Goal: Task Accomplishment & Management: Use online tool/utility

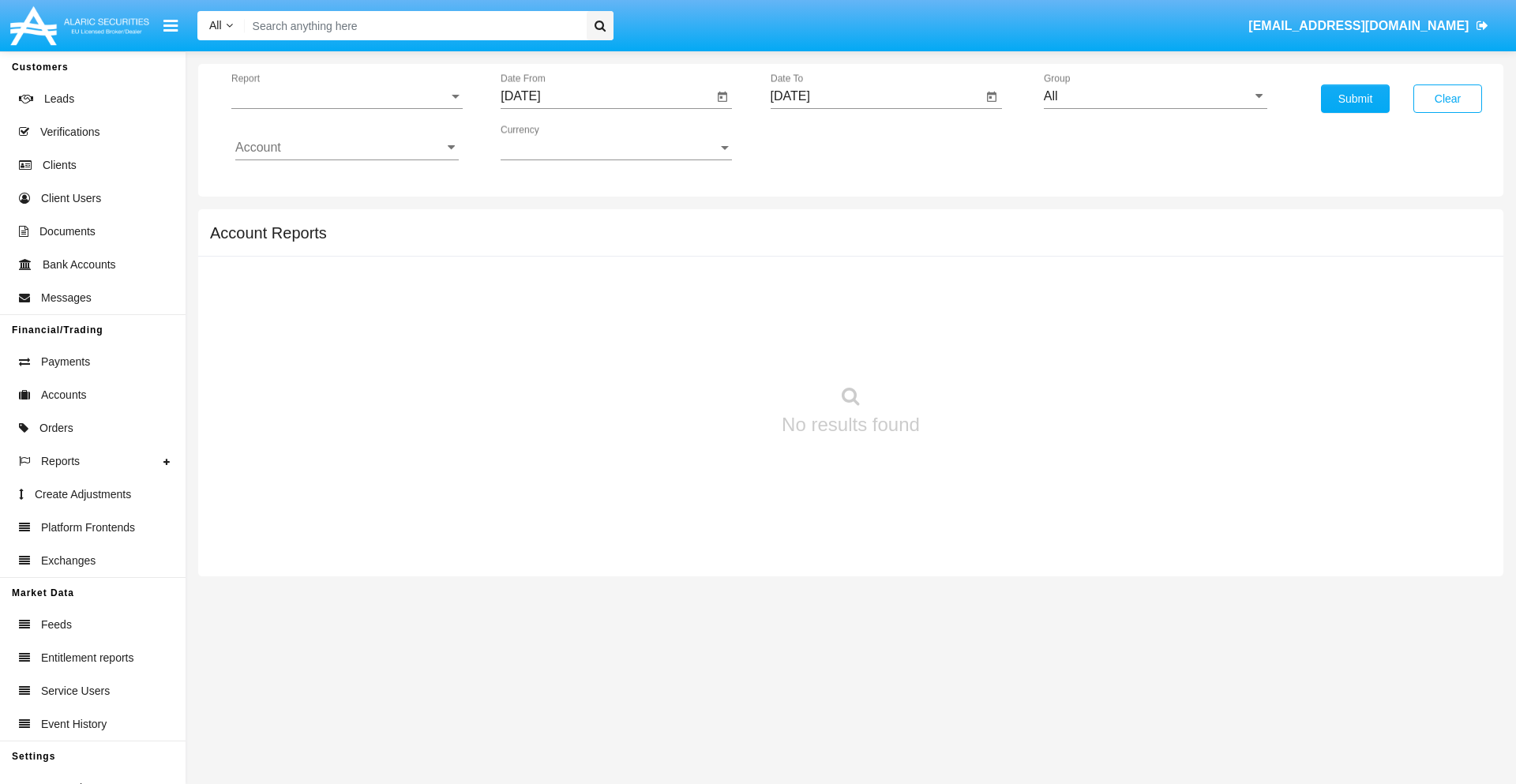
click at [346, 97] on span "Report" at bounding box center [340, 96] width 217 height 14
click at [340, 108] on span "Trades" at bounding box center [347, 108] width 224 height 38
click at [606, 97] on input "[DATE]" at bounding box center [606, 96] width 213 height 14
click at [552, 142] on span "[DATE]" at bounding box center [538, 142] width 35 height 13
click at [704, 349] on div "2025" at bounding box center [704, 349] width 50 height 29
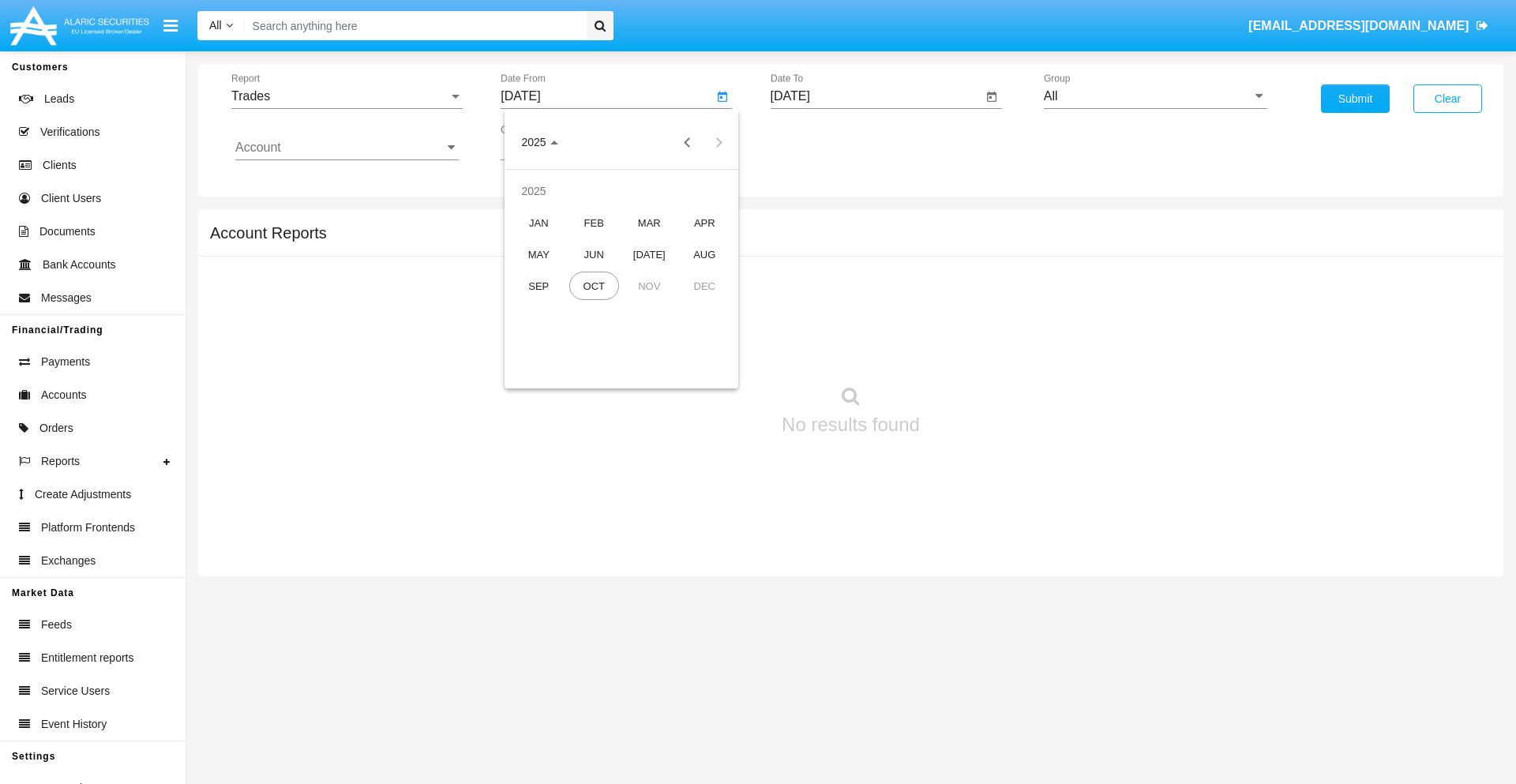
click at [649, 254] on div "[DATE]" at bounding box center [649, 254] width 50 height 29
click at [589, 305] on div "15" at bounding box center [589, 306] width 29 height 29
type input "07/15/25"
click at [876, 97] on input "[DATE]" at bounding box center [877, 96] width 213 height 14
click at [822, 142] on span "[DATE]" at bounding box center [808, 142] width 35 height 13
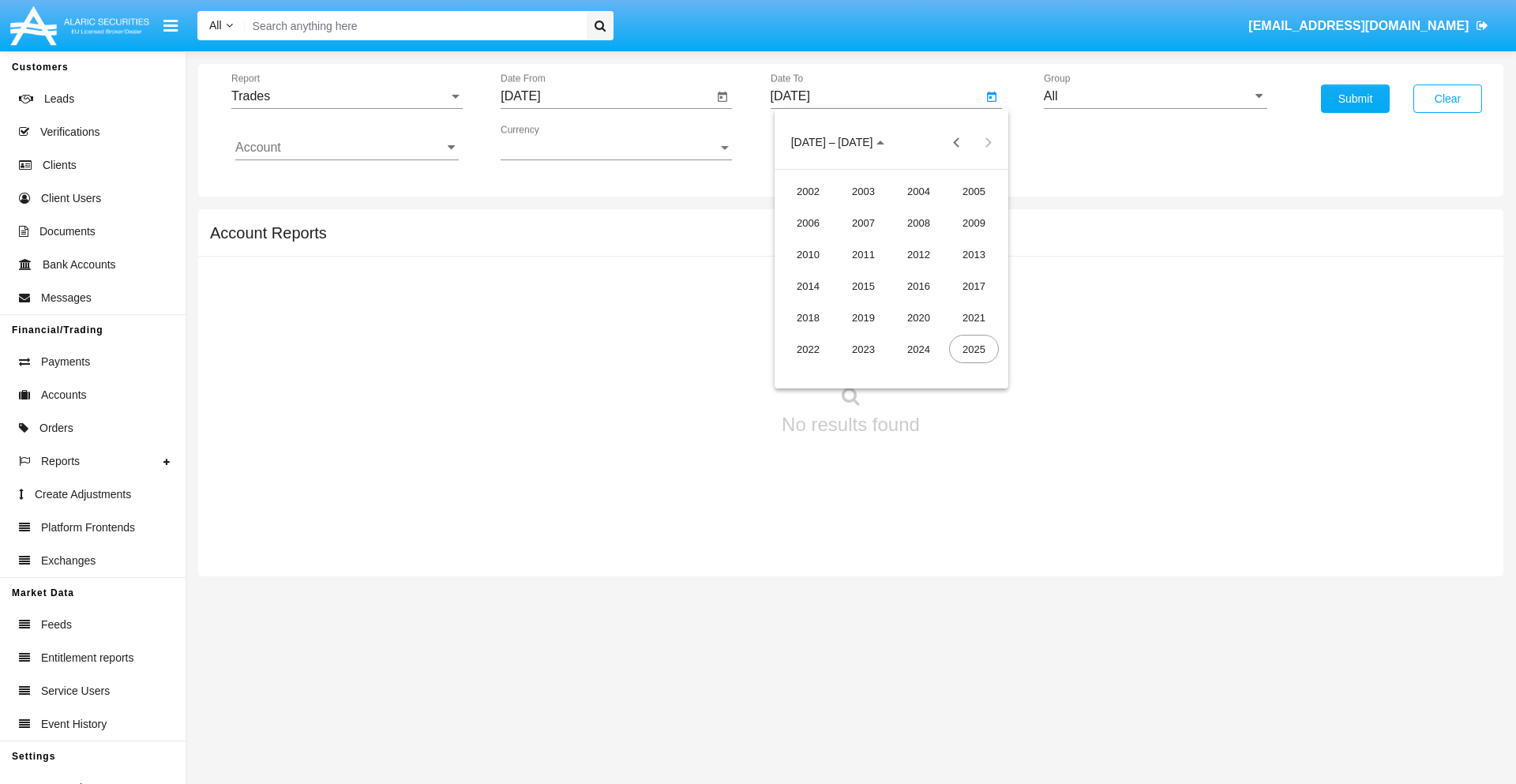
click at [973, 349] on div "2025" at bounding box center [973, 349] width 50 height 29
click at [863, 285] on div "OCT" at bounding box center [863, 286] width 50 height 29
click at [890, 273] on div "15" at bounding box center [891, 274] width 29 height 29
type input "[DATE]"
click at [1155, 97] on input "All" at bounding box center [1155, 96] width 224 height 14
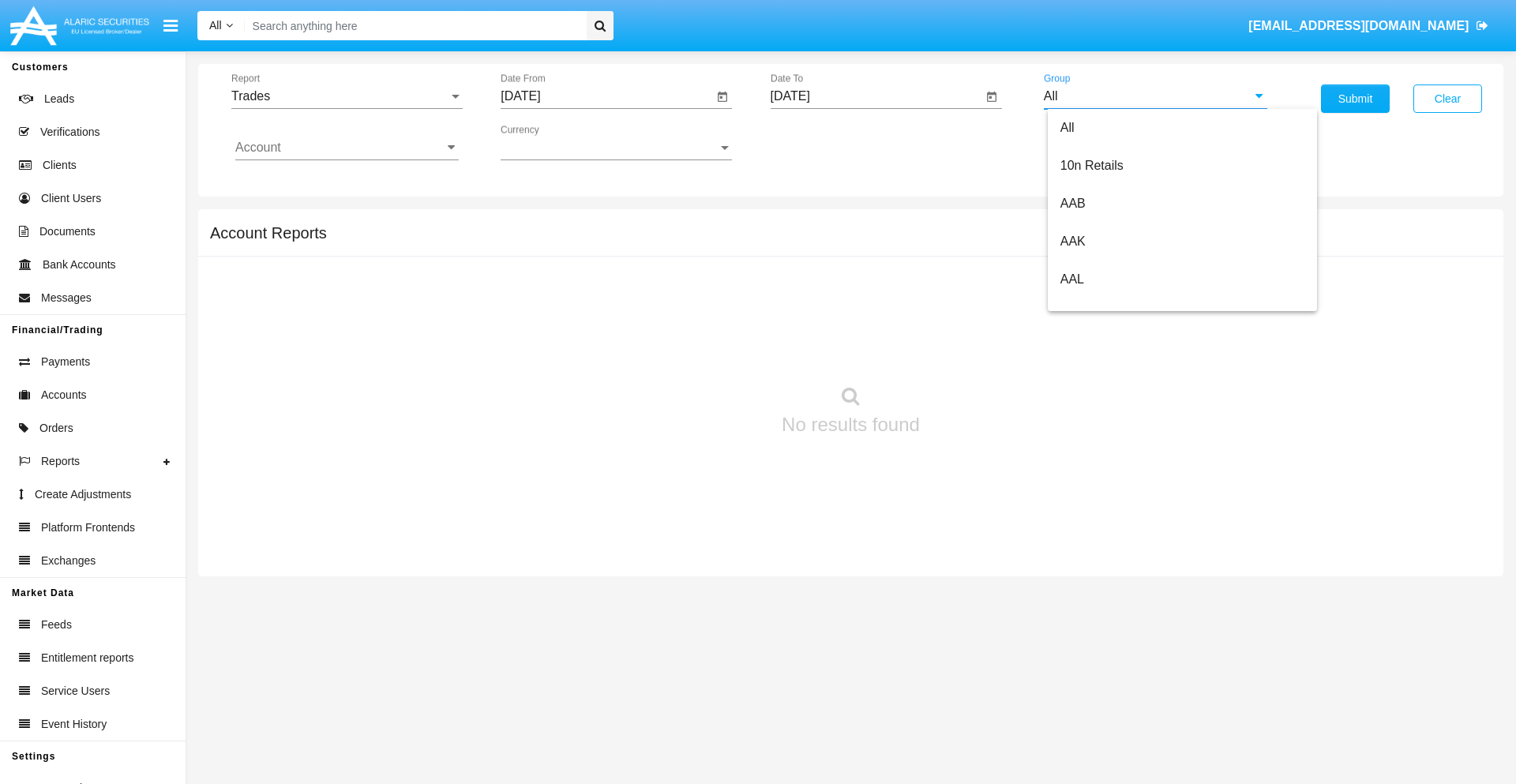
scroll to position [846, 0]
click at [1110, 304] on span "Hammer Web Lite" at bounding box center [1111, 304] width 102 height 14
type input "Hammer Web Lite"
click at [346, 147] on input "Account" at bounding box center [347, 147] width 224 height 14
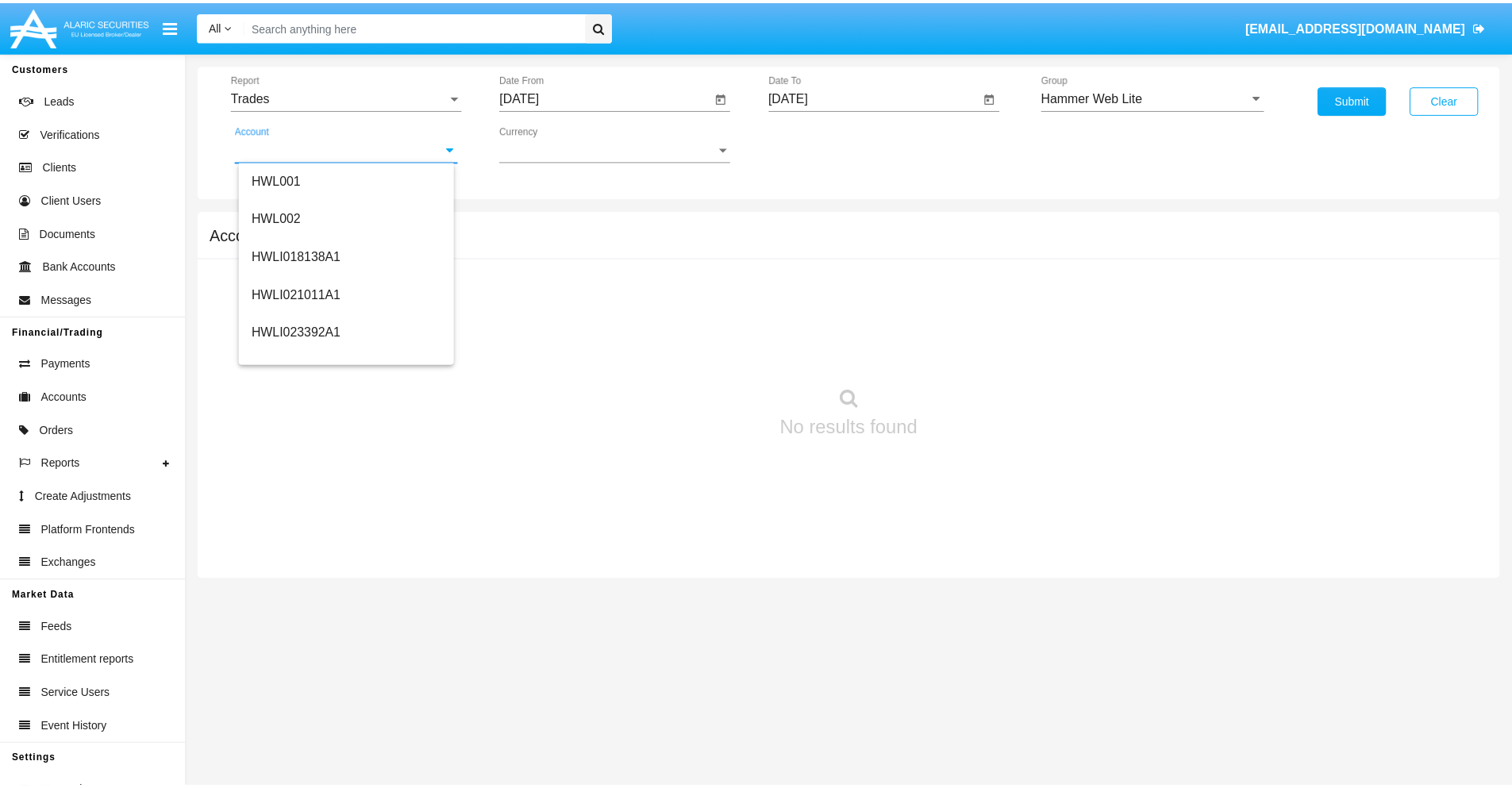
scroll to position [241, 0]
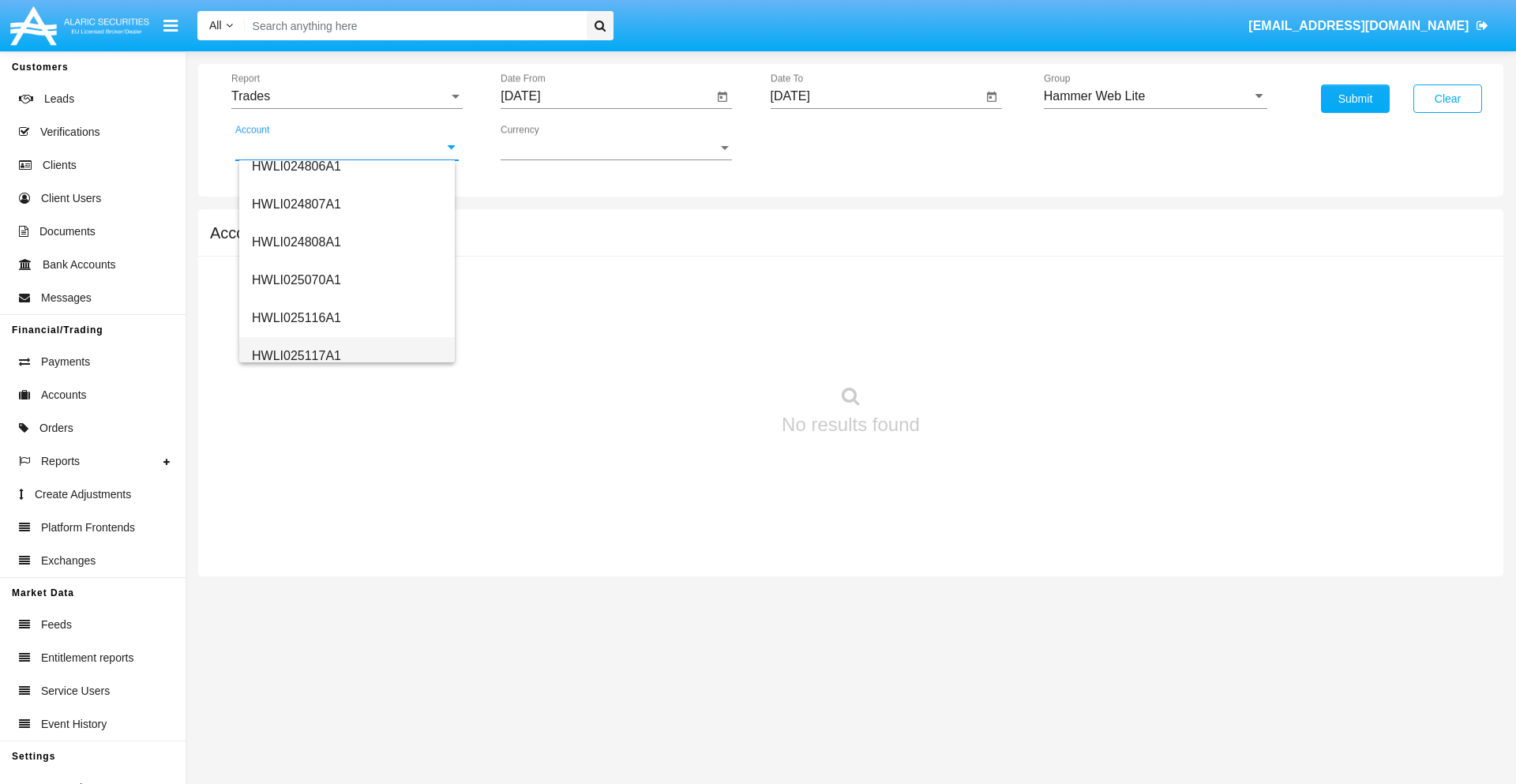
click at [296, 355] on span "HWLI025117A1" at bounding box center [296, 356] width 89 height 14
type input "HWLI025117A1"
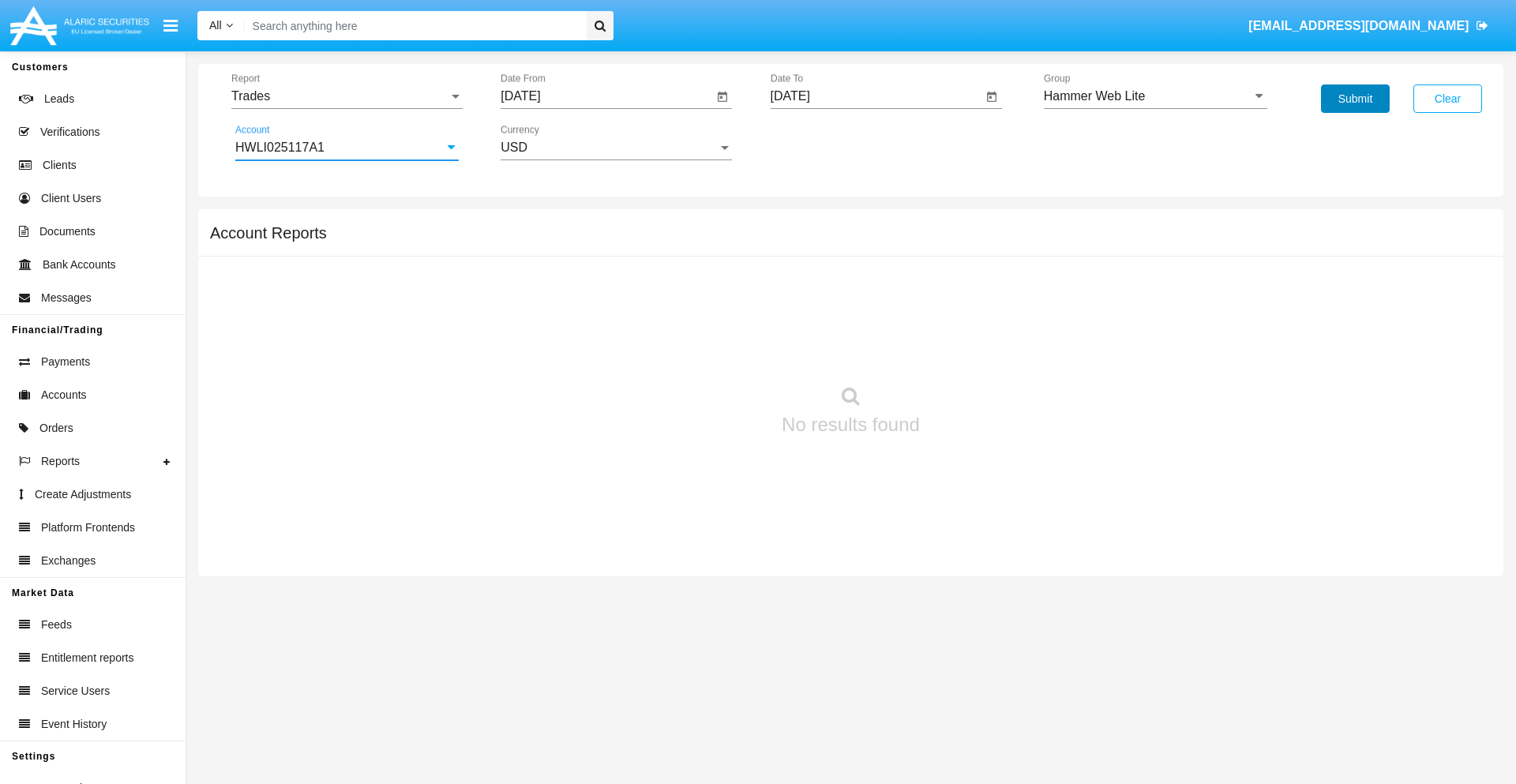
click at [1354, 99] on button "Submit" at bounding box center [1354, 99] width 69 height 29
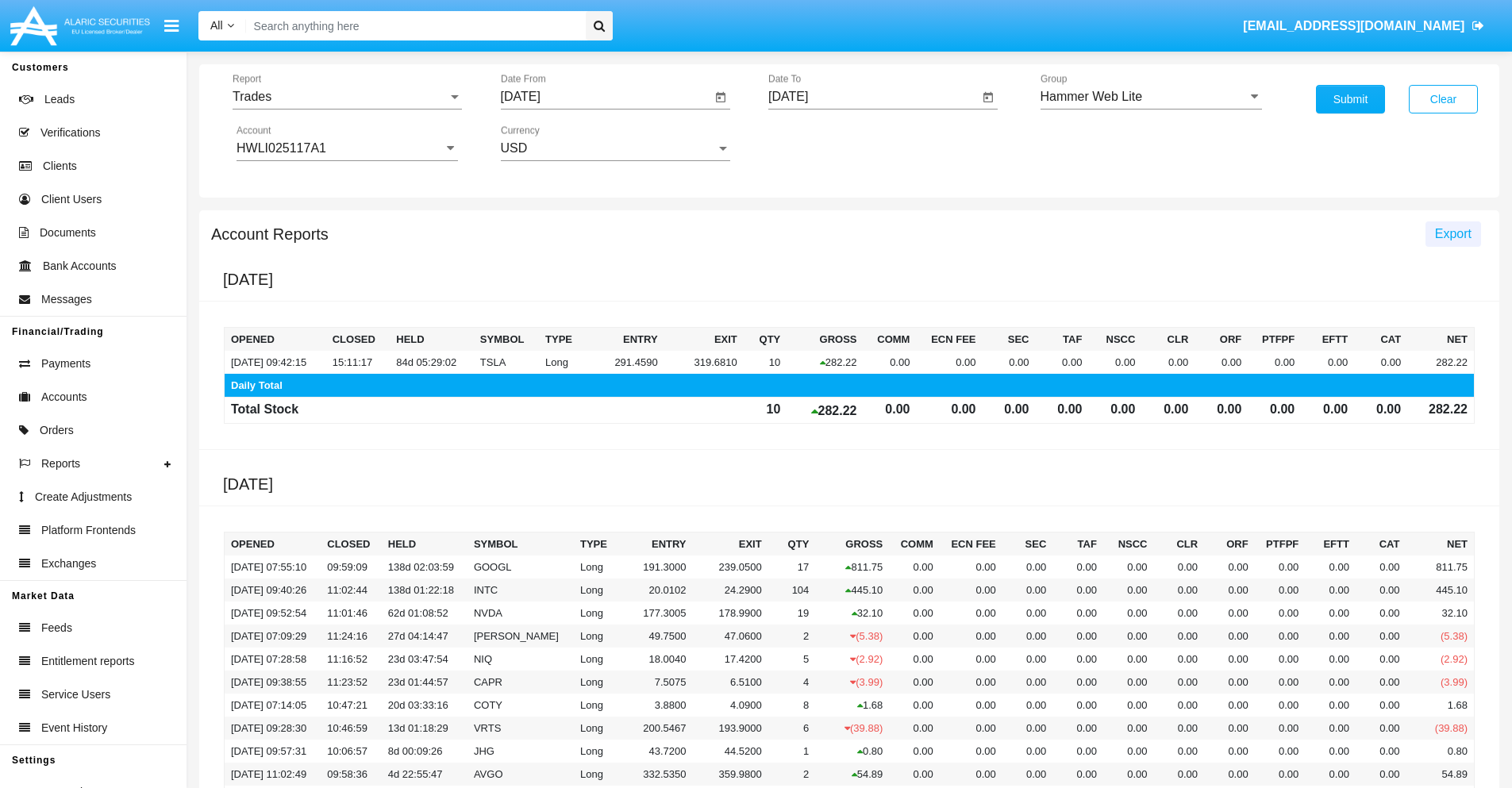
click at [1452, 233] on span "Export" at bounding box center [1452, 234] width 37 height 14
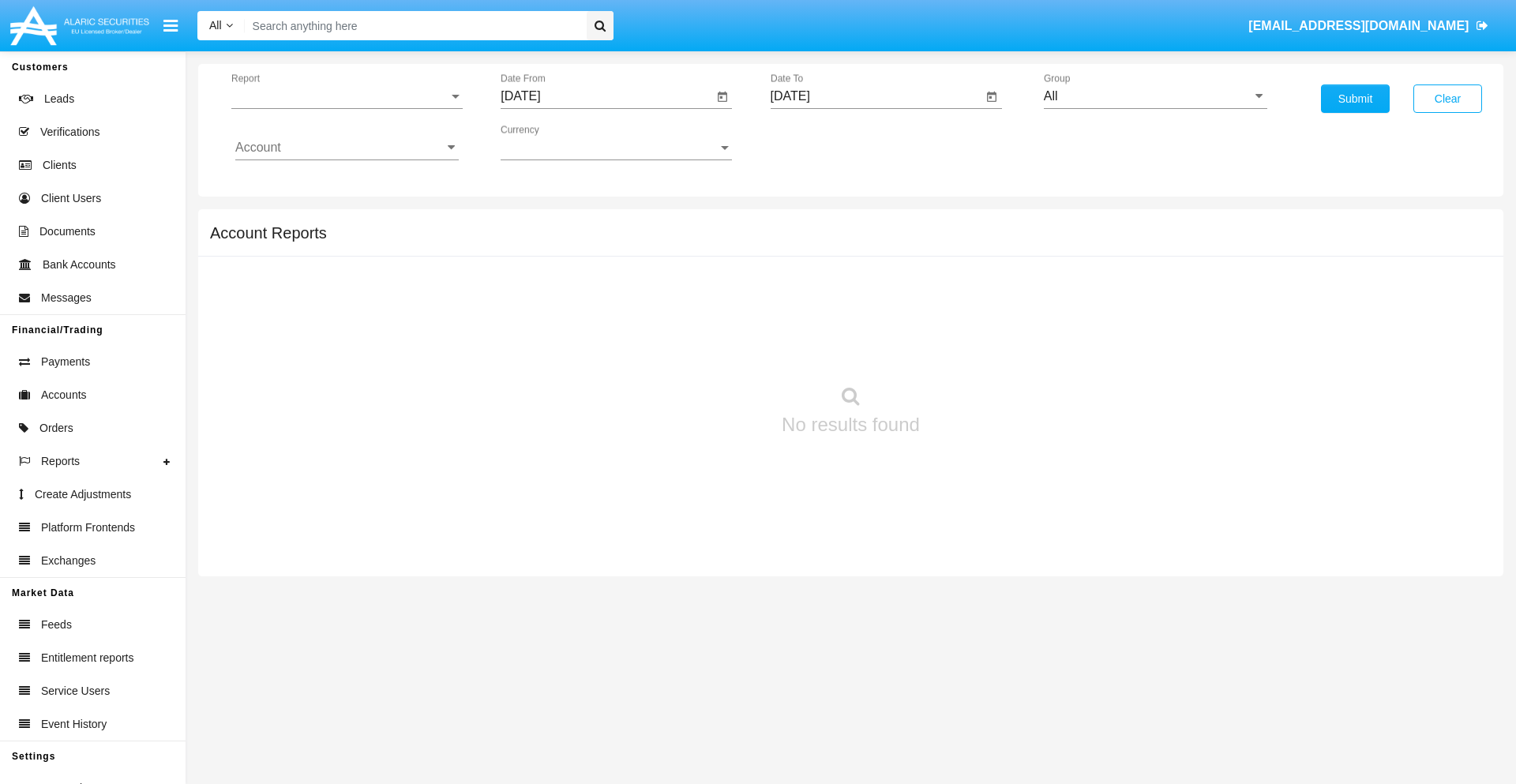
click at [346, 97] on span "Report" at bounding box center [340, 96] width 217 height 14
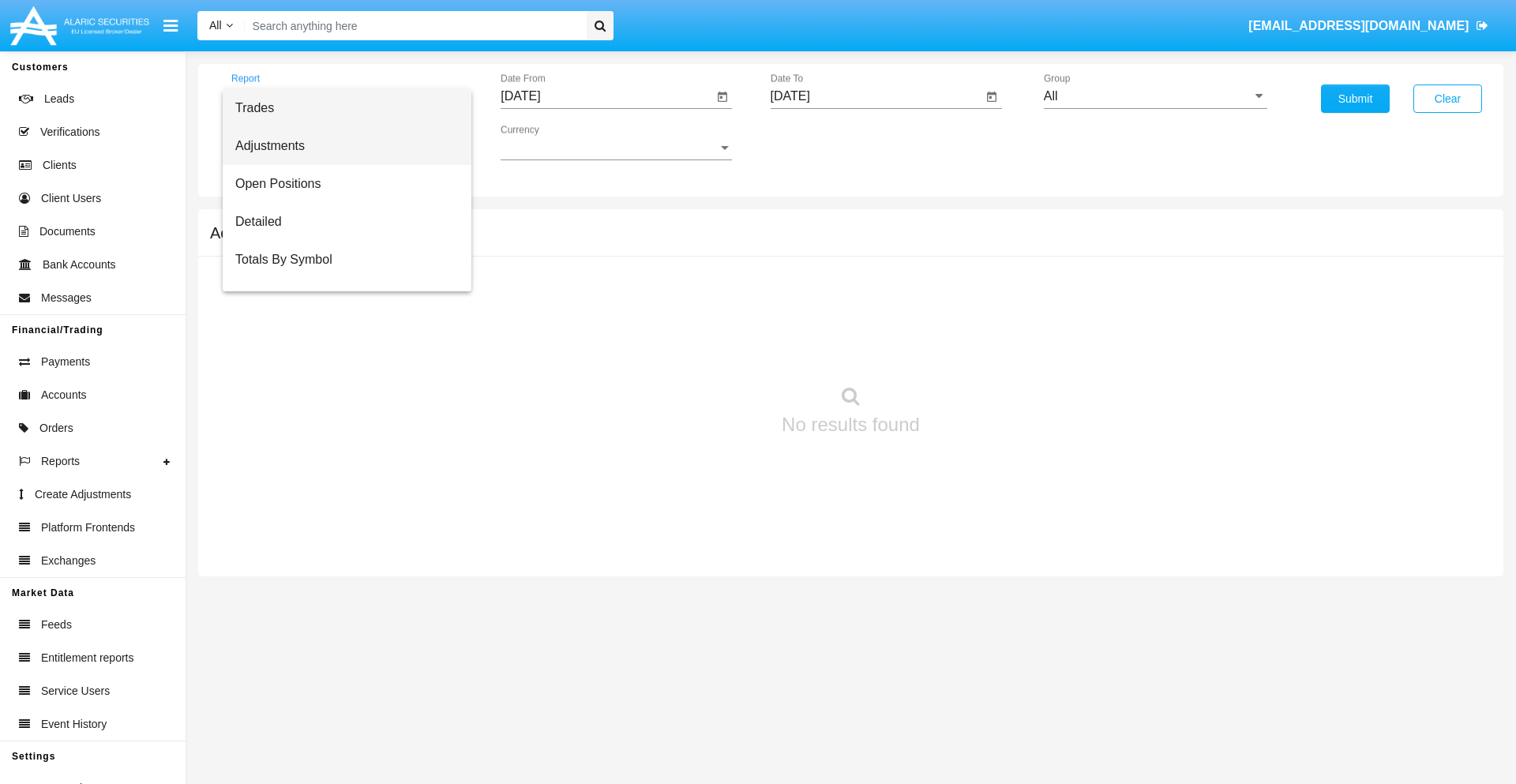
click at [340, 146] on span "Adjustments" at bounding box center [347, 146] width 224 height 38
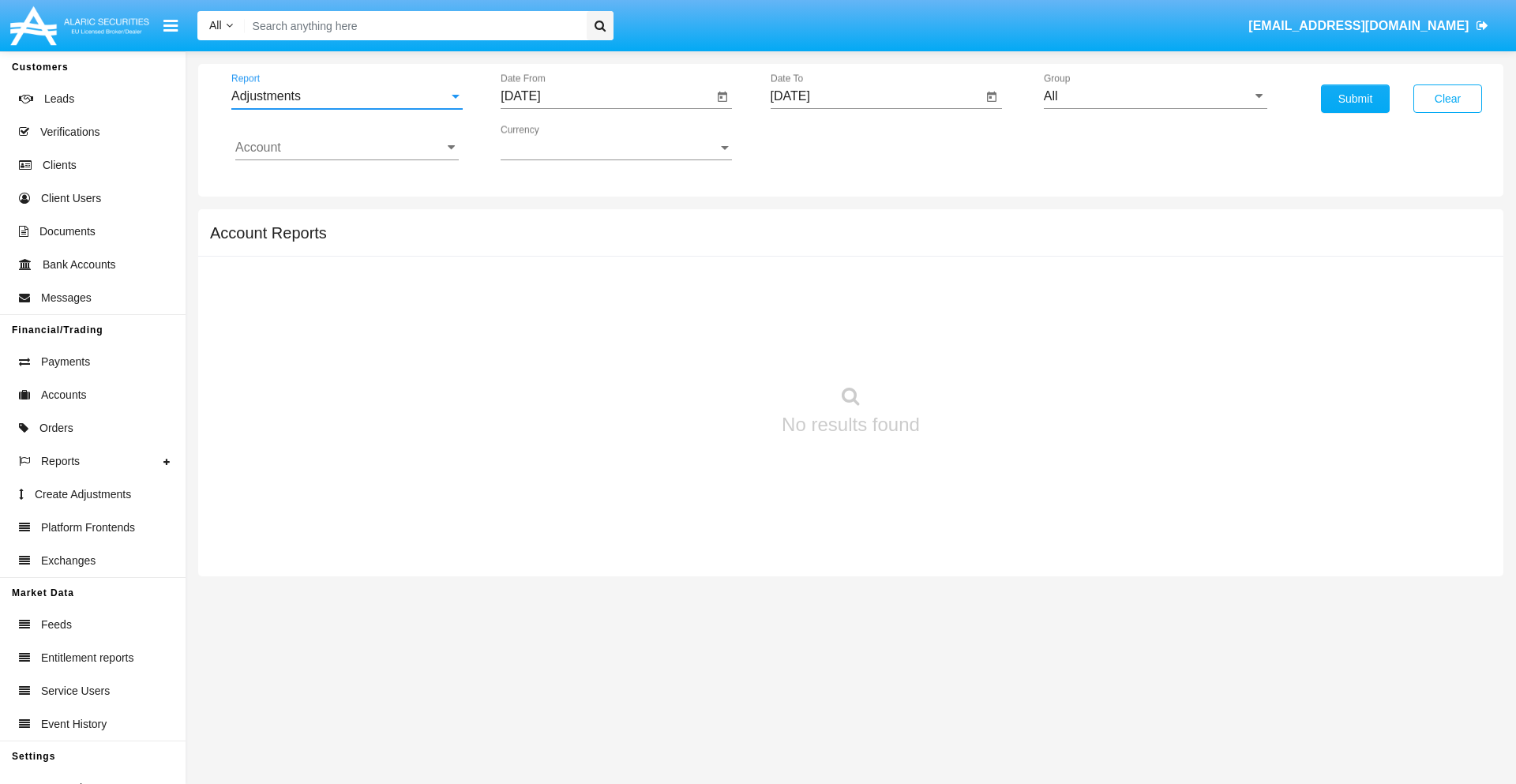
click at [606, 97] on input "[DATE]" at bounding box center [606, 96] width 213 height 14
click at [552, 142] on span "[DATE]" at bounding box center [538, 142] width 35 height 13
click at [704, 349] on div "2025" at bounding box center [704, 349] width 50 height 29
click at [539, 285] on div "SEP" at bounding box center [539, 286] width 50 height 29
click at [558, 305] on div "15" at bounding box center [558, 306] width 29 height 29
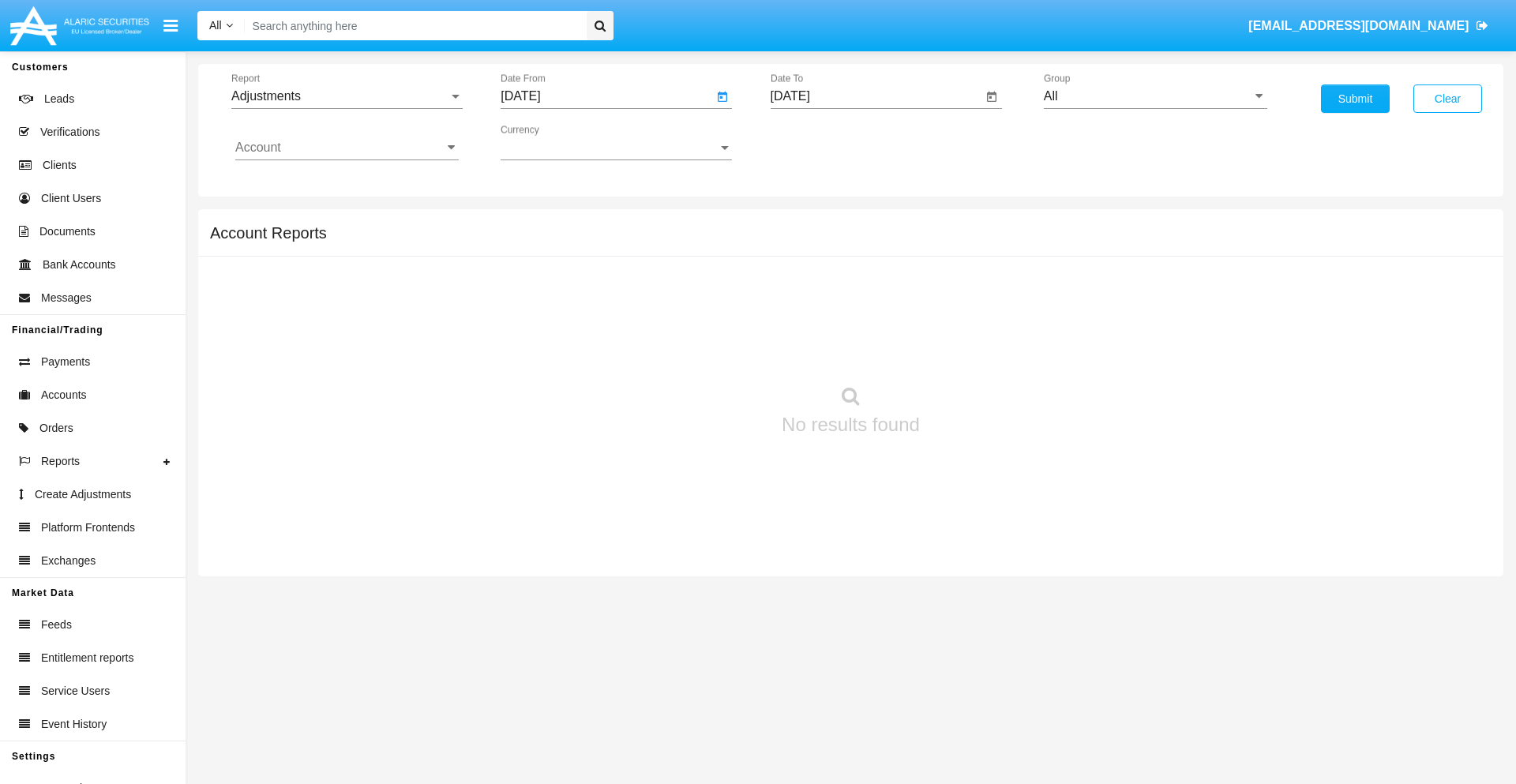
type input "[DATE]"
click at [876, 97] on input "[DATE]" at bounding box center [877, 96] width 213 height 14
click at [822, 142] on span "[DATE]" at bounding box center [808, 142] width 35 height 13
click at [973, 349] on div "2025" at bounding box center [973, 349] width 50 height 29
click at [863, 285] on div "OCT" at bounding box center [863, 286] width 50 height 29
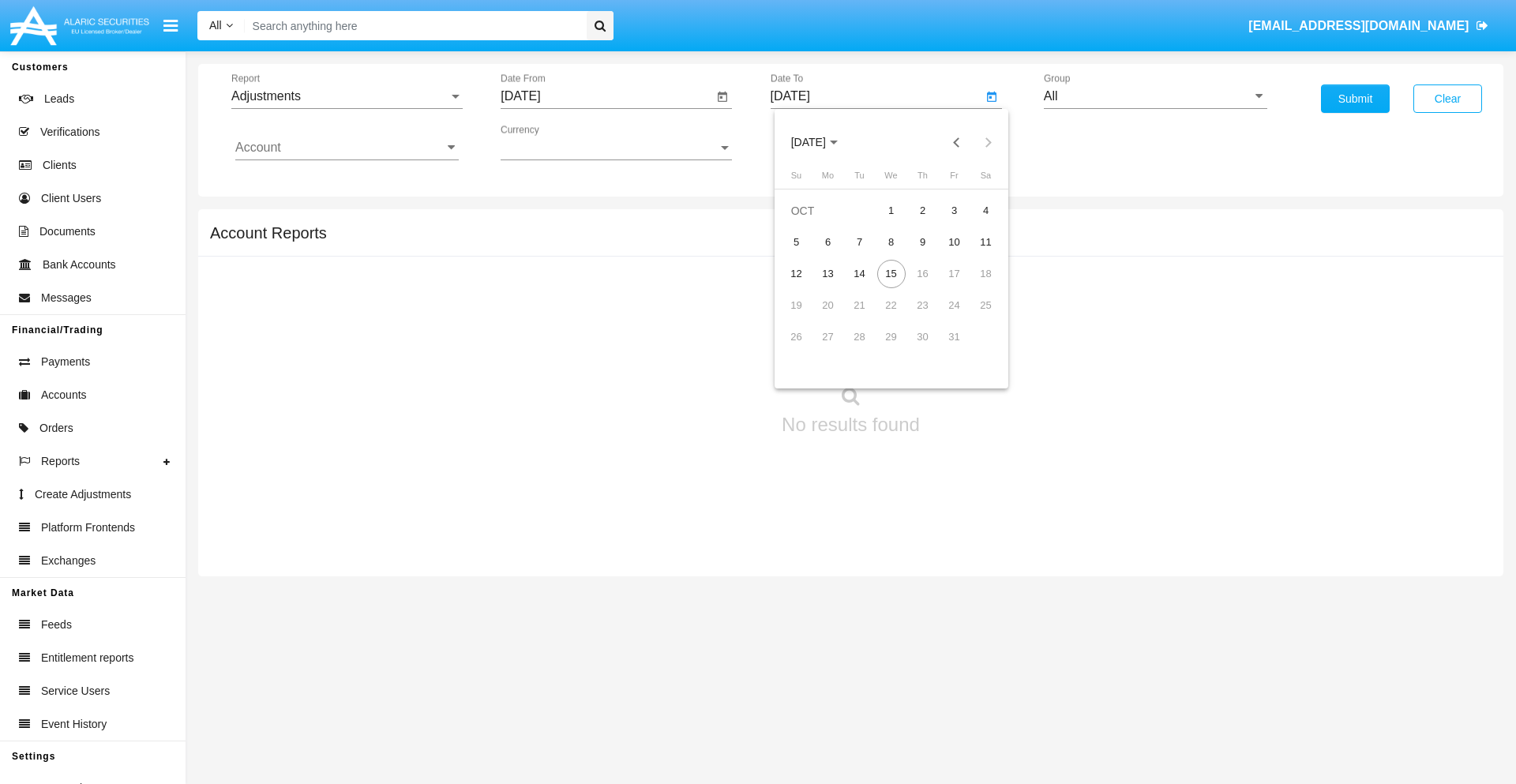
click at [890, 273] on div "15" at bounding box center [891, 274] width 29 height 29
type input "[DATE]"
click at [1155, 97] on input "All" at bounding box center [1155, 96] width 224 height 14
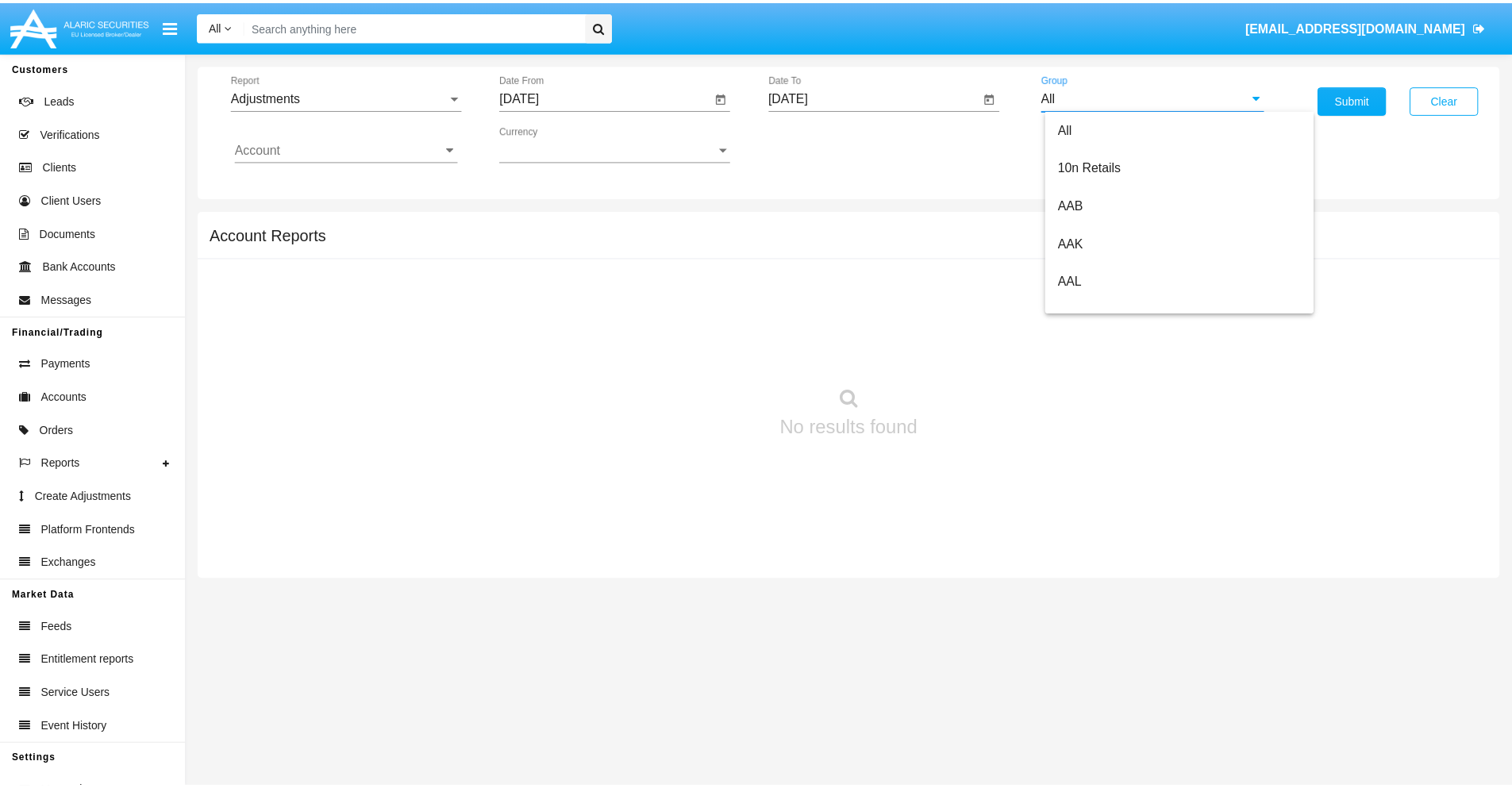
scroll to position [356, 0]
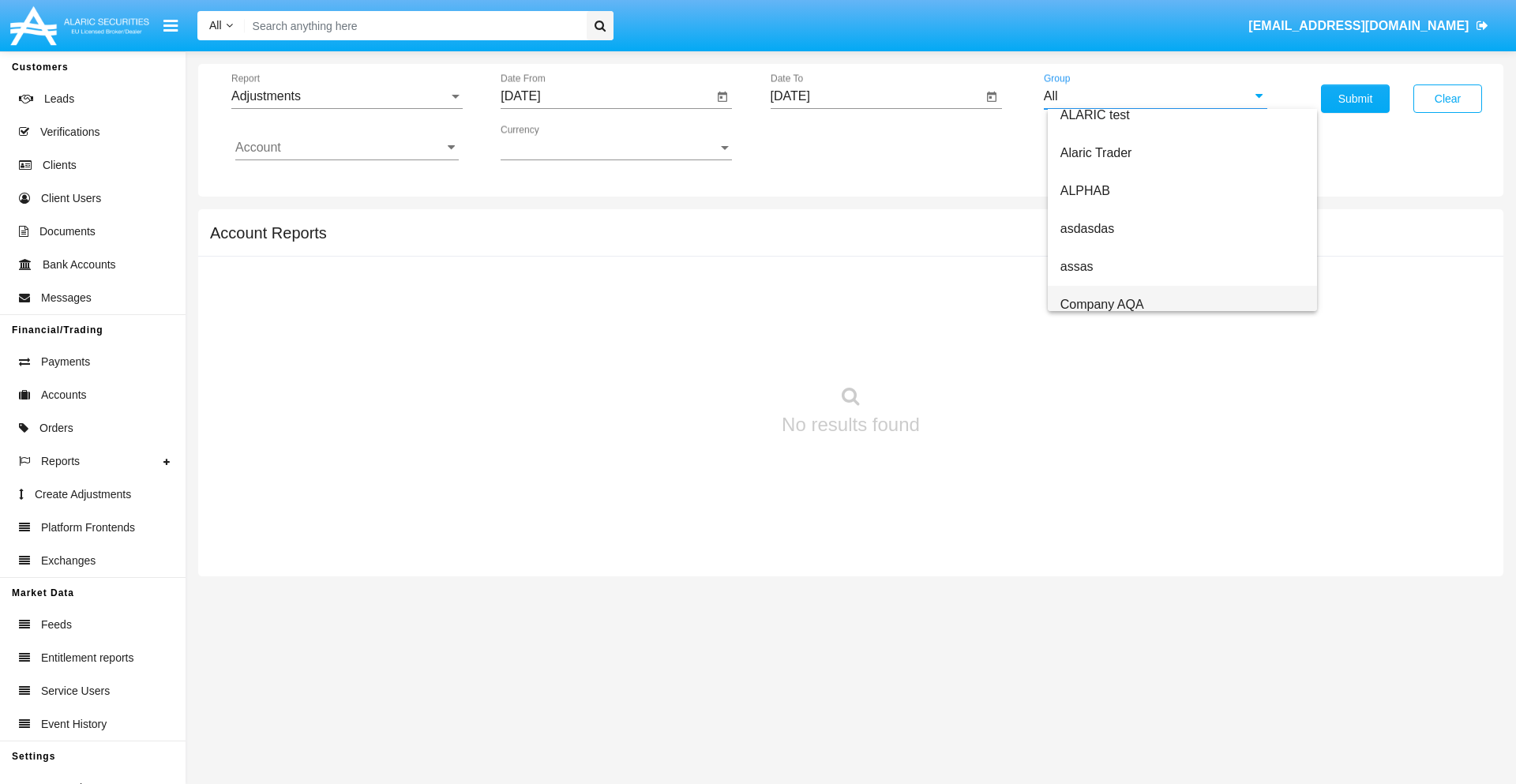
click at [1101, 304] on span "Company AQA" at bounding box center [1102, 304] width 84 height 14
type input "Company AQA"
click at [346, 147] on input "Account" at bounding box center [347, 147] width 224 height 14
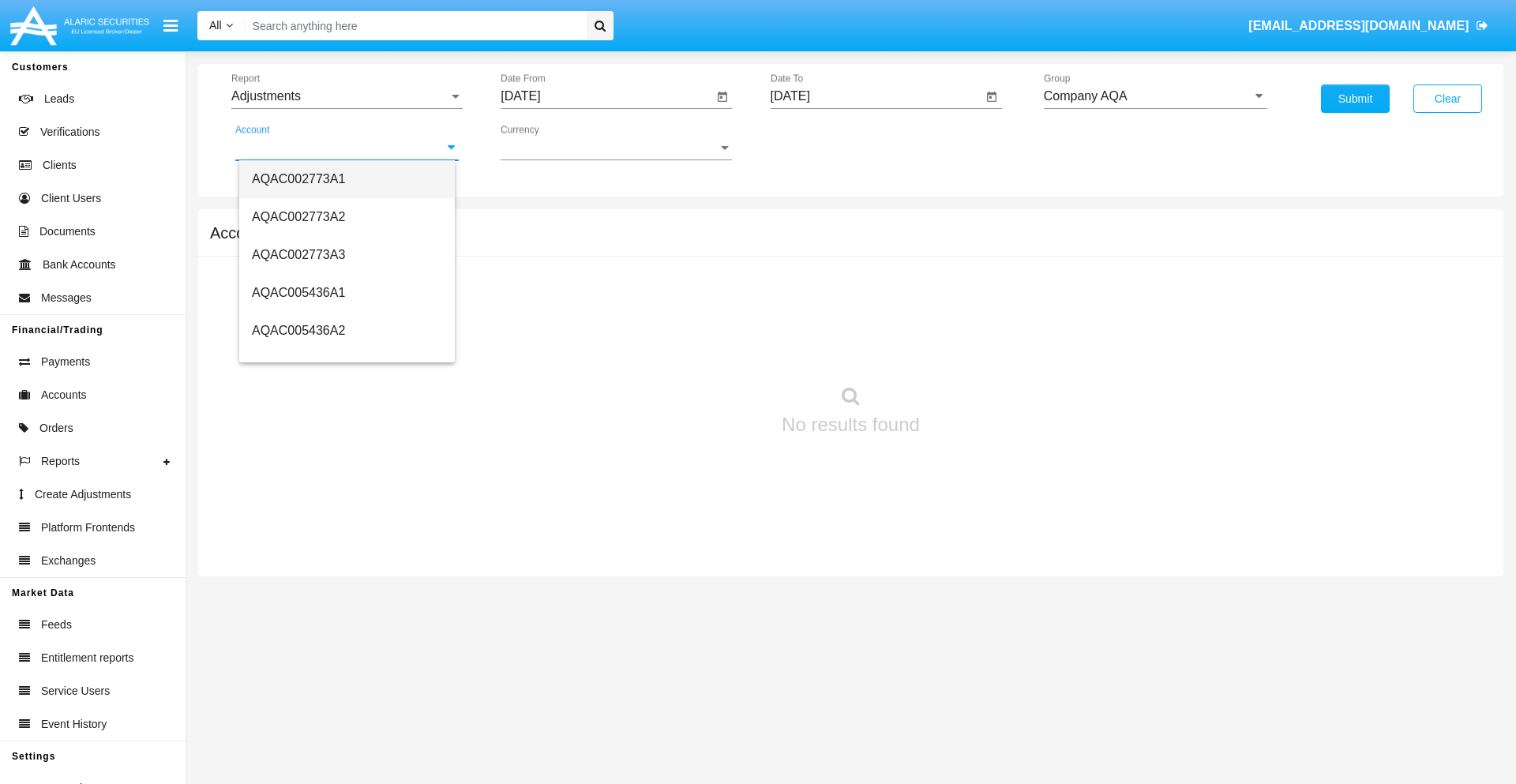
click at [298, 179] on span "AQAC002773A1" at bounding box center [298, 179] width 93 height 14
type input "AQAC002773A1"
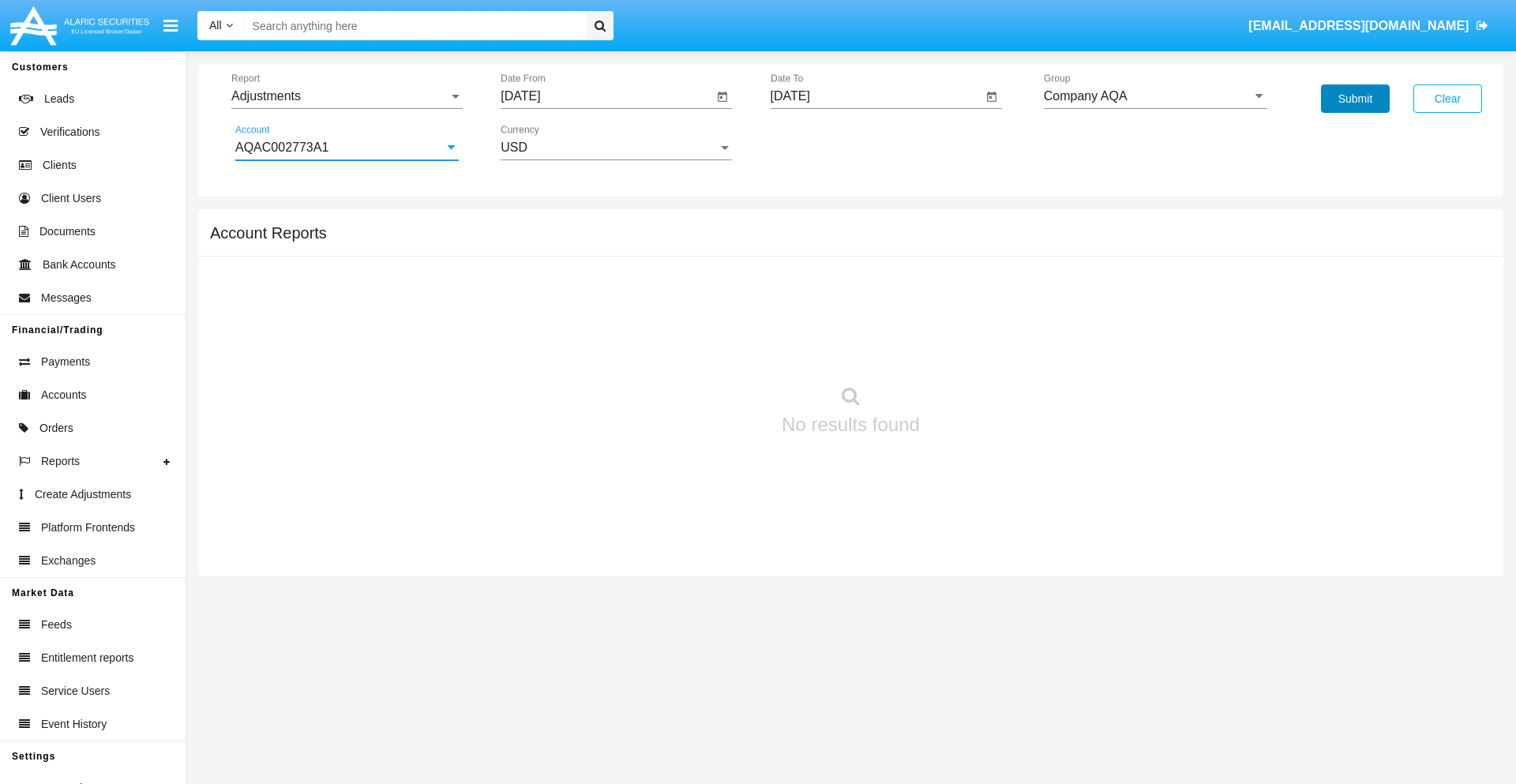
click at [1354, 99] on button "Submit" at bounding box center [1354, 99] width 69 height 29
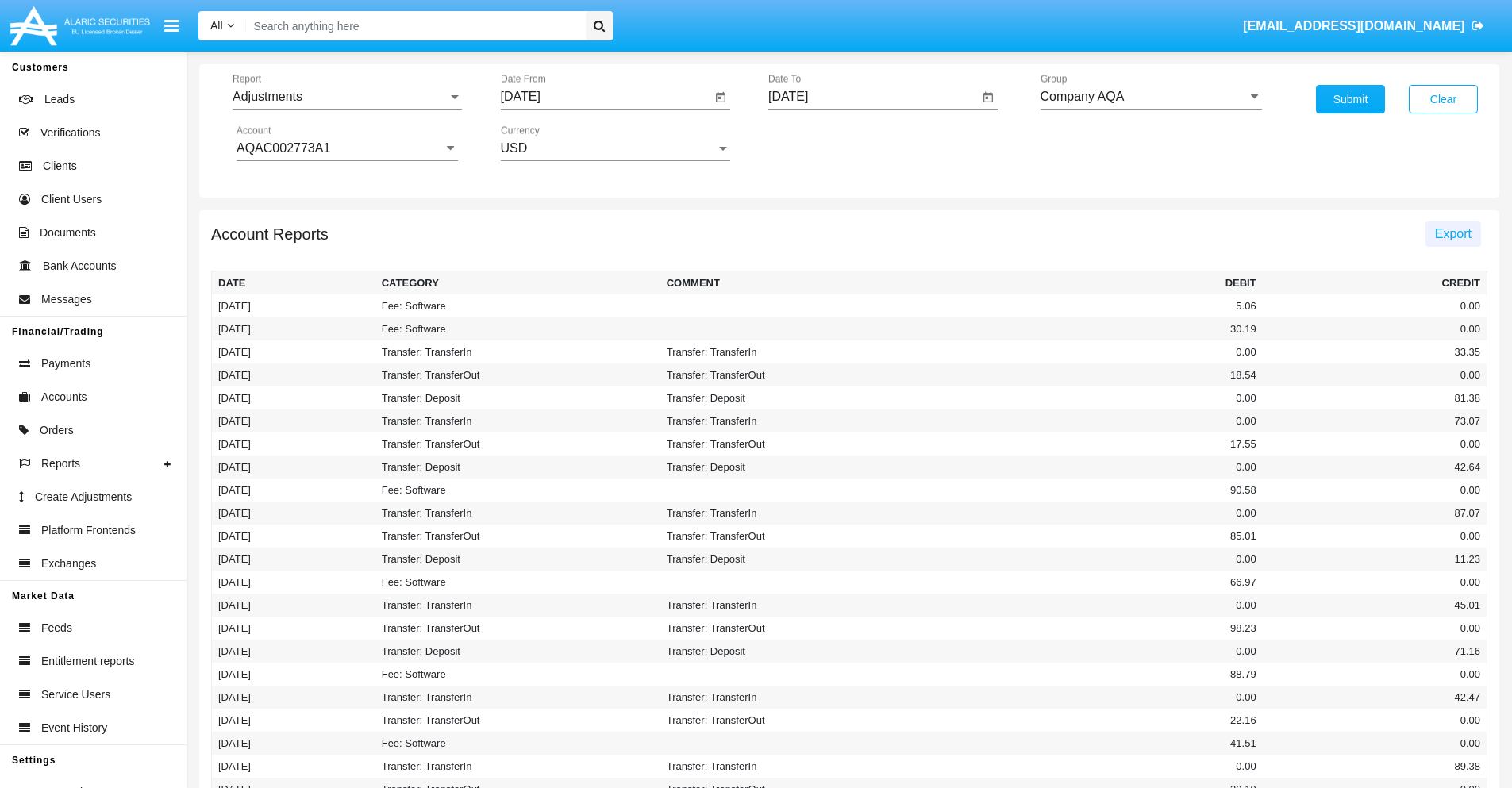
click at [1452, 233] on span "Export" at bounding box center [1452, 234] width 37 height 14
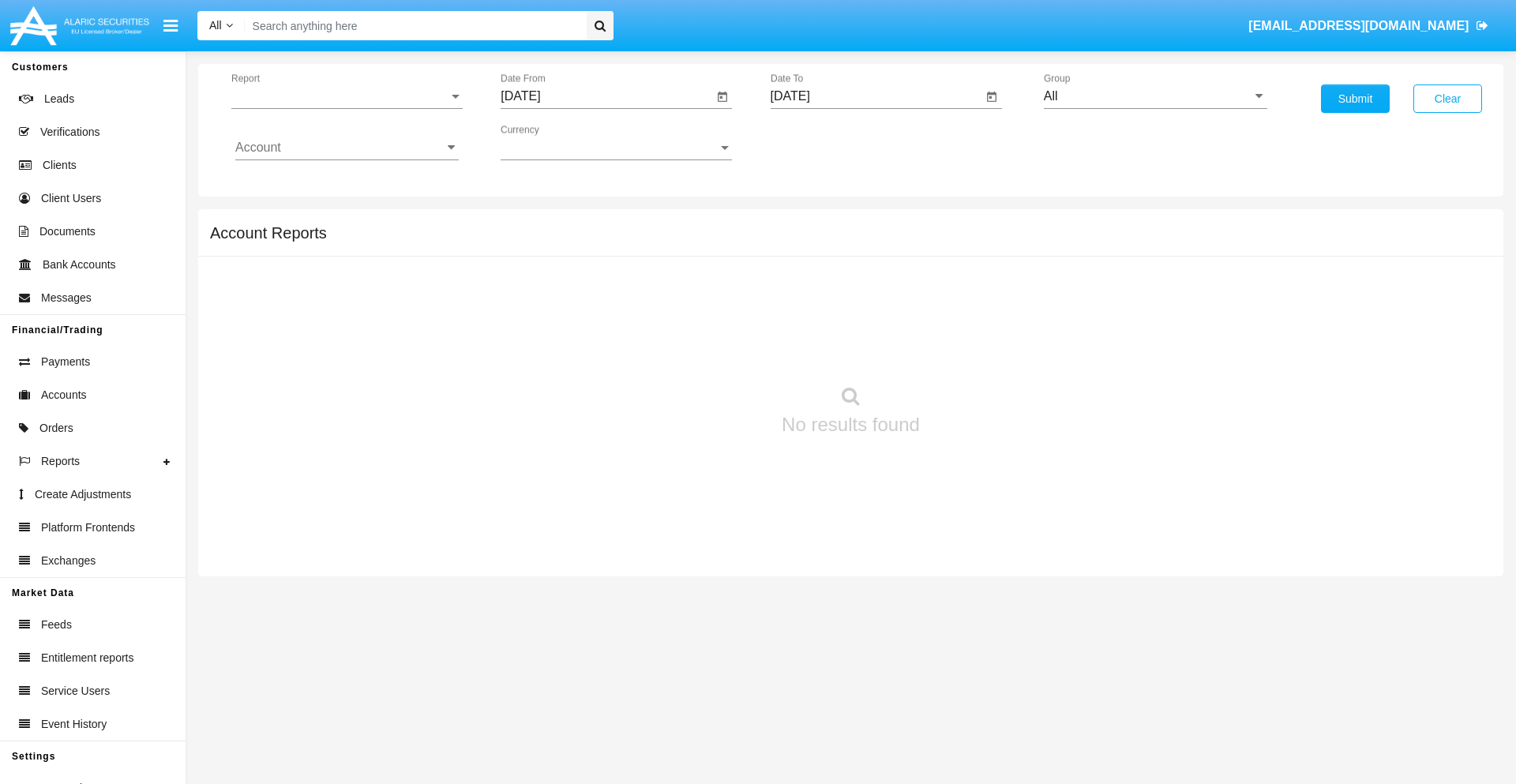
click at [346, 97] on span "Report" at bounding box center [340, 96] width 217 height 14
click at [340, 184] on span "Open Positions" at bounding box center [347, 184] width 224 height 38
click at [606, 97] on input "[DATE]" at bounding box center [606, 96] width 213 height 14
click at [552, 142] on span "[DATE]" at bounding box center [538, 142] width 35 height 13
click at [704, 349] on div "2025" at bounding box center [704, 349] width 50 height 29
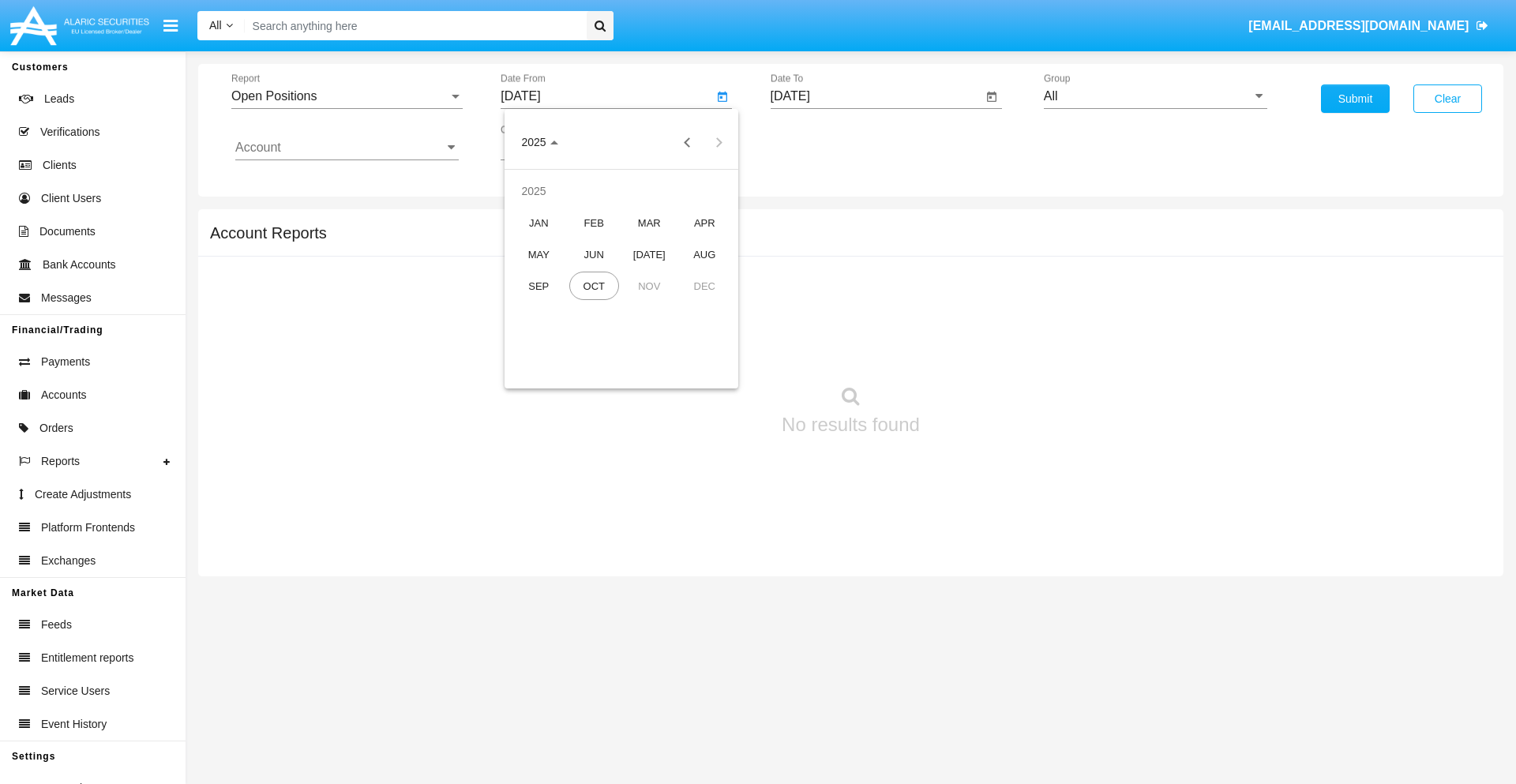
click at [539, 285] on div "SEP" at bounding box center [539, 286] width 50 height 29
click at [558, 305] on div "15" at bounding box center [558, 306] width 29 height 29
type input "09/15/25"
click at [876, 97] on input "[DATE]" at bounding box center [877, 96] width 213 height 14
click at [822, 142] on span "[DATE]" at bounding box center [808, 142] width 35 height 13
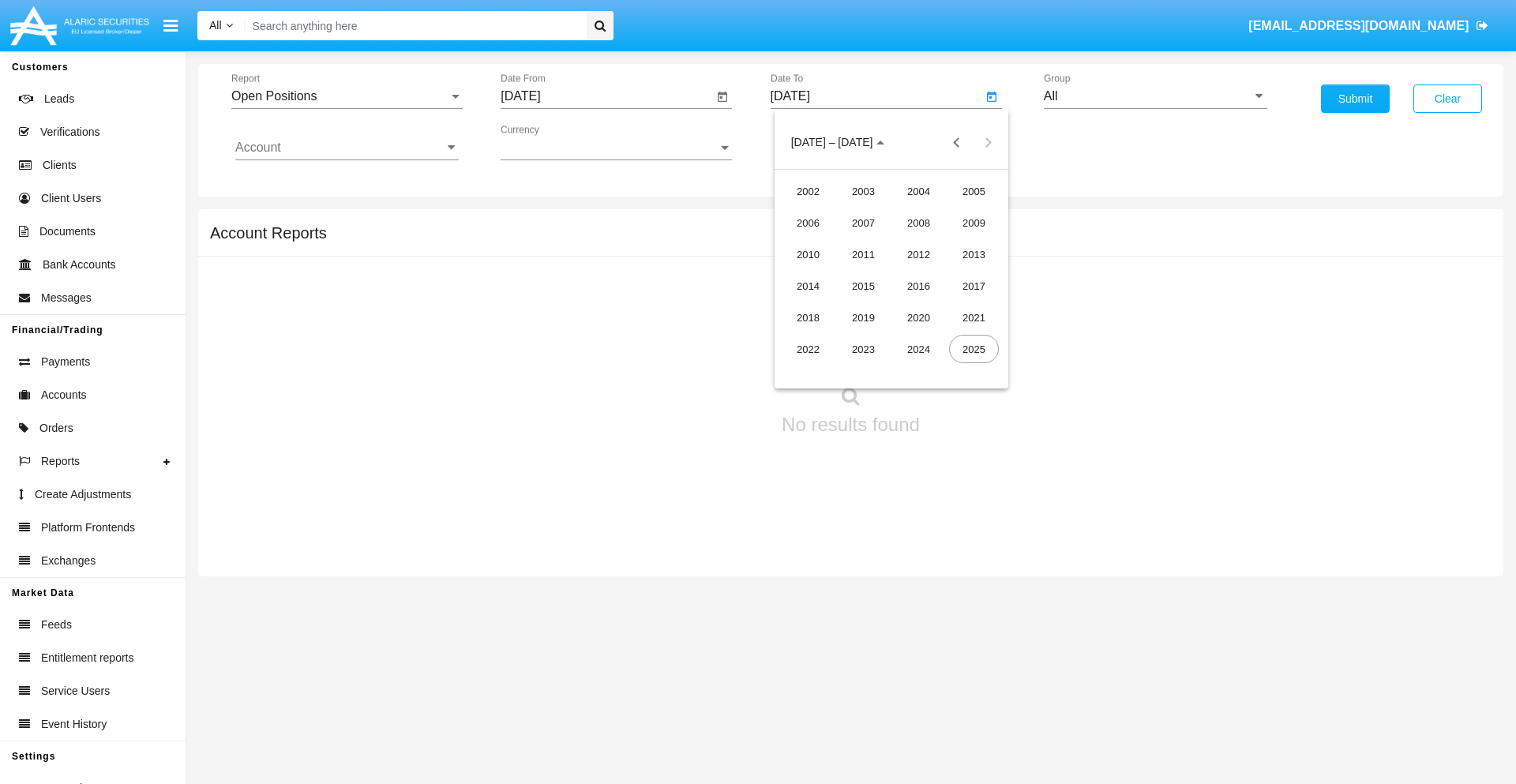
click at [973, 349] on div "2025" at bounding box center [973, 349] width 50 height 29
click at [863, 285] on div "OCT" at bounding box center [863, 286] width 50 height 29
click at [890, 273] on div "15" at bounding box center [891, 274] width 29 height 29
type input "10/15/25"
click at [1155, 97] on input "All" at bounding box center [1155, 96] width 224 height 14
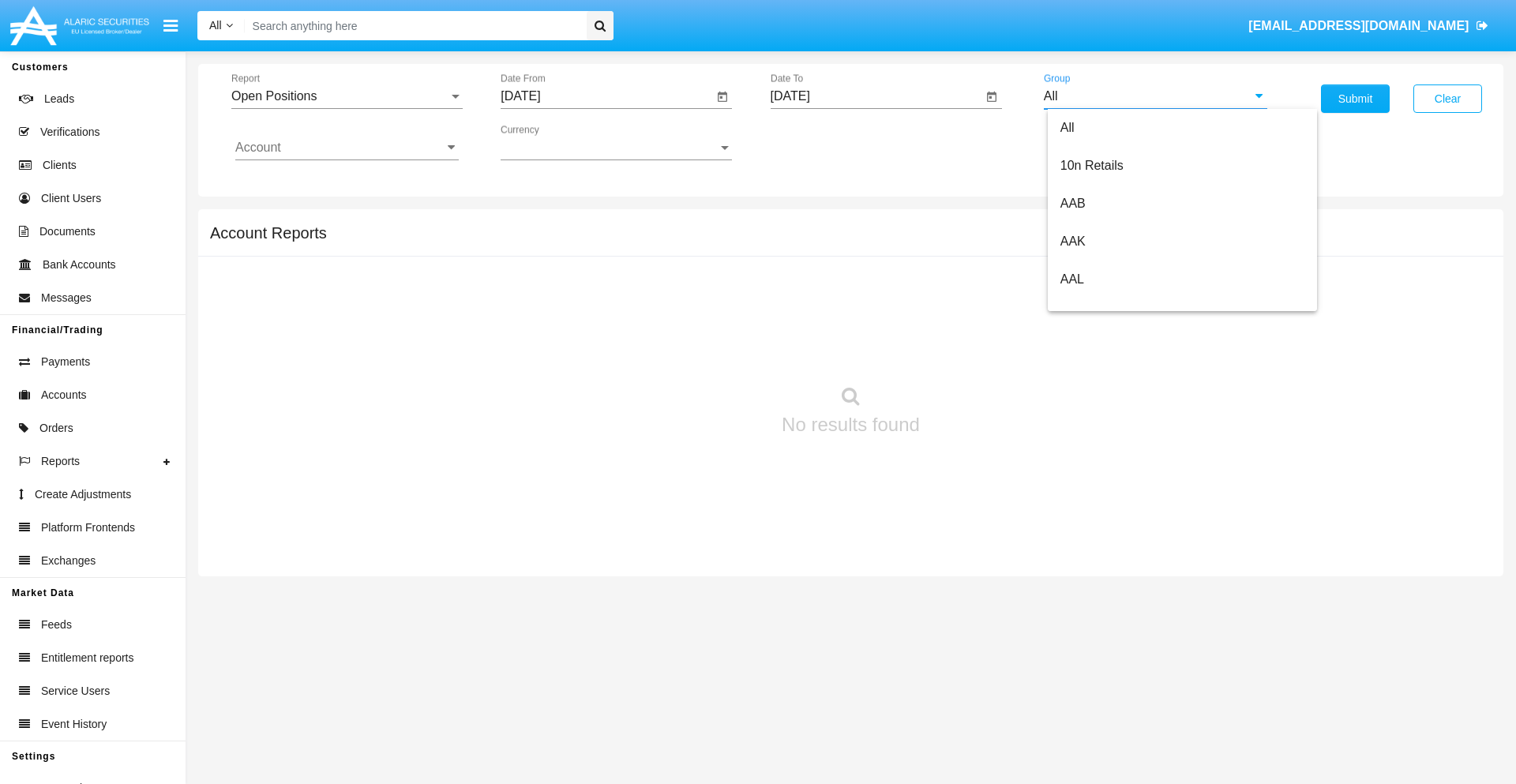
scroll to position [846, 0]
click at [1110, 304] on span "Hammer Web Lite" at bounding box center [1111, 304] width 102 height 14
type input "Hammer Web Lite"
click at [346, 147] on input "Account" at bounding box center [347, 147] width 224 height 14
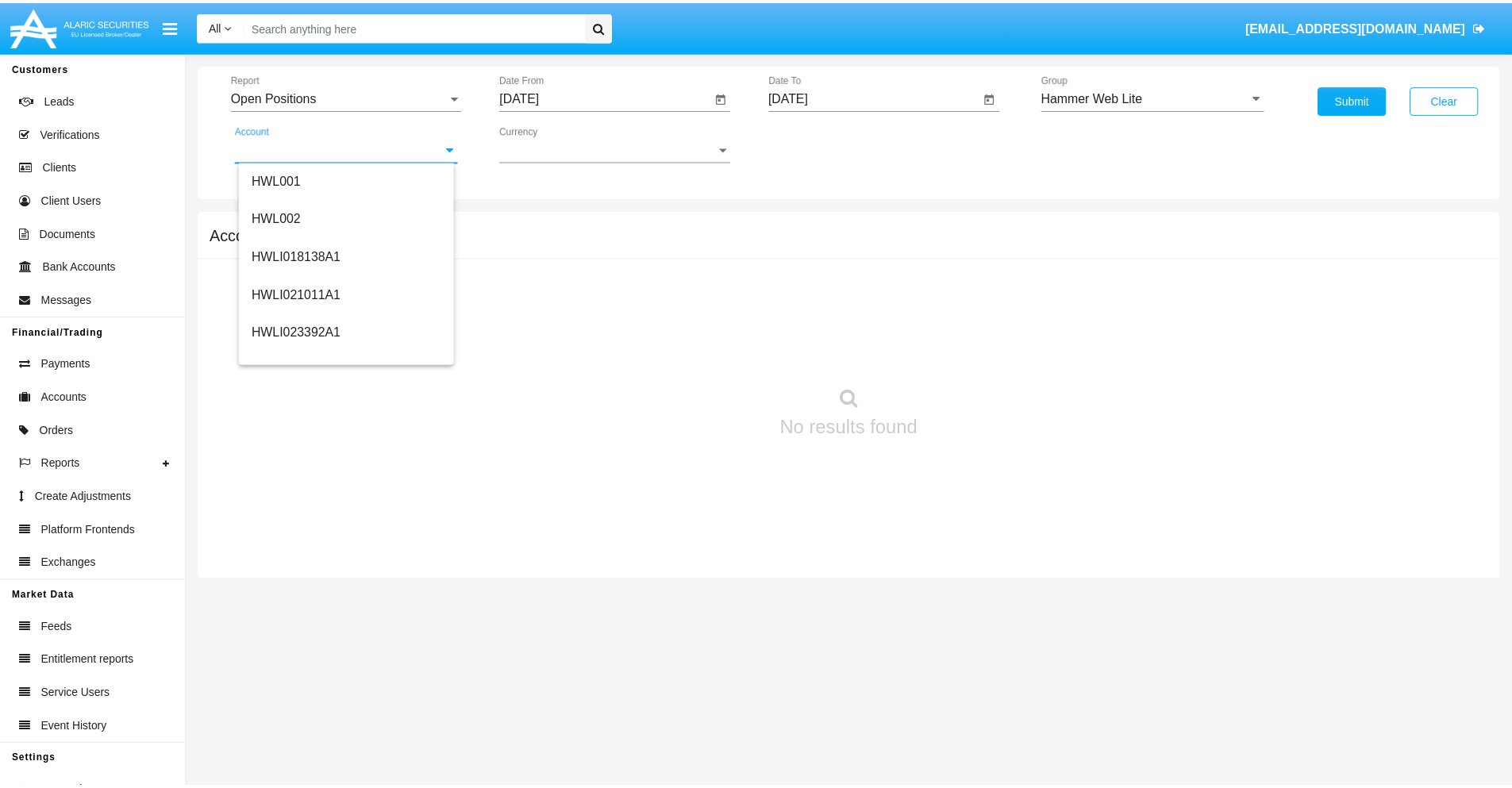
scroll to position [241, 0]
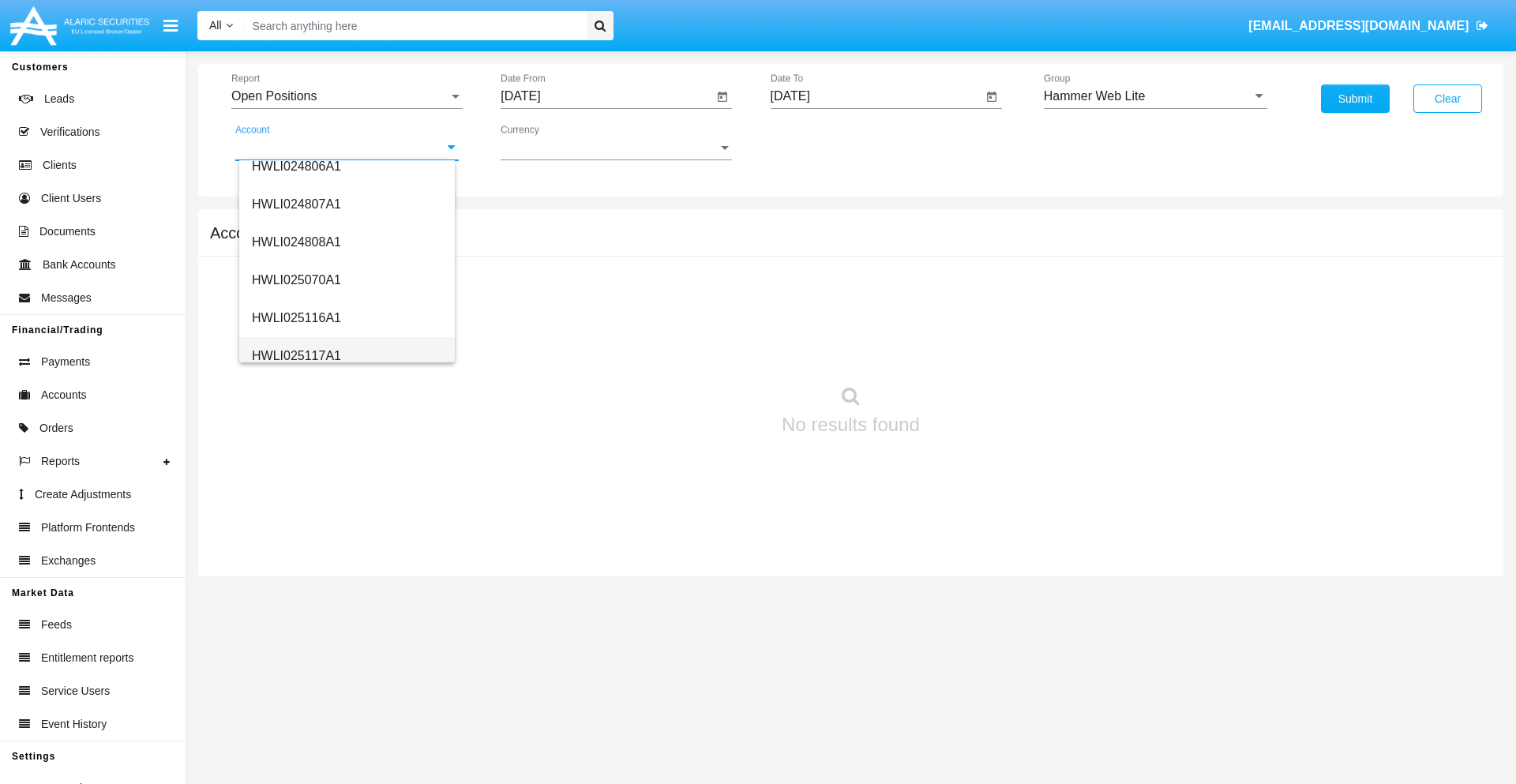
click at [296, 355] on span "HWLI025117A1" at bounding box center [296, 356] width 89 height 14
type input "HWLI025117A1"
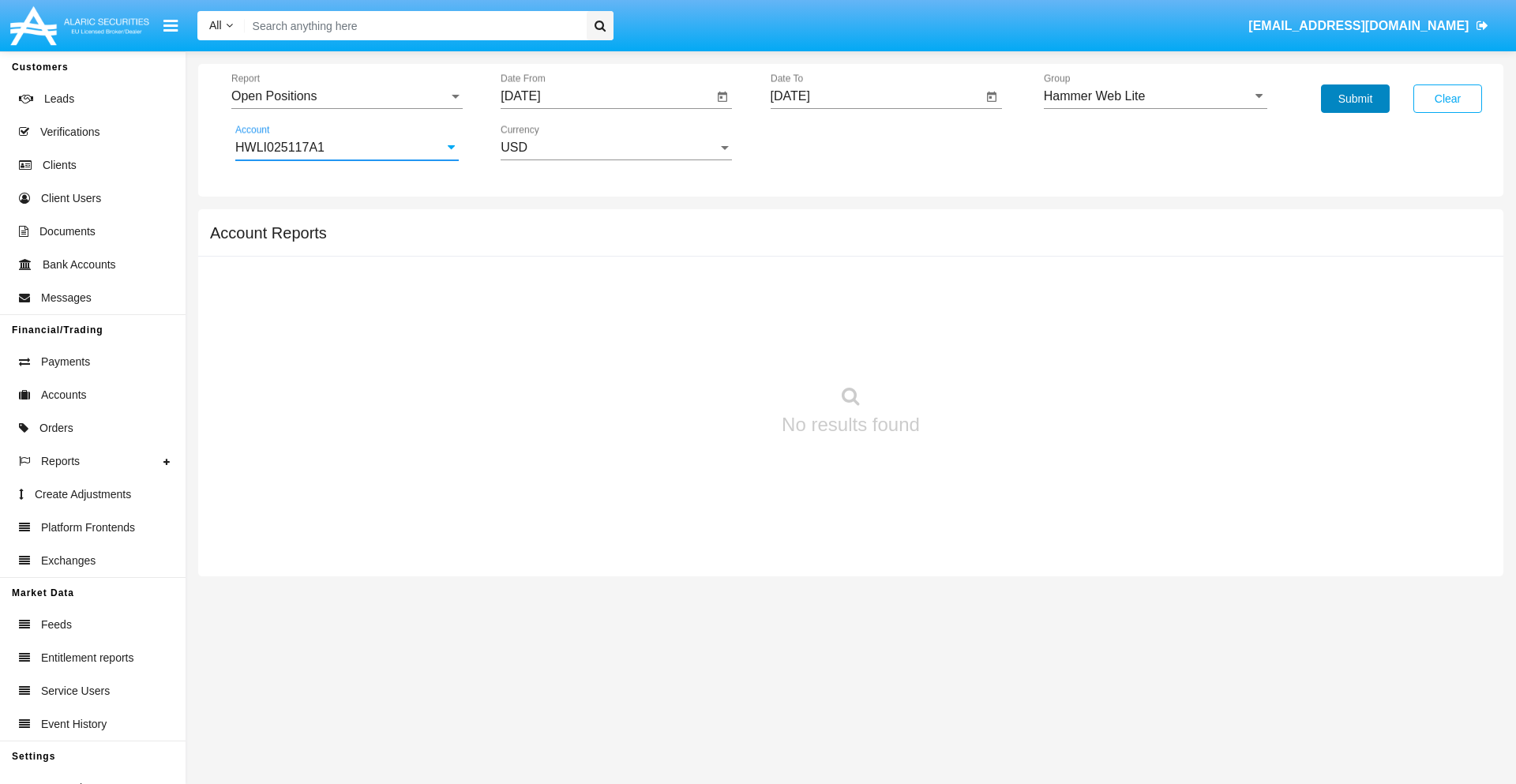
click at [1354, 99] on button "Submit" at bounding box center [1354, 99] width 69 height 29
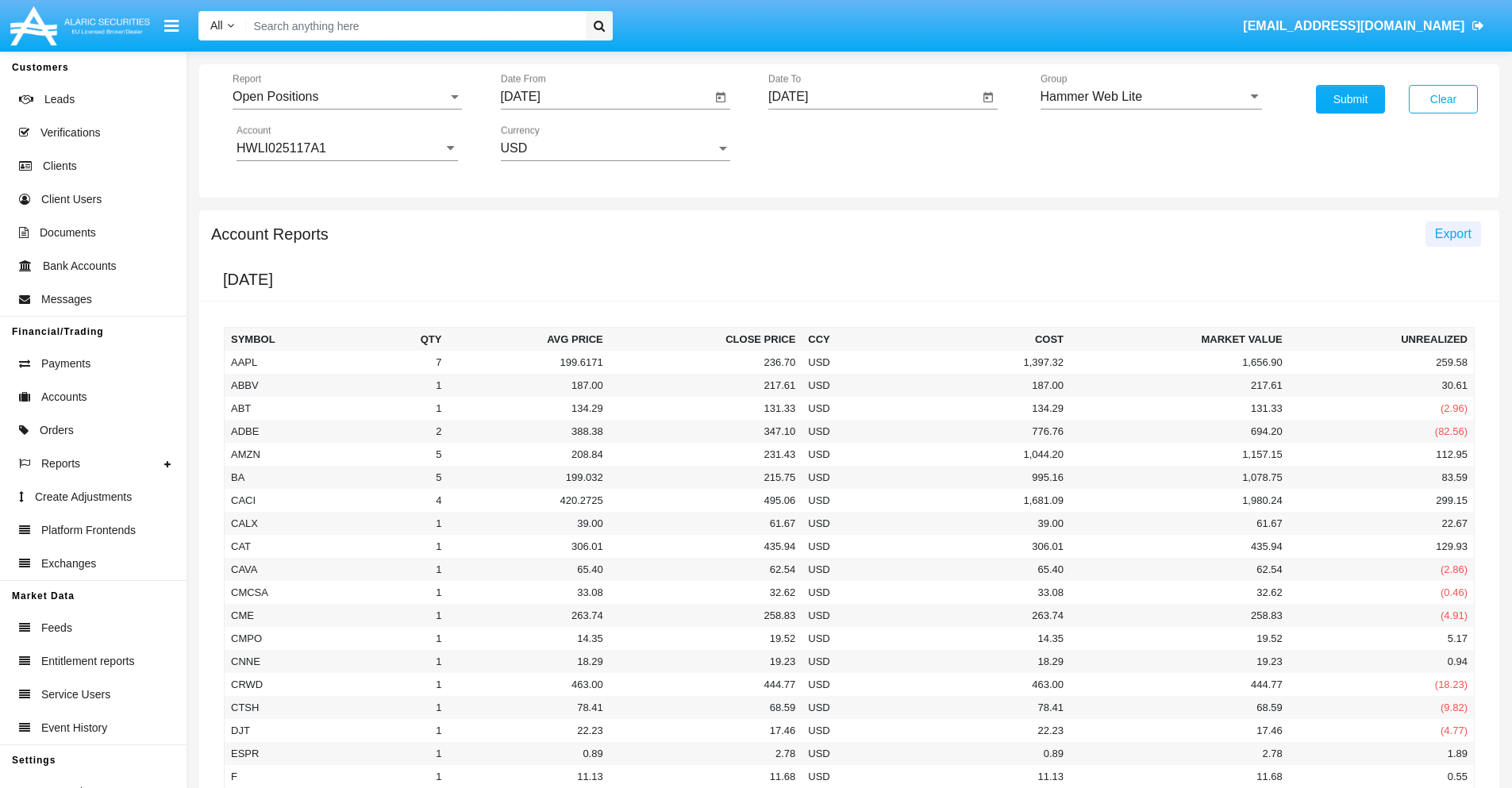
click at [1452, 233] on span "Export" at bounding box center [1452, 234] width 37 height 14
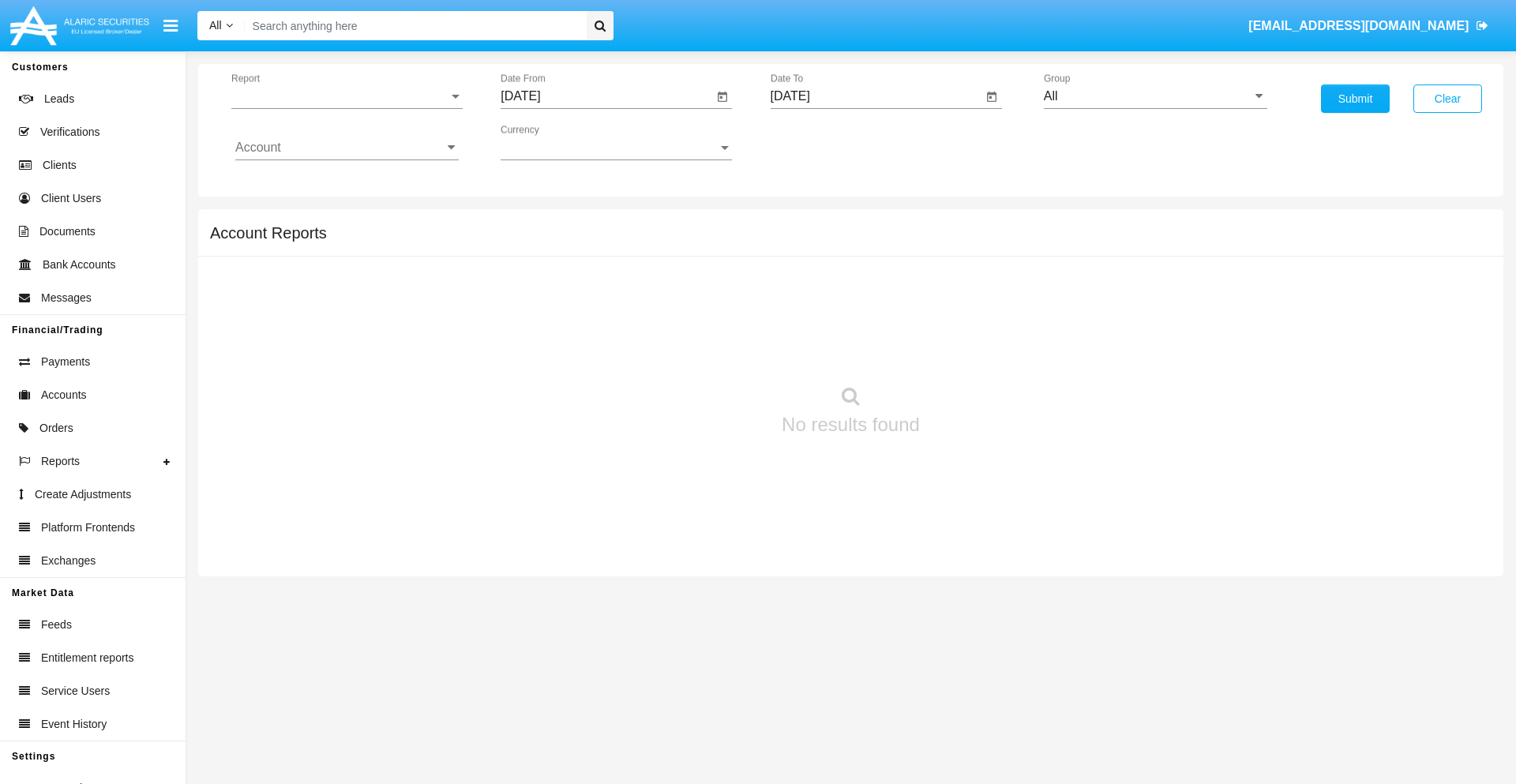
click at [346, 97] on span "Report" at bounding box center [340, 96] width 217 height 14
click at [340, 222] on span "Detailed" at bounding box center [347, 222] width 224 height 38
click at [606, 97] on input "[DATE]" at bounding box center [606, 96] width 213 height 14
click at [552, 142] on span "[DATE]" at bounding box center [538, 142] width 35 height 13
click at [704, 349] on div "2025" at bounding box center [704, 349] width 50 height 29
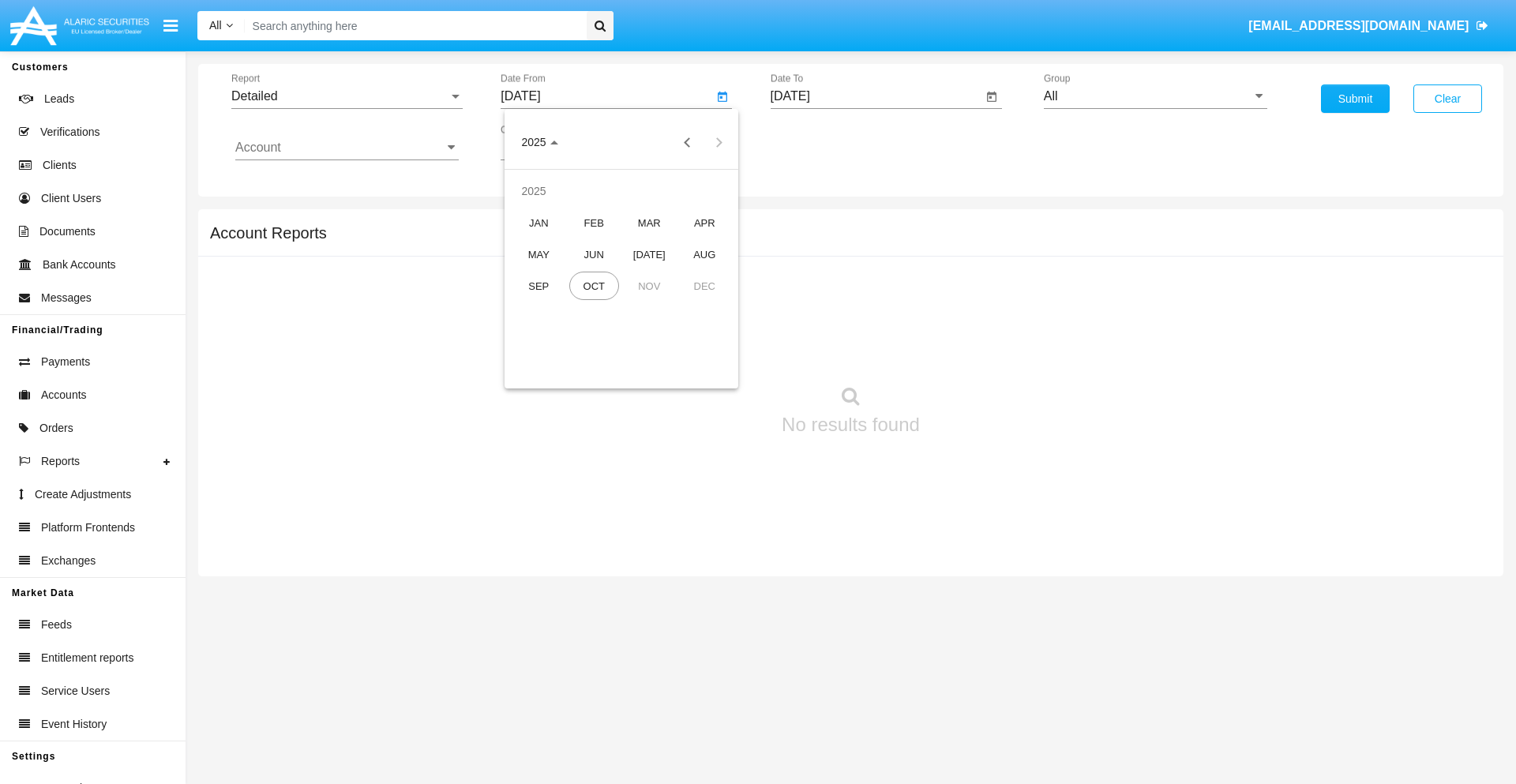
click at [594, 285] on div "OCT" at bounding box center [594, 286] width 50 height 29
click at [527, 241] on div "5" at bounding box center [527, 242] width 29 height 29
type input "10/05/25"
click at [876, 97] on input "[DATE]" at bounding box center [877, 96] width 213 height 14
click at [822, 142] on span "[DATE]" at bounding box center [808, 142] width 35 height 13
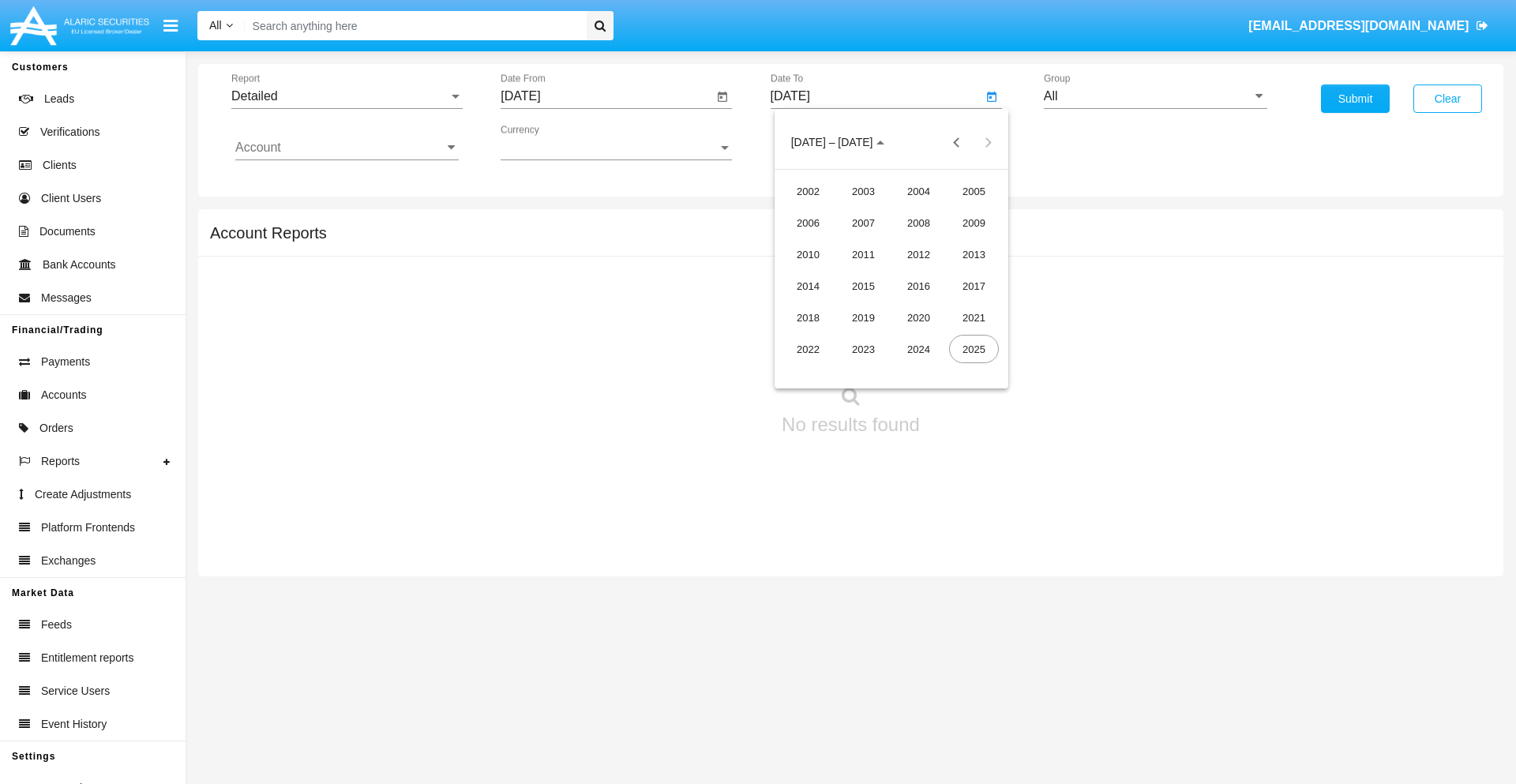
click at [973, 349] on div "2025" at bounding box center [973, 349] width 50 height 29
click at [863, 285] on div "OCT" at bounding box center [863, 286] width 50 height 29
click at [890, 273] on div "15" at bounding box center [891, 274] width 29 height 29
type input "[DATE]"
click at [1155, 97] on input "All" at bounding box center [1155, 96] width 224 height 14
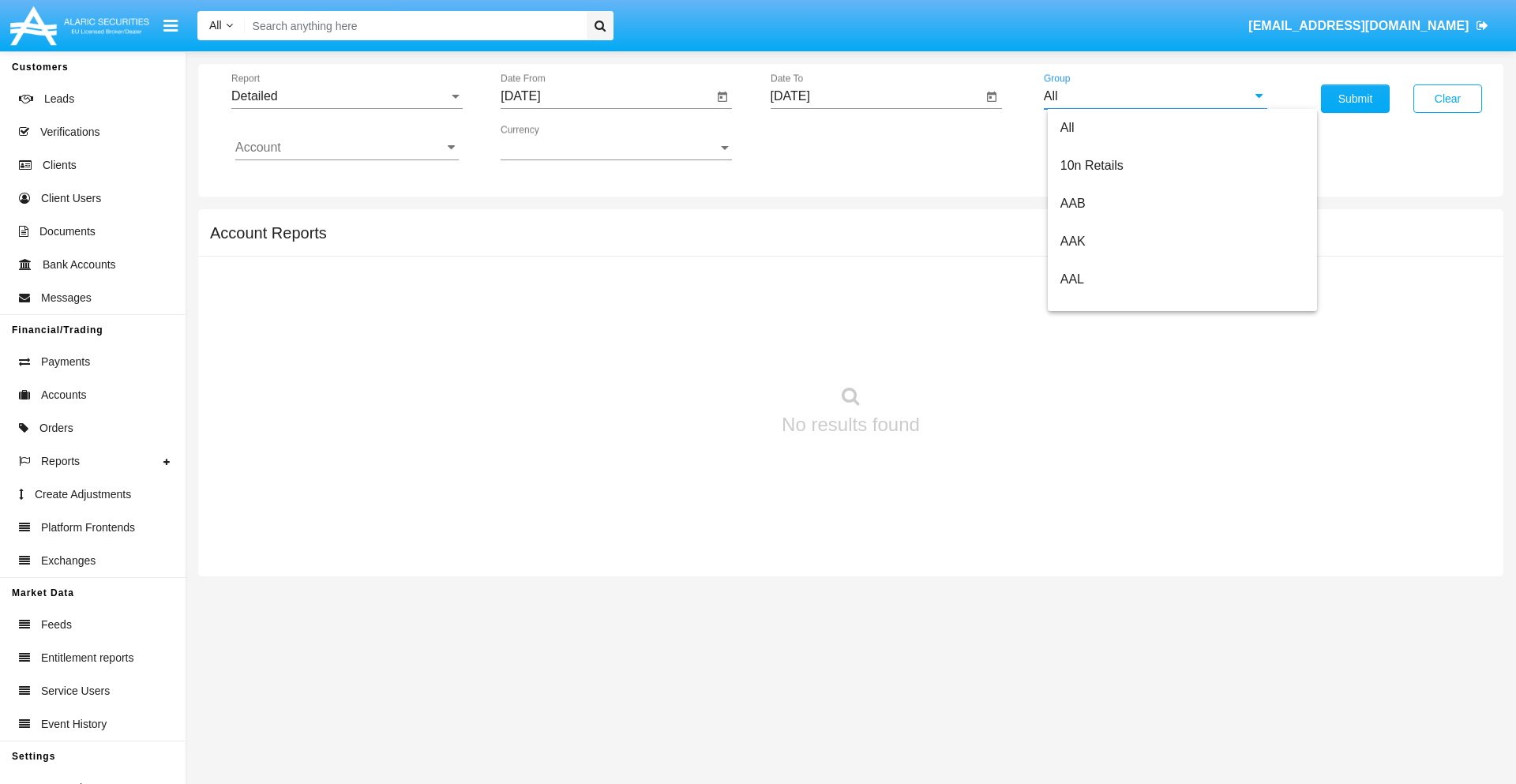
scroll to position [846, 0]
click at [1110, 304] on span "Hammer Web Lite" at bounding box center [1111, 304] width 102 height 14
type input "Hammer Web Lite"
click at [346, 147] on input "Account" at bounding box center [347, 147] width 224 height 14
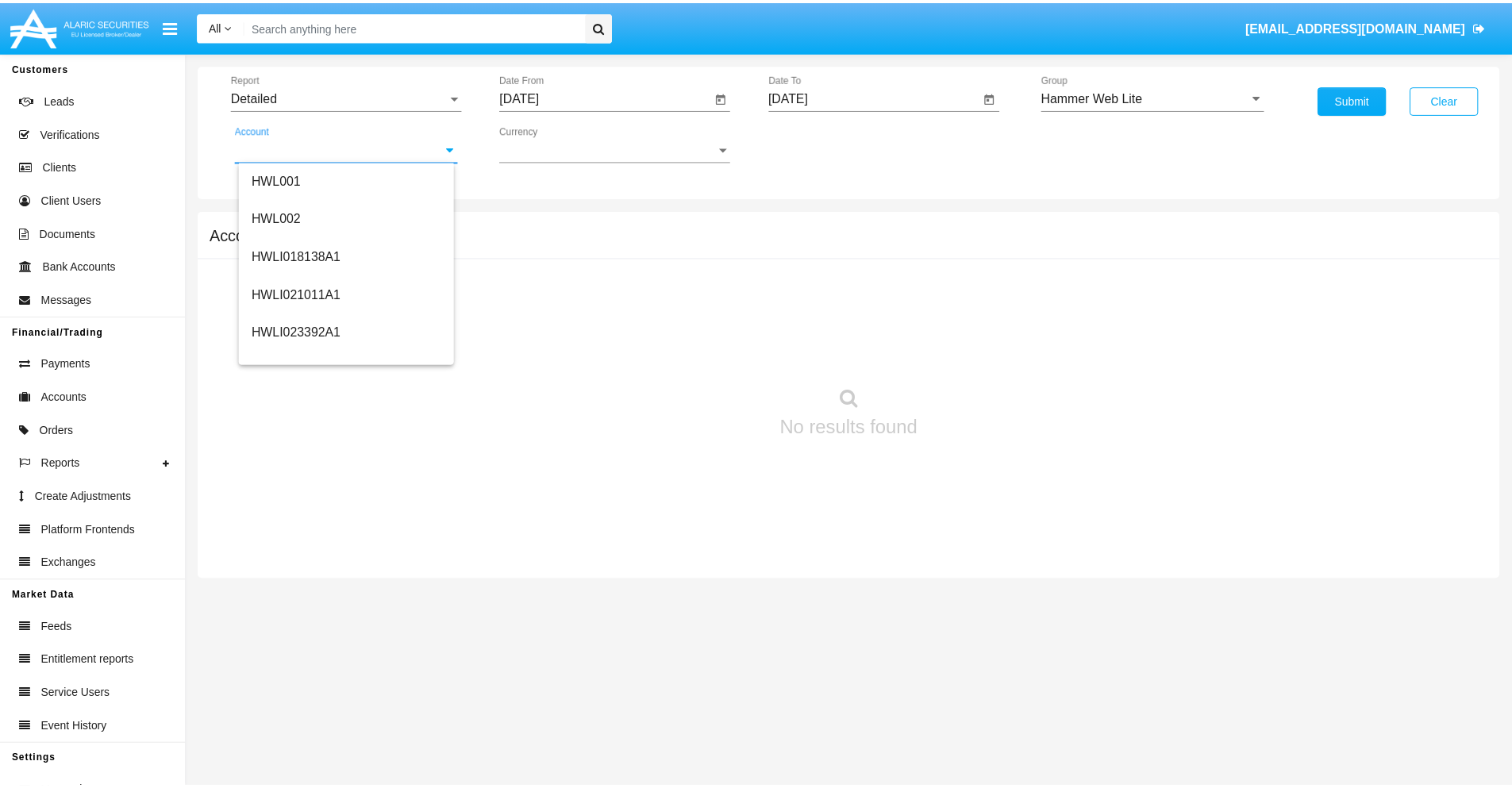
scroll to position [241, 0]
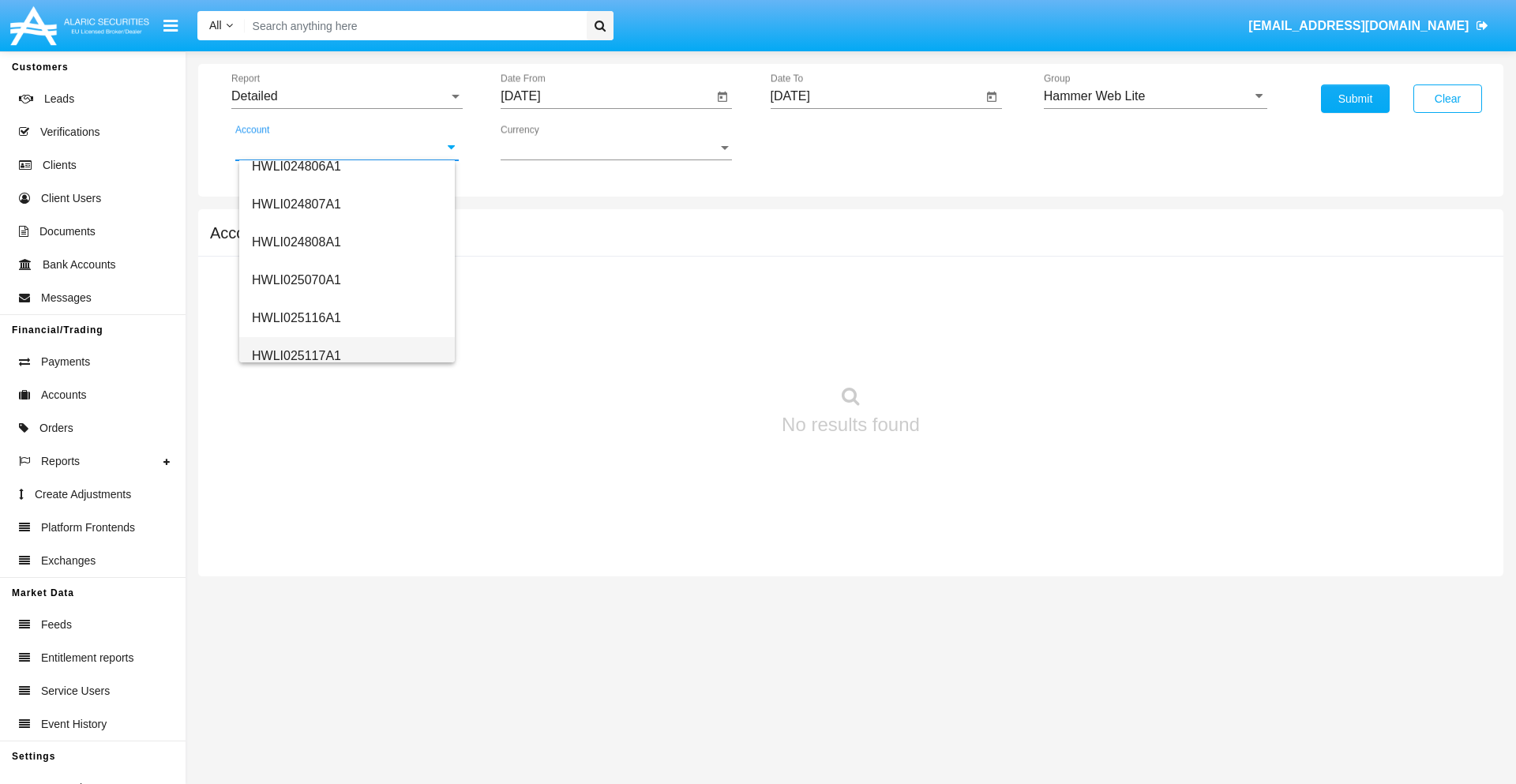
click at [296, 355] on span "HWLI025117A1" at bounding box center [296, 356] width 89 height 14
type input "HWLI025117A1"
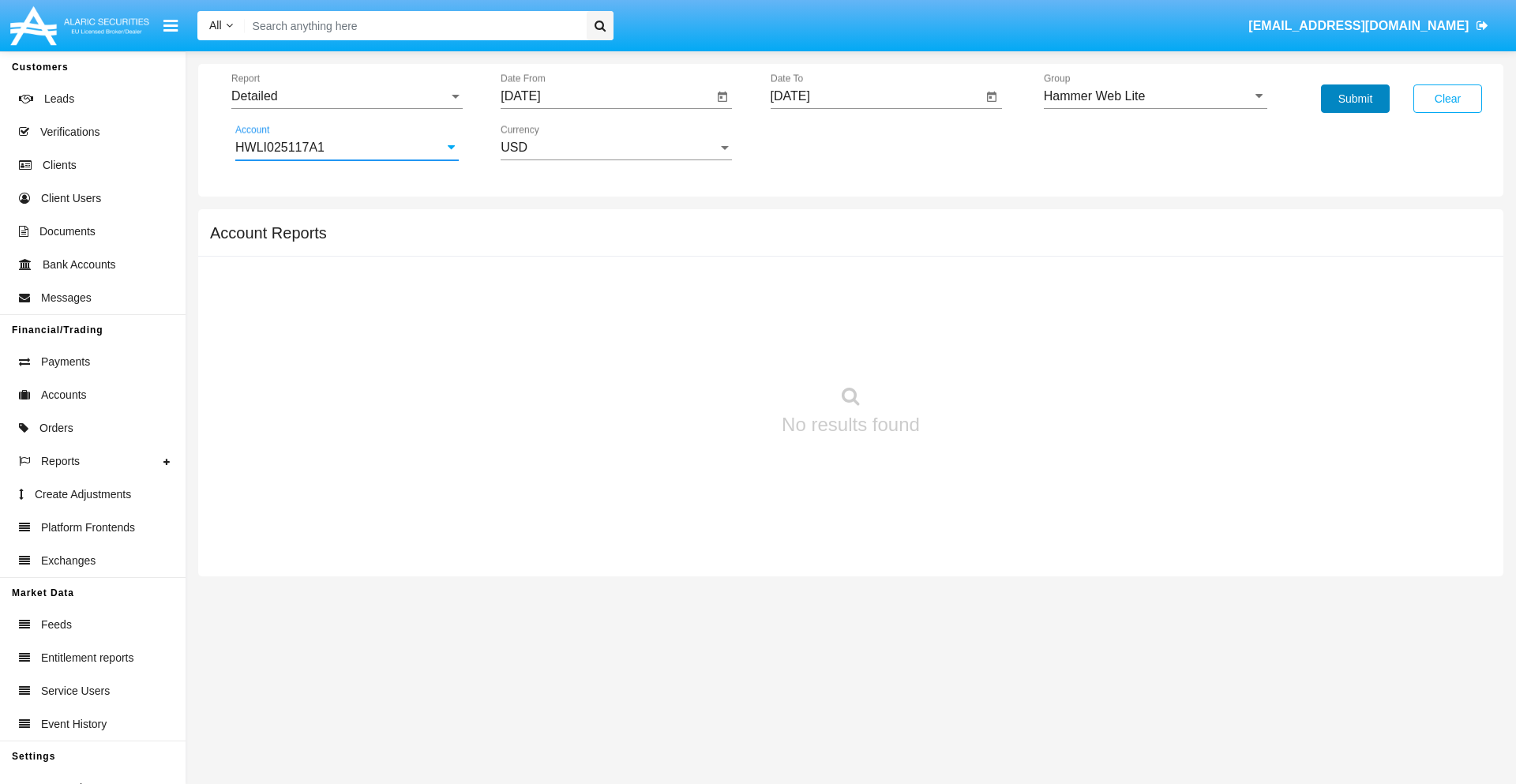
click at [1354, 99] on button "Submit" at bounding box center [1354, 99] width 69 height 29
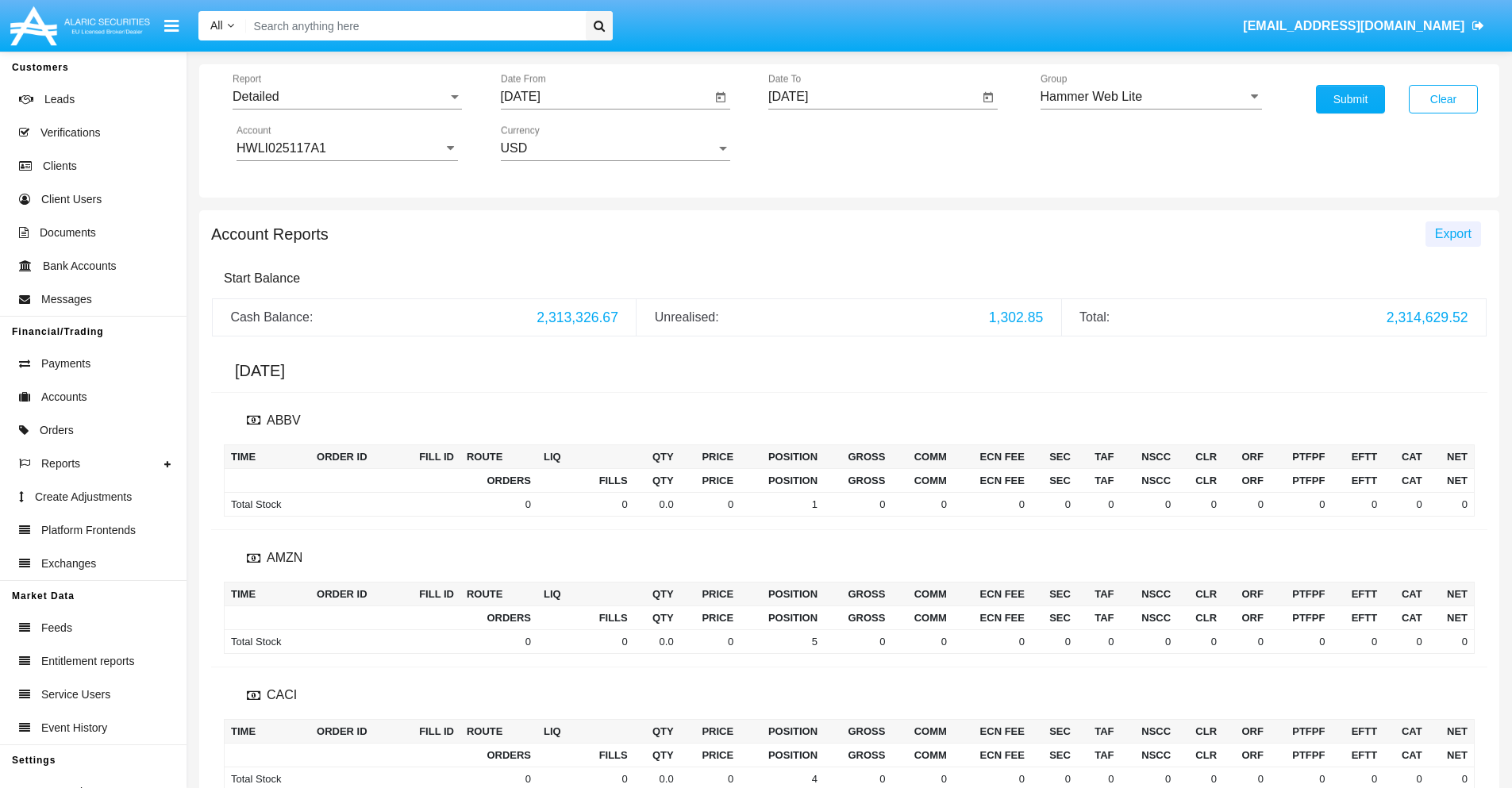
click at [1452, 233] on span "Export" at bounding box center [1452, 234] width 37 height 14
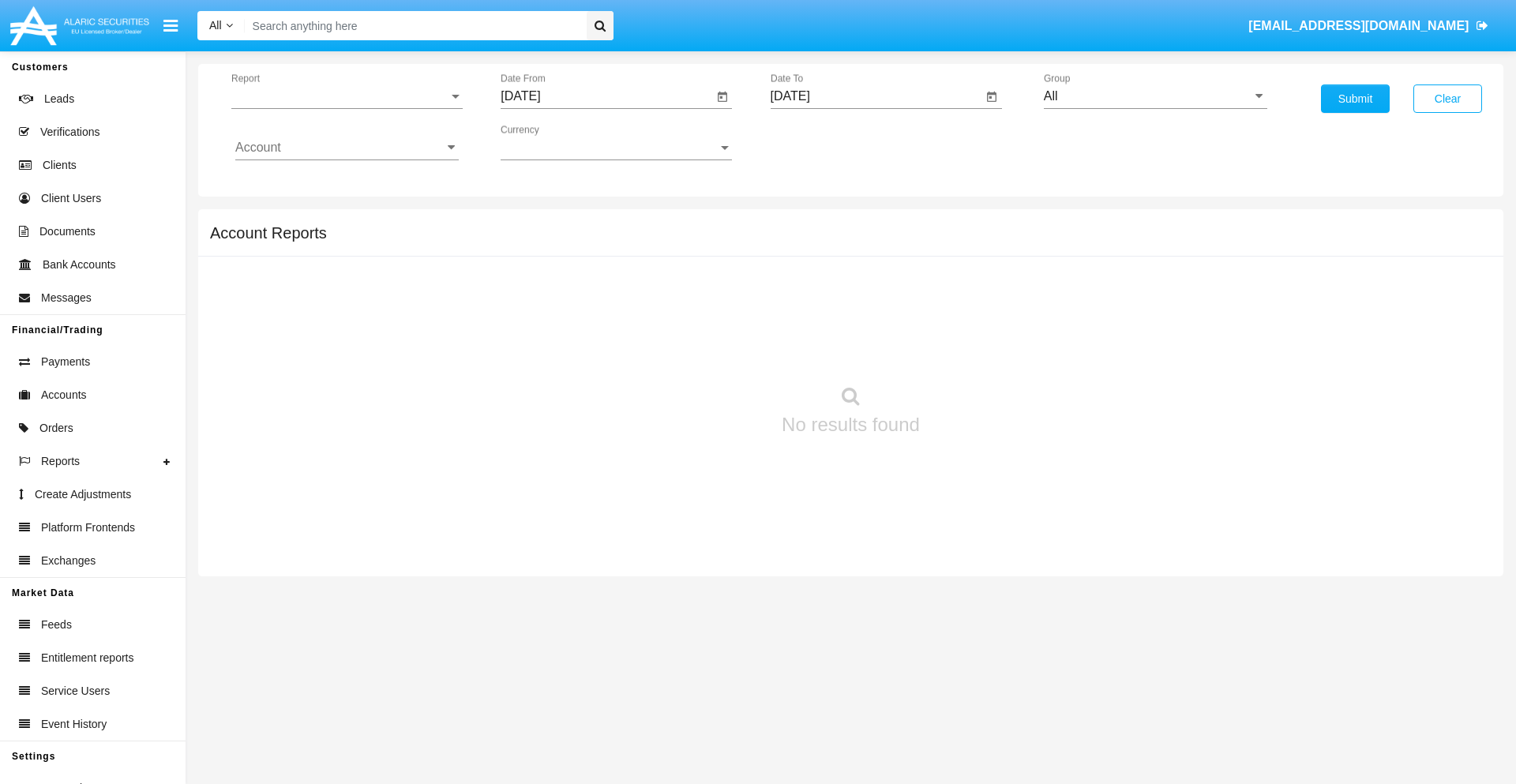
click at [346, 97] on span "Report" at bounding box center [340, 96] width 217 height 14
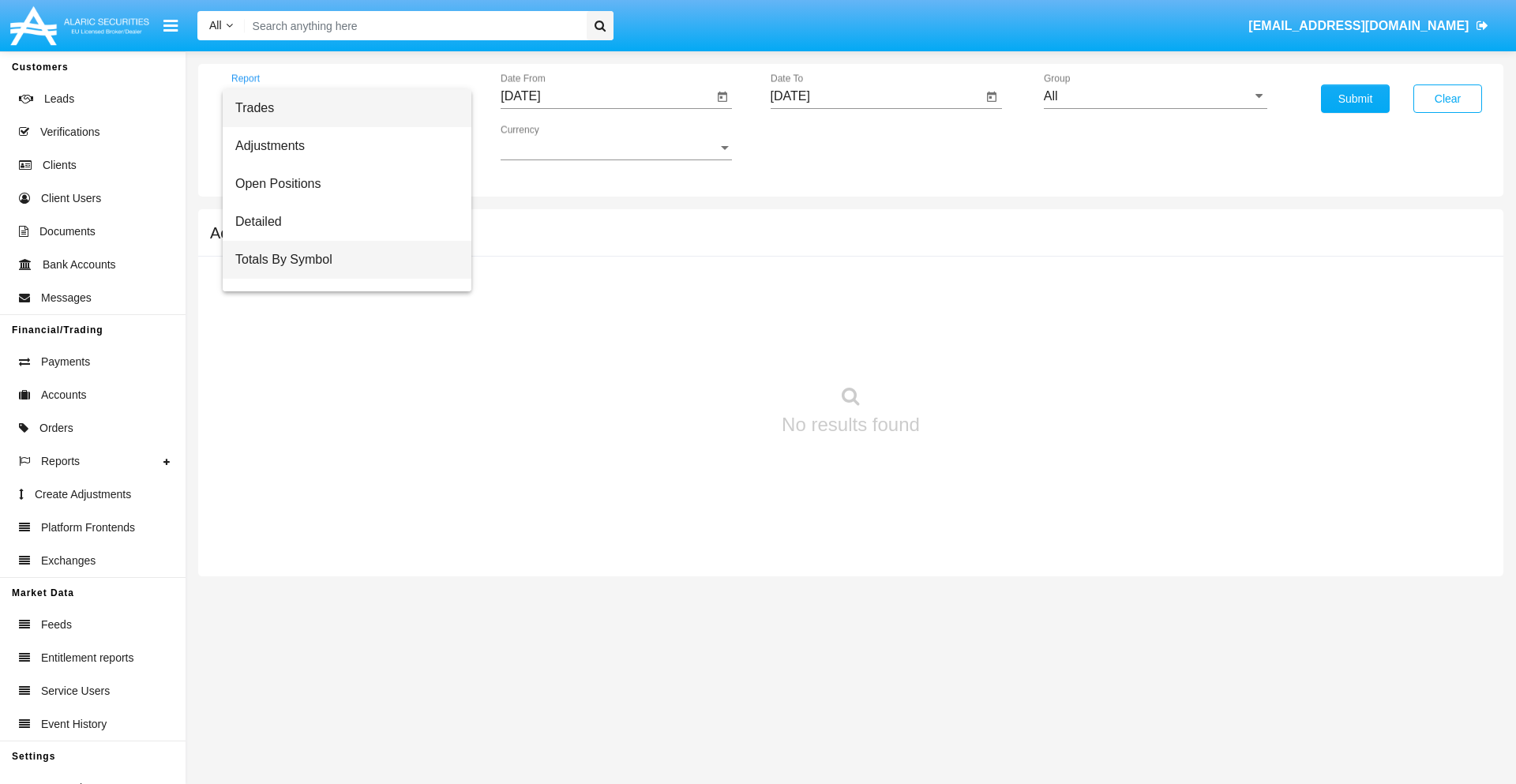
click at [340, 260] on span "Totals By Symbol" at bounding box center [347, 259] width 224 height 38
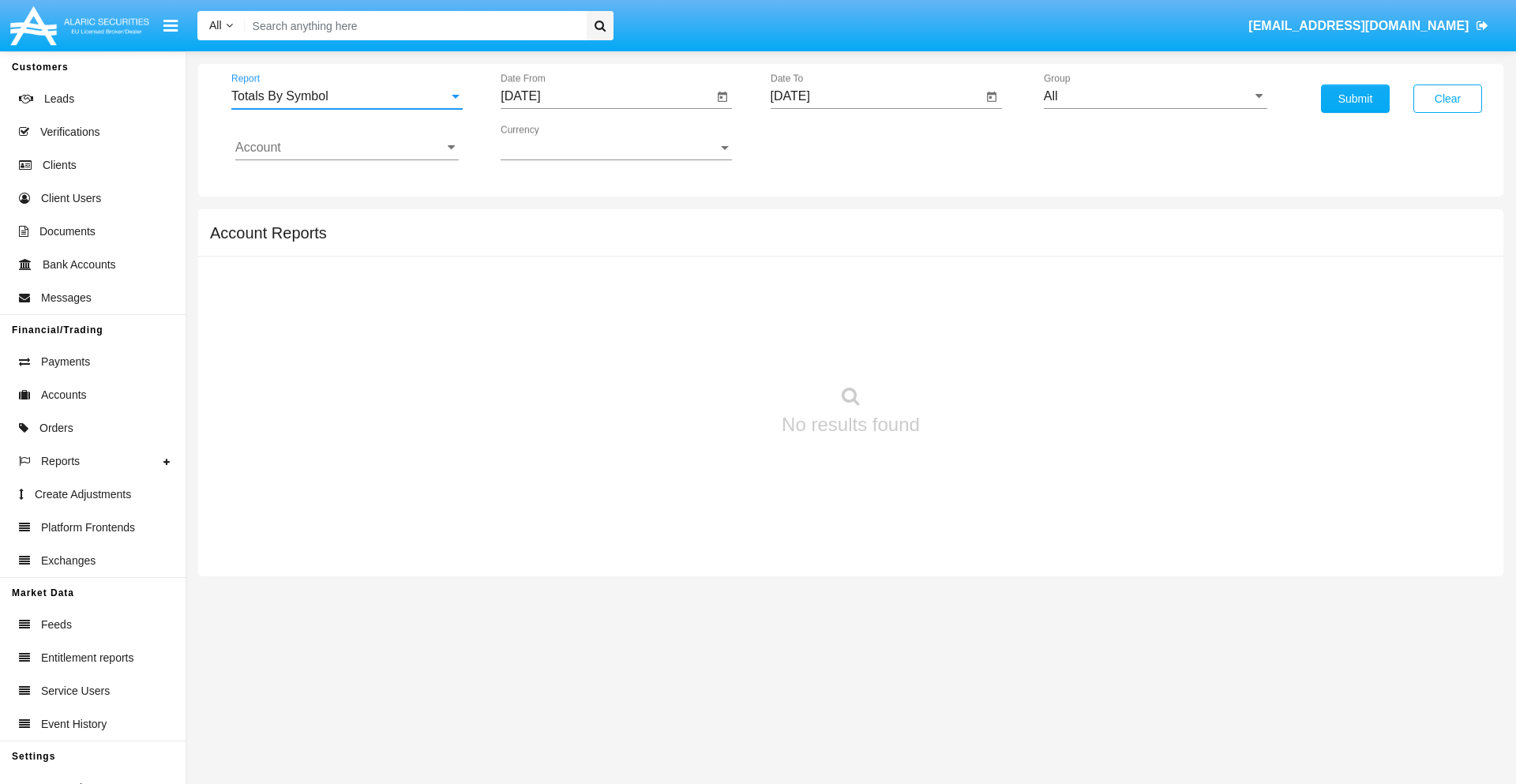
click at [606, 97] on input "[DATE]" at bounding box center [606, 96] width 213 height 14
click at [552, 142] on span "[DATE]" at bounding box center [538, 142] width 35 height 13
click at [704, 349] on div "2025" at bounding box center [704, 349] width 50 height 29
click at [539, 285] on div "SEP" at bounding box center [539, 286] width 50 height 29
click at [558, 305] on div "15" at bounding box center [558, 306] width 29 height 29
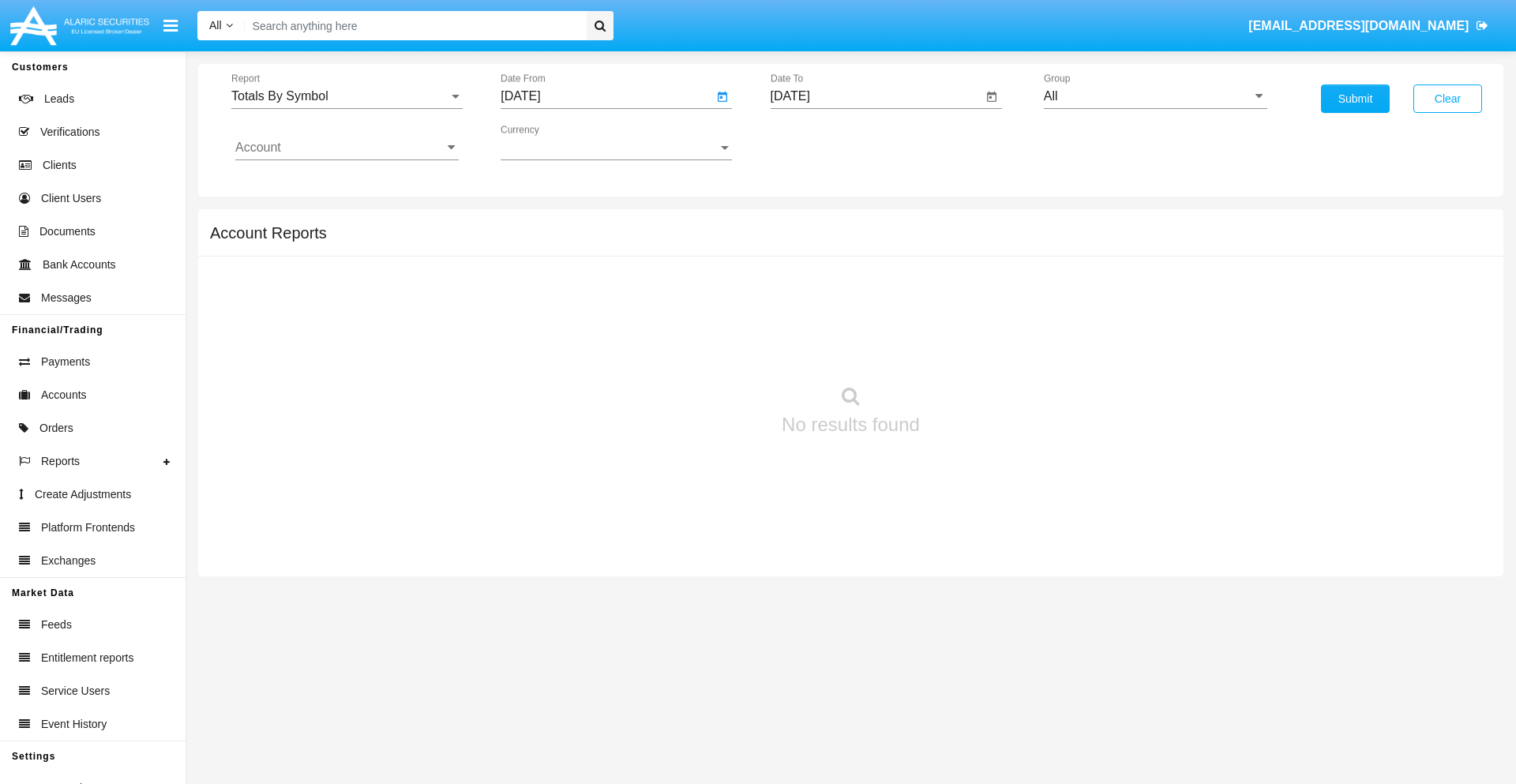
type input "[DATE]"
click at [876, 97] on input "[DATE]" at bounding box center [877, 96] width 213 height 14
click at [822, 142] on span "[DATE]" at bounding box center [808, 142] width 35 height 13
click at [973, 349] on div "2025" at bounding box center [973, 349] width 50 height 29
click at [863, 285] on div "OCT" at bounding box center [863, 286] width 50 height 29
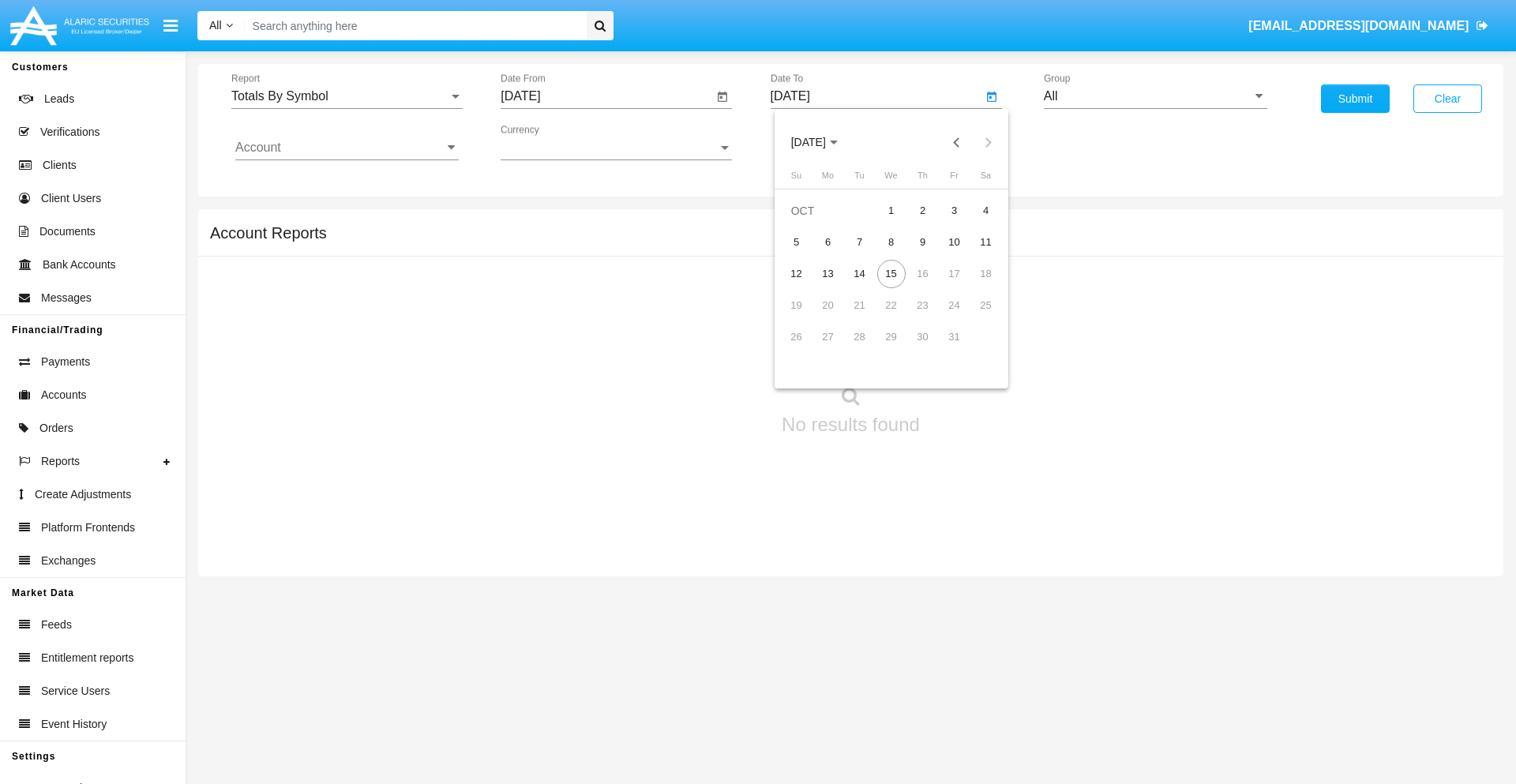
click at [890, 273] on div "15" at bounding box center [891, 274] width 29 height 29
type input "[DATE]"
click at [1155, 97] on input "All" at bounding box center [1155, 96] width 224 height 14
type input "Hammer Web Lite"
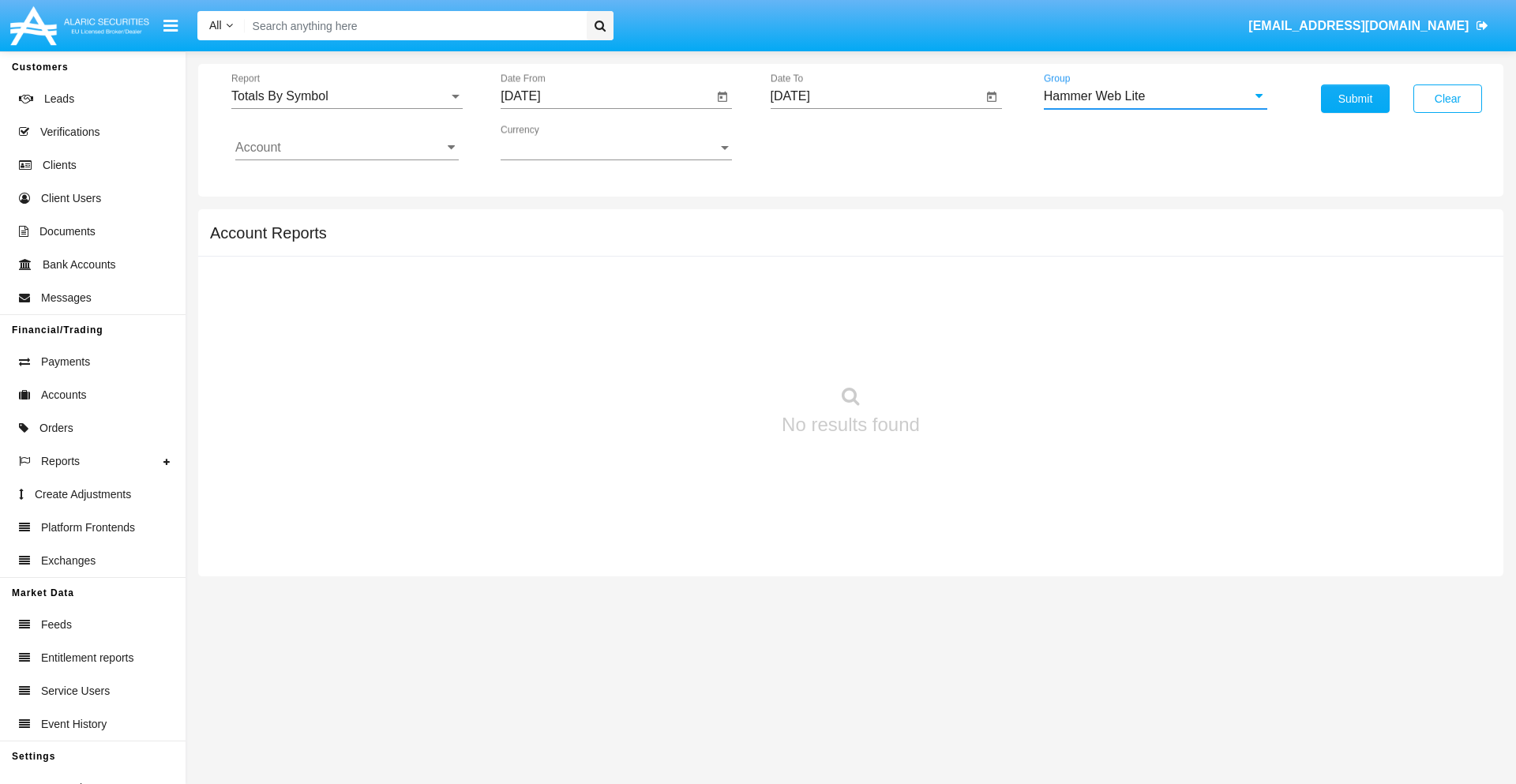
click at [346, 147] on input "Account" at bounding box center [347, 147] width 224 height 14
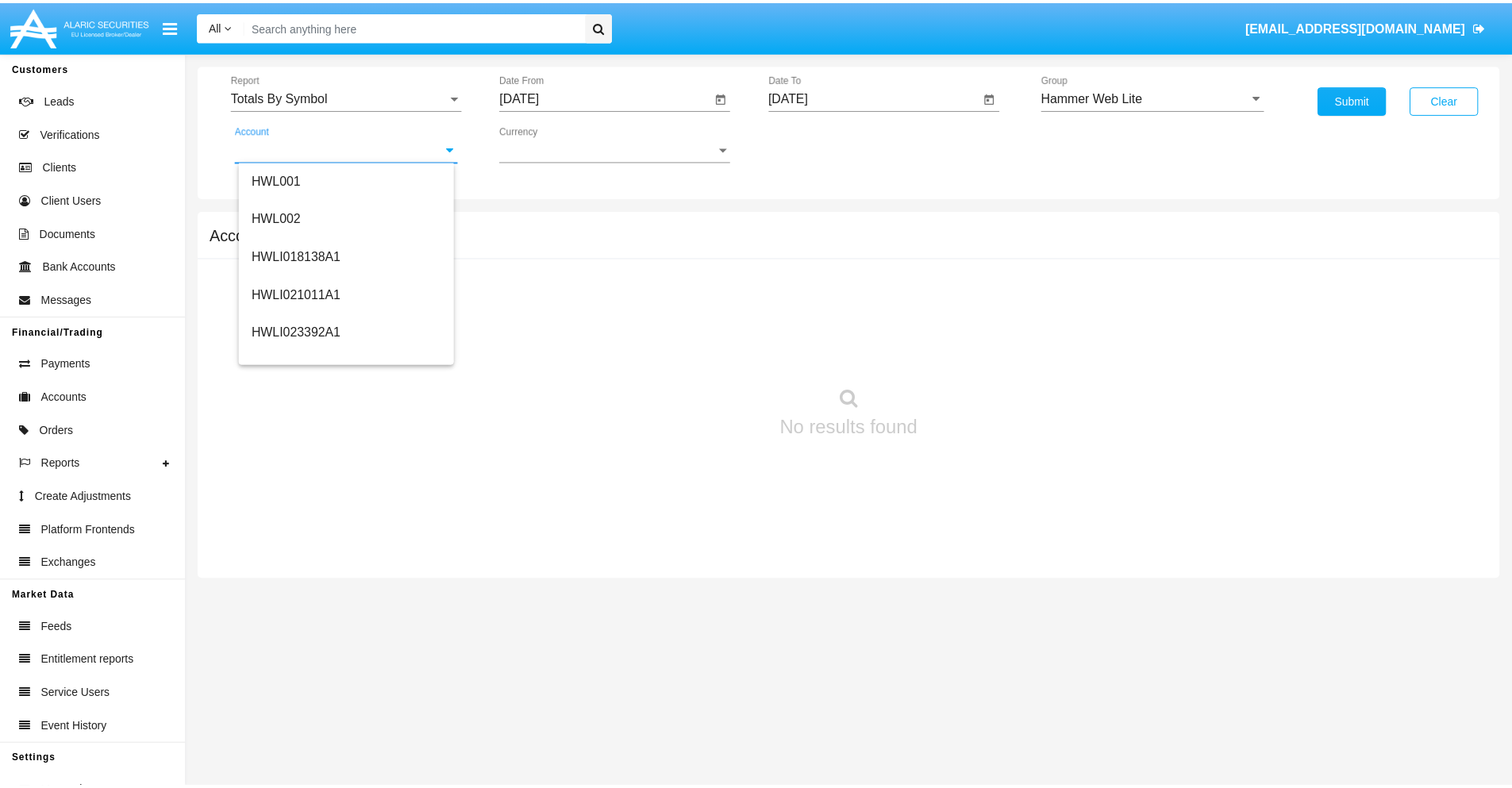
scroll to position [241, 0]
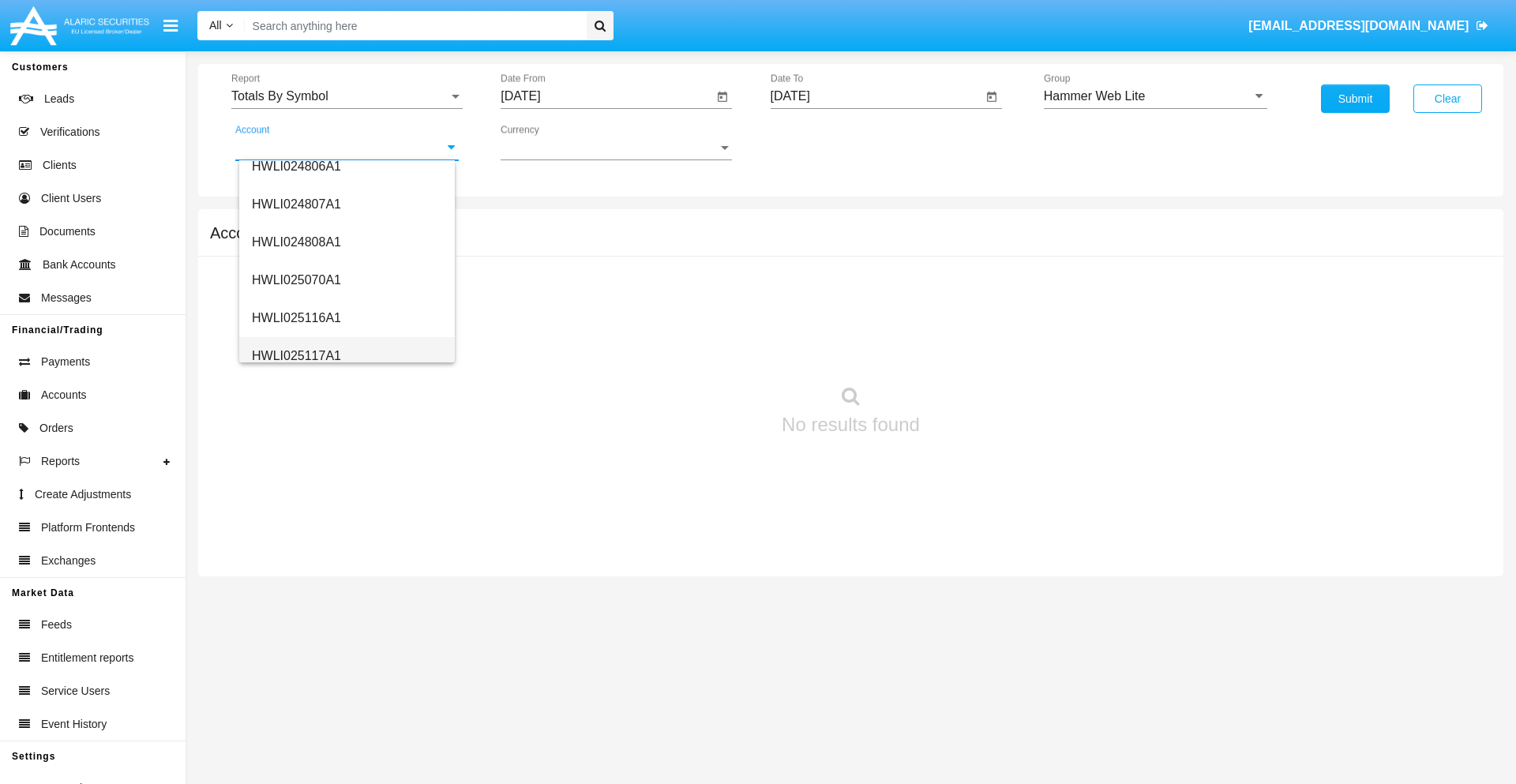
click at [296, 355] on span "HWLI025117A1" at bounding box center [296, 356] width 89 height 14
type input "HWLI025117A1"
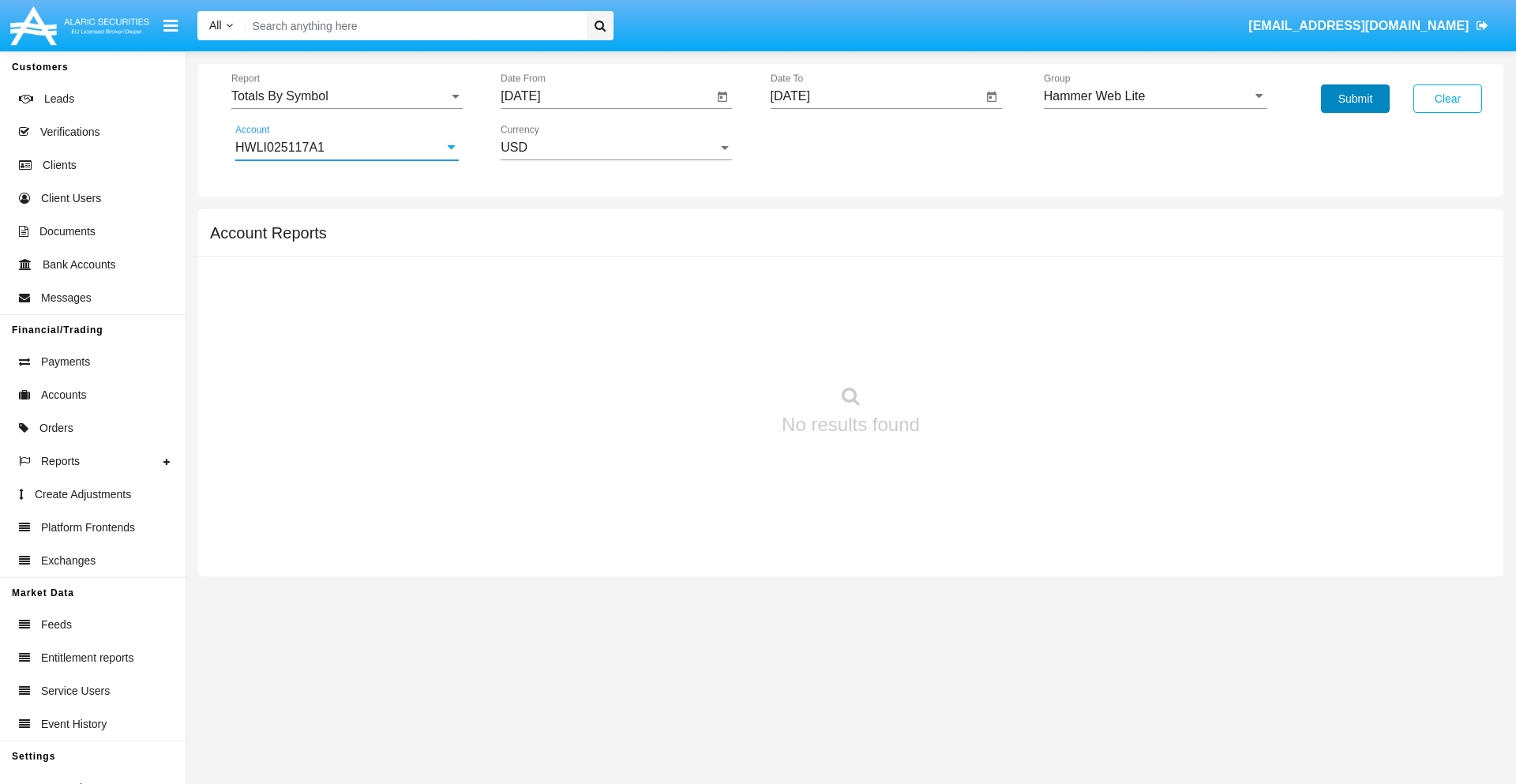
click at [1354, 99] on button "Submit" at bounding box center [1354, 99] width 69 height 29
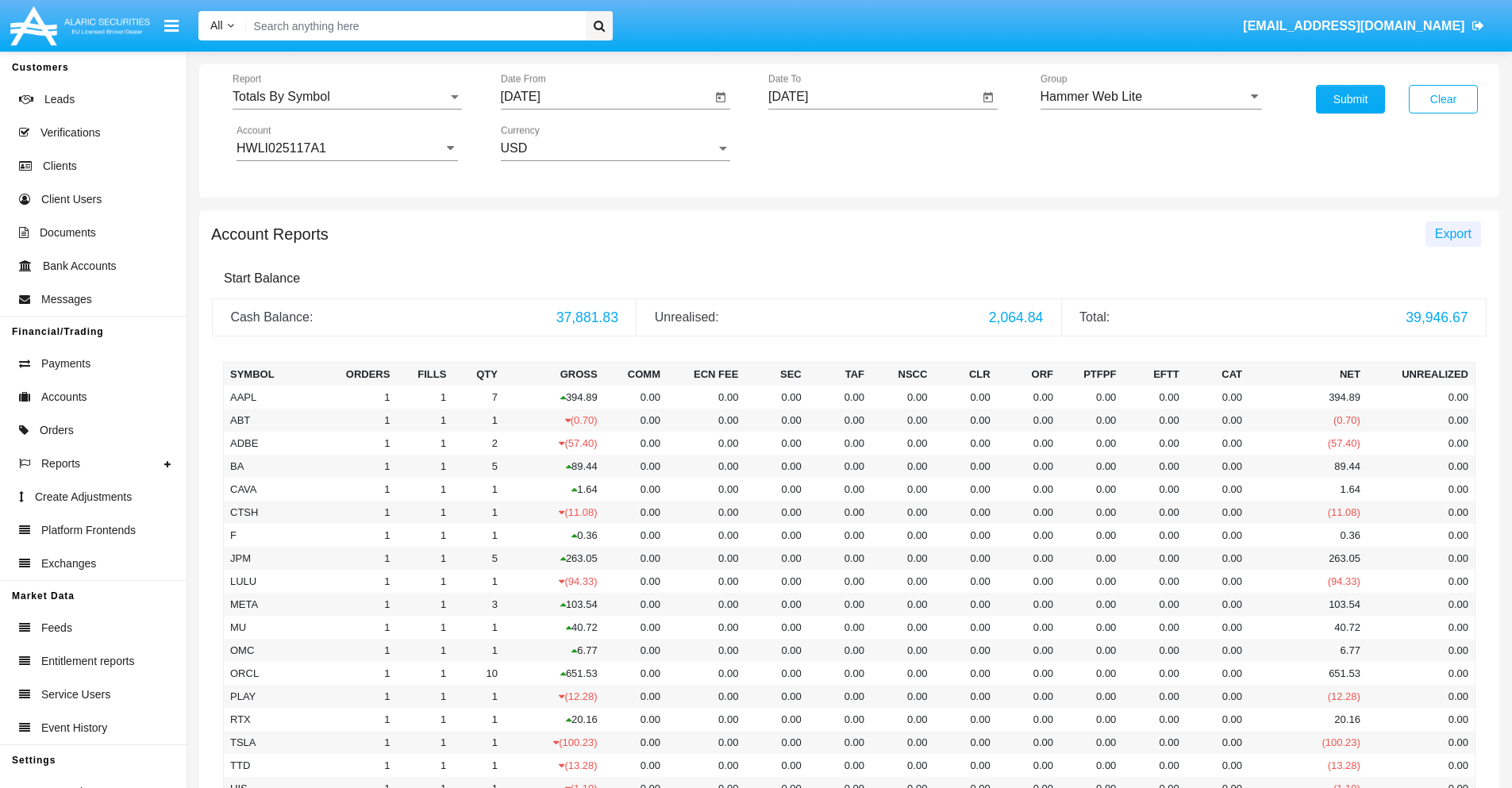
click at [1452, 233] on span "Export" at bounding box center [1452, 234] width 37 height 14
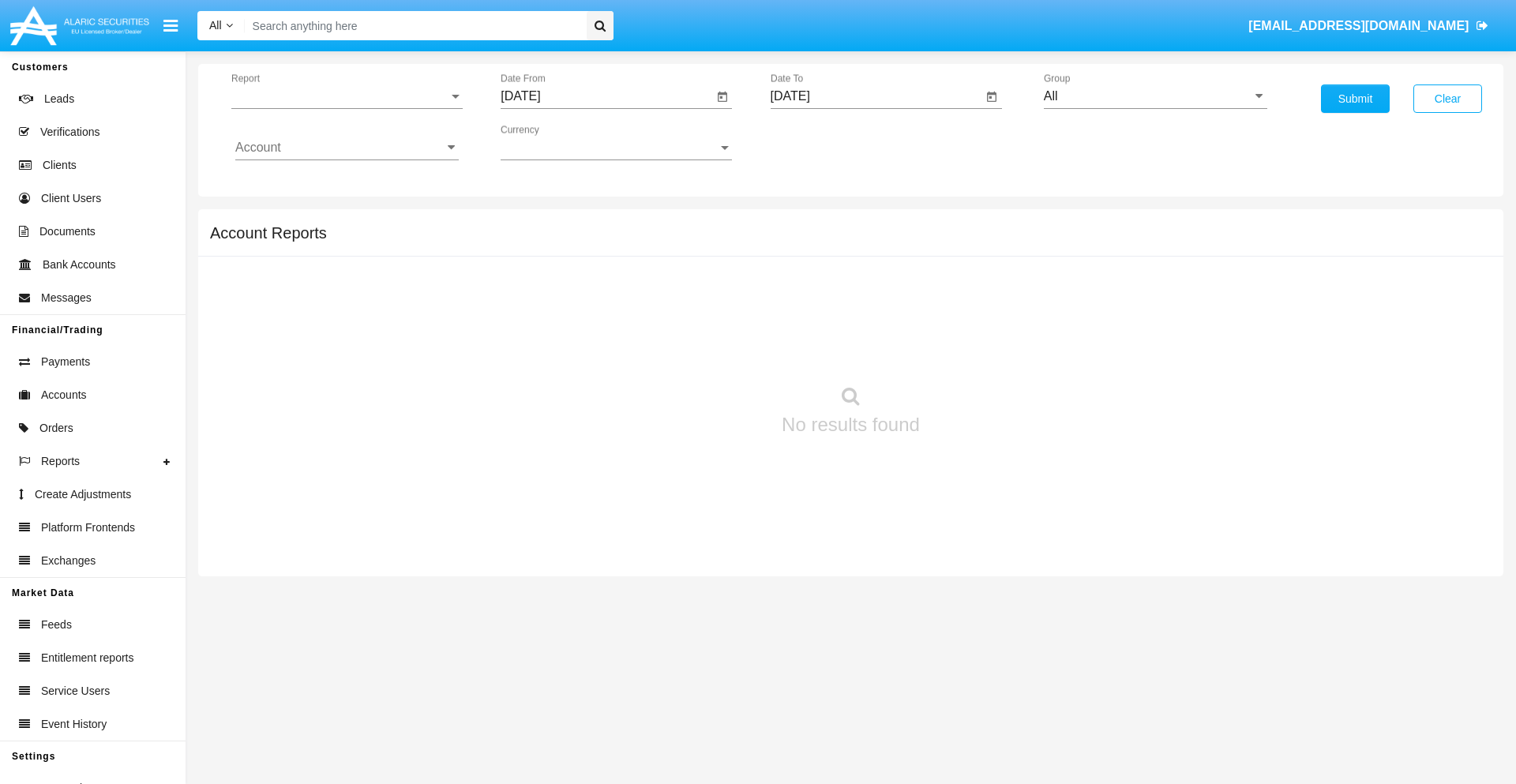
click at [346, 97] on span "Report" at bounding box center [340, 96] width 217 height 14
click at [340, 273] on span "Totals By Date" at bounding box center [347, 272] width 224 height 38
click at [606, 97] on input "[DATE]" at bounding box center [606, 96] width 213 height 14
click at [552, 142] on span "[DATE]" at bounding box center [538, 142] width 35 height 13
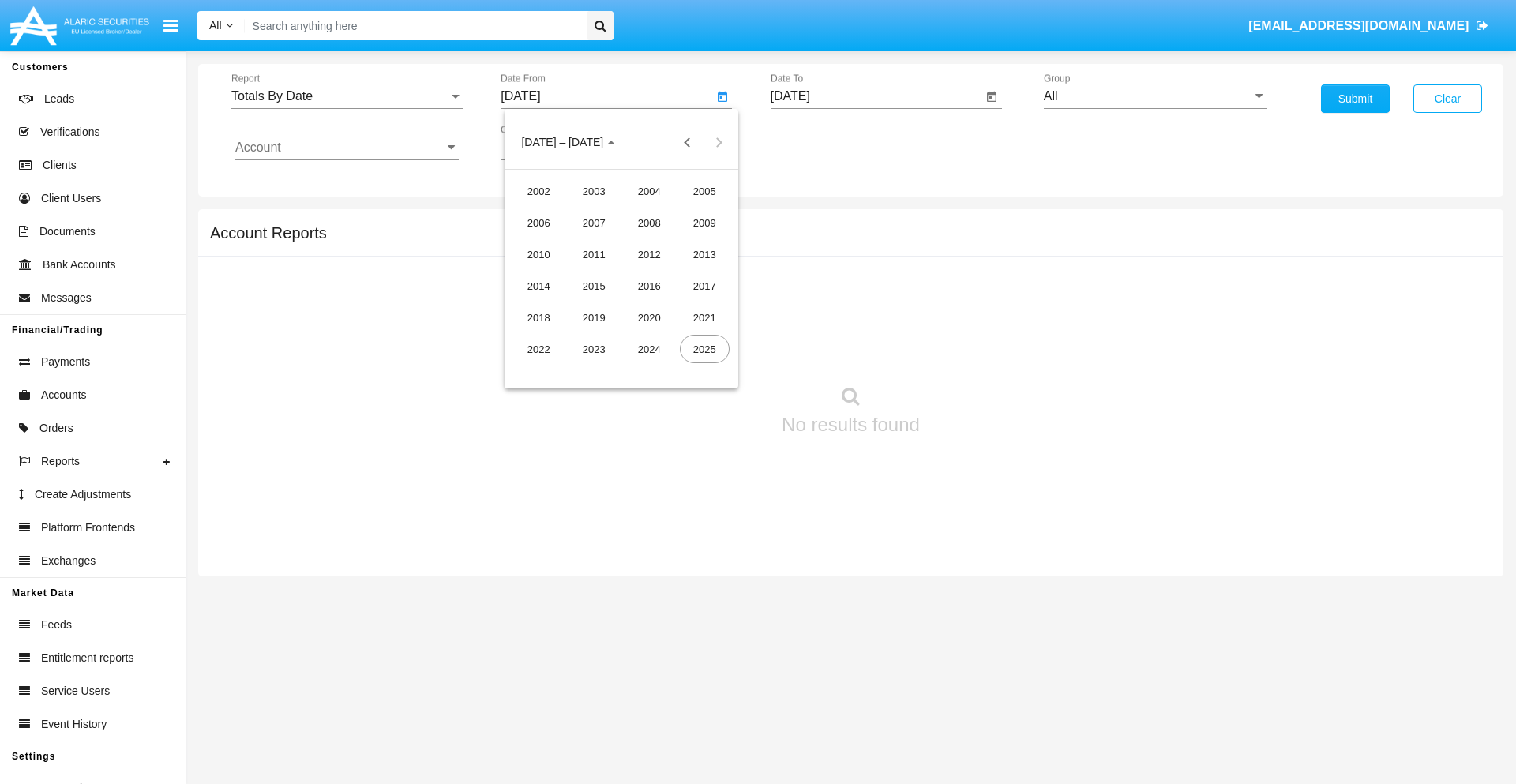
click at [704, 349] on div "2025" at bounding box center [704, 349] width 50 height 29
click at [539, 285] on div "SEP" at bounding box center [539, 286] width 50 height 29
click at [589, 367] on div "30" at bounding box center [589, 368] width 29 height 29
type input "09/30/25"
click at [876, 97] on input "[DATE]" at bounding box center [877, 96] width 213 height 14
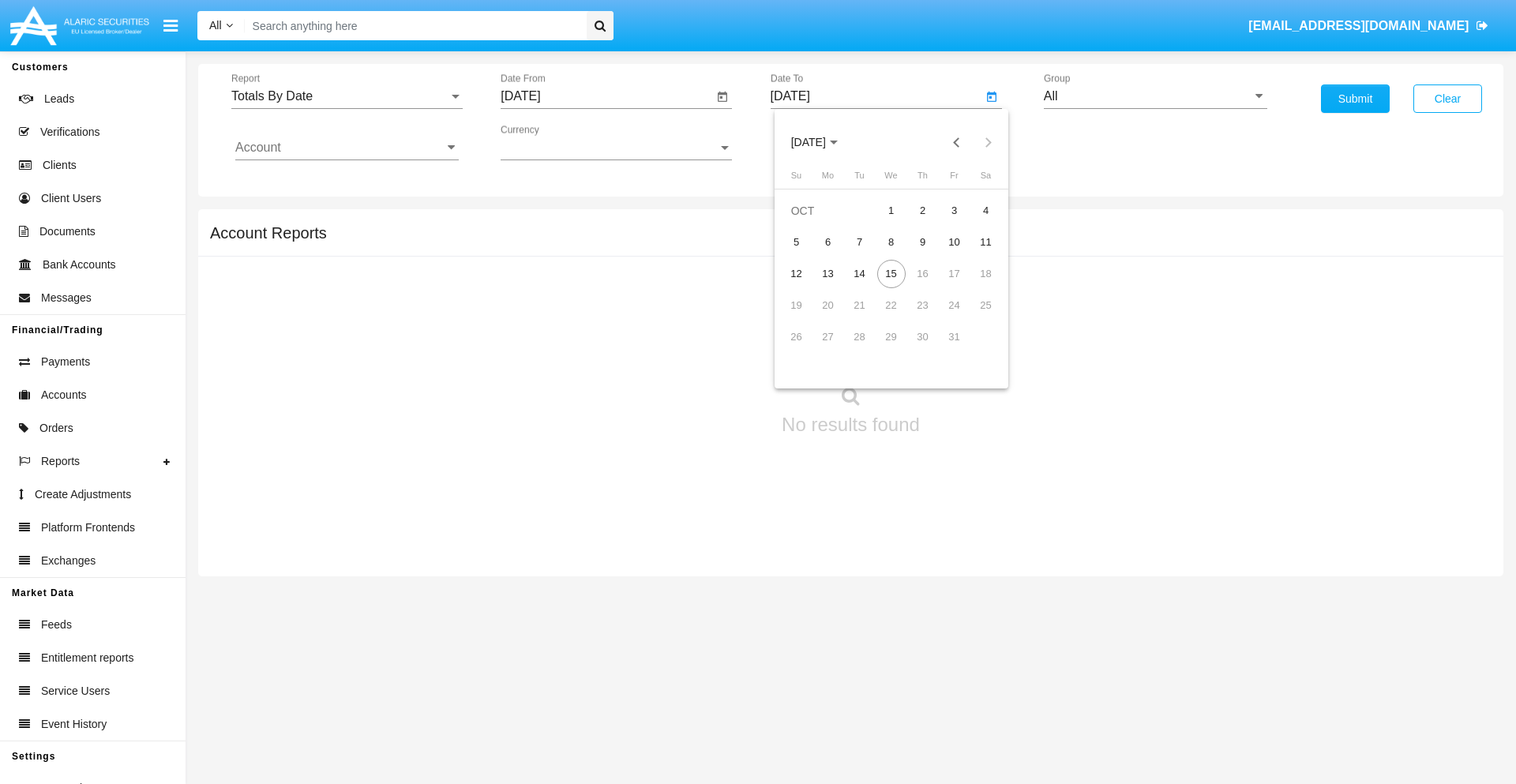
click at [822, 142] on span "[DATE]" at bounding box center [808, 142] width 35 height 13
click at [973, 349] on div "2025" at bounding box center [973, 349] width 50 height 29
click at [863, 285] on div "OCT" at bounding box center [863, 286] width 50 height 29
click at [890, 273] on div "15" at bounding box center [891, 274] width 29 height 29
type input "10/15/25"
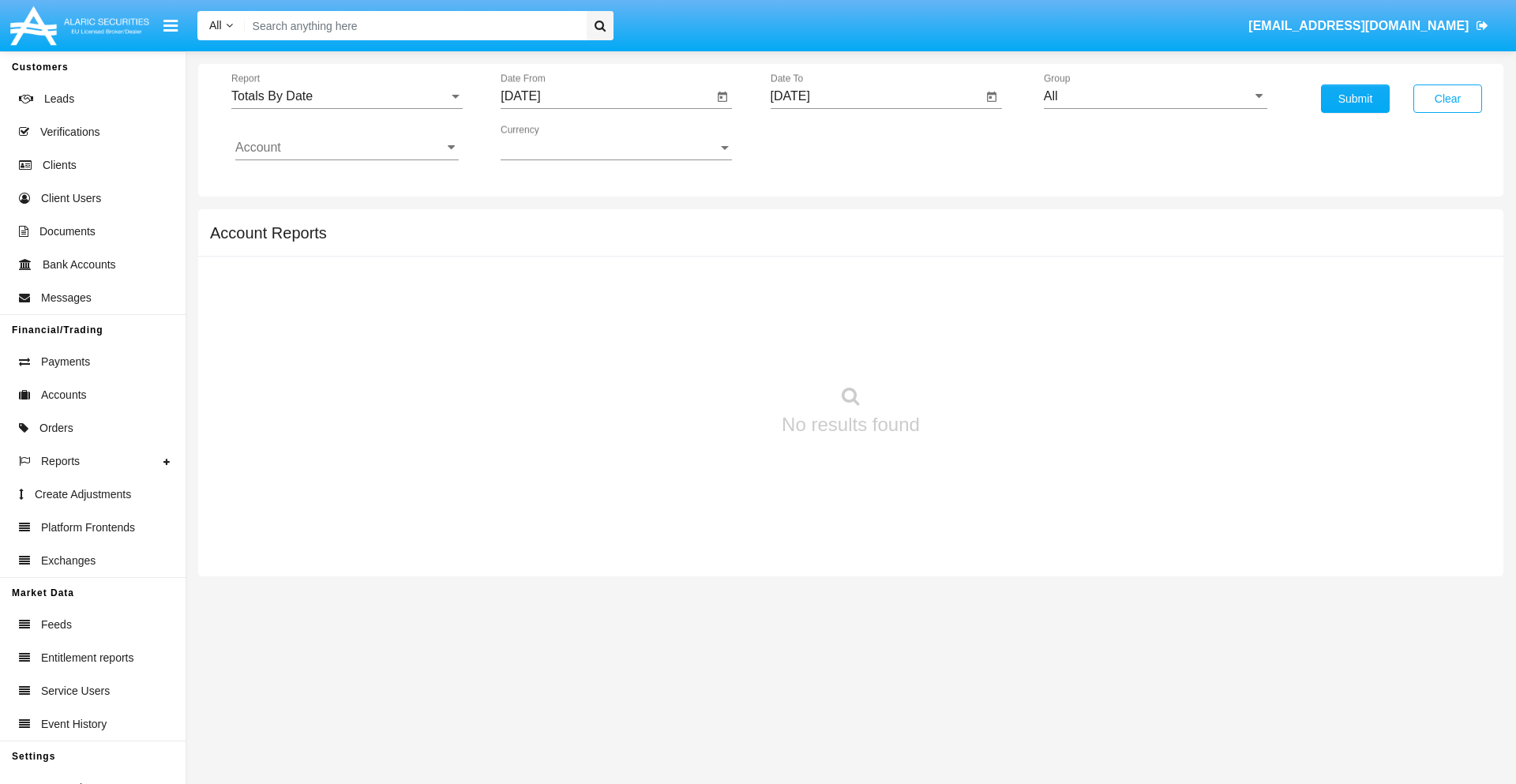
click at [1155, 97] on input "All" at bounding box center [1155, 96] width 224 height 14
click at [1110, 304] on span "Hammer Web Lite" at bounding box center [1111, 304] width 102 height 14
type input "Hammer Web Lite"
click at [346, 147] on input "Account" at bounding box center [347, 147] width 224 height 14
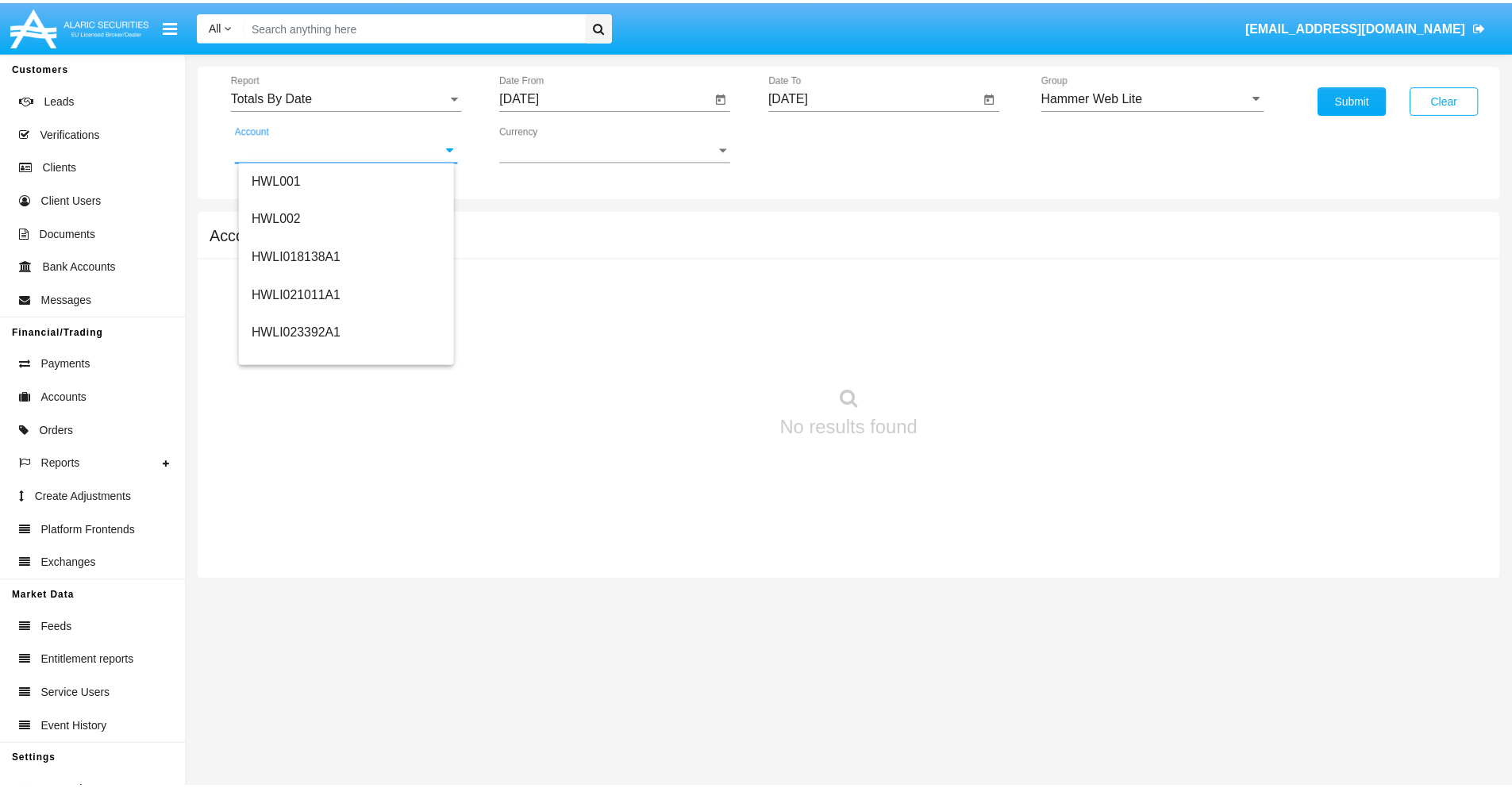
scroll to position [241, 0]
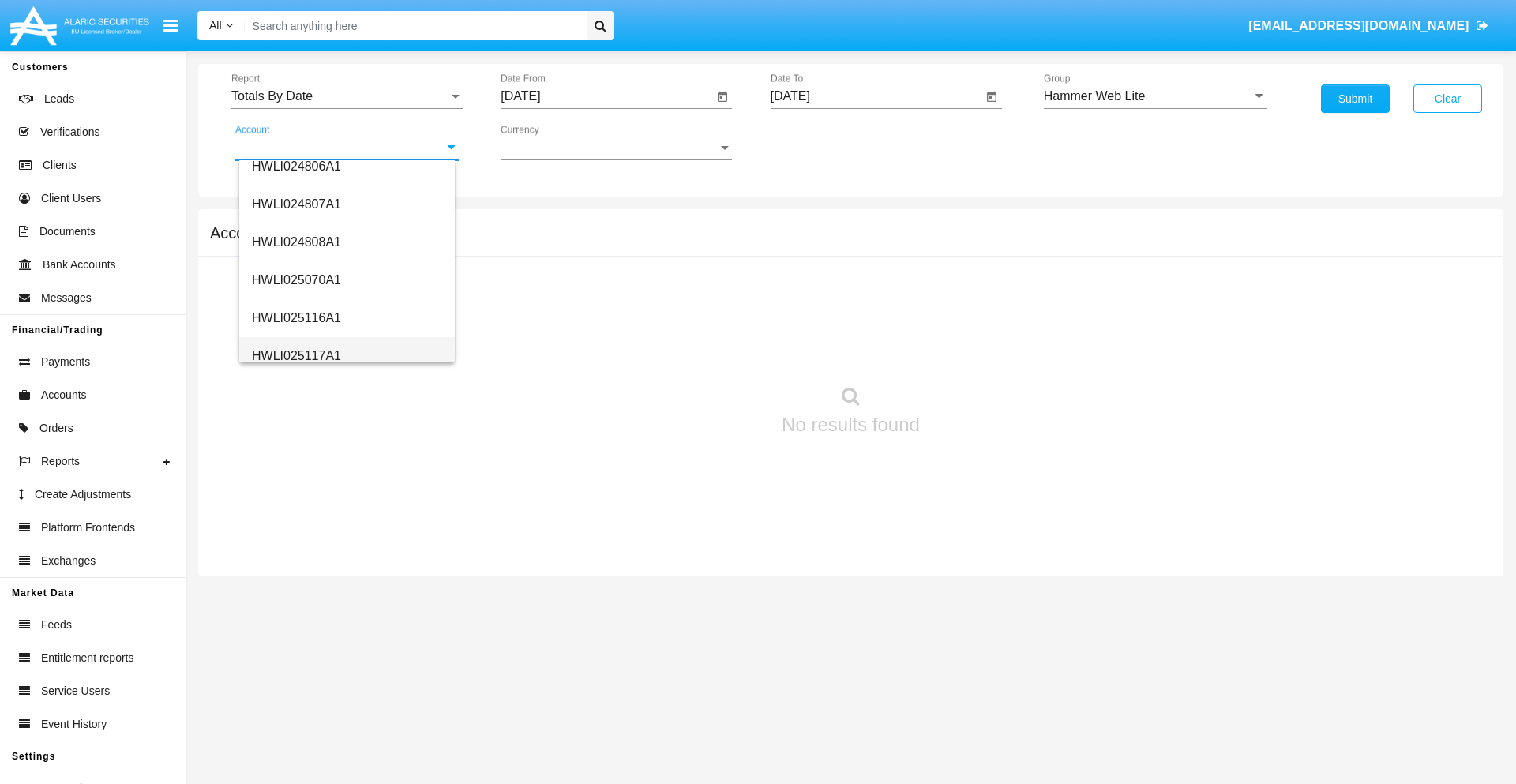
click at [296, 355] on span "HWLI025117A1" at bounding box center [296, 356] width 89 height 14
type input "HWLI025117A1"
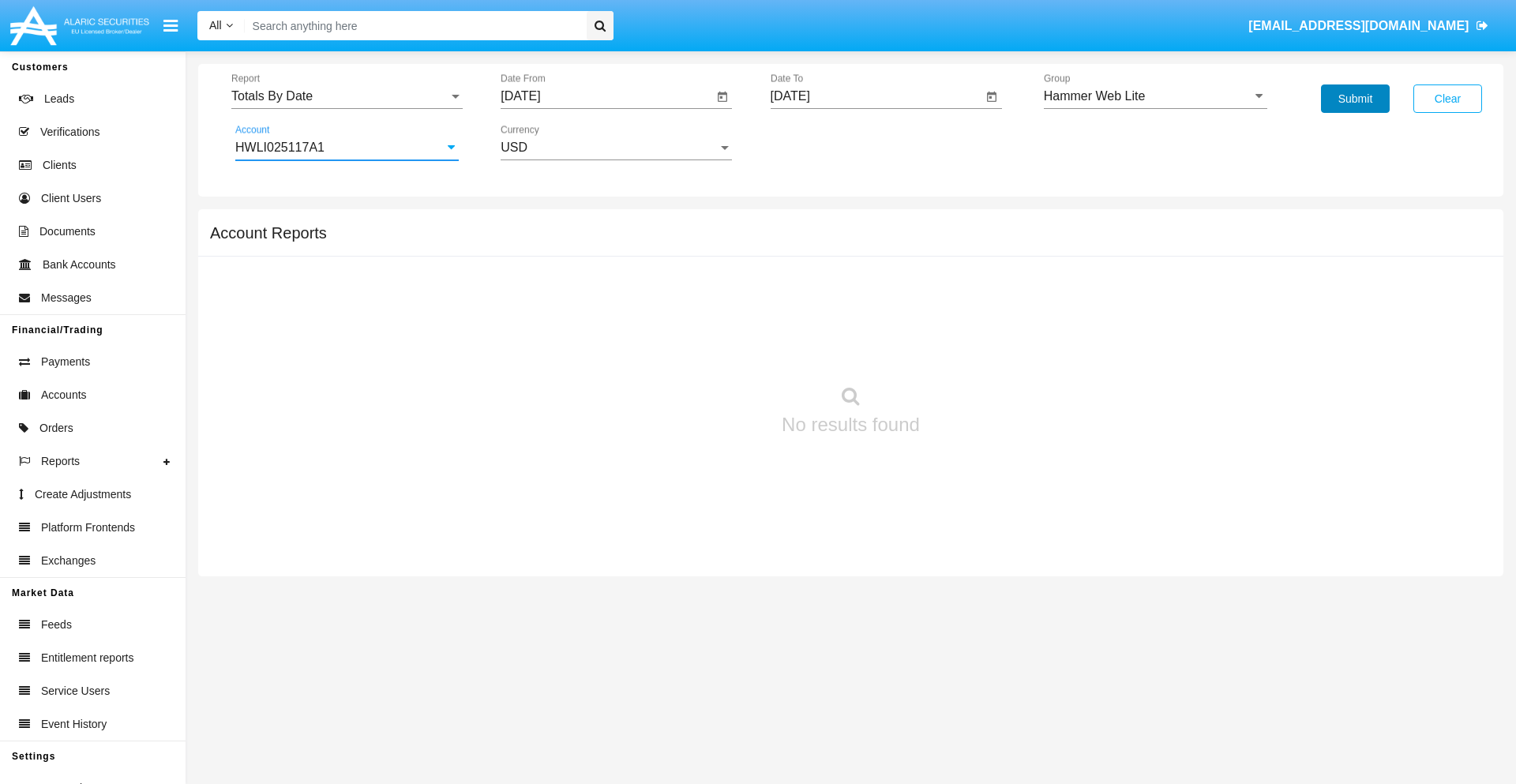
click at [1354, 99] on button "Submit" at bounding box center [1354, 99] width 69 height 29
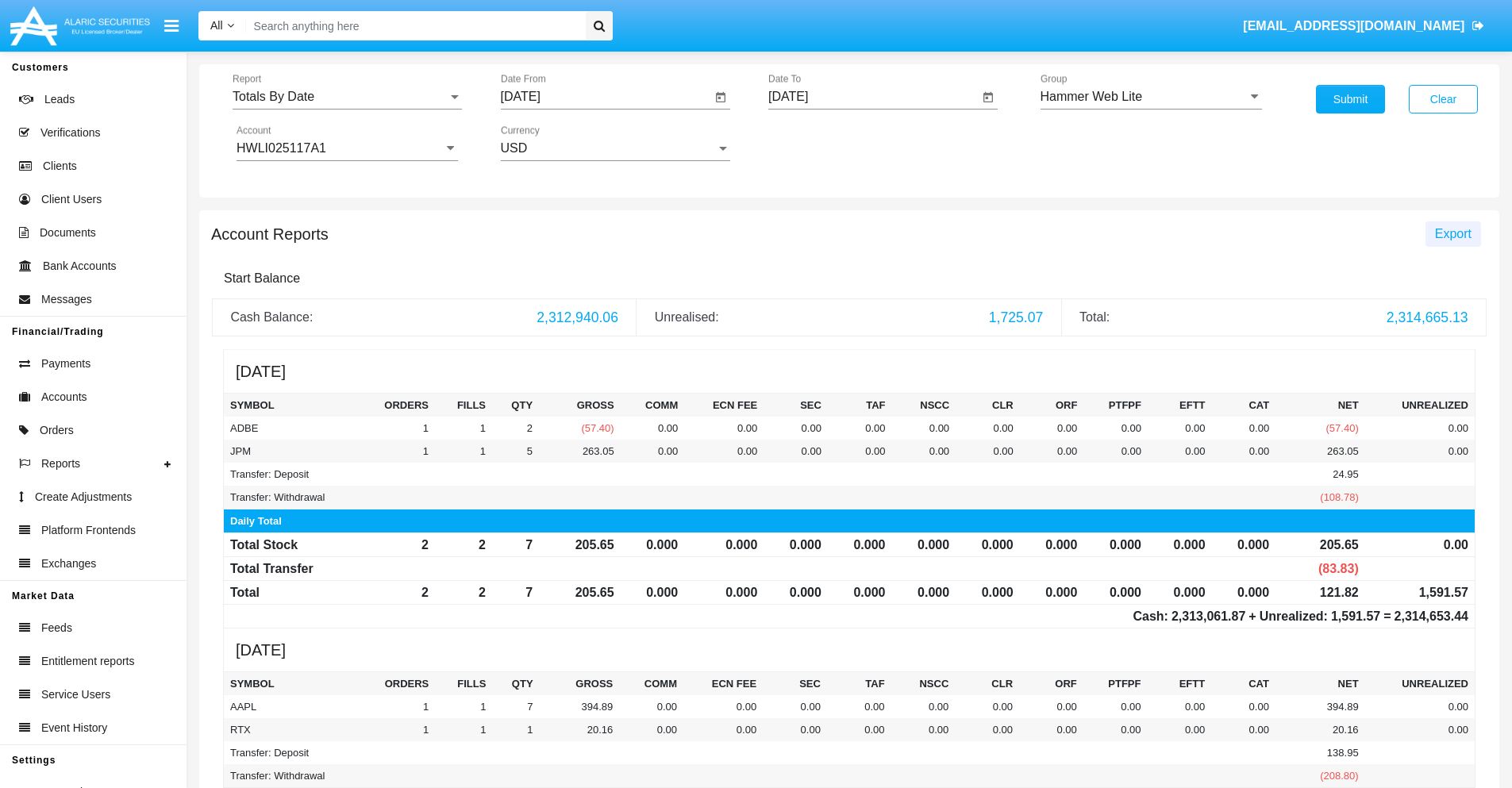
click at [1452, 233] on span "Export" at bounding box center [1452, 234] width 37 height 14
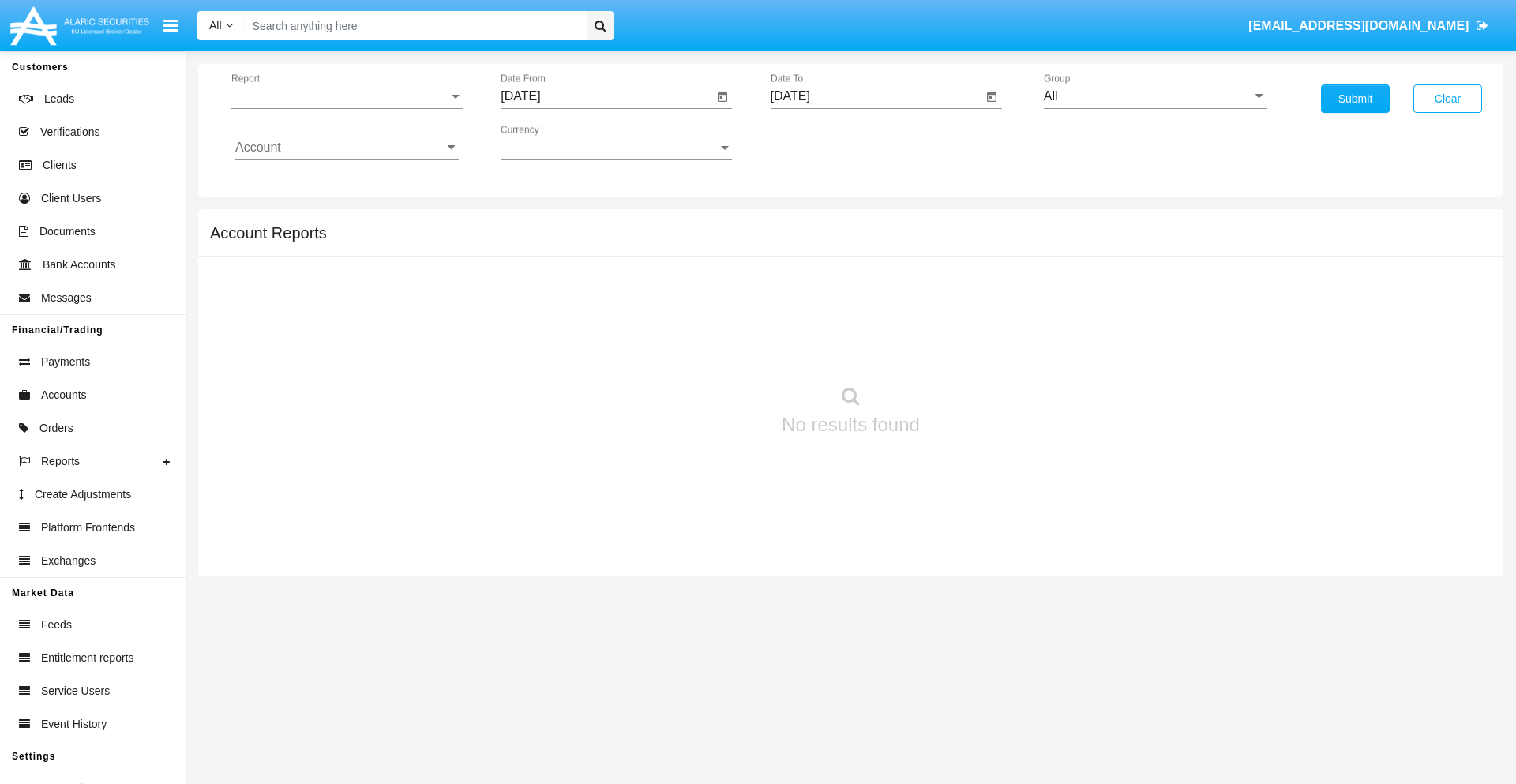
click at [346, 97] on span "Report" at bounding box center [340, 96] width 217 height 14
click at [340, 273] on span "Summary By Date" at bounding box center [347, 272] width 224 height 38
click at [606, 97] on input "[DATE]" at bounding box center [606, 96] width 213 height 14
click at [552, 142] on span "[DATE]" at bounding box center [538, 142] width 35 height 13
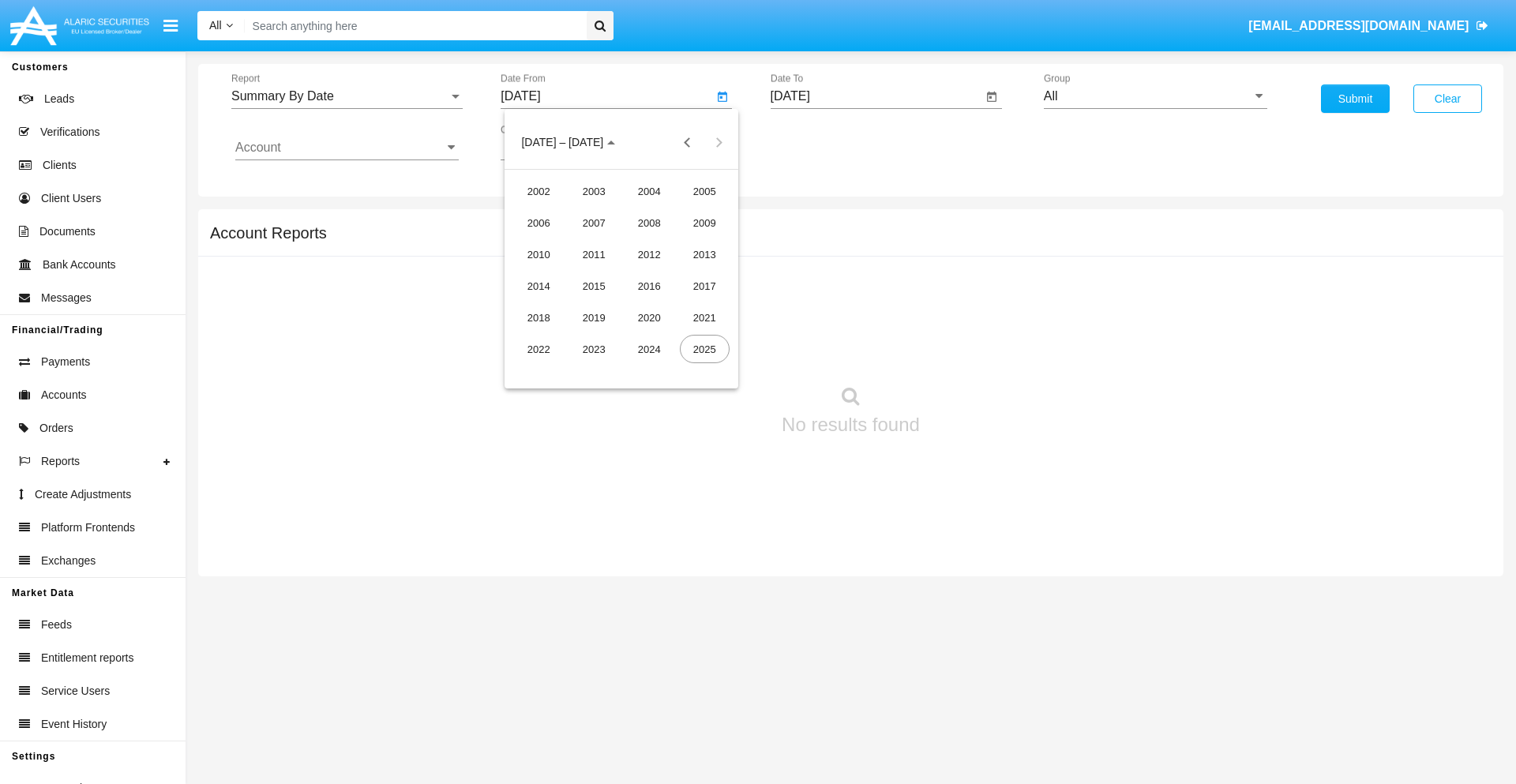
click at [704, 349] on div "2025" at bounding box center [704, 349] width 50 height 29
click at [539, 285] on div "SEP" at bounding box center [539, 286] width 50 height 29
click at [589, 367] on div "30" at bounding box center [589, 368] width 29 height 29
type input "[DATE]"
click at [876, 97] on input "[DATE]" at bounding box center [877, 96] width 213 height 14
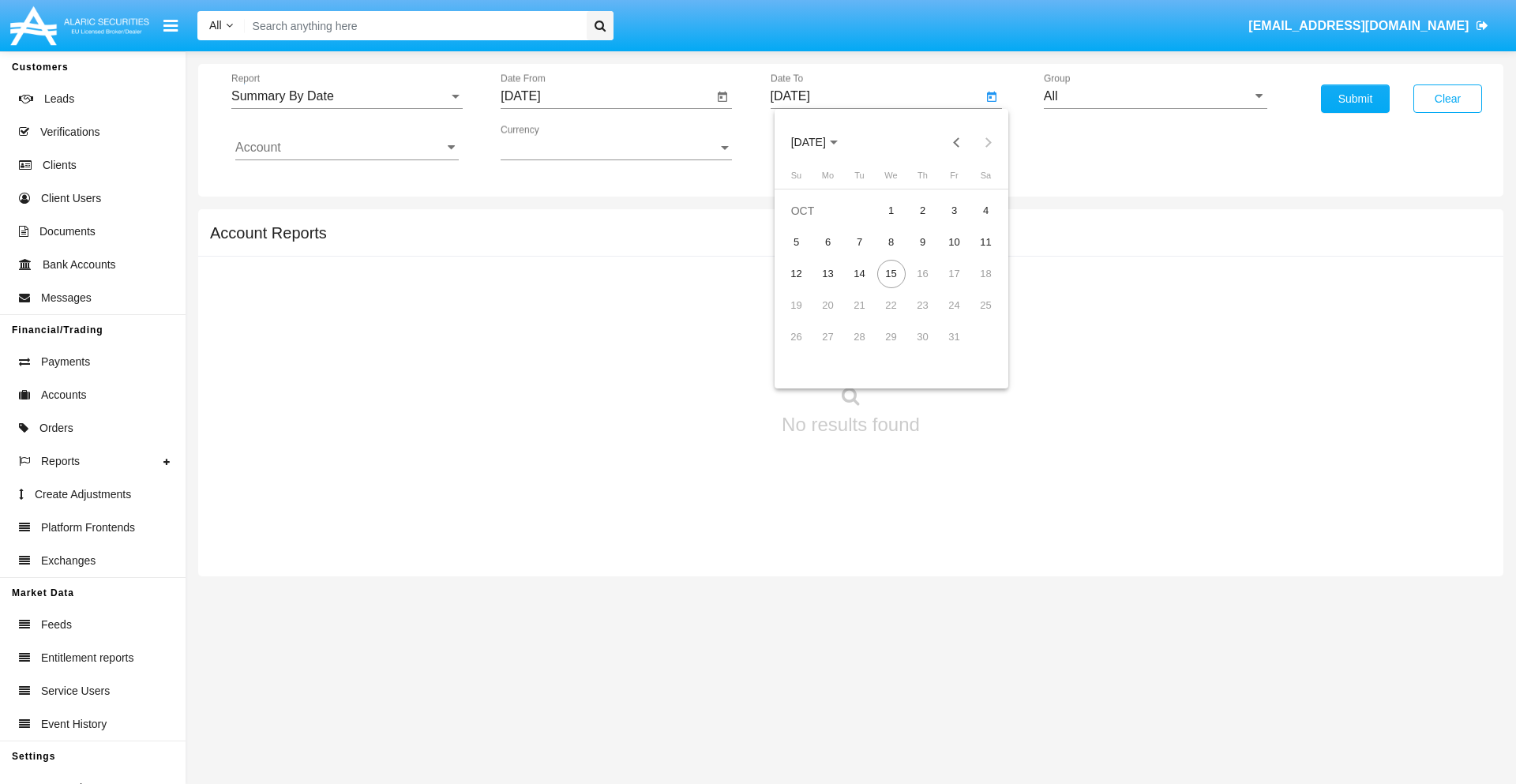
click at [822, 142] on span "[DATE]" at bounding box center [808, 142] width 35 height 13
click at [973, 349] on div "2025" at bounding box center [973, 349] width 50 height 29
click at [863, 285] on div "OCT" at bounding box center [863, 286] width 50 height 29
click at [890, 273] on div "15" at bounding box center [891, 274] width 29 height 29
type input "[DATE]"
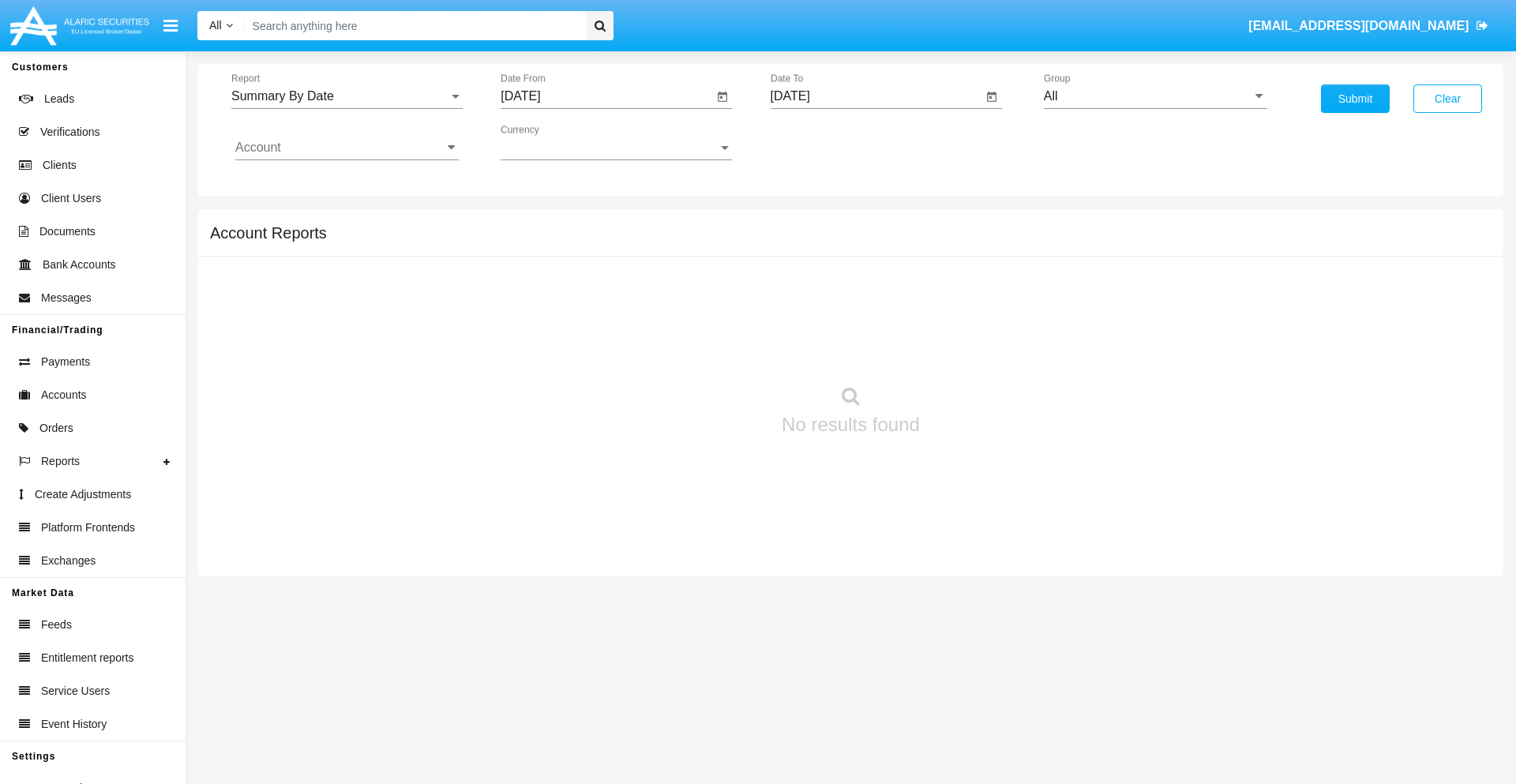
click at [1155, 97] on input "All" at bounding box center [1155, 96] width 224 height 14
click at [1110, 304] on span "Hammer Web Lite" at bounding box center [1111, 304] width 102 height 14
type input "Hammer Web Lite"
click at [346, 147] on input "Account" at bounding box center [347, 147] width 224 height 14
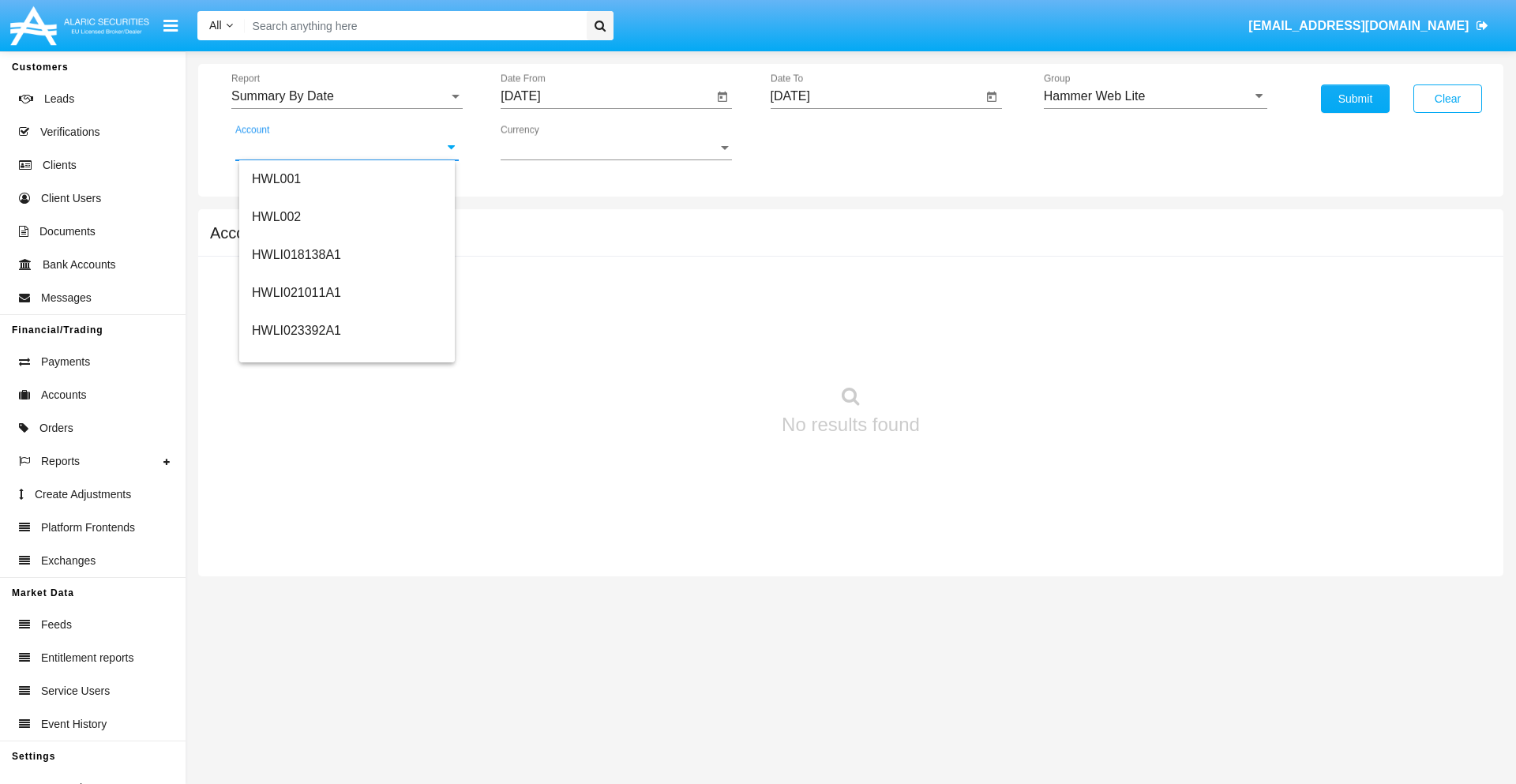
scroll to position [240, 0]
click at [296, 355] on span "HWLI025117A1" at bounding box center [296, 356] width 89 height 14
type input "HWLI025117A1"
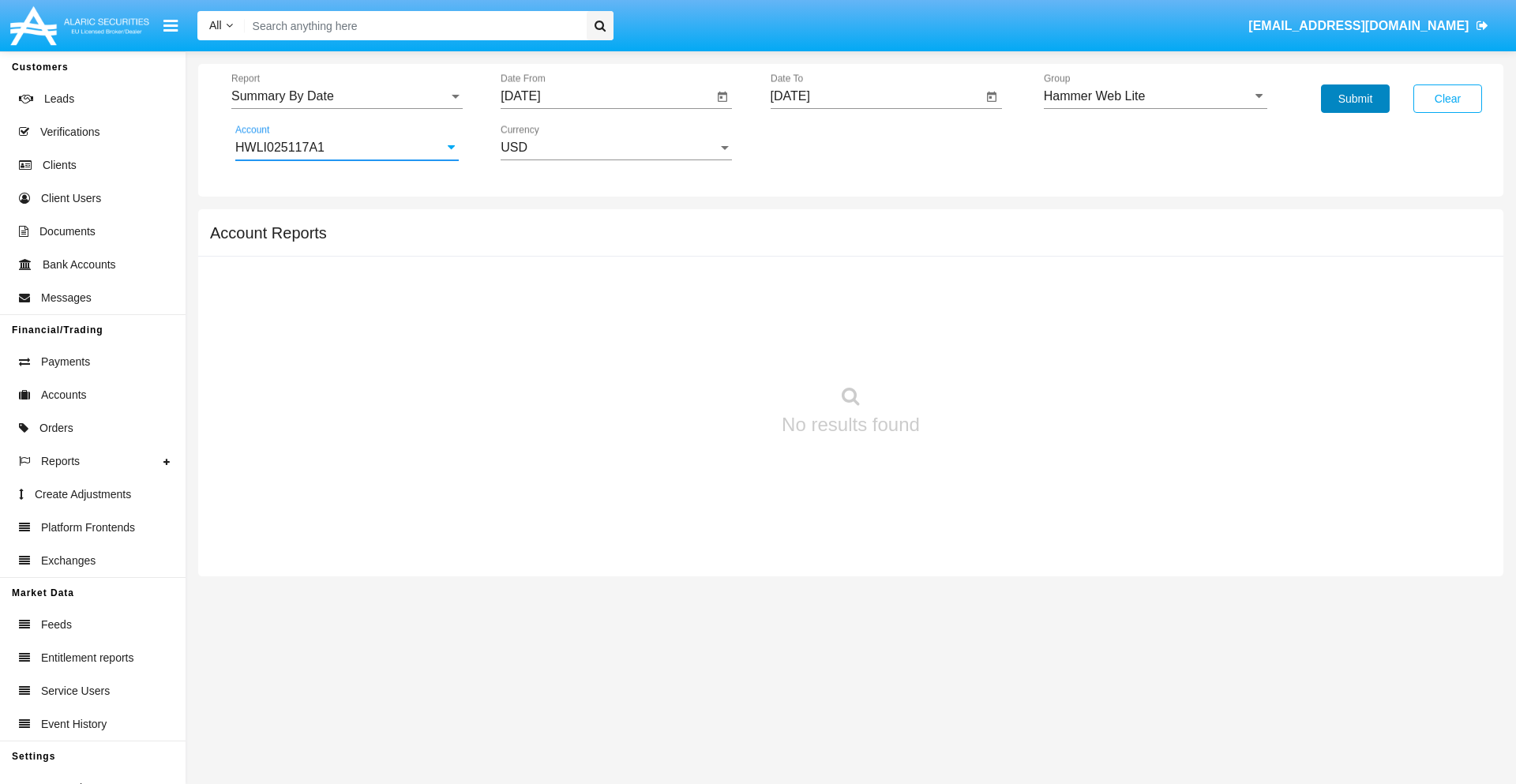
click at [1354, 99] on button "Submit" at bounding box center [1354, 99] width 69 height 29
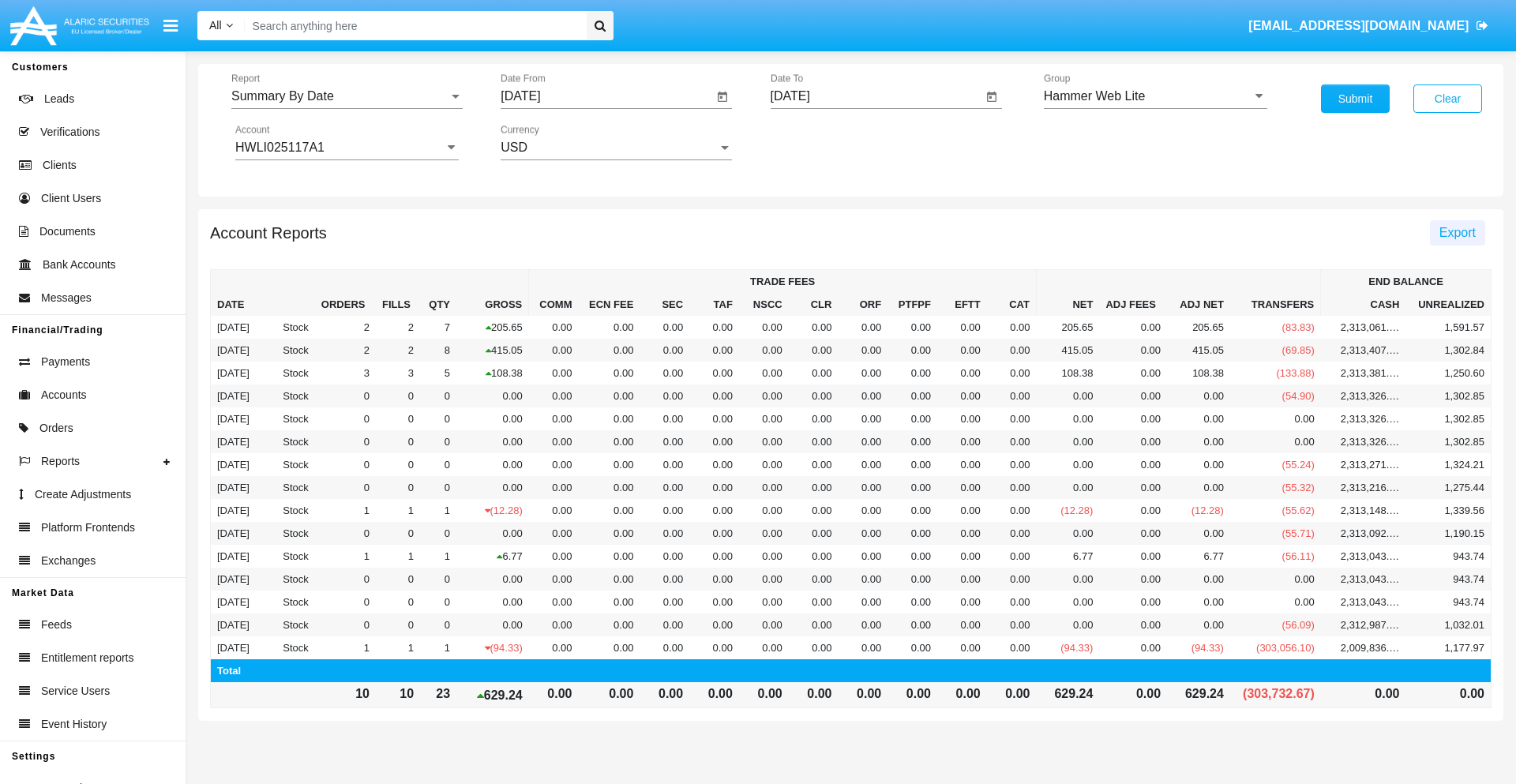
click at [1457, 232] on span "Export" at bounding box center [1457, 233] width 36 height 14
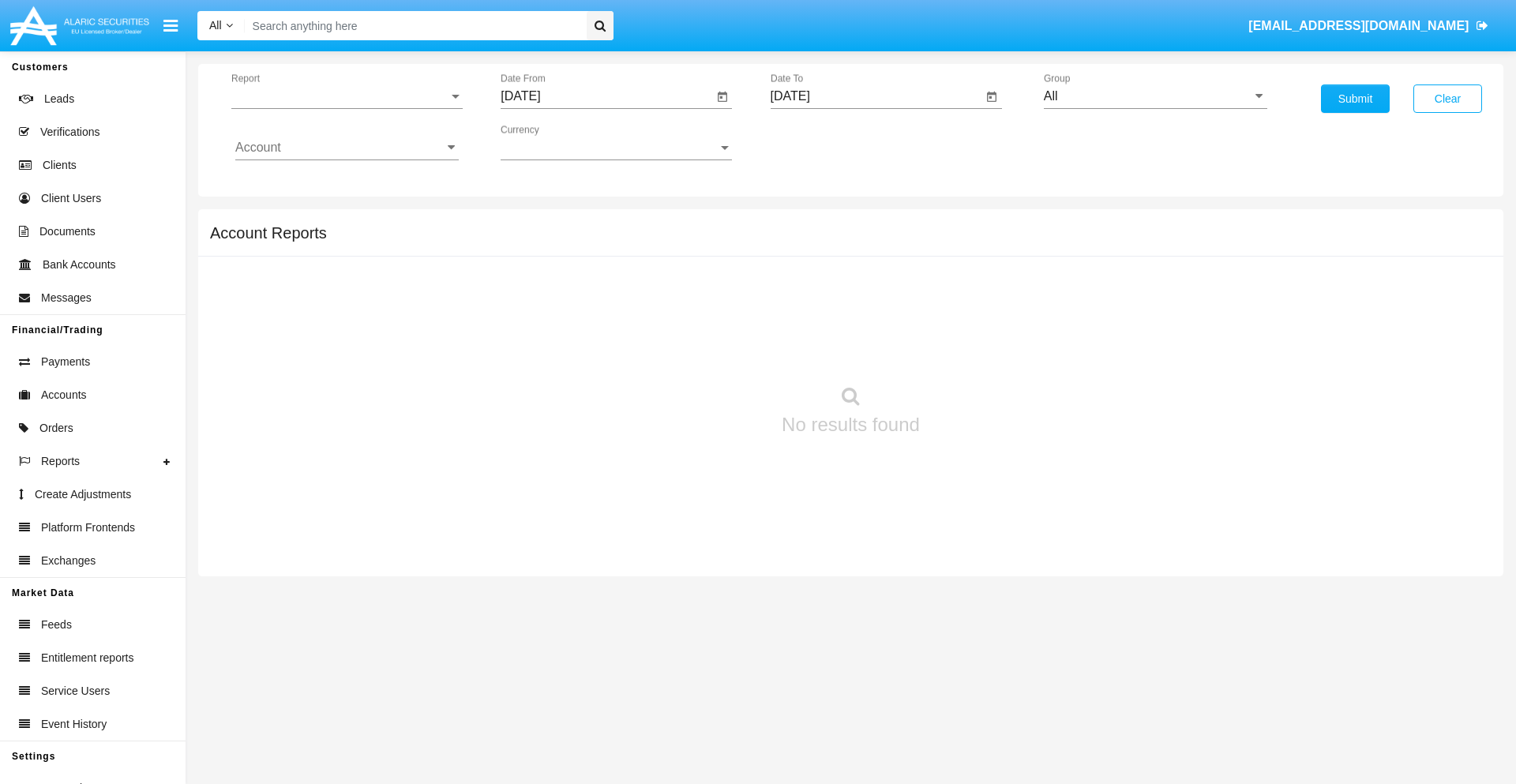
click at [346, 97] on span "Report" at bounding box center [340, 96] width 217 height 14
click at [340, 273] on span "Fees By Destination" at bounding box center [347, 272] width 224 height 38
click at [606, 97] on input "[DATE]" at bounding box center [606, 96] width 213 height 14
click at [552, 142] on span "[DATE]" at bounding box center [538, 142] width 35 height 13
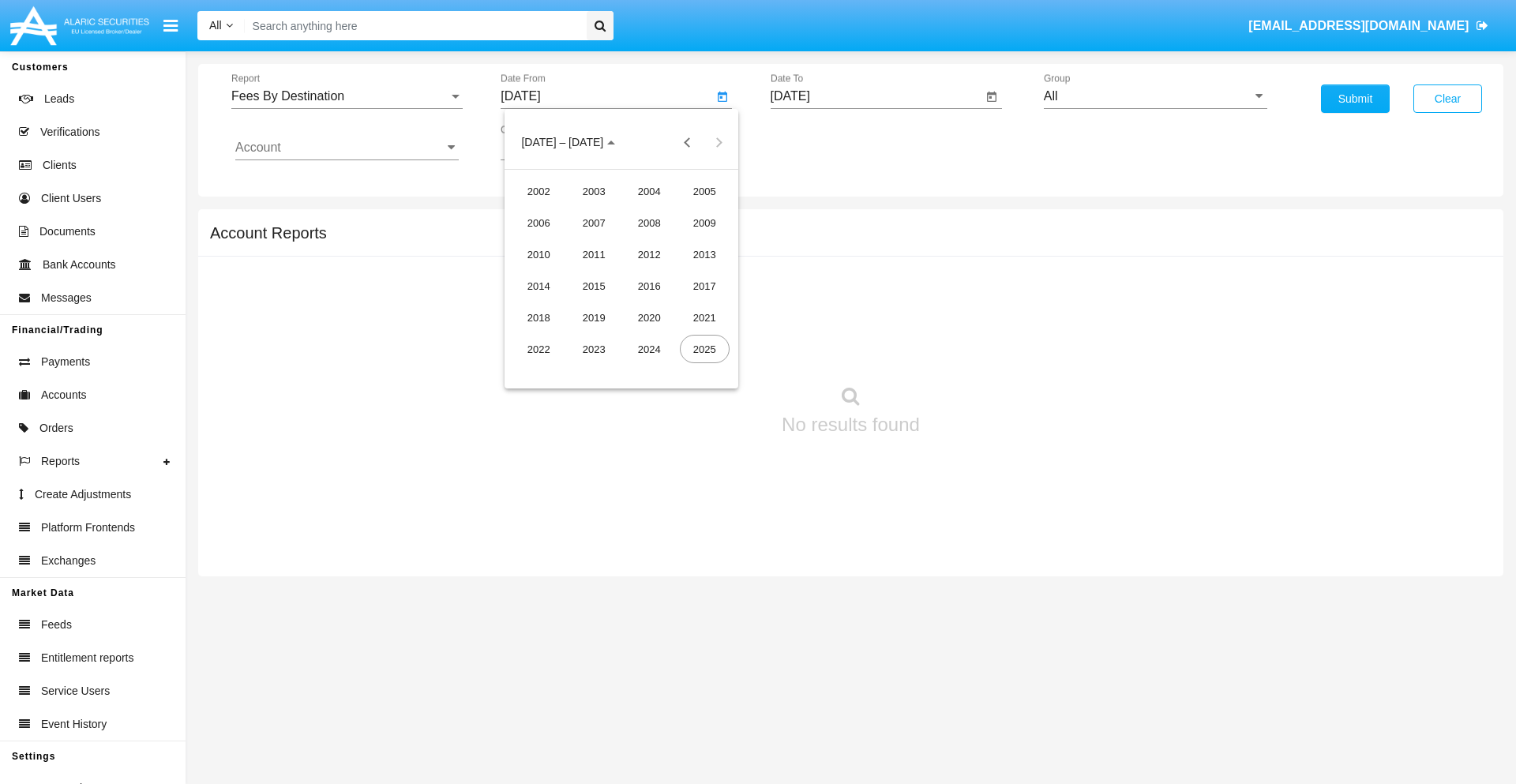
click at [704, 349] on div "2025" at bounding box center [704, 349] width 50 height 29
click at [649, 254] on div "[DATE]" at bounding box center [649, 254] width 50 height 29
click at [589, 305] on div "15" at bounding box center [589, 306] width 29 height 29
type input "07/15/25"
click at [876, 97] on input "[DATE]" at bounding box center [877, 96] width 213 height 14
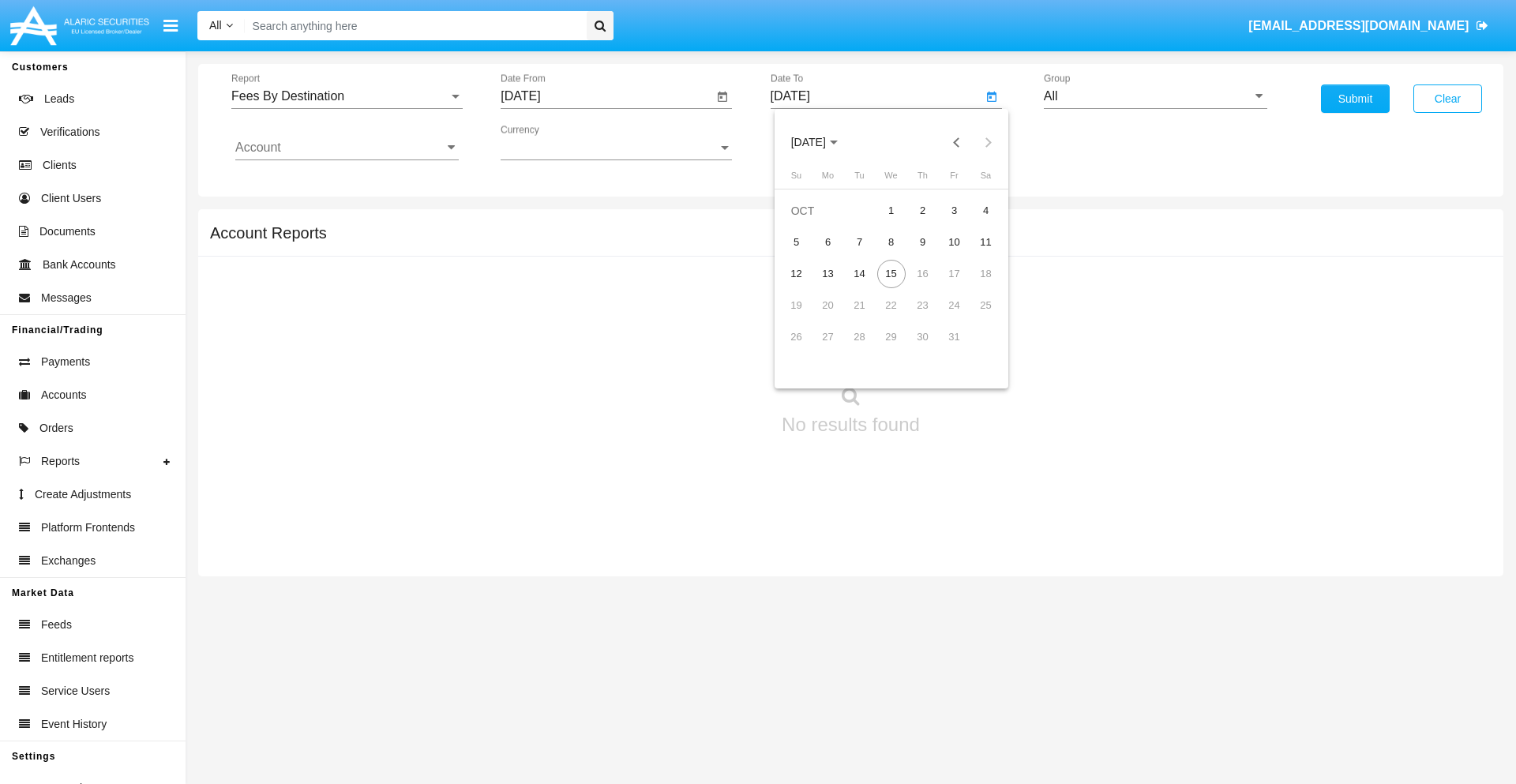
click at [822, 142] on span "[DATE]" at bounding box center [808, 142] width 35 height 13
click at [973, 349] on div "2025" at bounding box center [973, 349] width 50 height 29
click at [863, 285] on div "OCT" at bounding box center [863, 286] width 50 height 29
click at [890, 273] on div "15" at bounding box center [891, 274] width 29 height 29
type input "10/15/25"
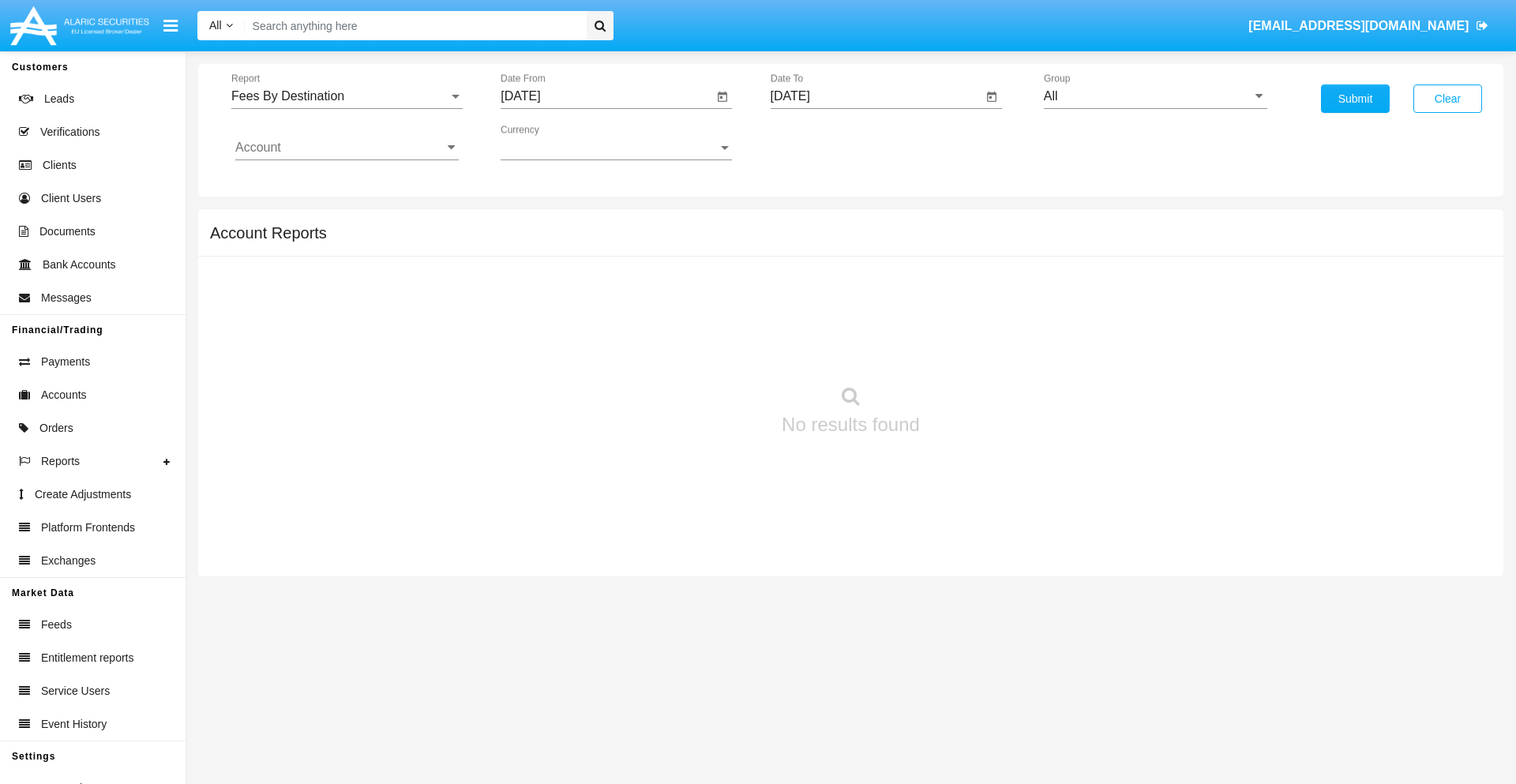
click at [1155, 97] on input "All" at bounding box center [1155, 96] width 224 height 14
click at [1110, 304] on span "Hammer Web Lite" at bounding box center [1111, 304] width 102 height 14
type input "Hammer Web Lite"
click at [346, 147] on input "Account" at bounding box center [347, 147] width 224 height 14
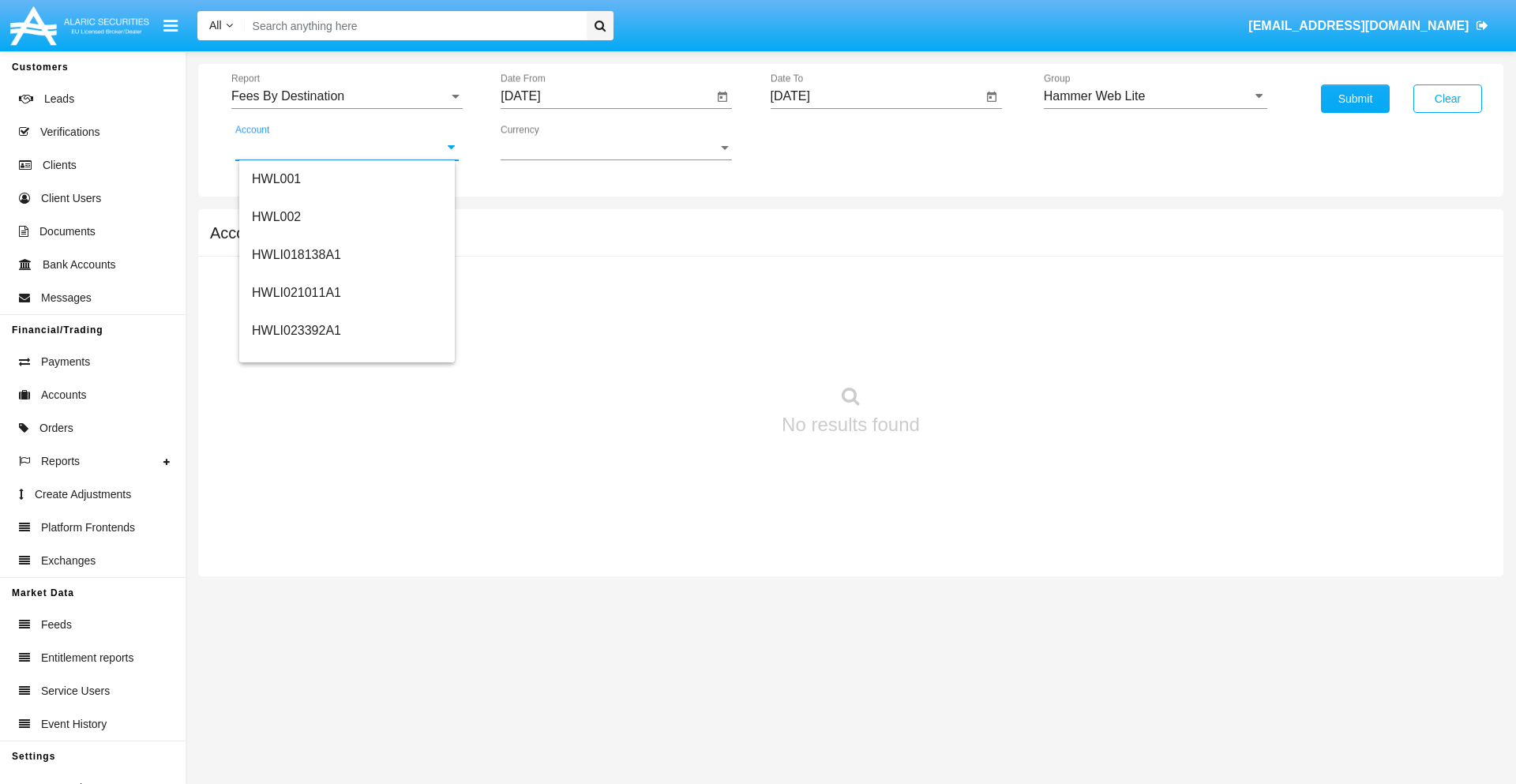
click at [296, 588] on span "HWLI025117A1" at bounding box center [296, 595] width 89 height 14
type input "HWLI025117A1"
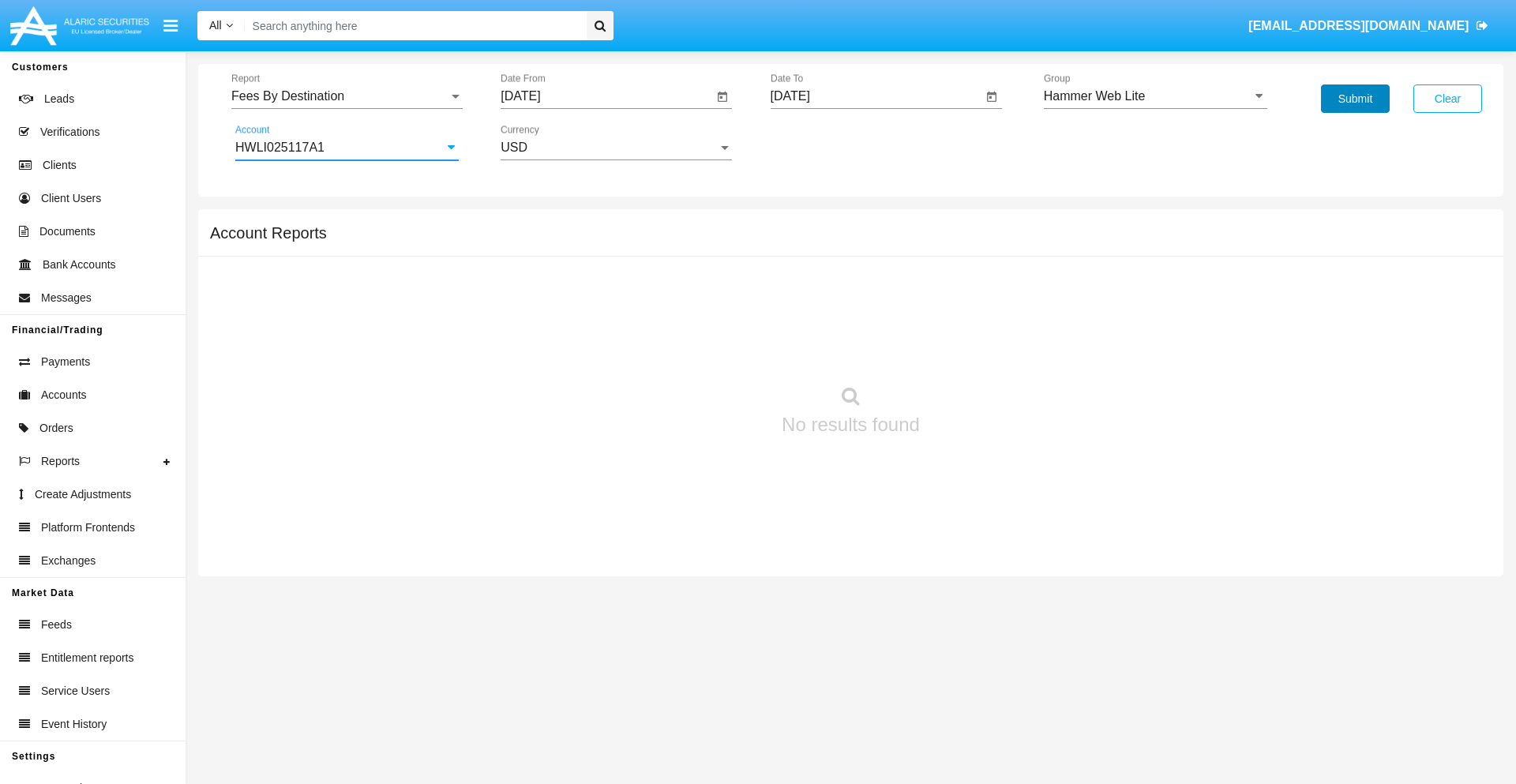
click at [1354, 99] on button "Submit" at bounding box center [1354, 99] width 69 height 29
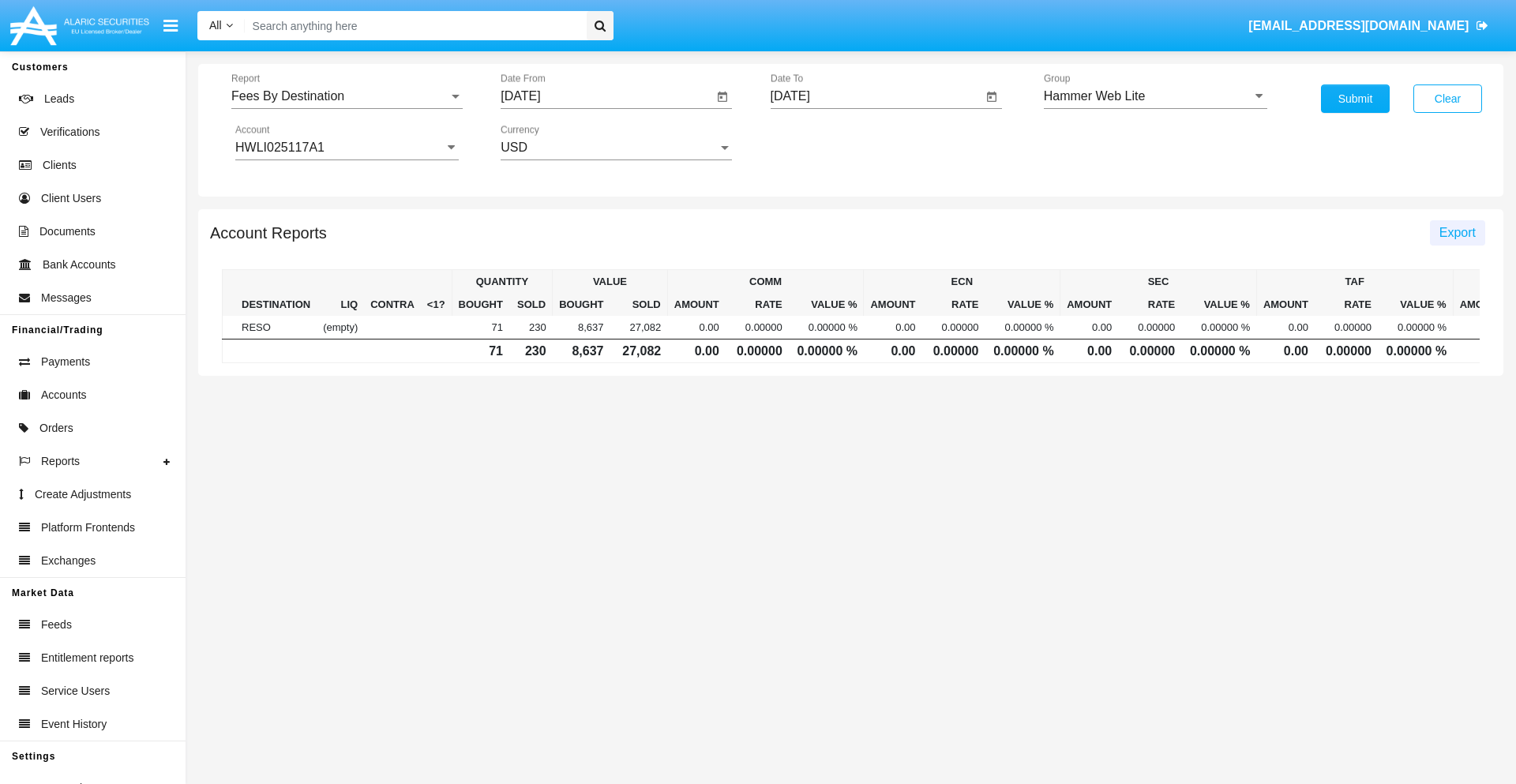
click at [1457, 232] on span "Export" at bounding box center [1457, 233] width 36 height 14
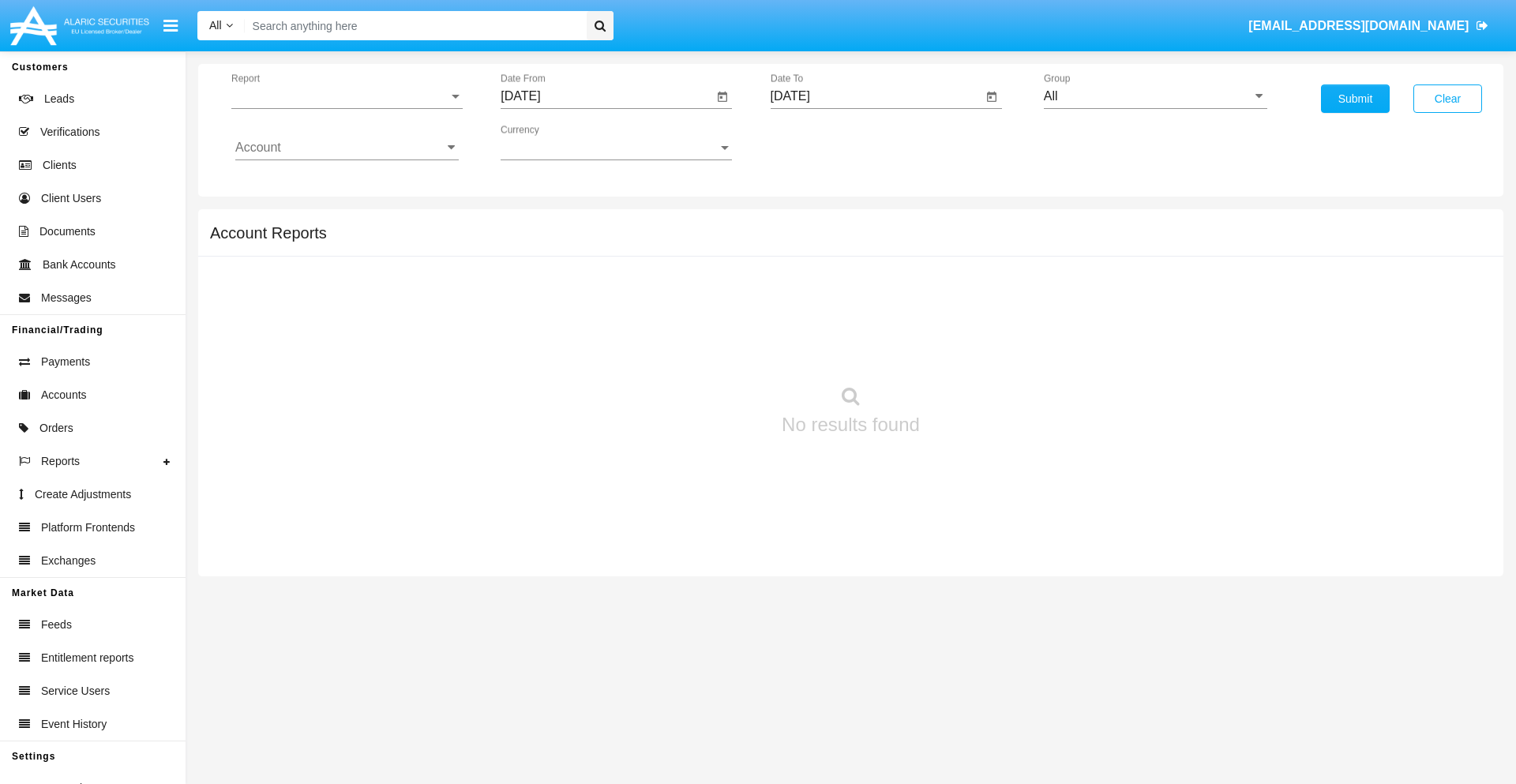
click at [346, 97] on span "Report" at bounding box center [340, 96] width 217 height 14
click at [340, 108] on span "Trades" at bounding box center [347, 108] width 224 height 38
click at [606, 97] on input "[DATE]" at bounding box center [606, 96] width 213 height 14
click at [552, 142] on span "[DATE]" at bounding box center [538, 142] width 35 height 13
click at [594, 317] on div "2019" at bounding box center [594, 317] width 50 height 29
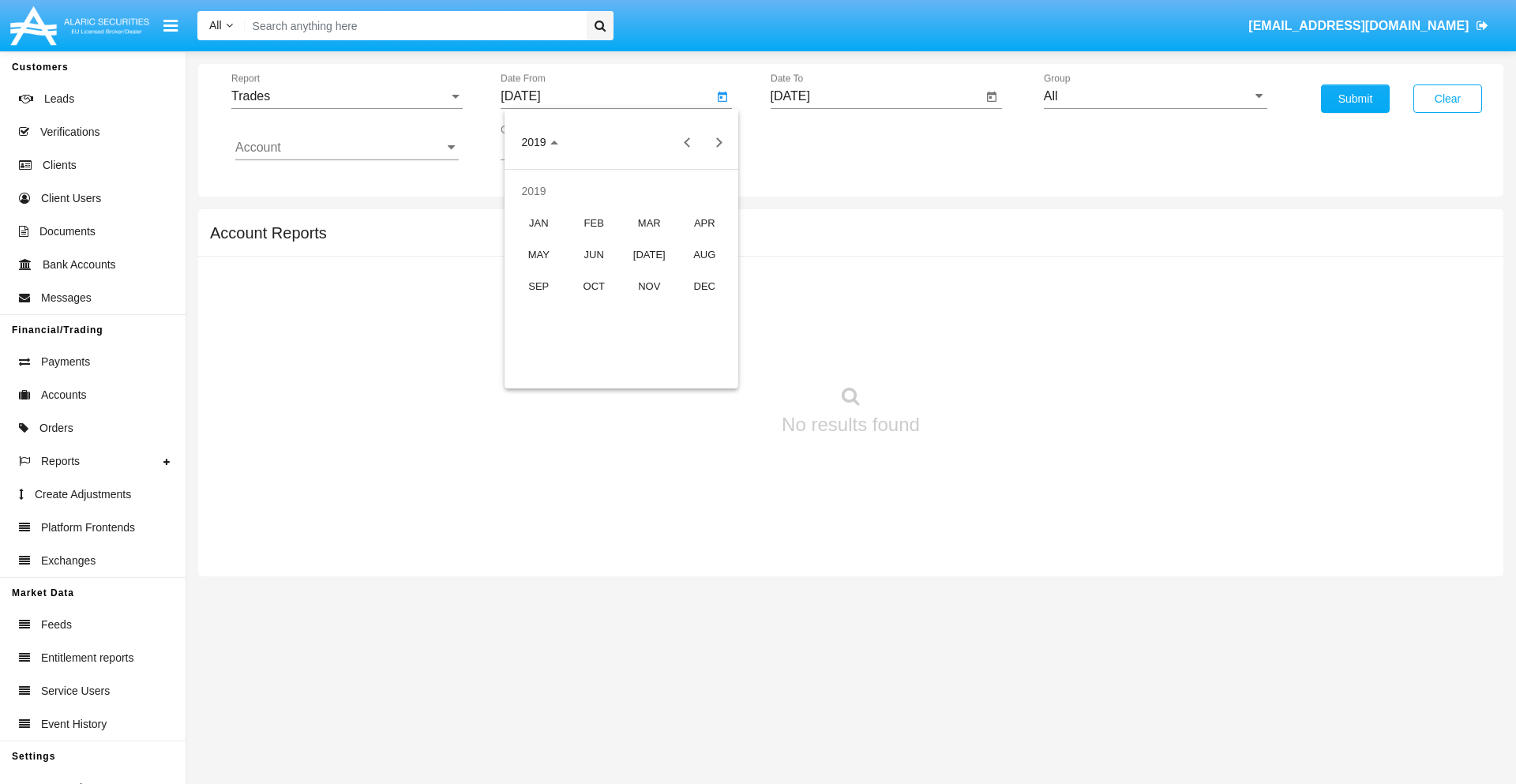
click at [539, 223] on div "JAN" at bounding box center [539, 223] width 50 height 29
click at [589, 241] on div "1" at bounding box center [589, 242] width 29 height 29
type input "[DATE]"
click at [876, 97] on input "[DATE]" at bounding box center [877, 96] width 213 height 14
click at [822, 142] on span "[DATE]" at bounding box center [808, 142] width 35 height 13
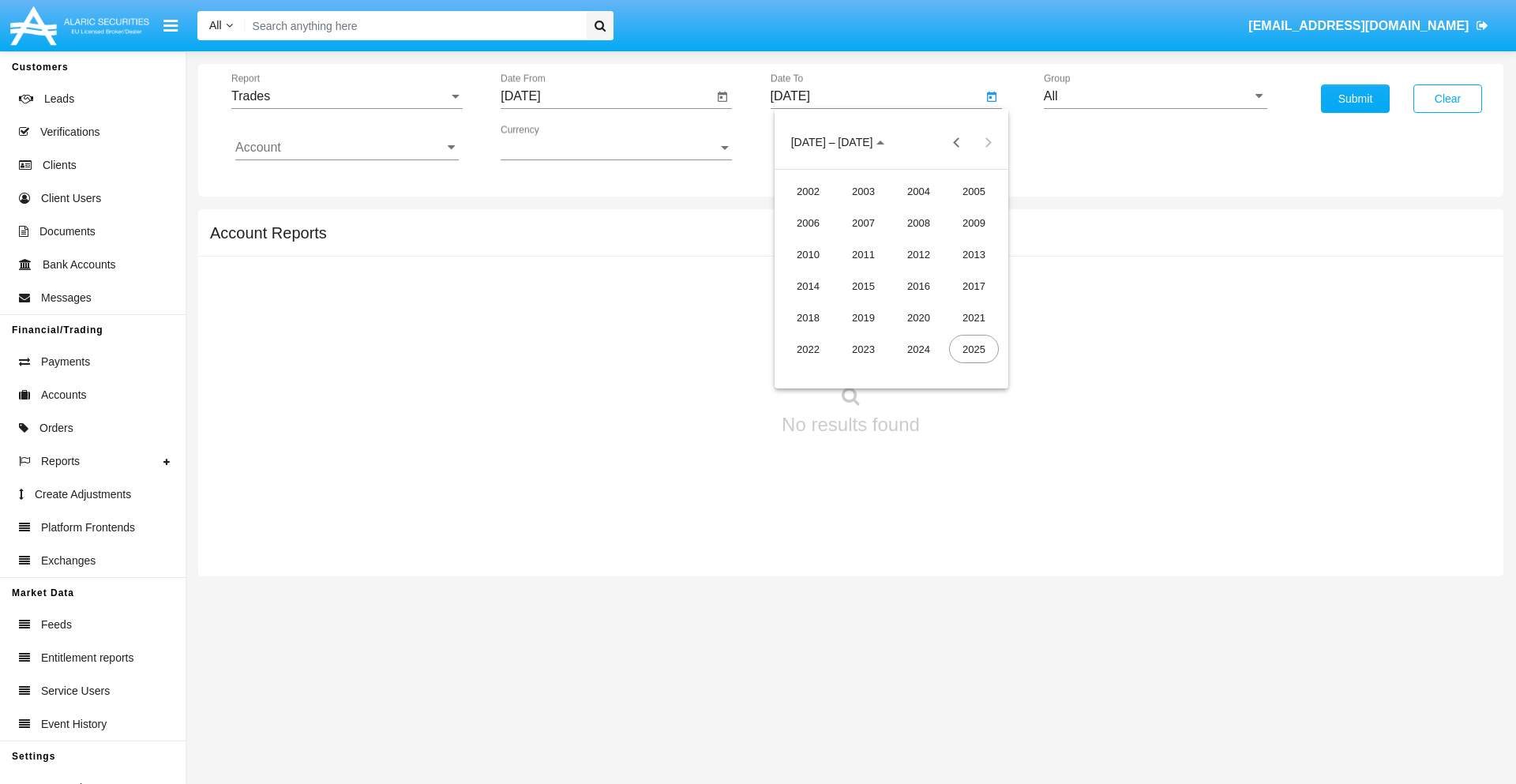
click at [863, 317] on div "2019" at bounding box center [863, 317] width 50 height 29
click at [807, 223] on div "JAN" at bounding box center [808, 223] width 50 height 29
click at [859, 241] on div "1" at bounding box center [860, 242] width 29 height 29
type input "[DATE]"
click at [346, 147] on input "Account" at bounding box center [347, 147] width 224 height 14
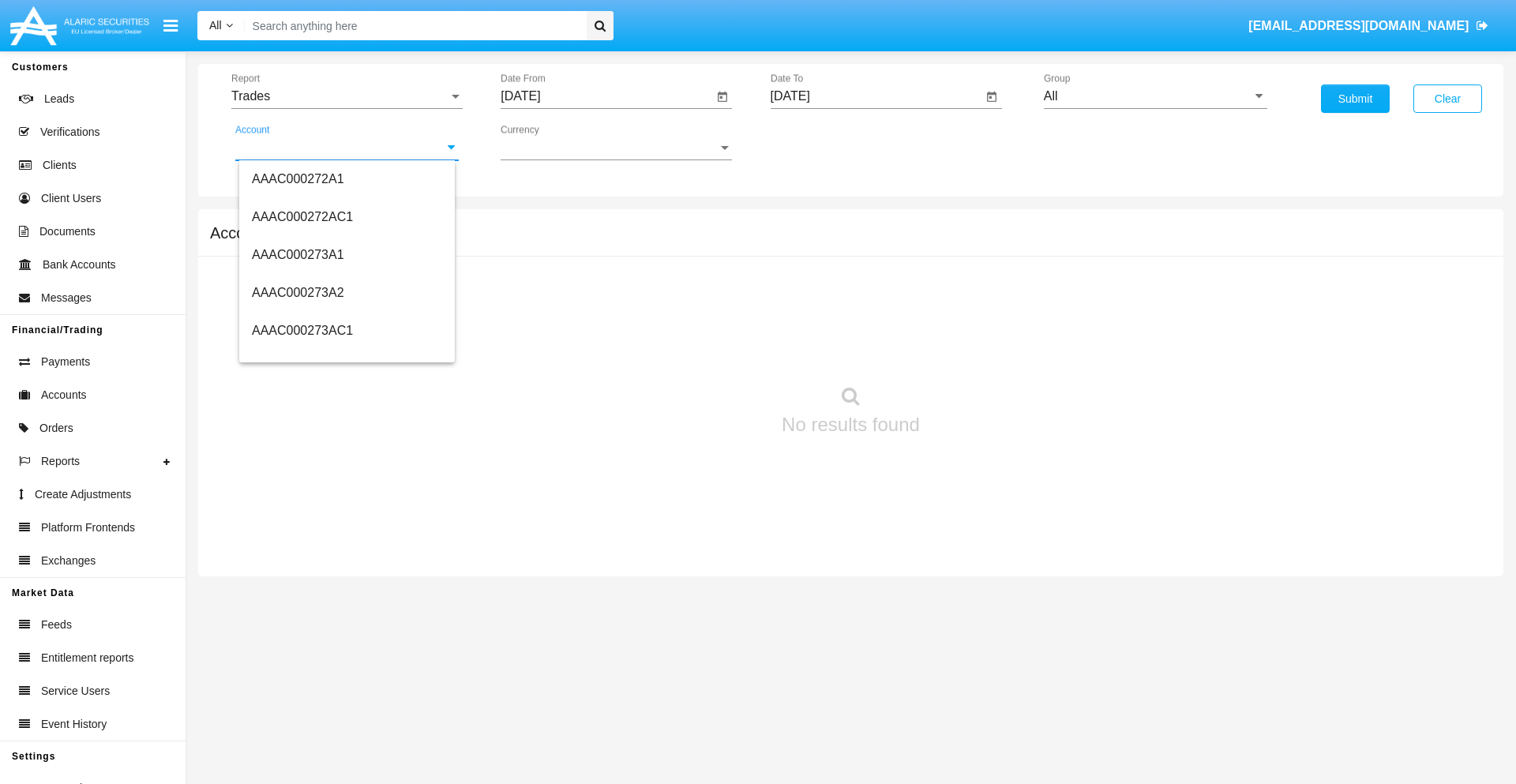
scroll to position [205990, 0]
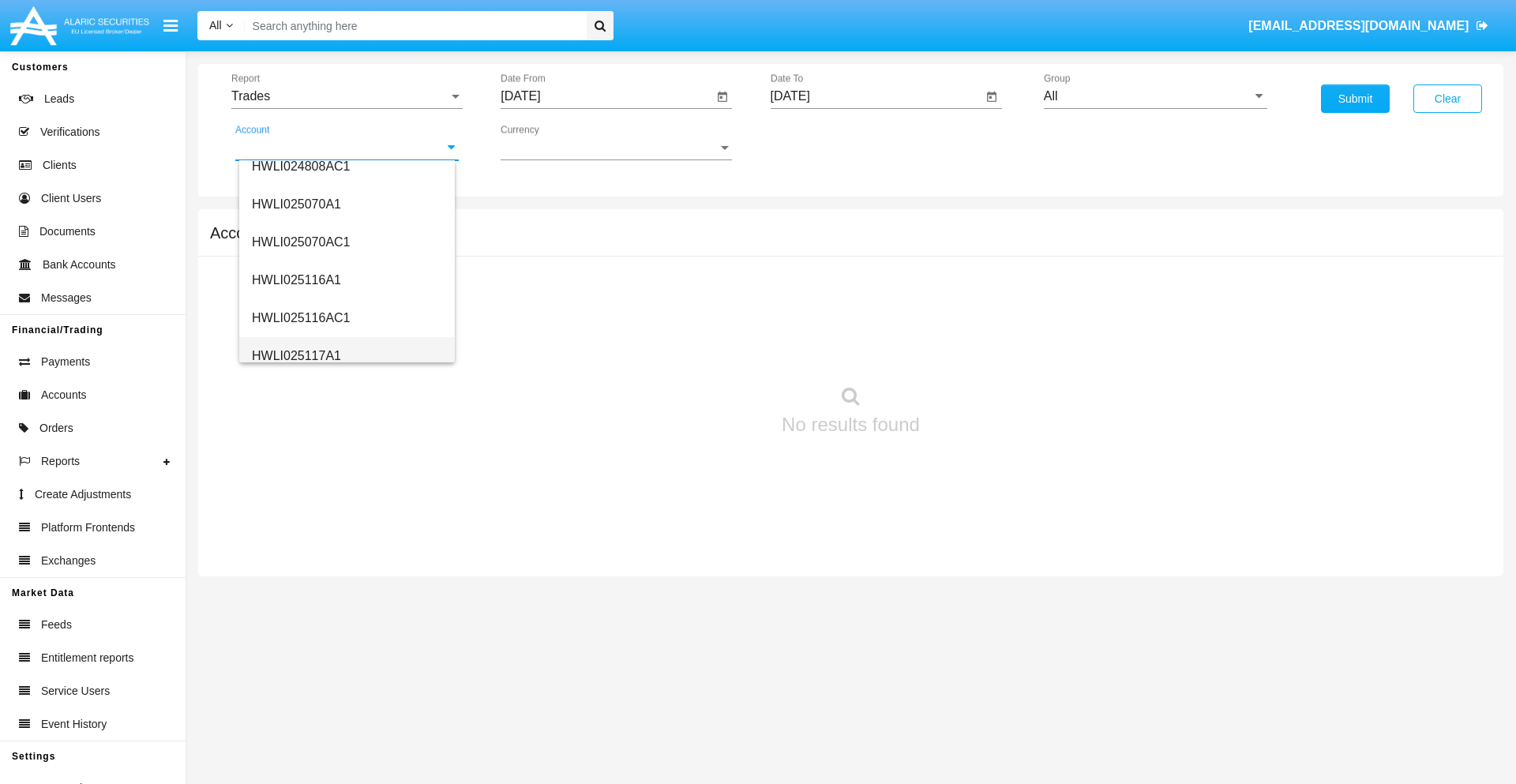
click at [296, 355] on span "HWLI025117A1" at bounding box center [296, 356] width 89 height 14
type input "HWLI025117A1"
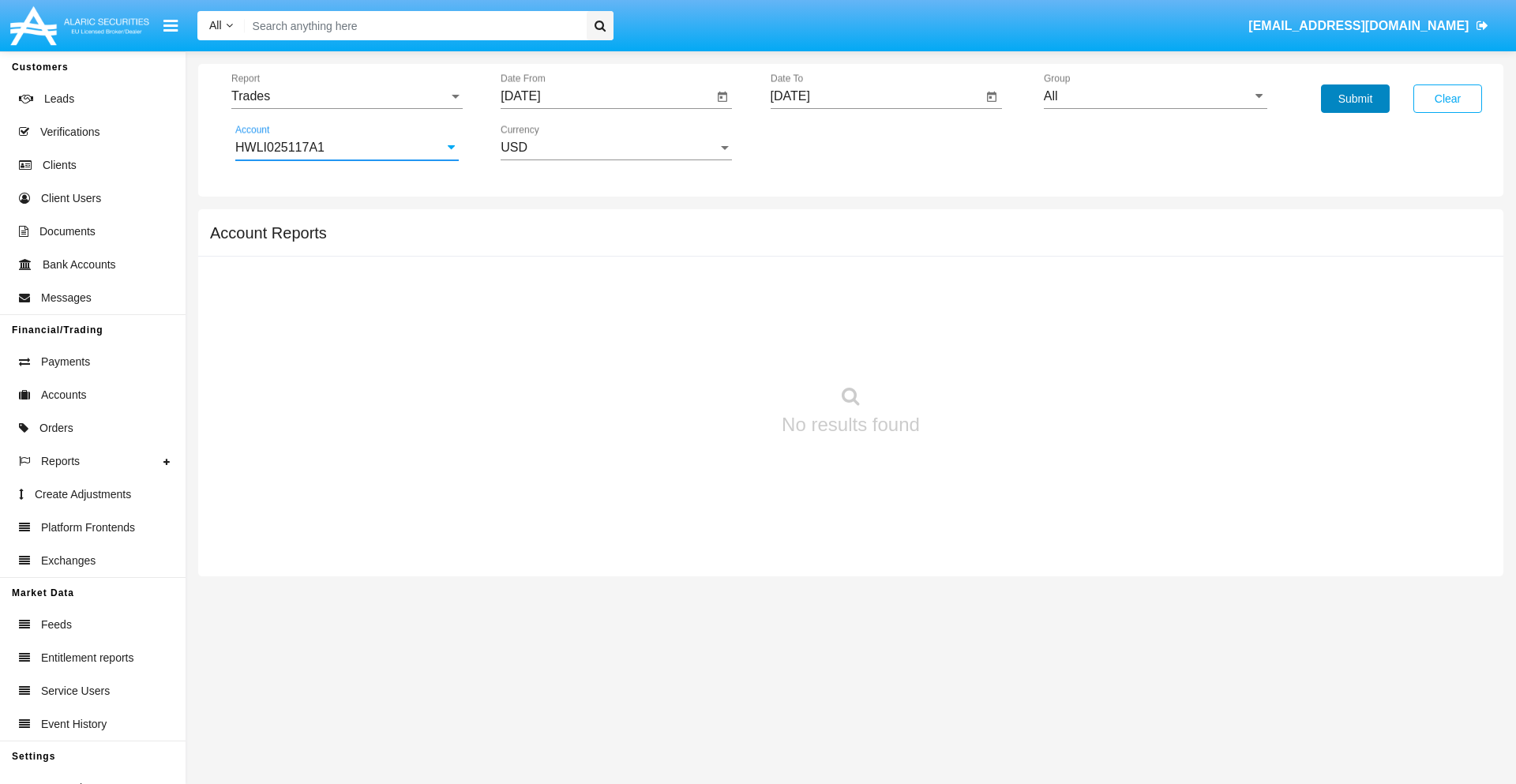
click at [1354, 99] on button "Submit" at bounding box center [1354, 99] width 69 height 29
click at [346, 97] on span "Report" at bounding box center [340, 96] width 217 height 14
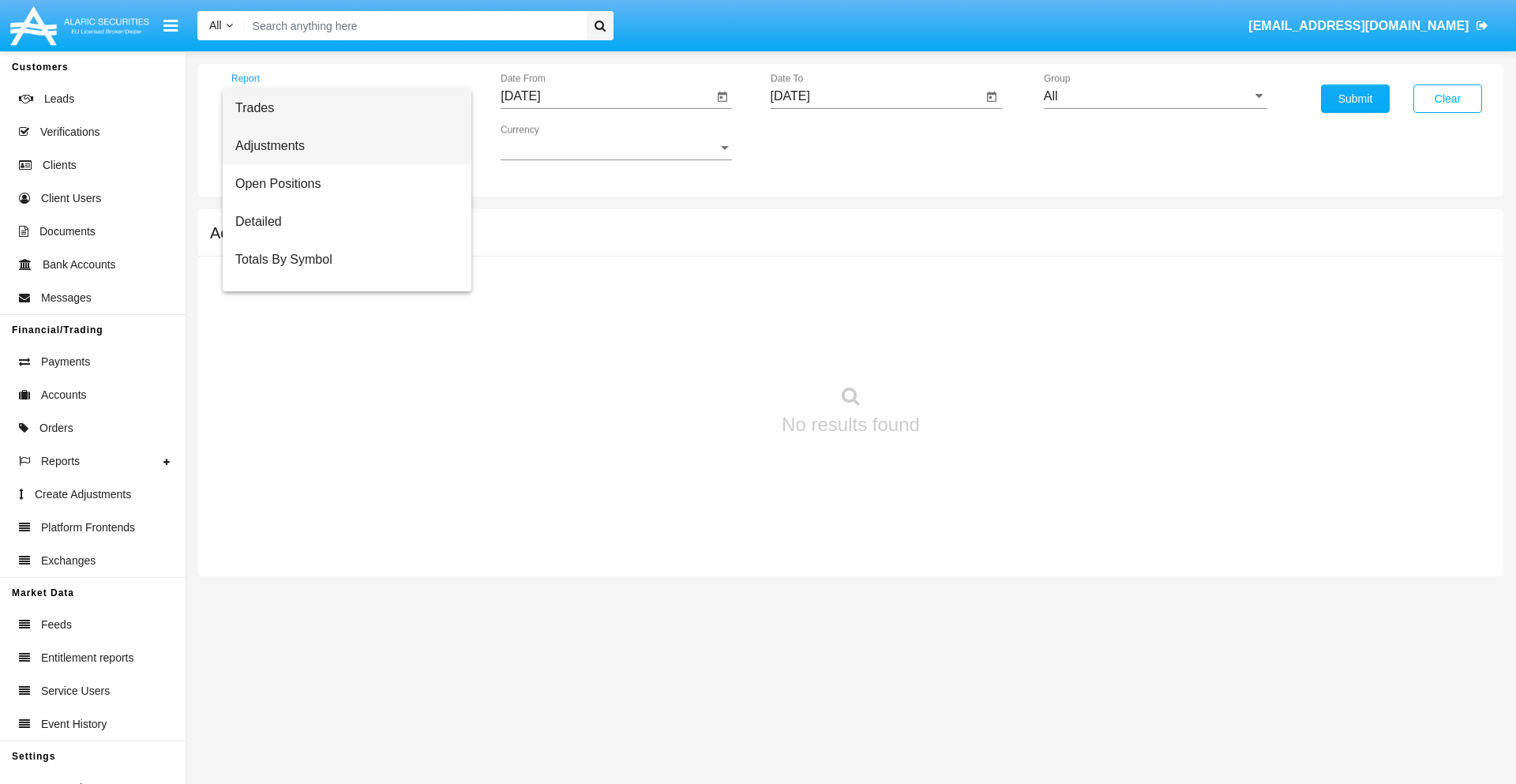
click at [340, 146] on span "Adjustments" at bounding box center [347, 146] width 224 height 38
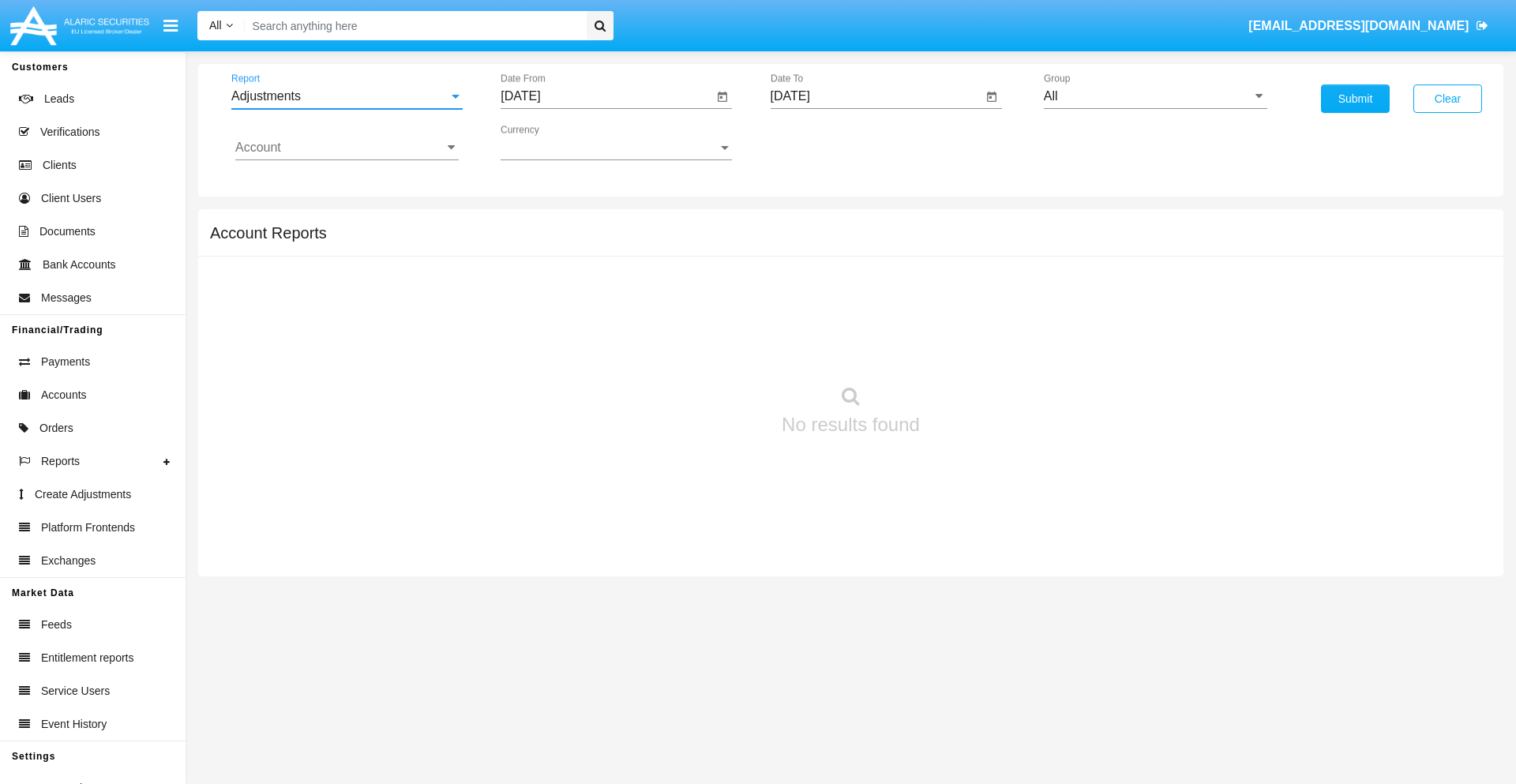
click at [606, 97] on input "[DATE]" at bounding box center [606, 96] width 213 height 14
click at [552, 142] on span "[DATE]" at bounding box center [538, 142] width 35 height 13
click at [594, 317] on div "2019" at bounding box center [594, 317] width 50 height 29
click at [539, 223] on div "JAN" at bounding box center [539, 223] width 50 height 29
click at [589, 241] on div "1" at bounding box center [589, 242] width 29 height 29
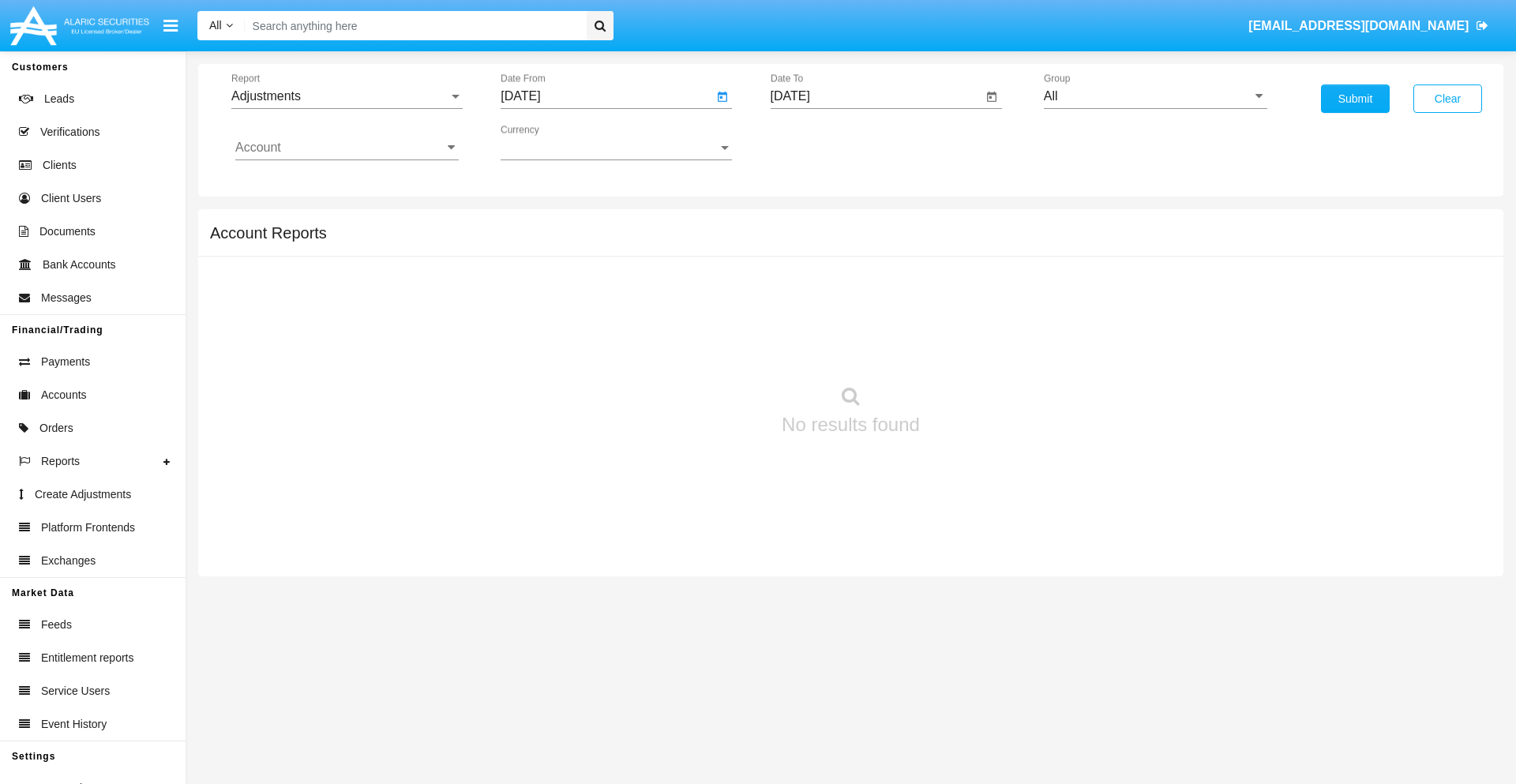
type input "[DATE]"
click at [876, 97] on input "[DATE]" at bounding box center [877, 96] width 213 height 14
click at [822, 142] on span "[DATE]" at bounding box center [808, 142] width 35 height 13
click at [863, 317] on div "2019" at bounding box center [863, 317] width 50 height 29
click at [807, 223] on div "JAN" at bounding box center [808, 223] width 50 height 29
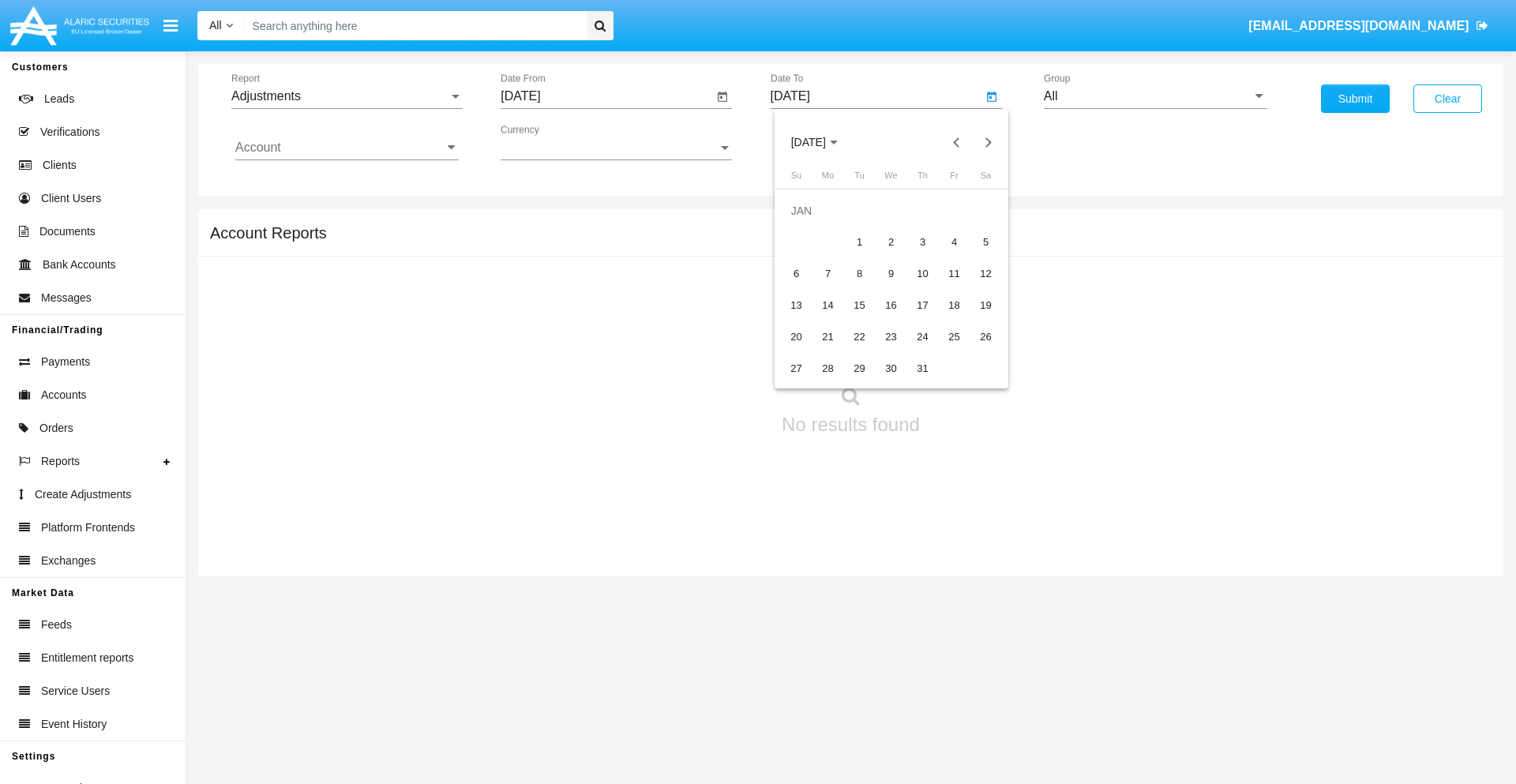
click at [859, 241] on div "1" at bounding box center [860, 242] width 29 height 29
type input "[DATE]"
click at [346, 147] on input "Account" at bounding box center [347, 147] width 224 height 14
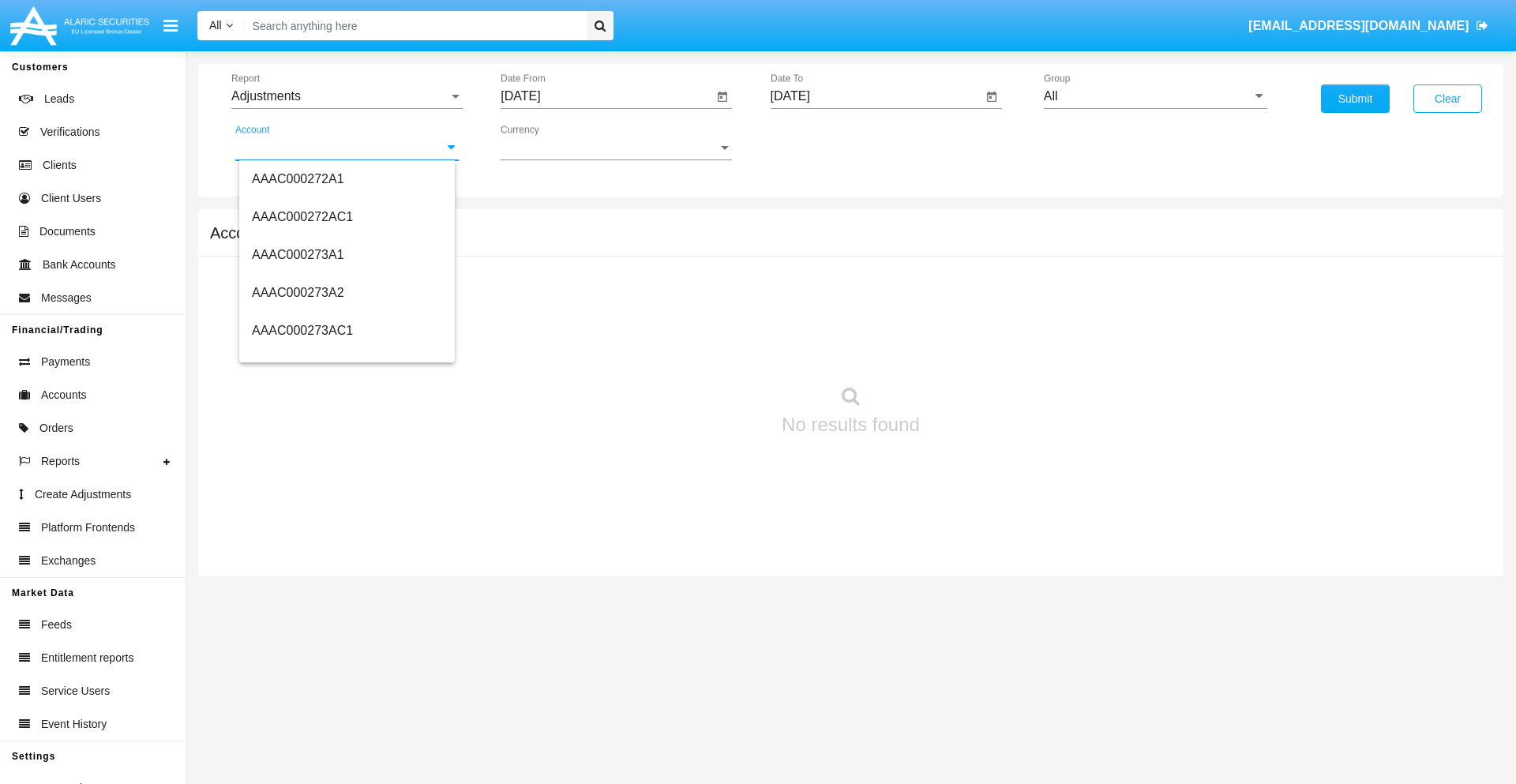
scroll to position [205990, 0]
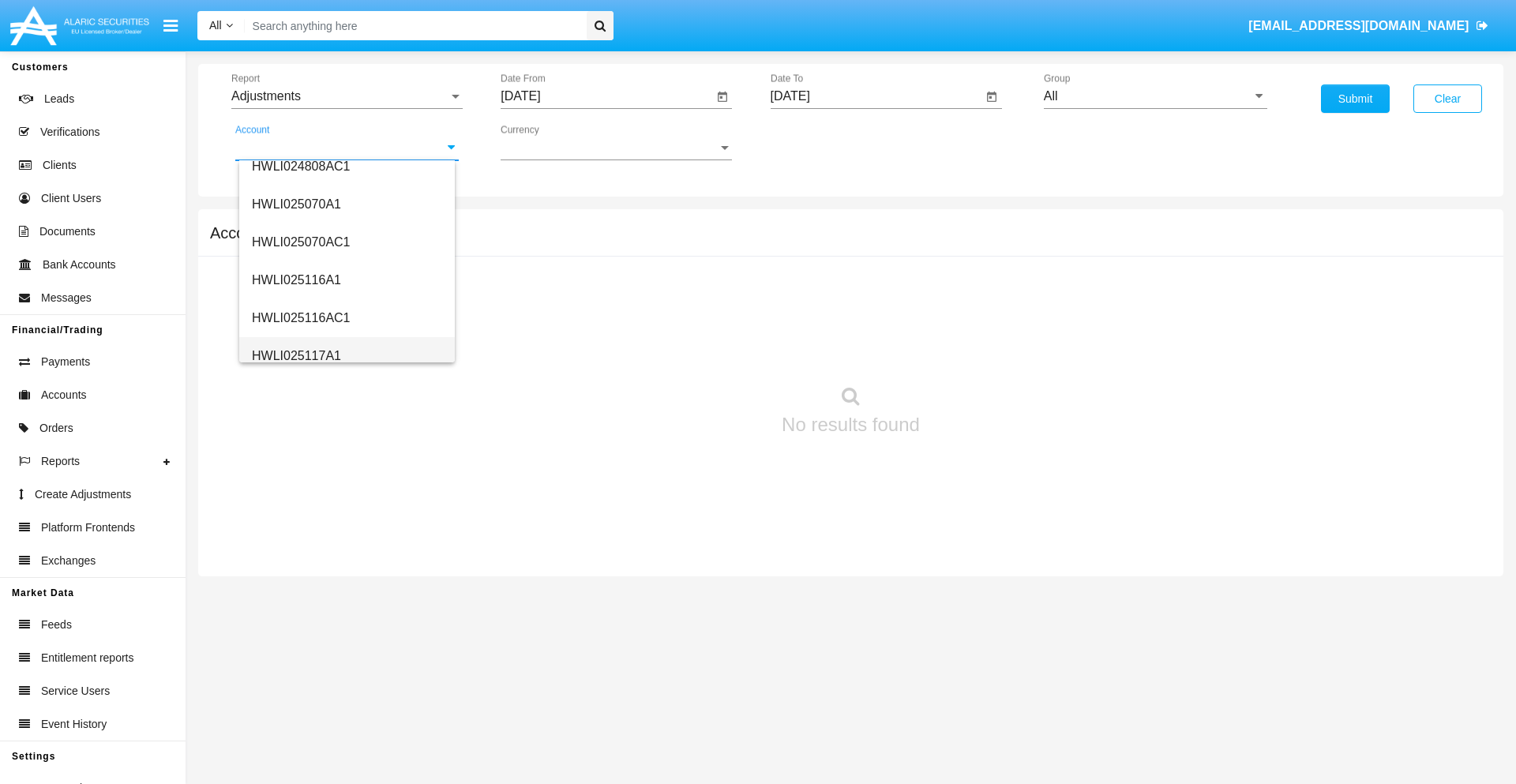
click at [296, 355] on span "HWLI025117A1" at bounding box center [296, 356] width 89 height 14
type input "HWLI025117A1"
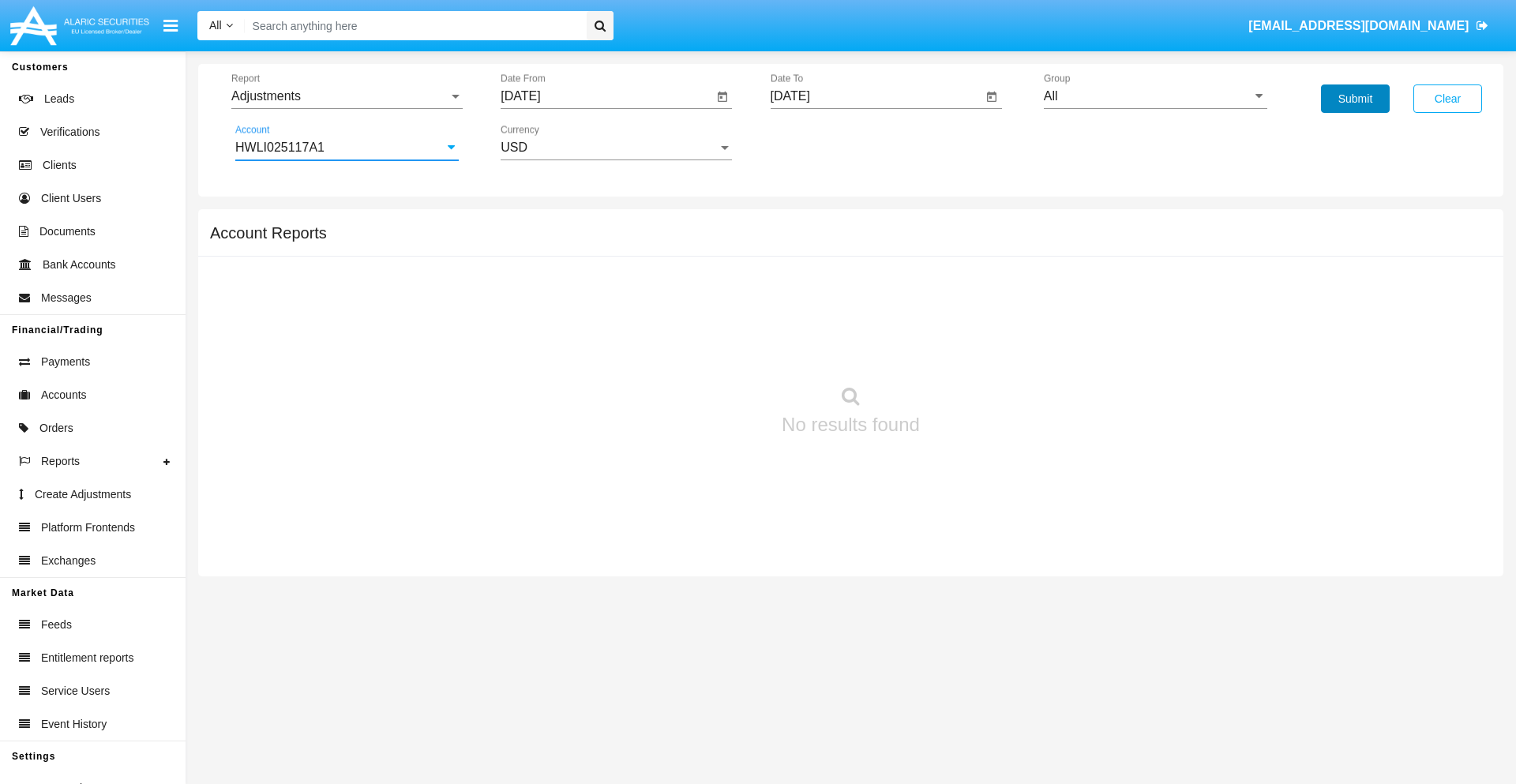
click at [1354, 99] on button "Submit" at bounding box center [1354, 99] width 69 height 29
click at [346, 97] on span "Report" at bounding box center [340, 96] width 217 height 14
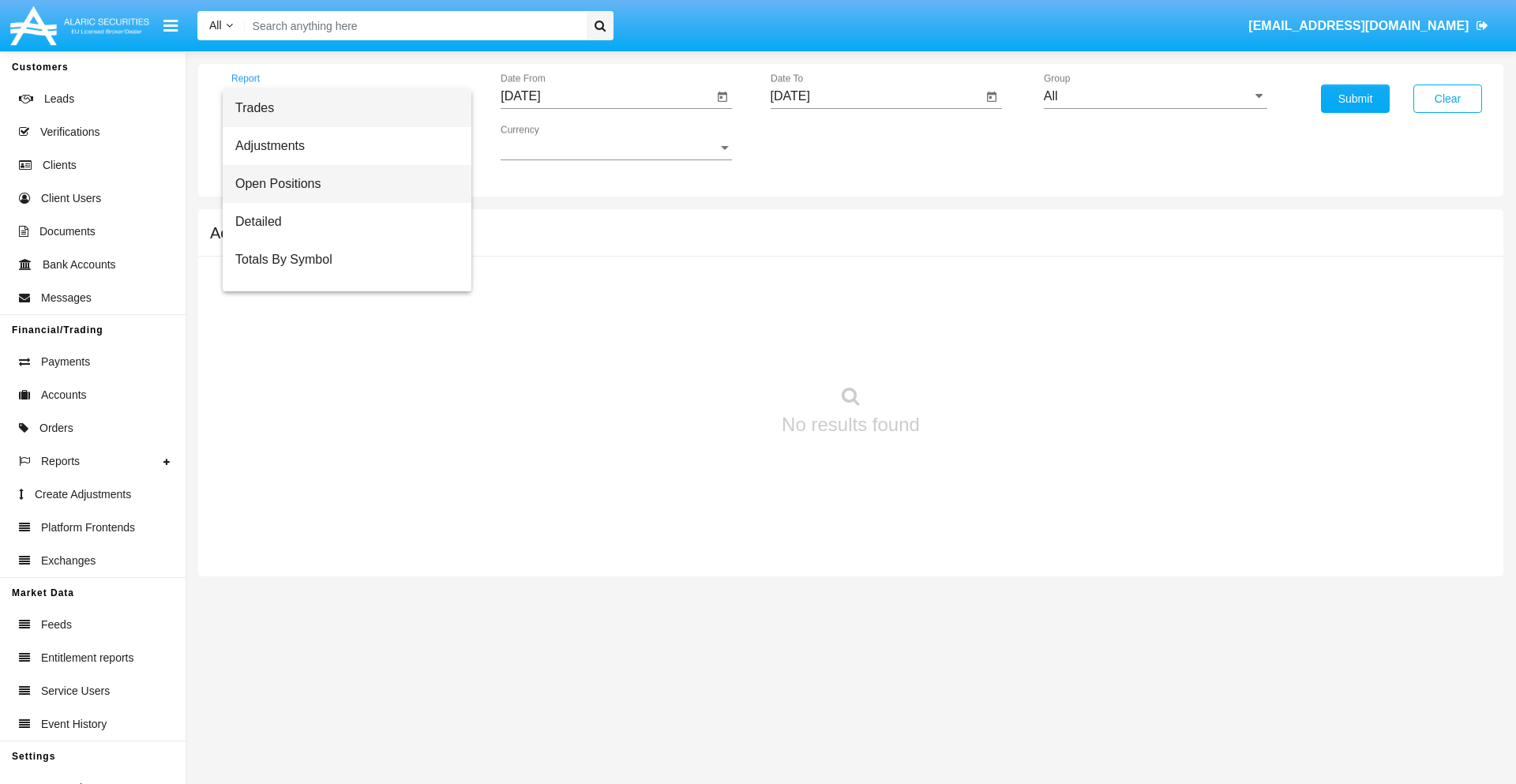
click at [340, 184] on span "Open Positions" at bounding box center [347, 184] width 224 height 38
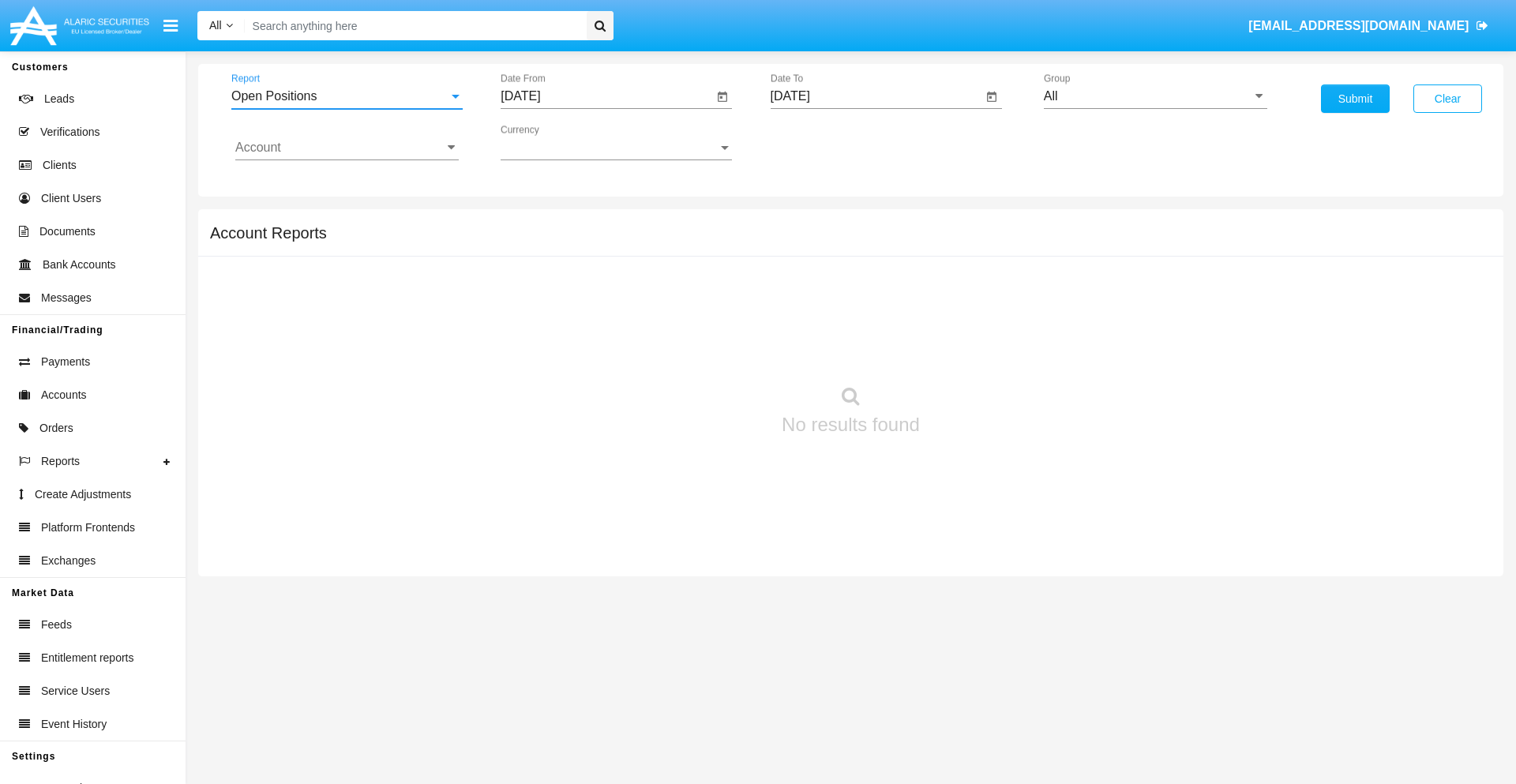
click at [606, 97] on input "[DATE]" at bounding box center [606, 96] width 213 height 14
click at [552, 142] on span "[DATE]" at bounding box center [538, 142] width 35 height 13
click at [594, 317] on div "2019" at bounding box center [594, 317] width 50 height 29
click at [539, 223] on div "JAN" at bounding box center [539, 223] width 50 height 29
click at [589, 241] on div "1" at bounding box center [589, 242] width 29 height 29
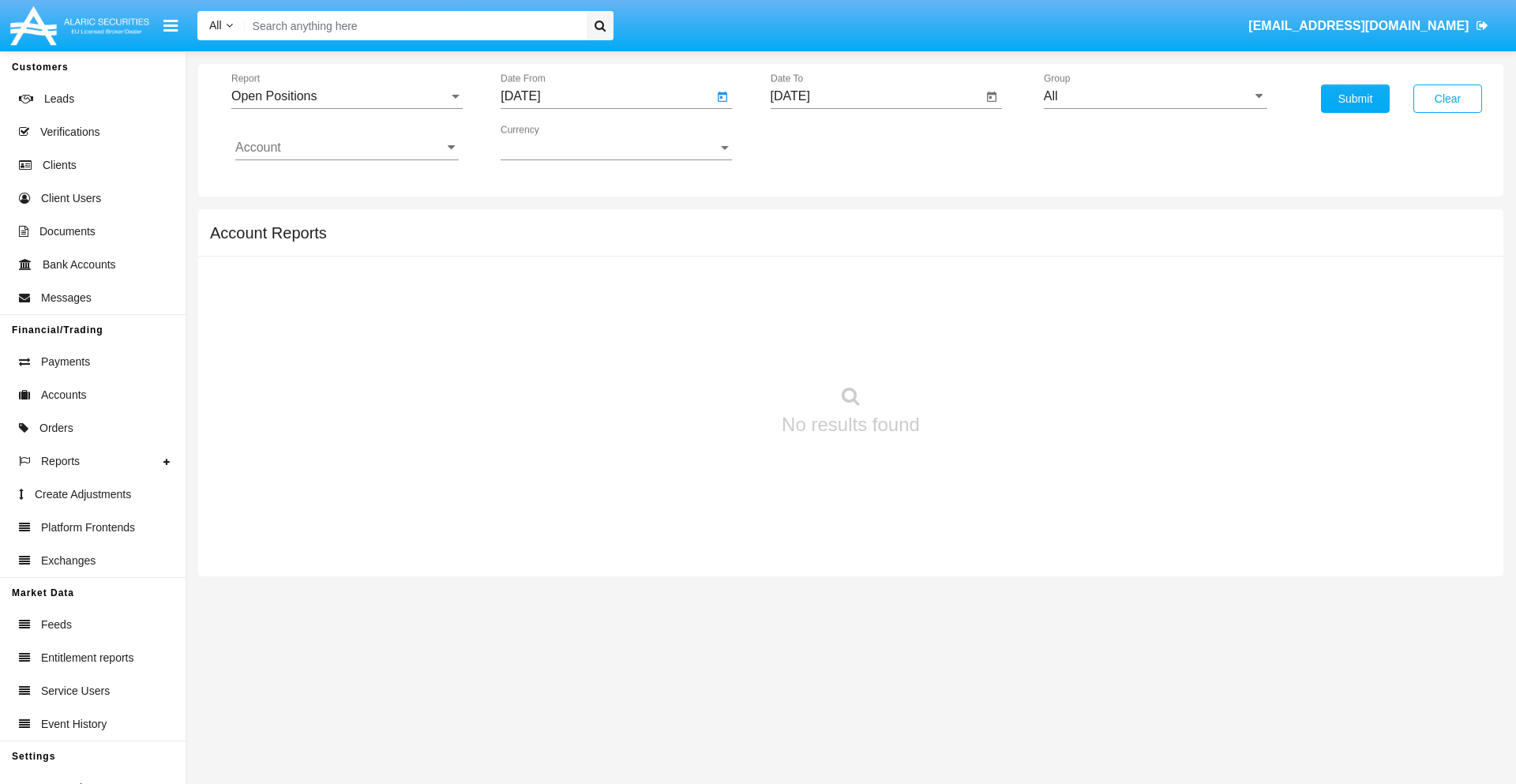
type input "[DATE]"
click at [876, 97] on input "[DATE]" at bounding box center [877, 96] width 213 height 14
click at [822, 142] on span "[DATE]" at bounding box center [808, 142] width 35 height 13
click at [863, 317] on div "2019" at bounding box center [863, 317] width 50 height 29
click at [807, 223] on div "JAN" at bounding box center [808, 223] width 50 height 29
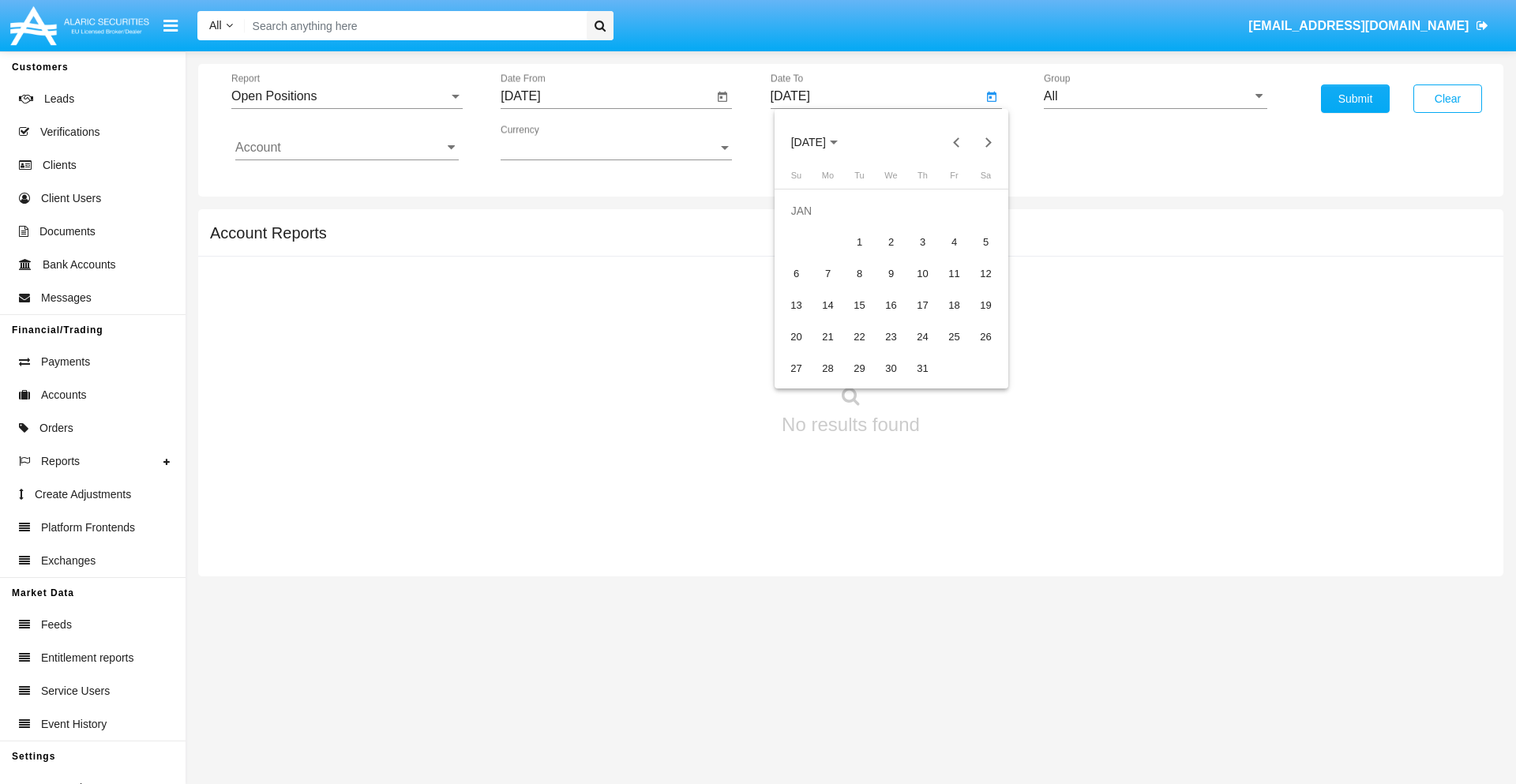
click at [859, 241] on div "1" at bounding box center [860, 242] width 29 height 29
type input "[DATE]"
click at [346, 147] on input "Account" at bounding box center [347, 147] width 224 height 14
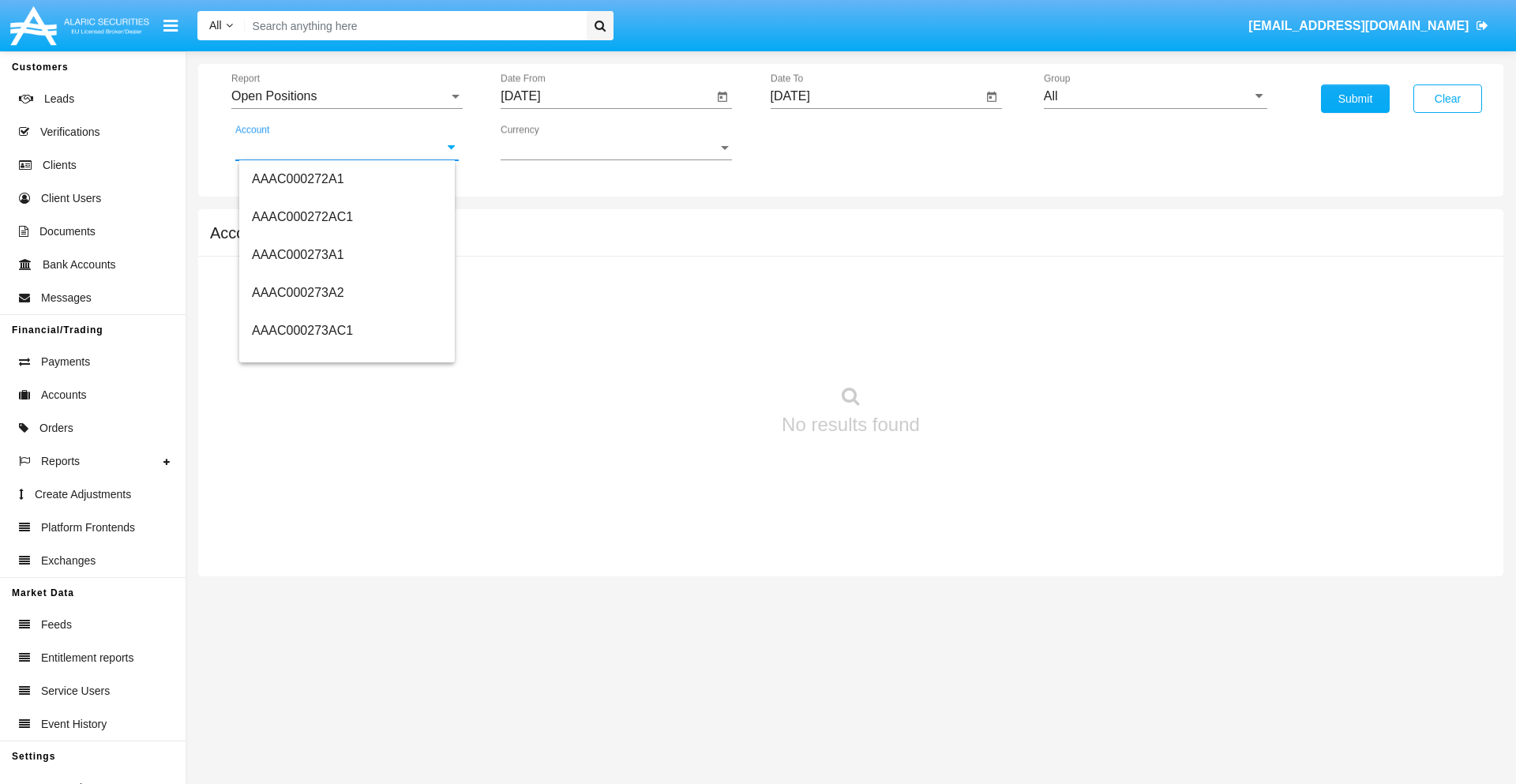
scroll to position [205990, 0]
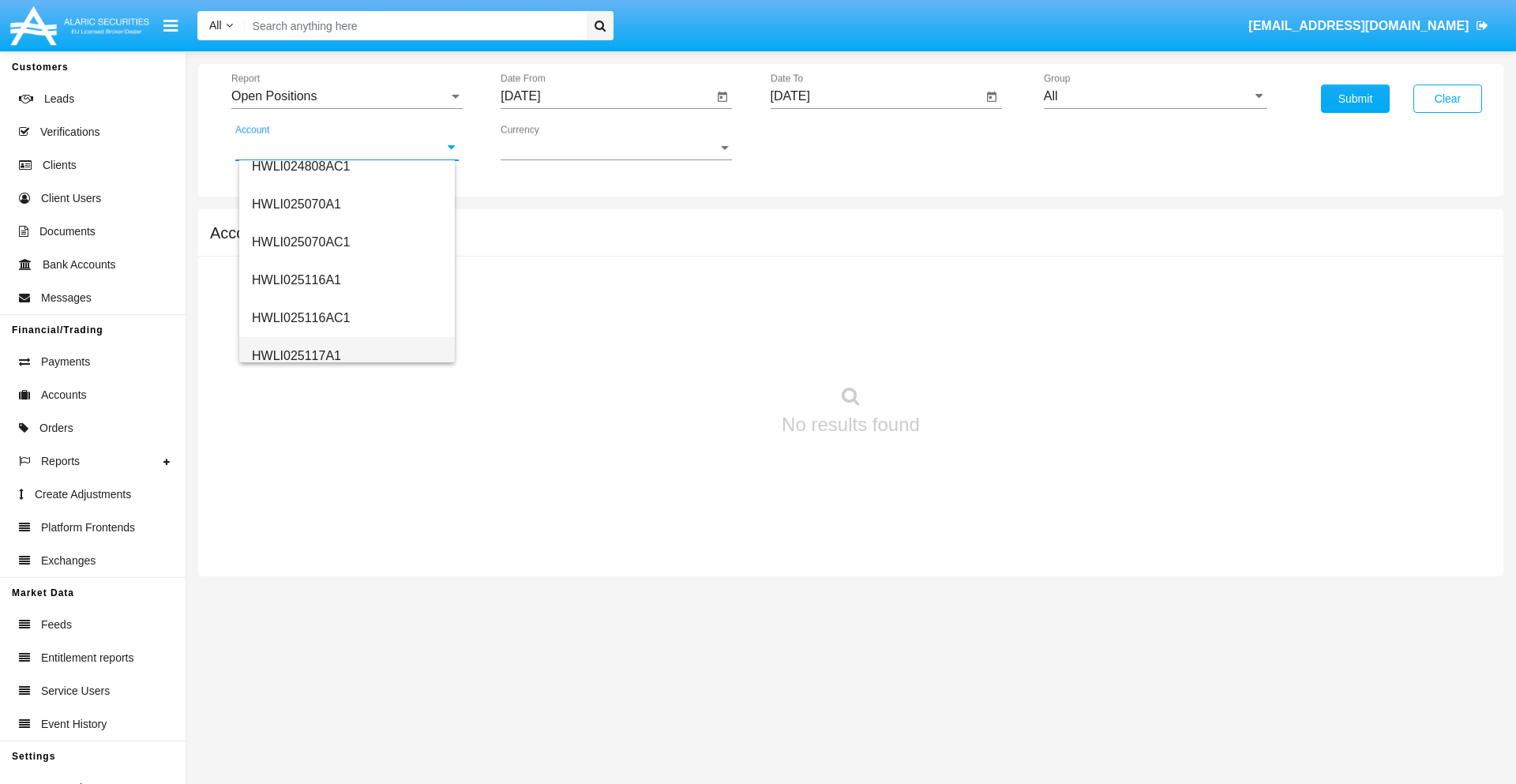
click at [296, 355] on span "HWLI025117A1" at bounding box center [296, 356] width 89 height 14
type input "HWLI025117A1"
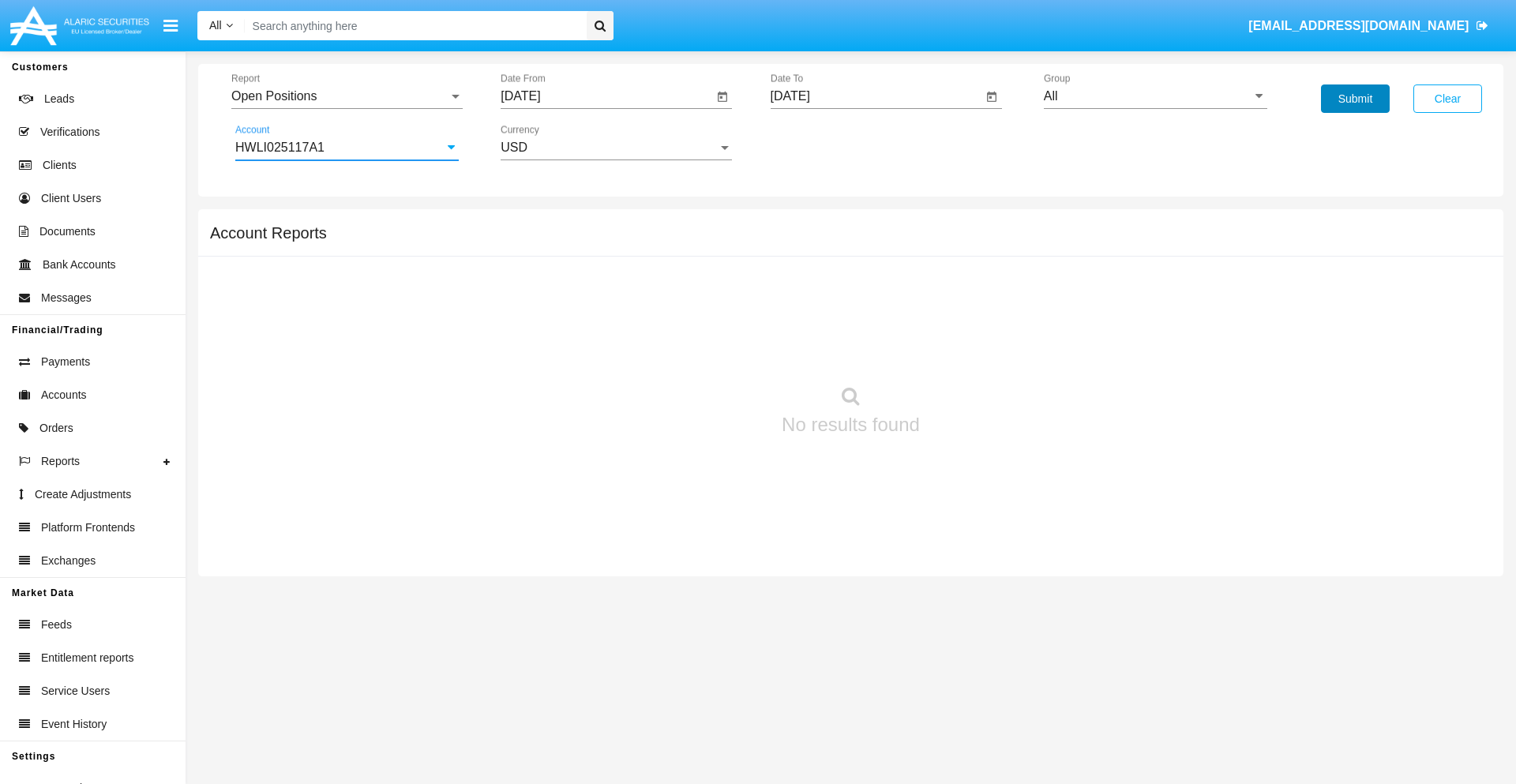
click at [1354, 99] on button "Submit" at bounding box center [1354, 99] width 69 height 29
click at [346, 97] on span "Report" at bounding box center [340, 96] width 217 height 14
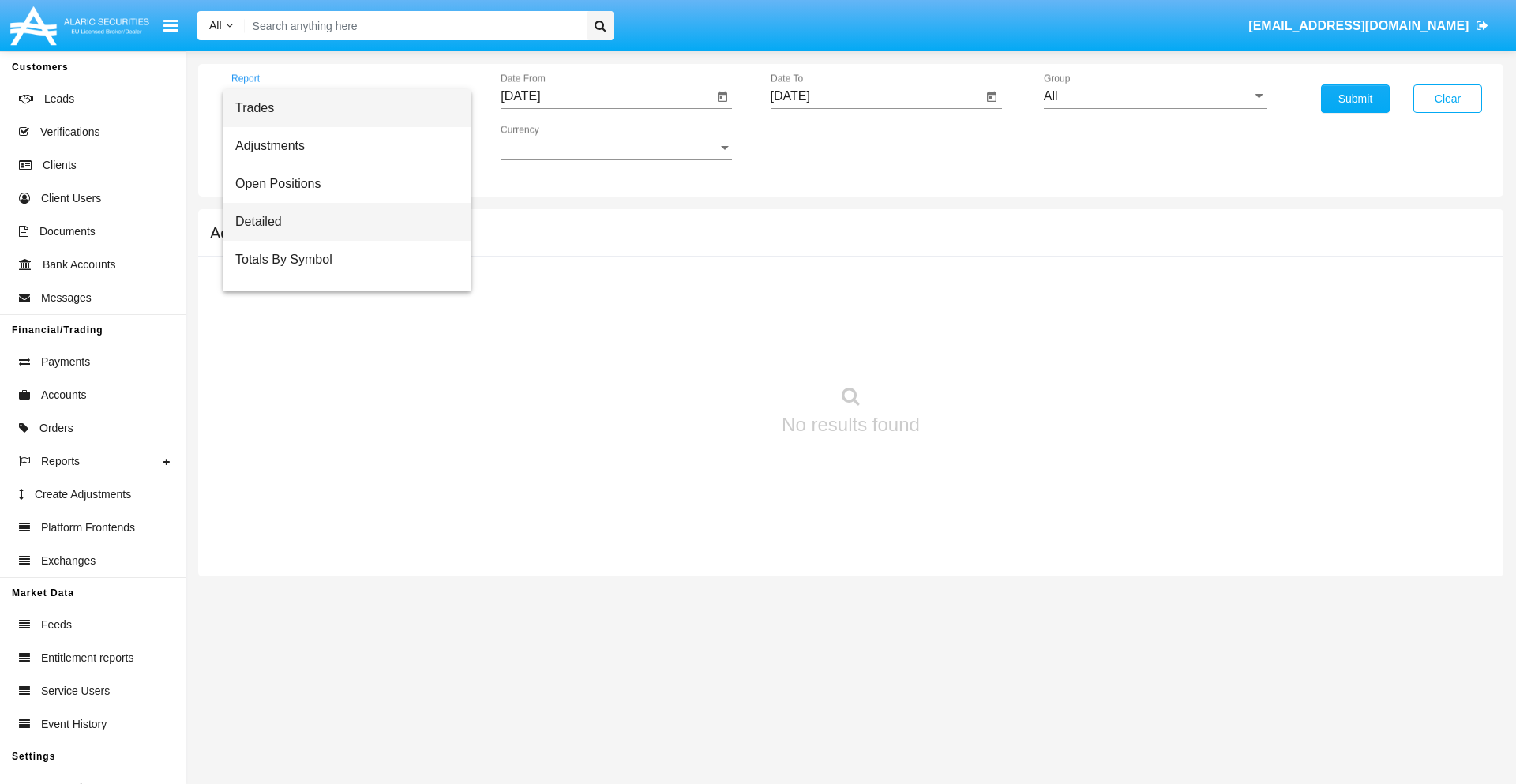
click at [340, 222] on span "Detailed" at bounding box center [347, 222] width 224 height 38
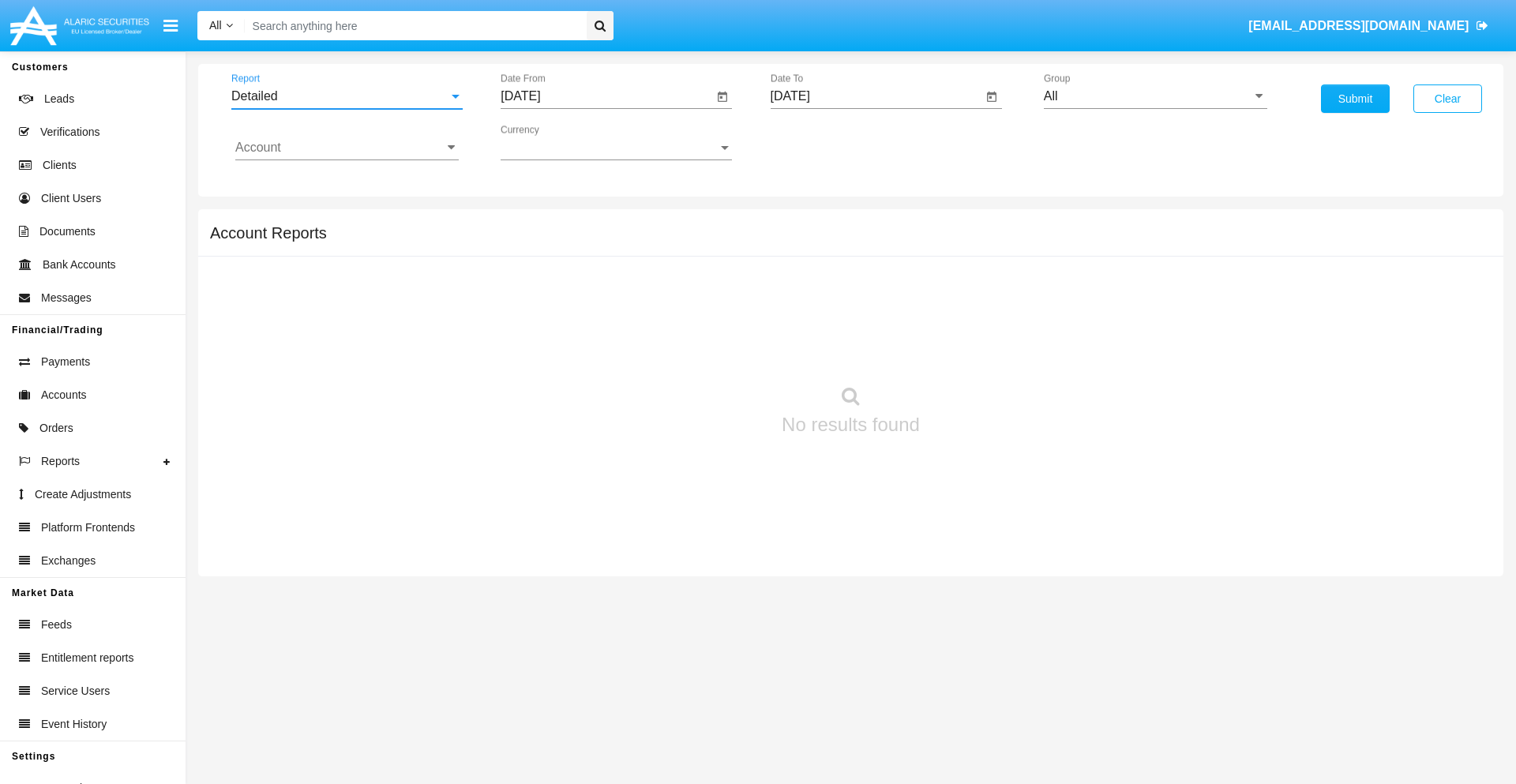
click at [606, 97] on input "[DATE]" at bounding box center [606, 96] width 213 height 14
click at [552, 142] on span "[DATE]" at bounding box center [538, 142] width 35 height 13
click at [594, 317] on div "2019" at bounding box center [594, 317] width 50 height 29
click at [539, 223] on div "JAN" at bounding box center [539, 223] width 50 height 29
click at [589, 241] on div "1" at bounding box center [589, 242] width 29 height 29
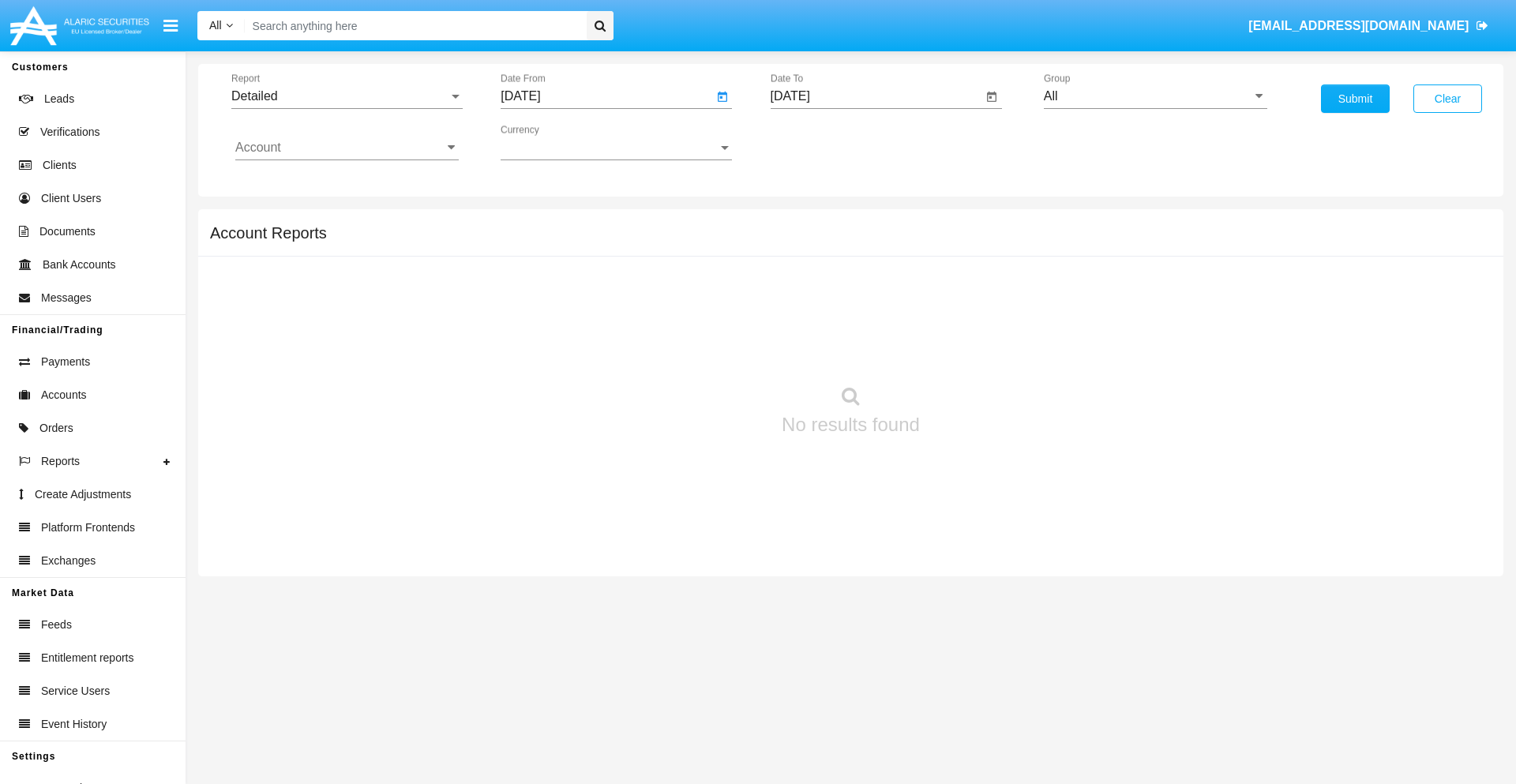
type input "[DATE]"
click at [876, 97] on input "[DATE]" at bounding box center [877, 96] width 213 height 14
click at [822, 142] on span "[DATE]" at bounding box center [808, 142] width 35 height 13
click at [863, 317] on div "2019" at bounding box center [863, 317] width 50 height 29
click at [807, 223] on div "JAN" at bounding box center [808, 223] width 50 height 29
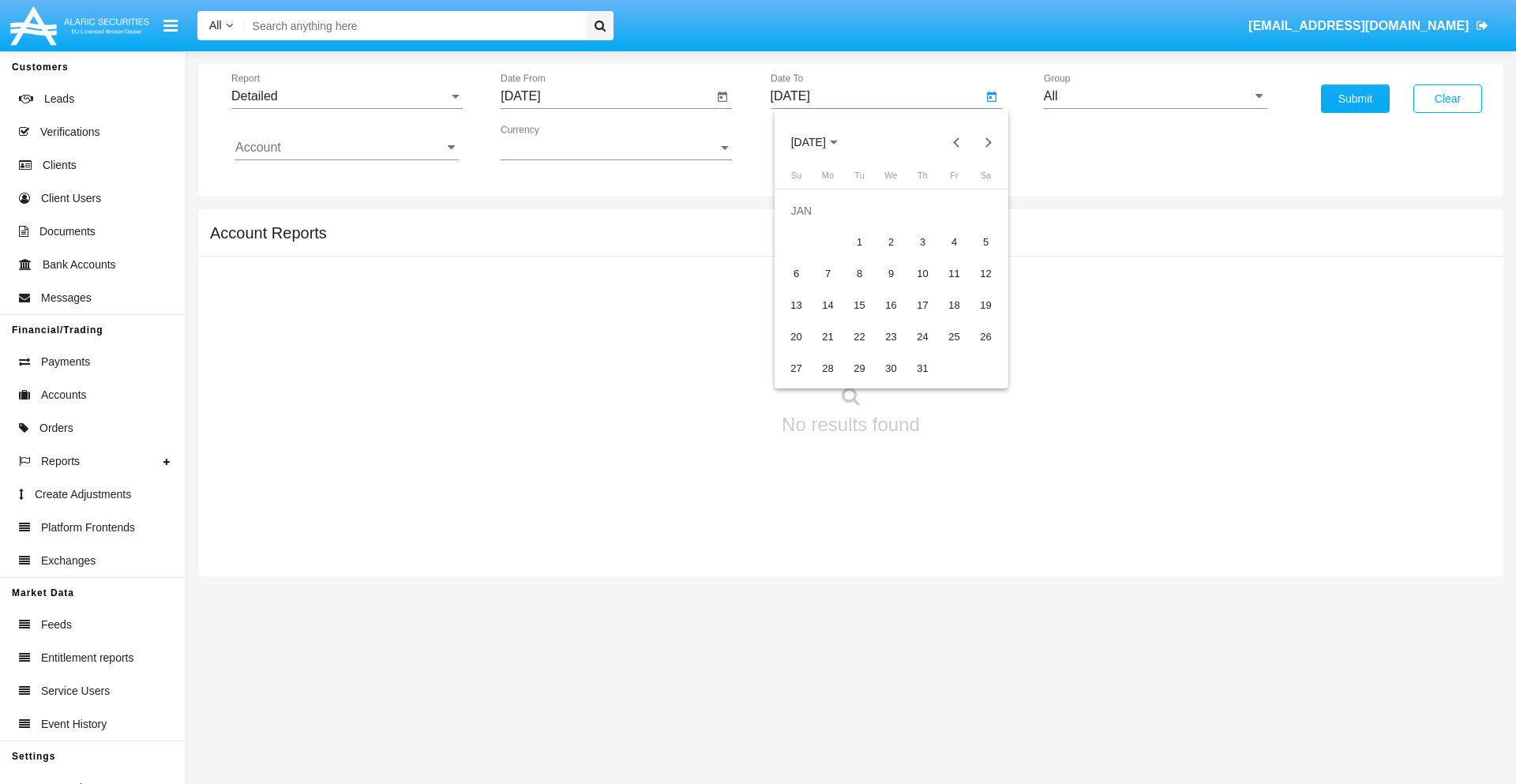
click at [859, 241] on div "1" at bounding box center [860, 242] width 29 height 29
type input "[DATE]"
click at [346, 147] on input "Account" at bounding box center [347, 147] width 224 height 14
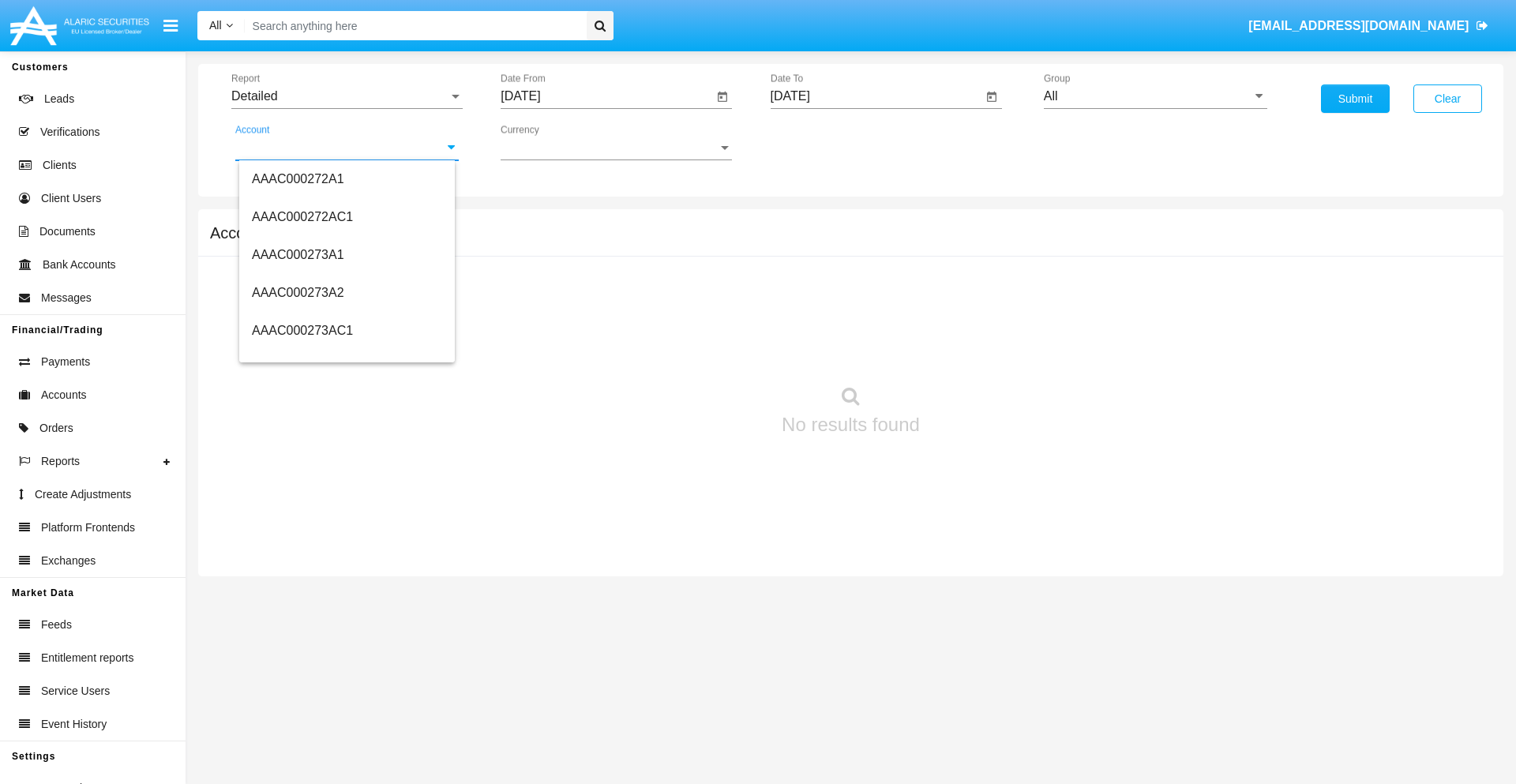
scroll to position [205990, 0]
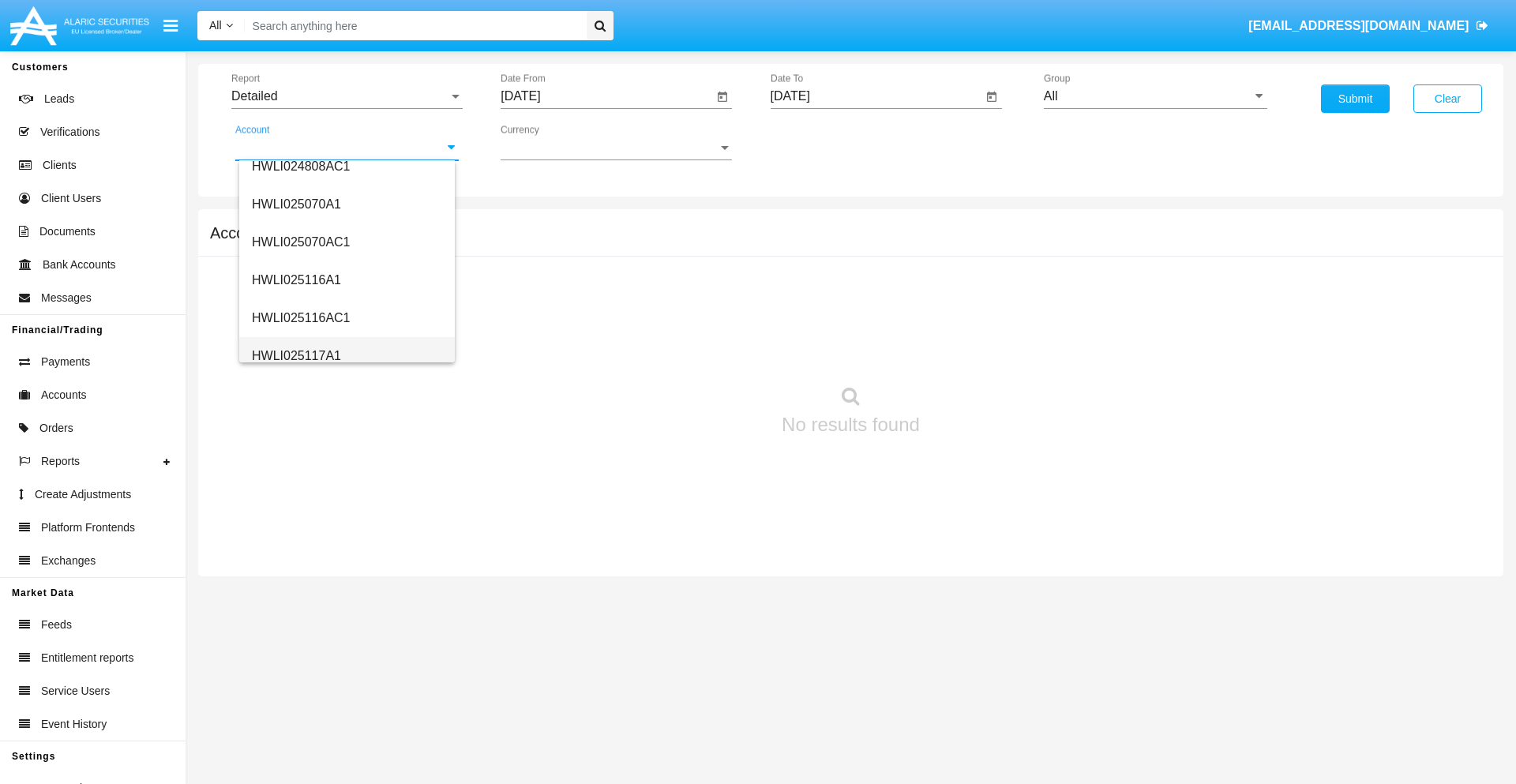
click at [296, 355] on span "HWLI025117A1" at bounding box center [296, 356] width 89 height 14
type input "HWLI025117A1"
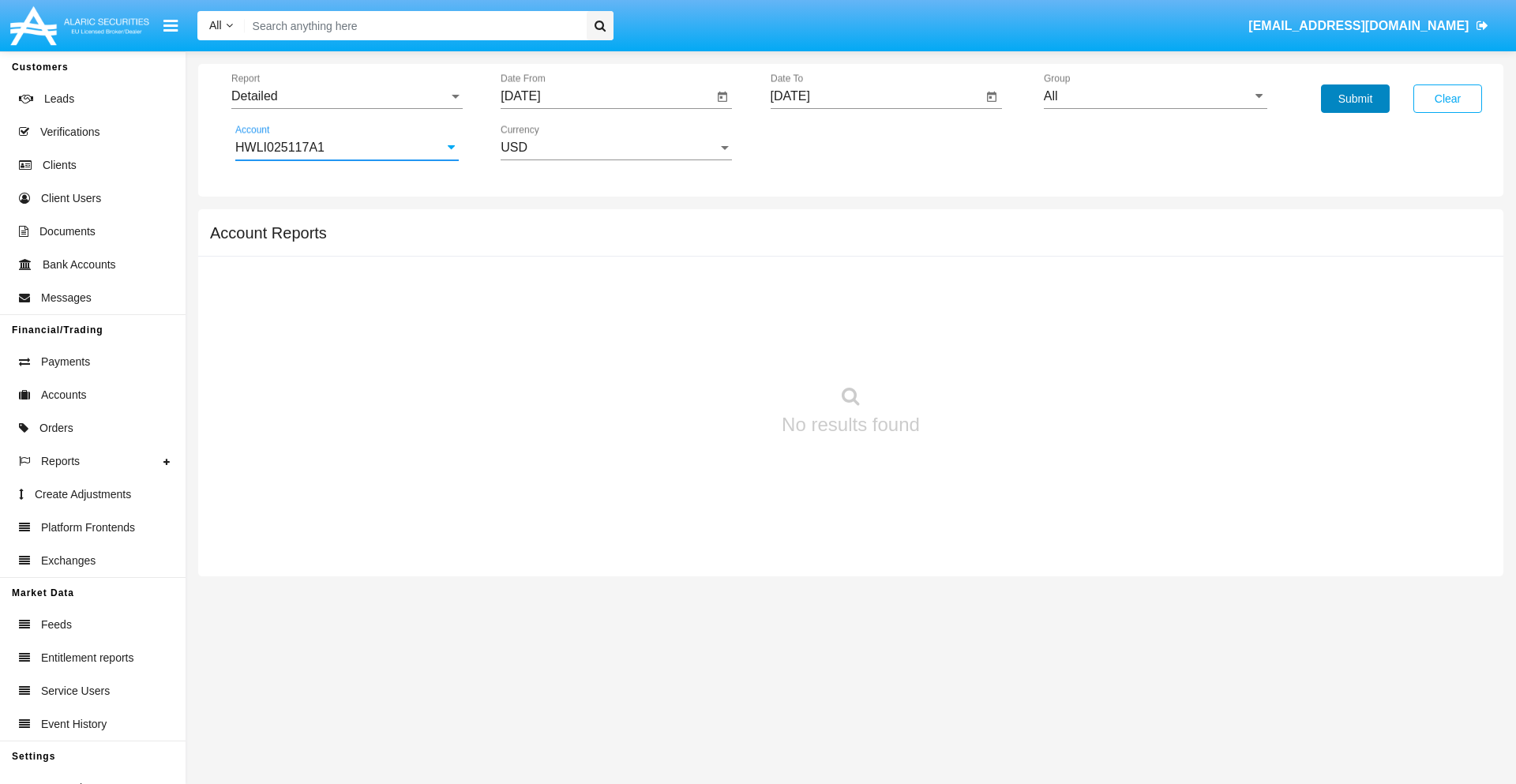
click at [1354, 99] on button "Submit" at bounding box center [1354, 99] width 69 height 29
click at [346, 97] on span "Report" at bounding box center [340, 96] width 217 height 14
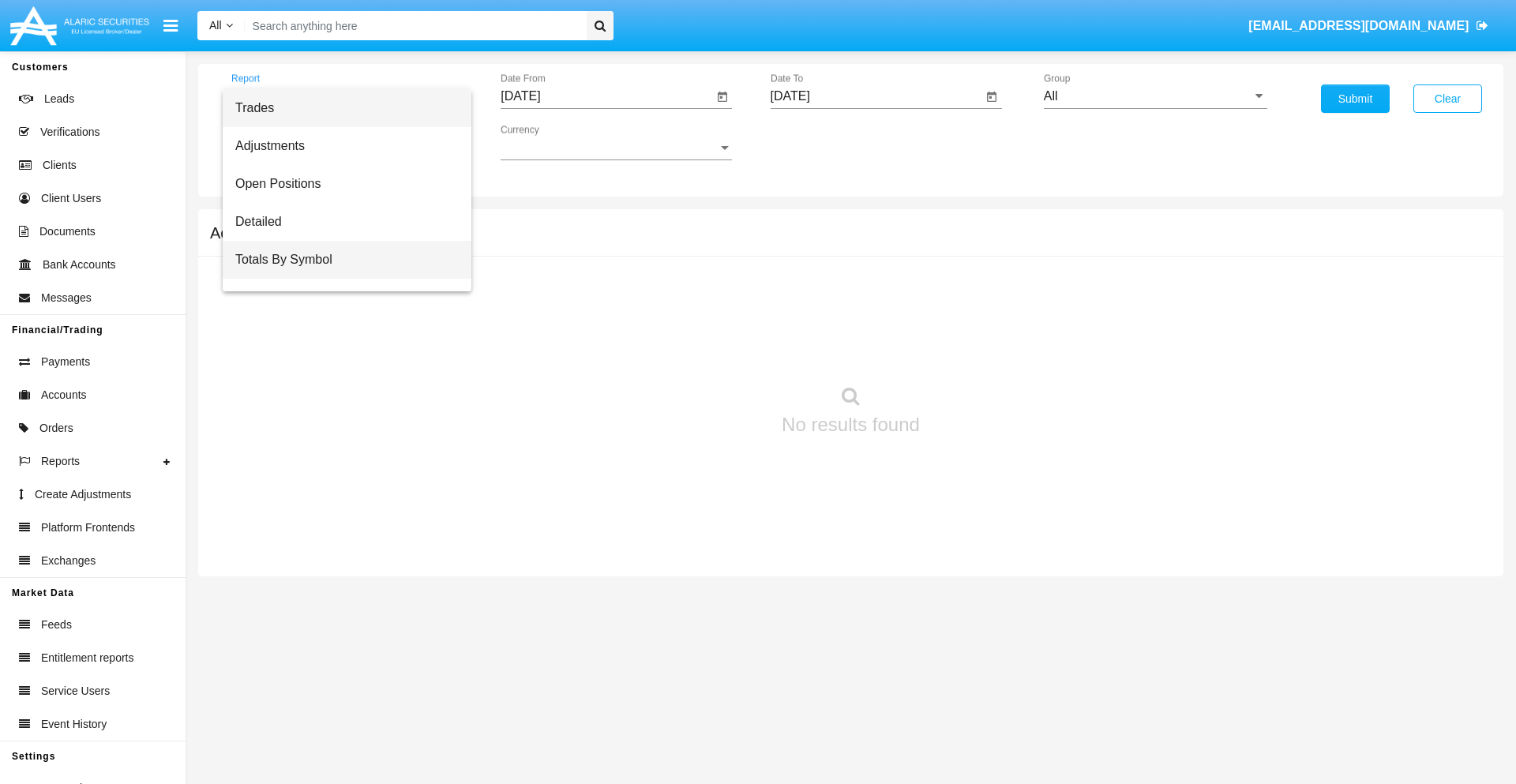
click at [340, 260] on span "Totals By Symbol" at bounding box center [347, 259] width 224 height 38
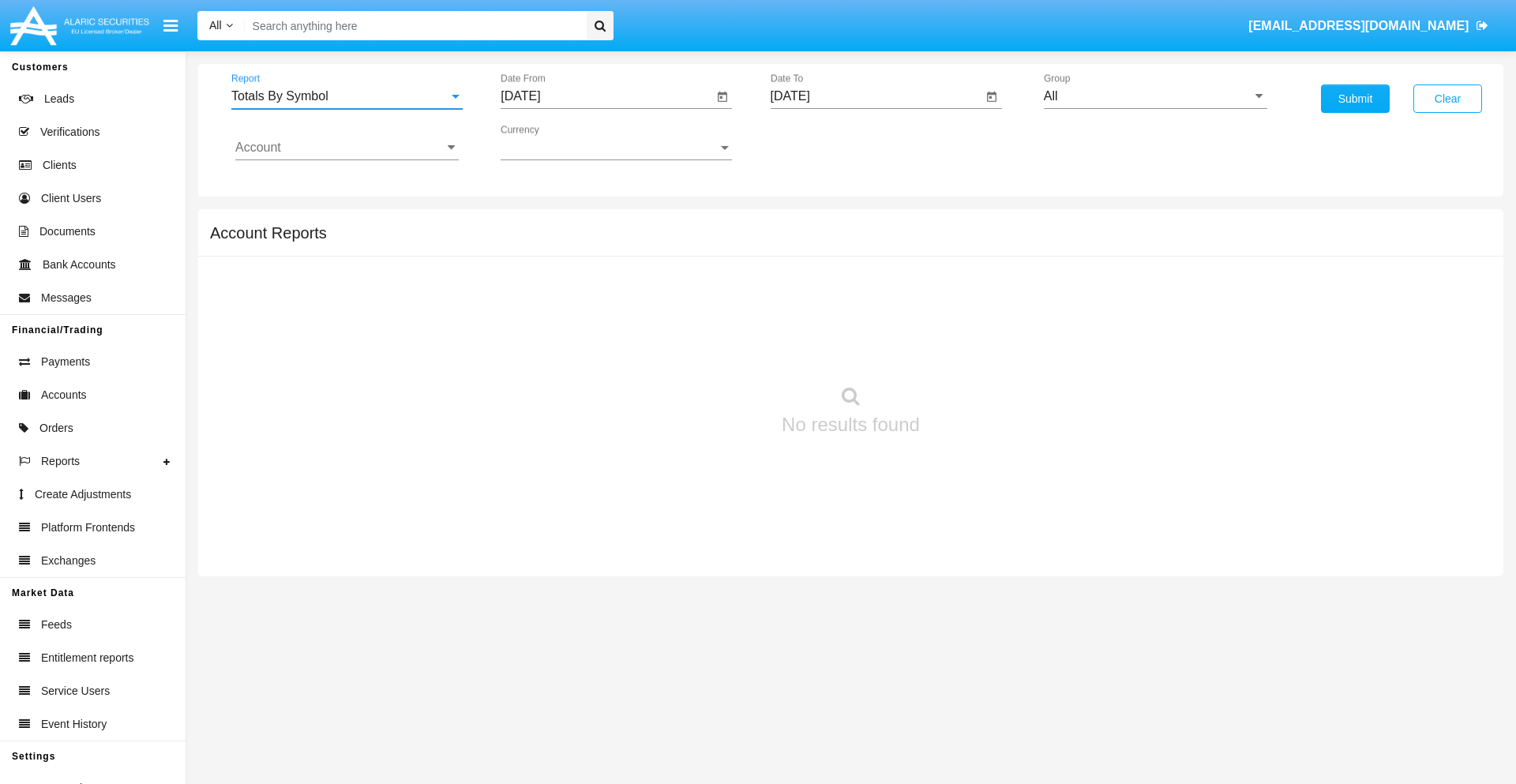
click at [606, 97] on input "[DATE]" at bounding box center [606, 96] width 213 height 14
click at [552, 142] on span "[DATE]" at bounding box center [538, 142] width 35 height 13
click at [594, 317] on div "2019" at bounding box center [594, 317] width 50 height 29
click at [539, 223] on div "JAN" at bounding box center [539, 223] width 50 height 29
click at [589, 241] on div "1" at bounding box center [589, 242] width 29 height 29
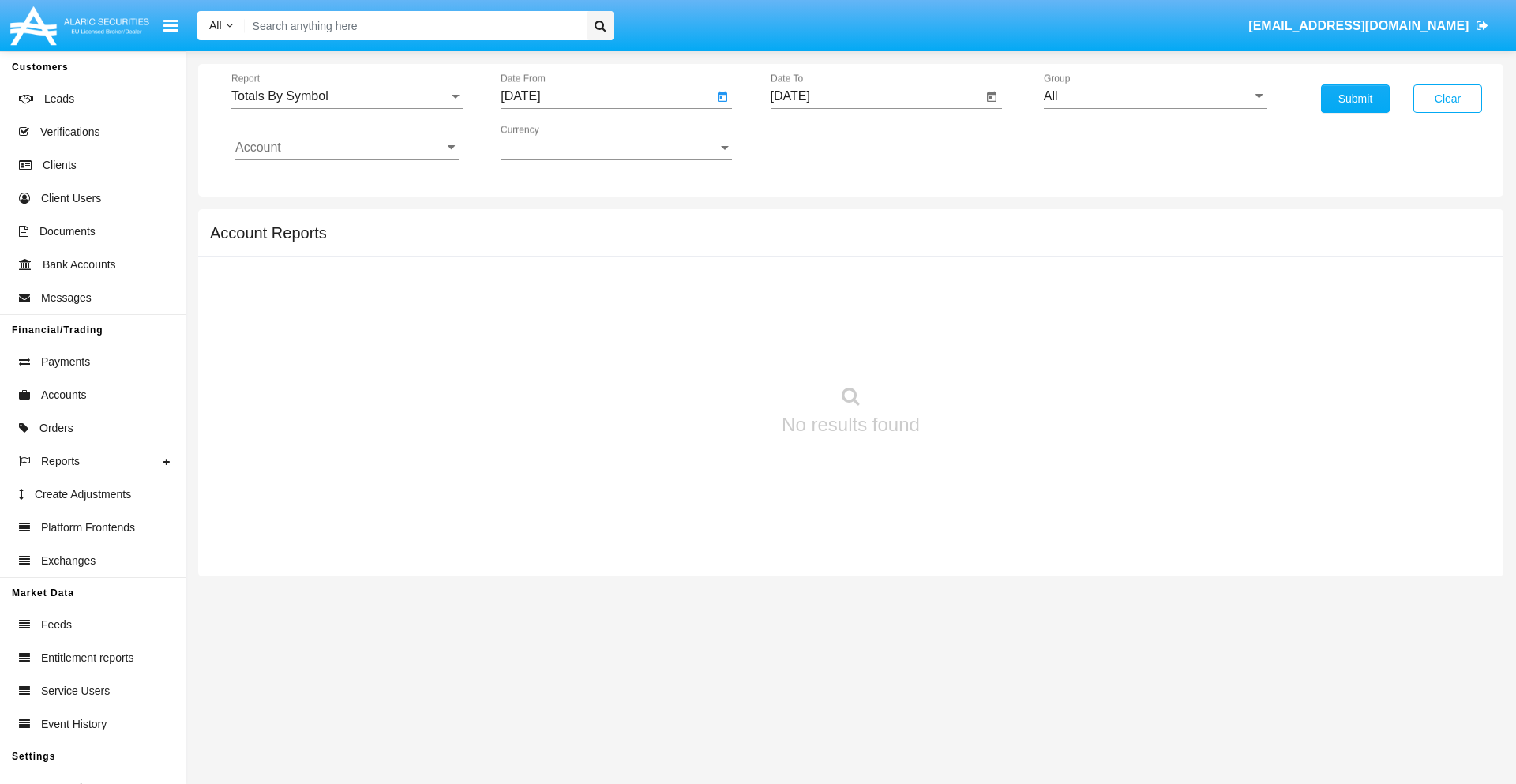
type input "[DATE]"
click at [876, 97] on input "[DATE]" at bounding box center [877, 96] width 213 height 14
click at [822, 142] on span "[DATE]" at bounding box center [808, 142] width 35 height 13
click at [863, 317] on div "2019" at bounding box center [863, 317] width 50 height 29
click at [807, 223] on div "JAN" at bounding box center [808, 223] width 50 height 29
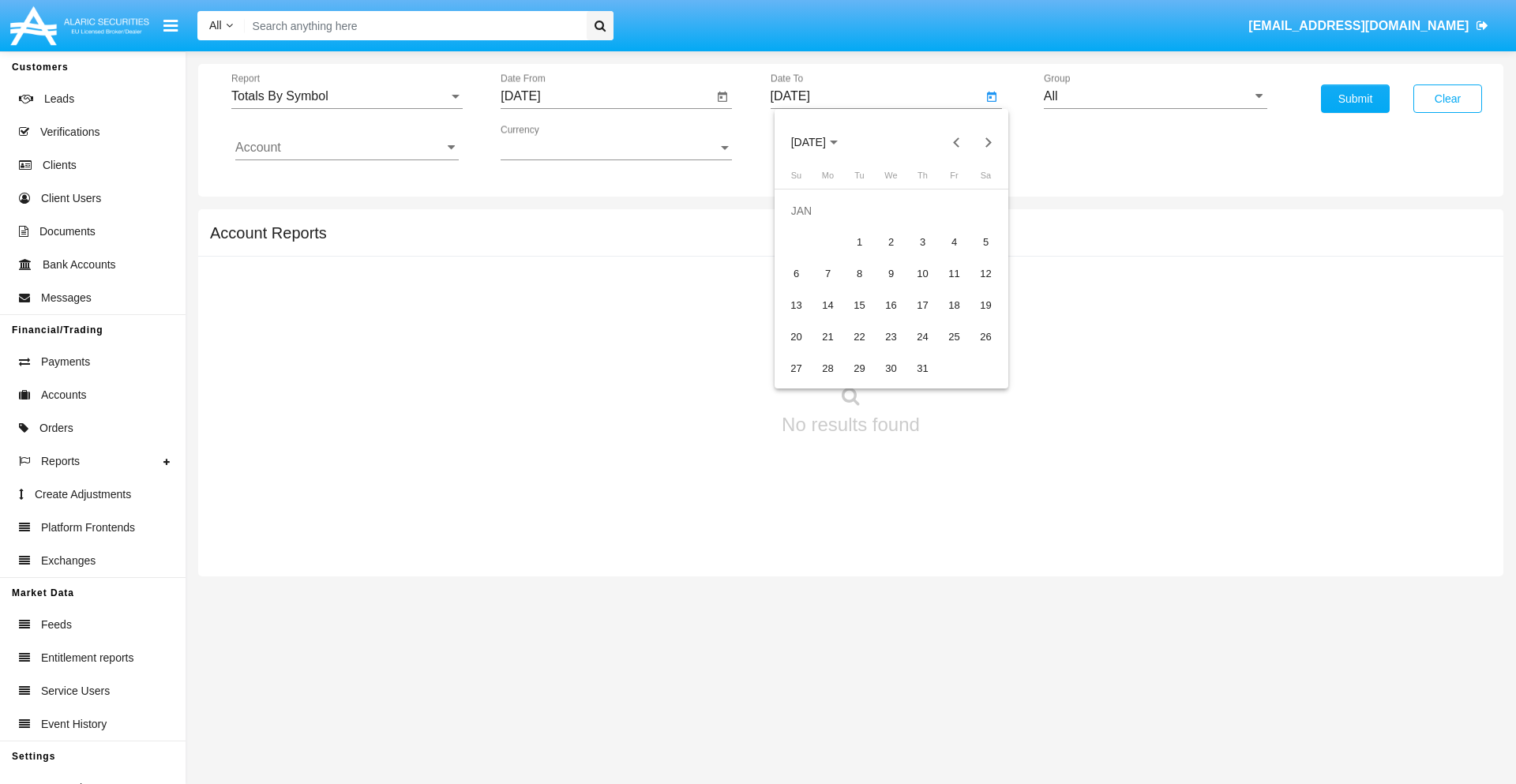
click at [859, 241] on div "1" at bounding box center [860, 242] width 29 height 29
type input "[DATE]"
click at [346, 147] on input "Account" at bounding box center [347, 147] width 224 height 14
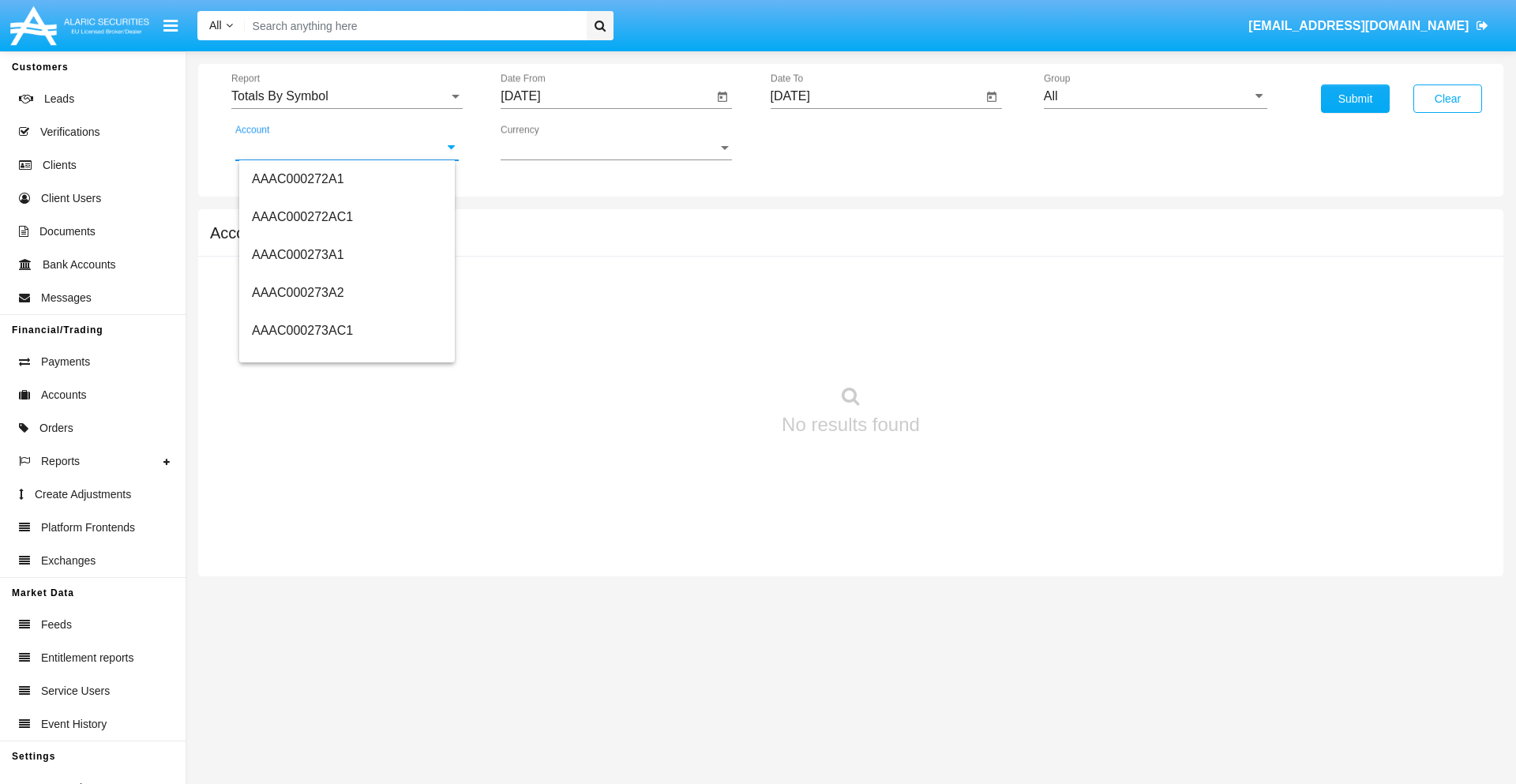
scroll to position [205990, 0]
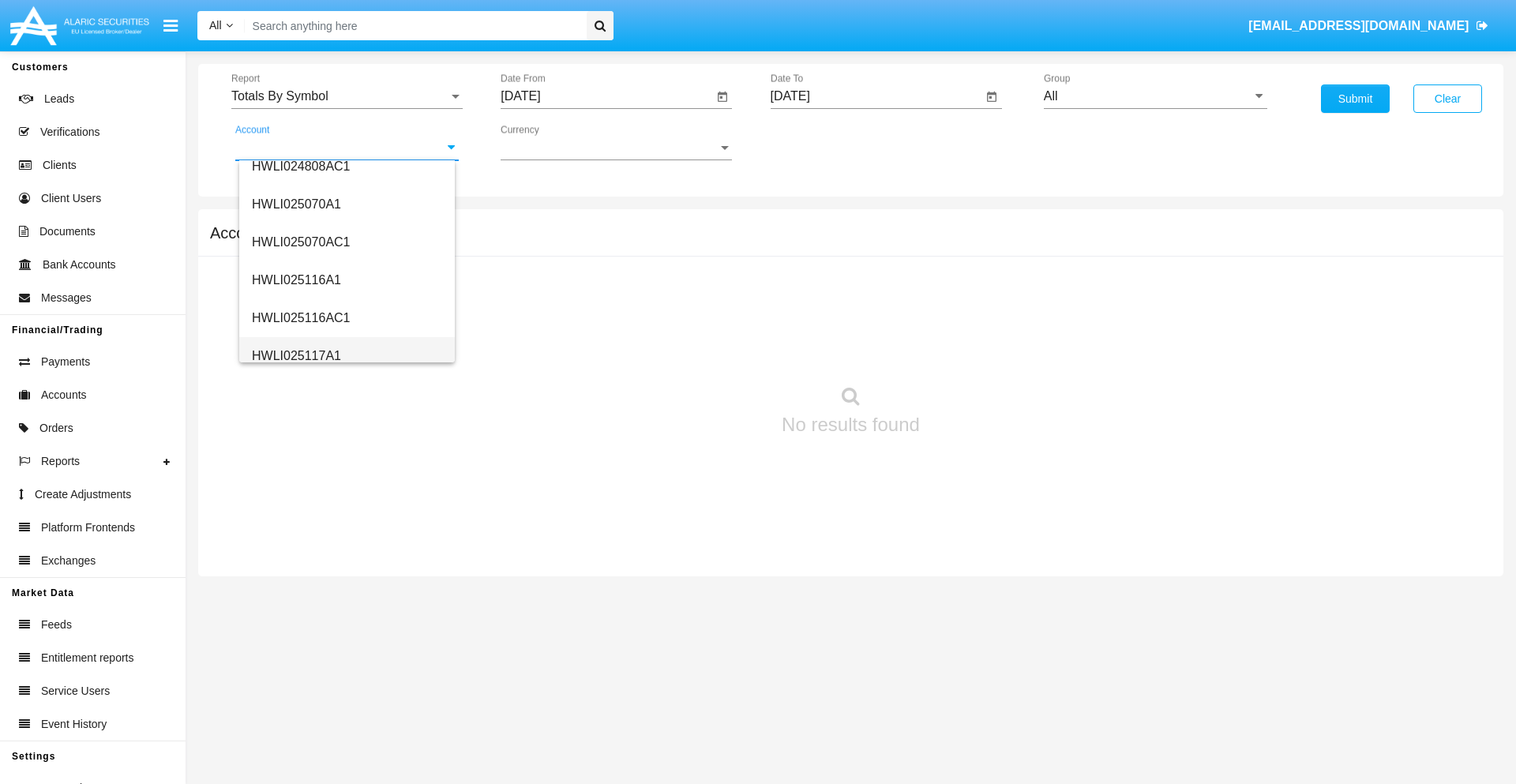
click at [296, 355] on span "HWLI025117A1" at bounding box center [296, 356] width 89 height 14
type input "HWLI025117A1"
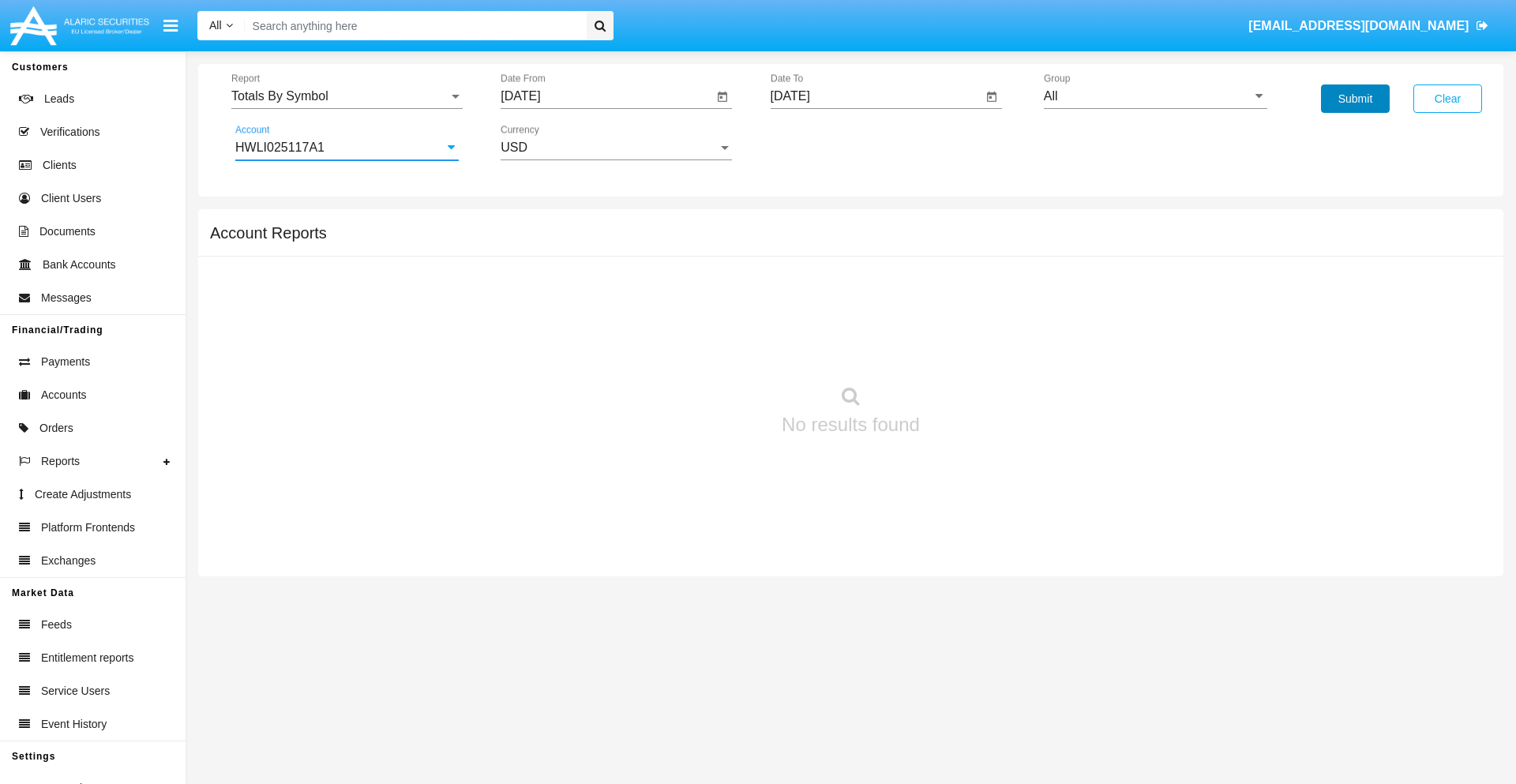
click at [1354, 99] on button "Submit" at bounding box center [1354, 99] width 69 height 29
click at [346, 97] on span "Report" at bounding box center [340, 96] width 217 height 14
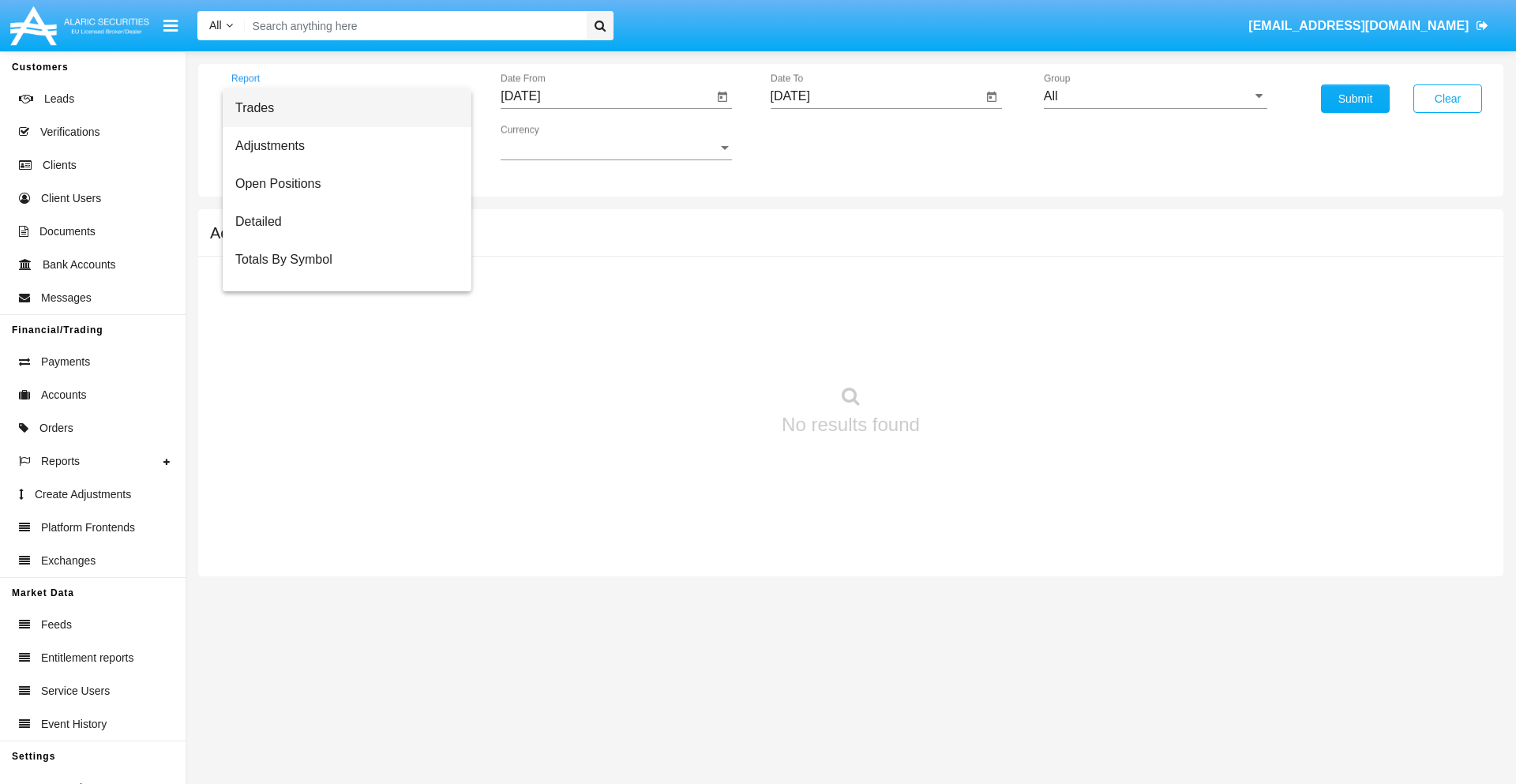
scroll to position [25, 0]
click at [340, 273] on span "Totals By Date" at bounding box center [347, 272] width 224 height 38
click at [606, 97] on input "[DATE]" at bounding box center [606, 96] width 213 height 14
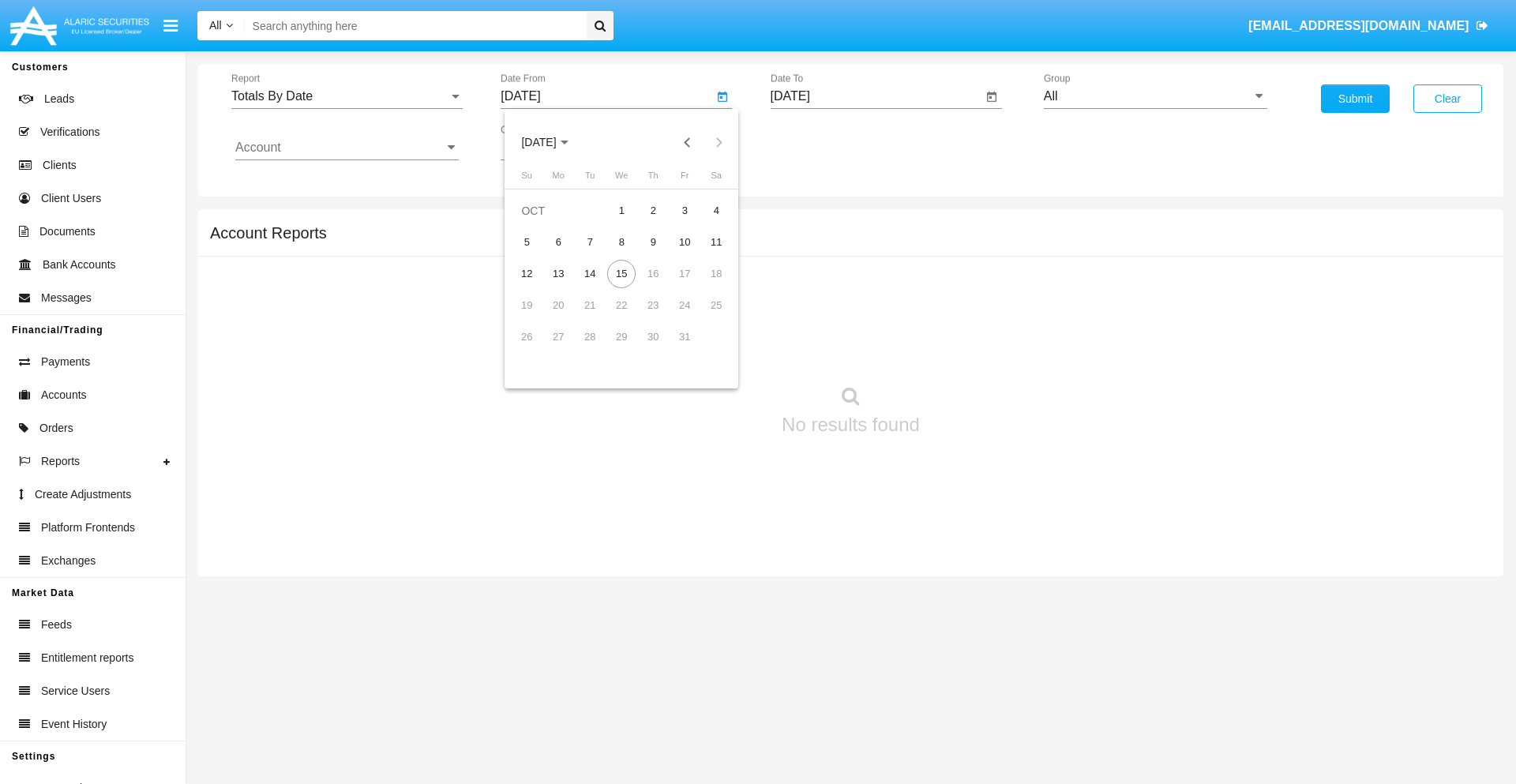
click at [552, 142] on span "[DATE]" at bounding box center [538, 142] width 35 height 13
click at [594, 317] on div "2019" at bounding box center [594, 317] width 50 height 29
click at [539, 223] on div "JAN" at bounding box center [539, 223] width 50 height 29
click at [589, 241] on div "1" at bounding box center [589, 242] width 29 height 29
type input "[DATE]"
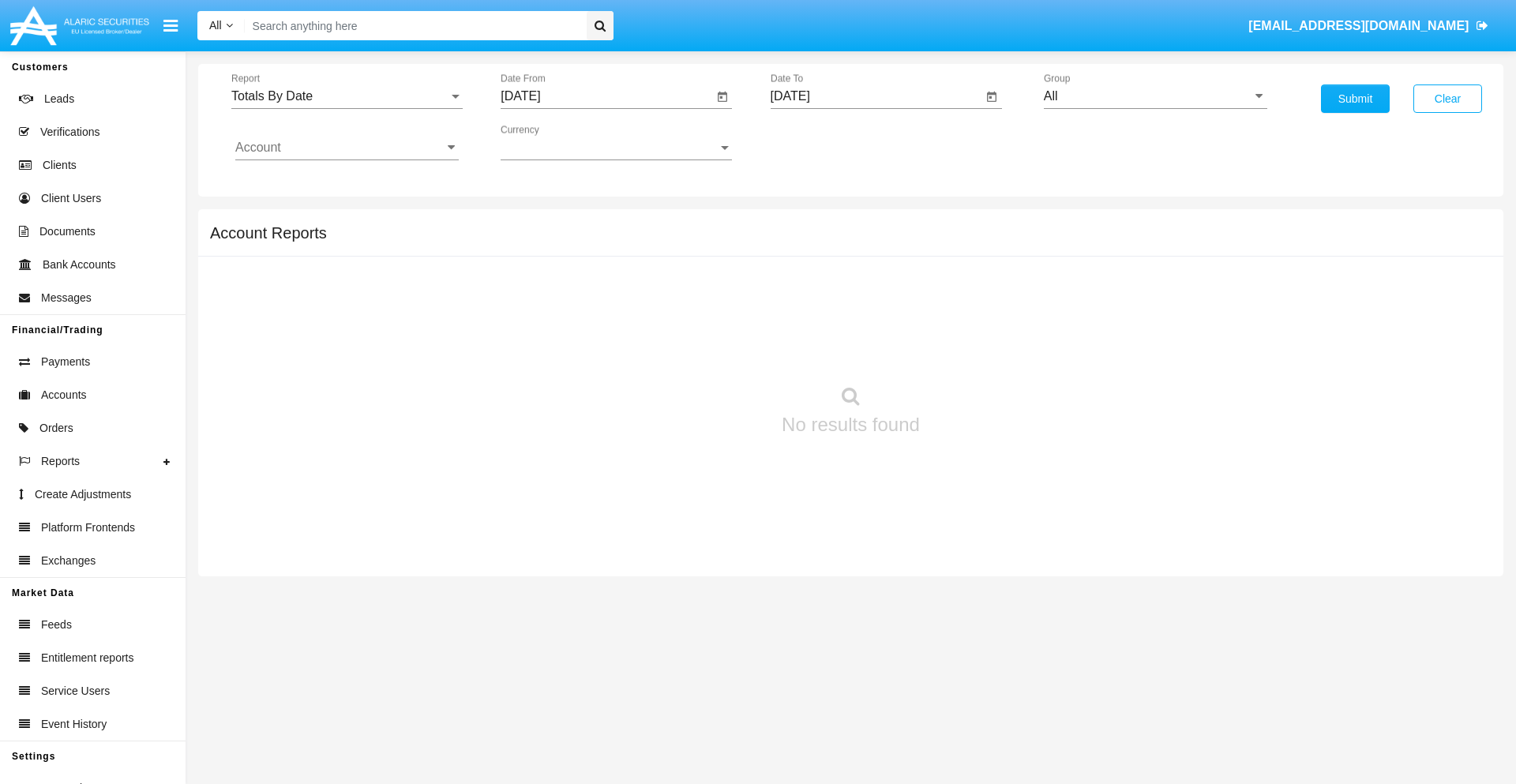
click at [876, 97] on input "[DATE]" at bounding box center [877, 96] width 213 height 14
click at [822, 142] on span "[DATE]" at bounding box center [808, 142] width 35 height 13
click at [863, 317] on div "2019" at bounding box center [863, 317] width 50 height 29
click at [807, 223] on div "JAN" at bounding box center [808, 223] width 50 height 29
click at [859, 241] on div "1" at bounding box center [860, 242] width 29 height 29
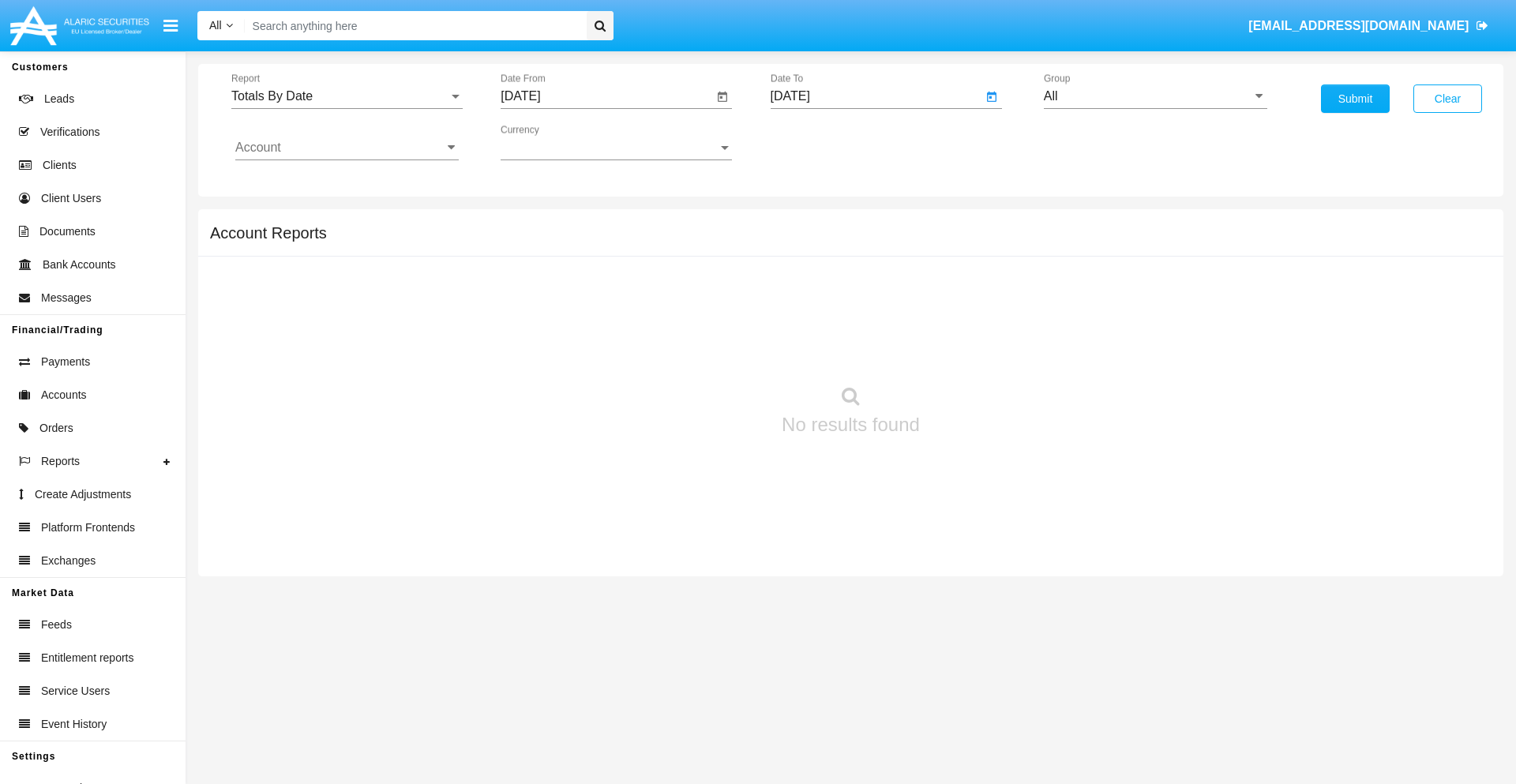
type input "[DATE]"
click at [346, 147] on input "Account" at bounding box center [347, 147] width 224 height 14
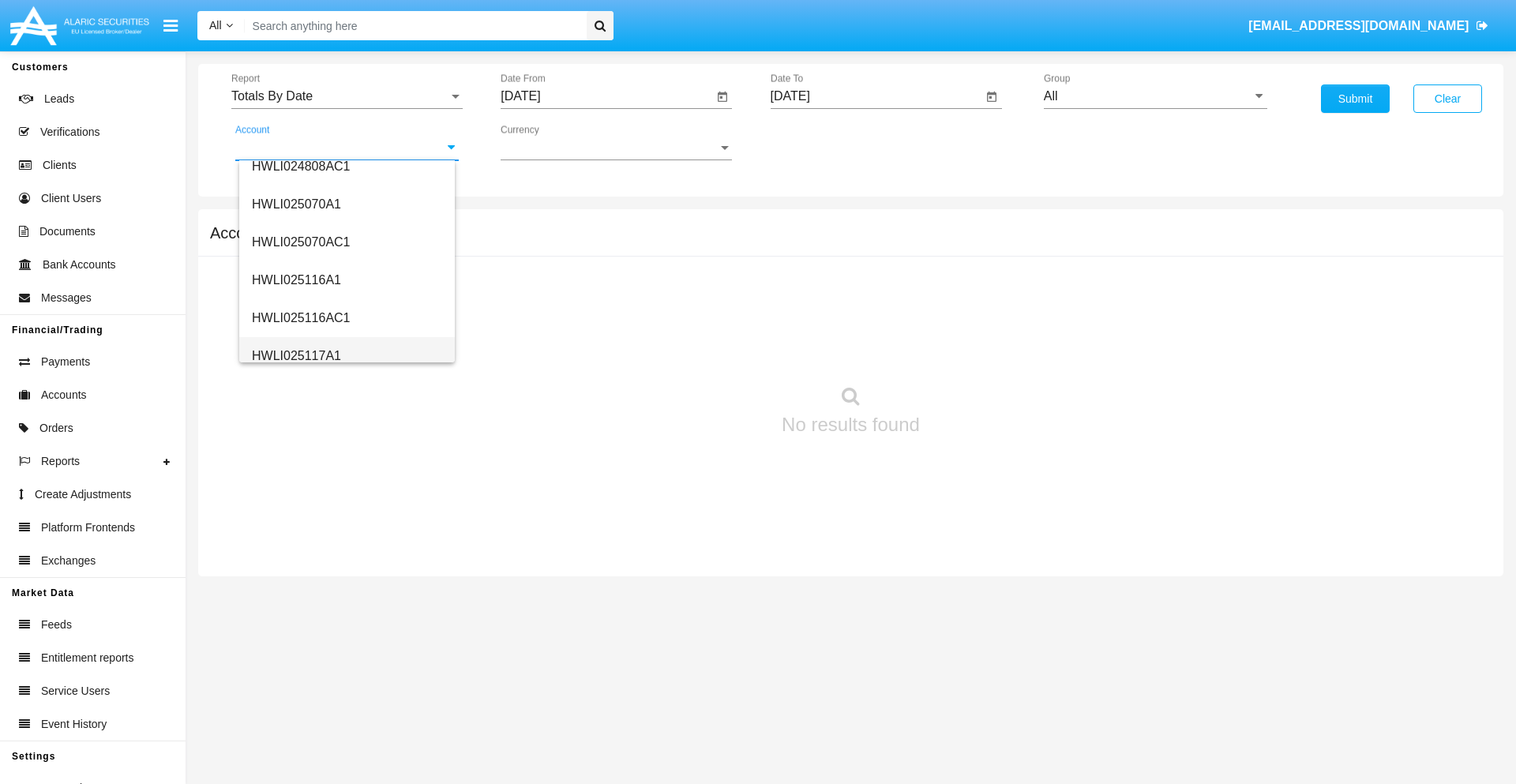
click at [296, 355] on span "HWLI025117A1" at bounding box center [296, 356] width 89 height 14
type input "HWLI025117A1"
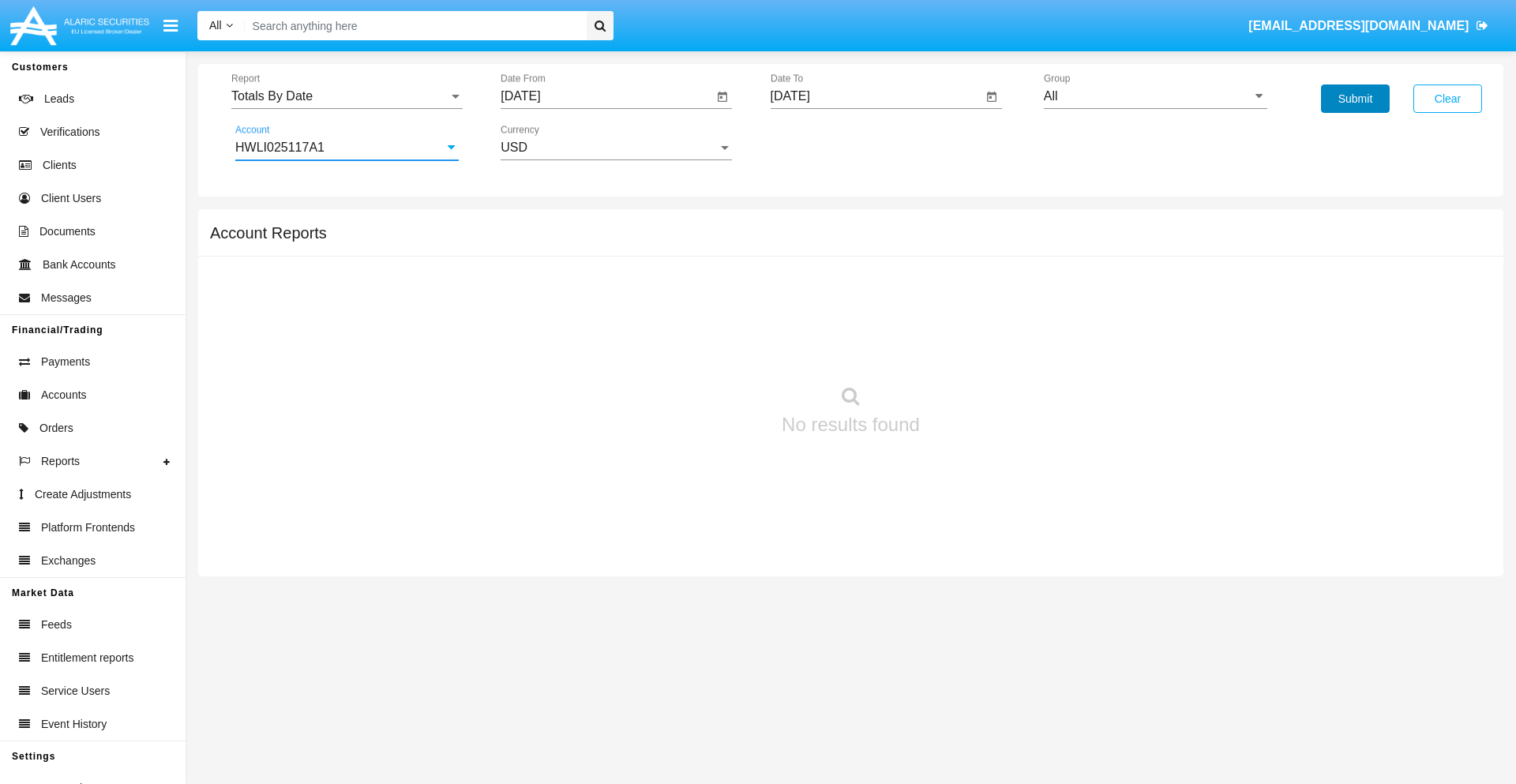
click at [1354, 99] on button "Submit" at bounding box center [1354, 99] width 69 height 29
click at [346, 97] on span "Report" at bounding box center [340, 96] width 217 height 14
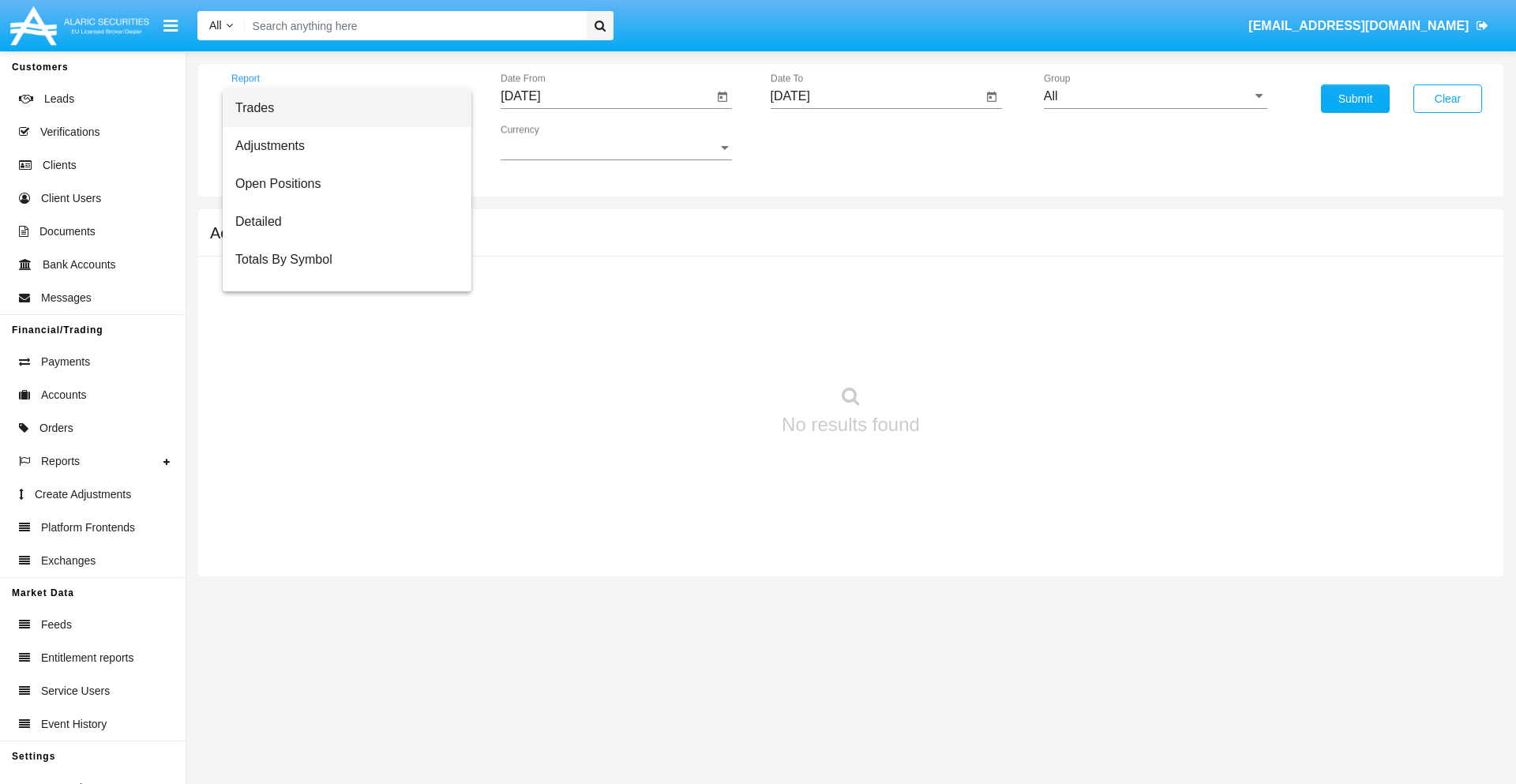
click at [340, 317] on span "Summary By Date" at bounding box center [347, 335] width 224 height 38
click at [606, 97] on input "[DATE]" at bounding box center [606, 96] width 213 height 14
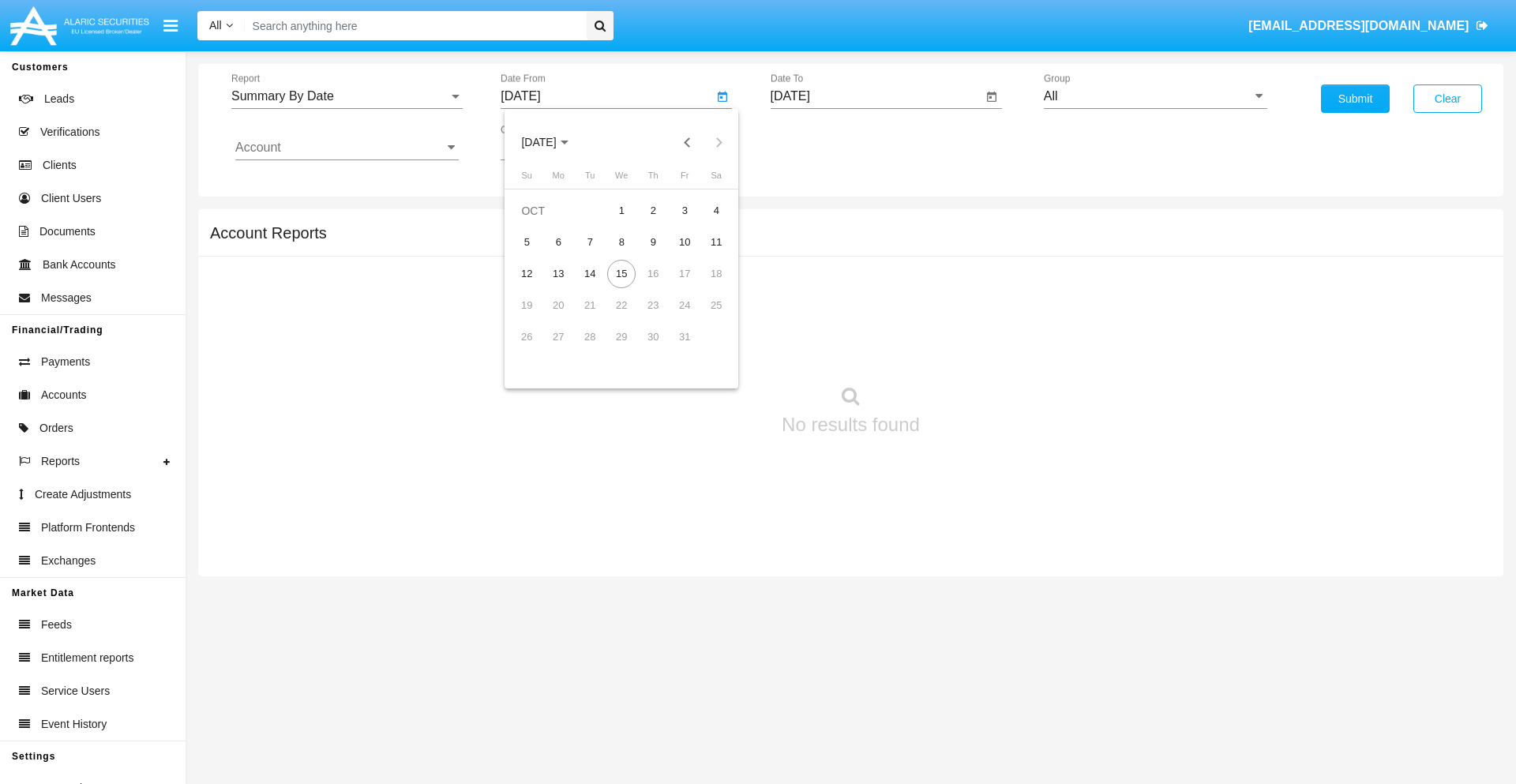
click at [552, 142] on span "[DATE]" at bounding box center [538, 142] width 35 height 13
click at [594, 317] on div "2019" at bounding box center [594, 317] width 50 height 29
click at [539, 223] on div "JAN" at bounding box center [539, 223] width 50 height 29
click at [589, 241] on div "1" at bounding box center [589, 242] width 29 height 29
type input "[DATE]"
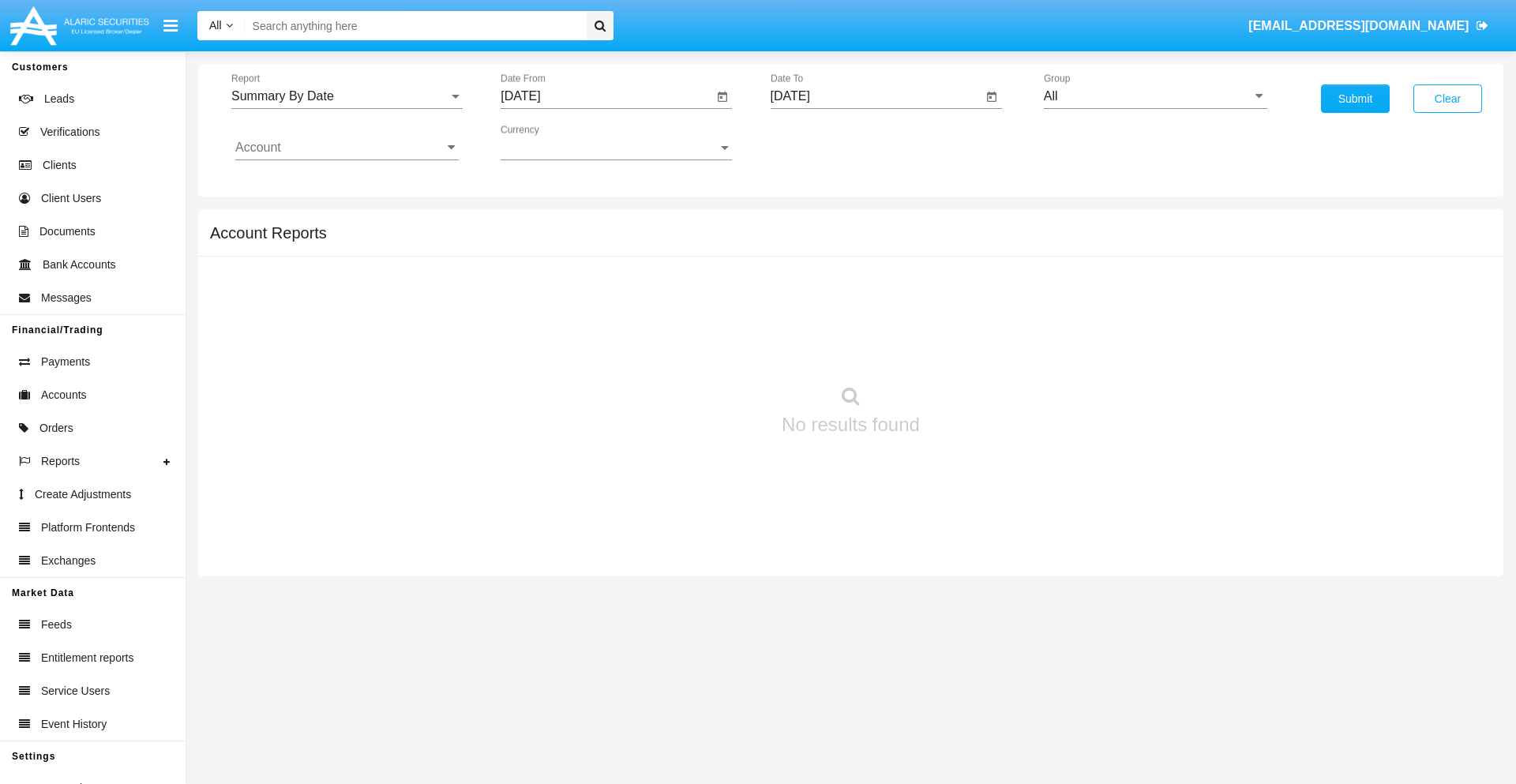
click at [876, 97] on input "[DATE]" at bounding box center [877, 96] width 213 height 14
click at [822, 142] on span "[DATE]" at bounding box center [808, 142] width 35 height 13
click at [863, 317] on div "2019" at bounding box center [863, 317] width 50 height 29
click at [807, 223] on div "JAN" at bounding box center [808, 223] width 50 height 29
click at [859, 241] on div "1" at bounding box center [860, 242] width 29 height 29
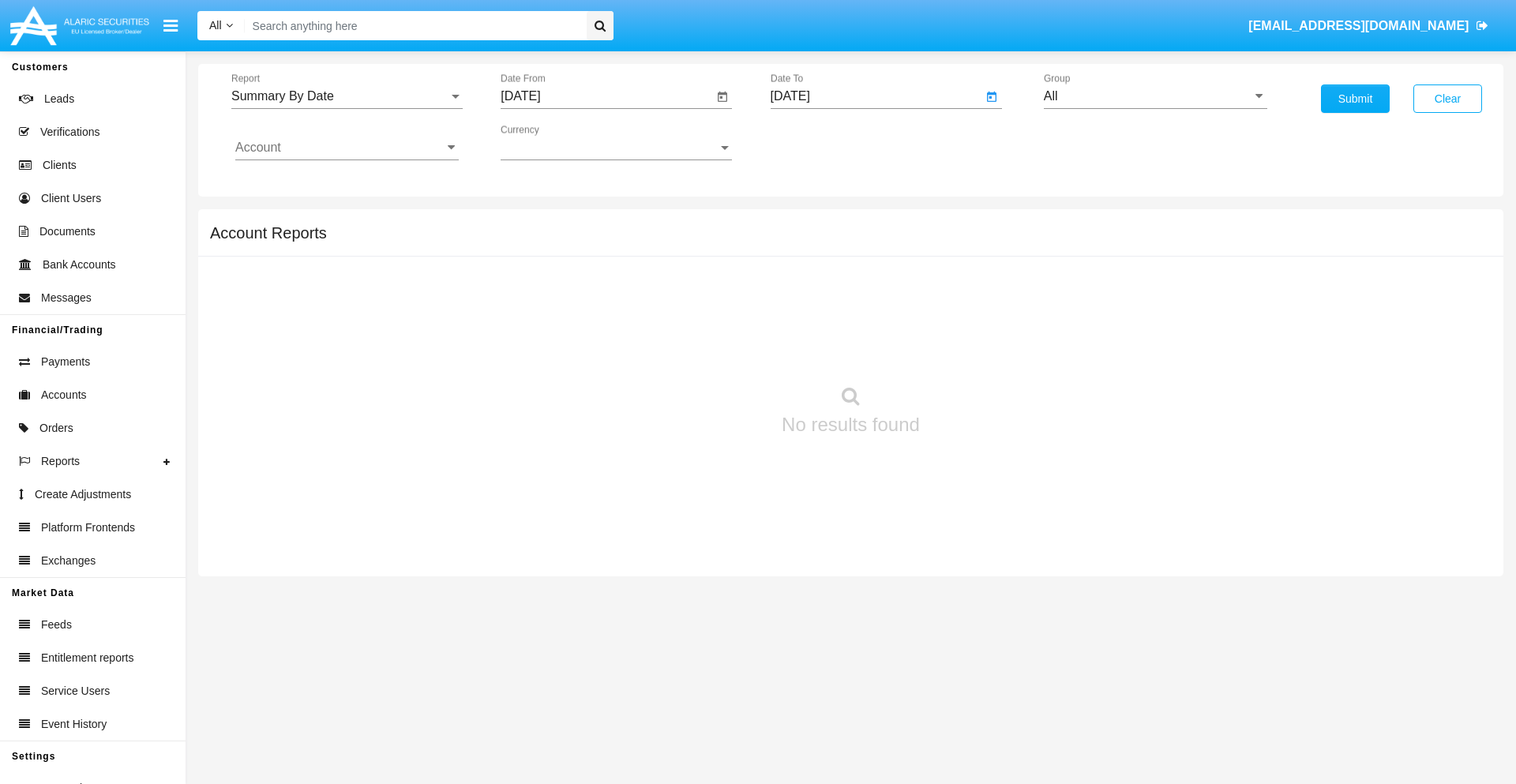
type input "[DATE]"
click at [346, 147] on input "Account" at bounding box center [347, 147] width 224 height 14
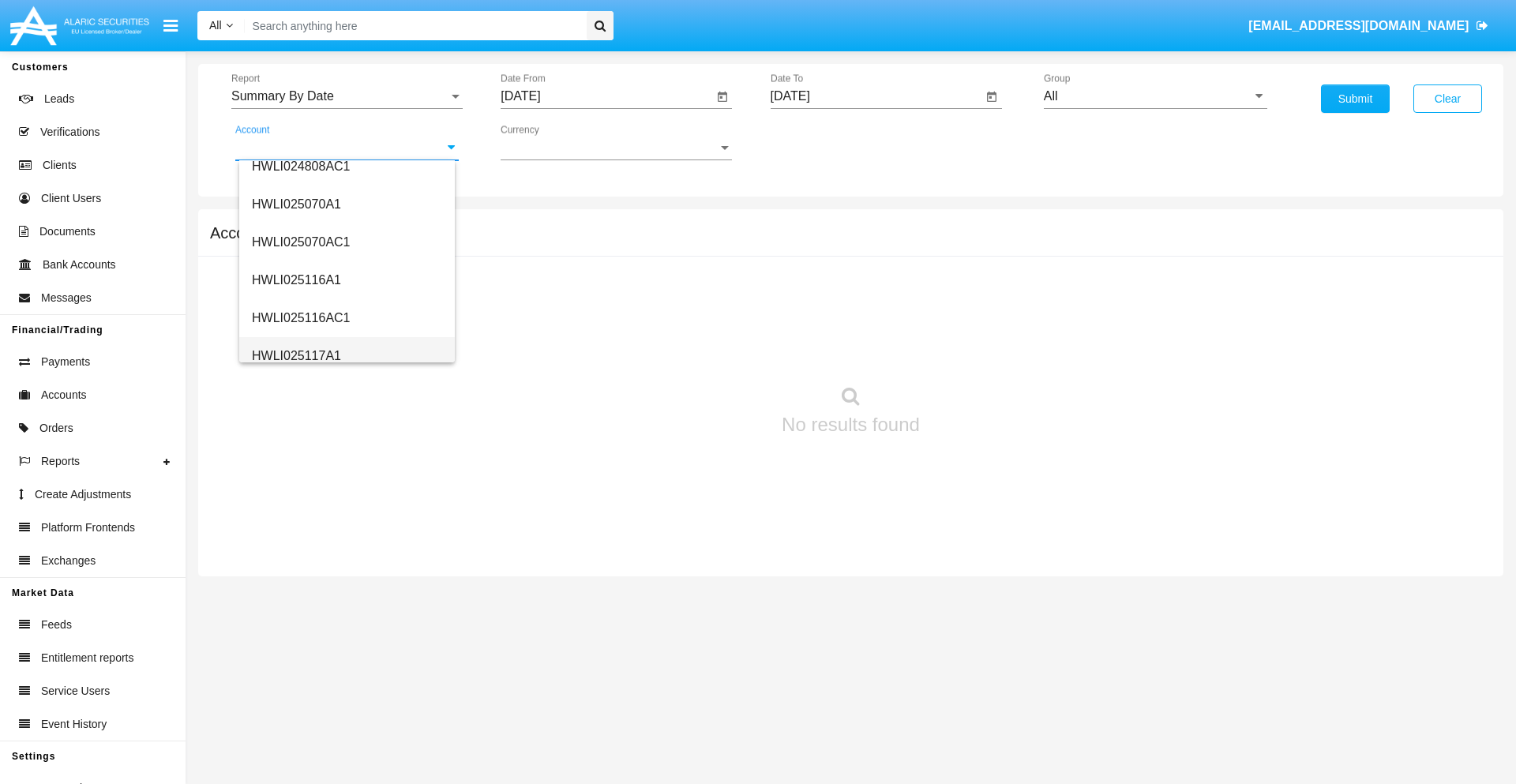
click at [296, 355] on span "HWLI025117A1" at bounding box center [296, 356] width 89 height 14
type input "HWLI025117A1"
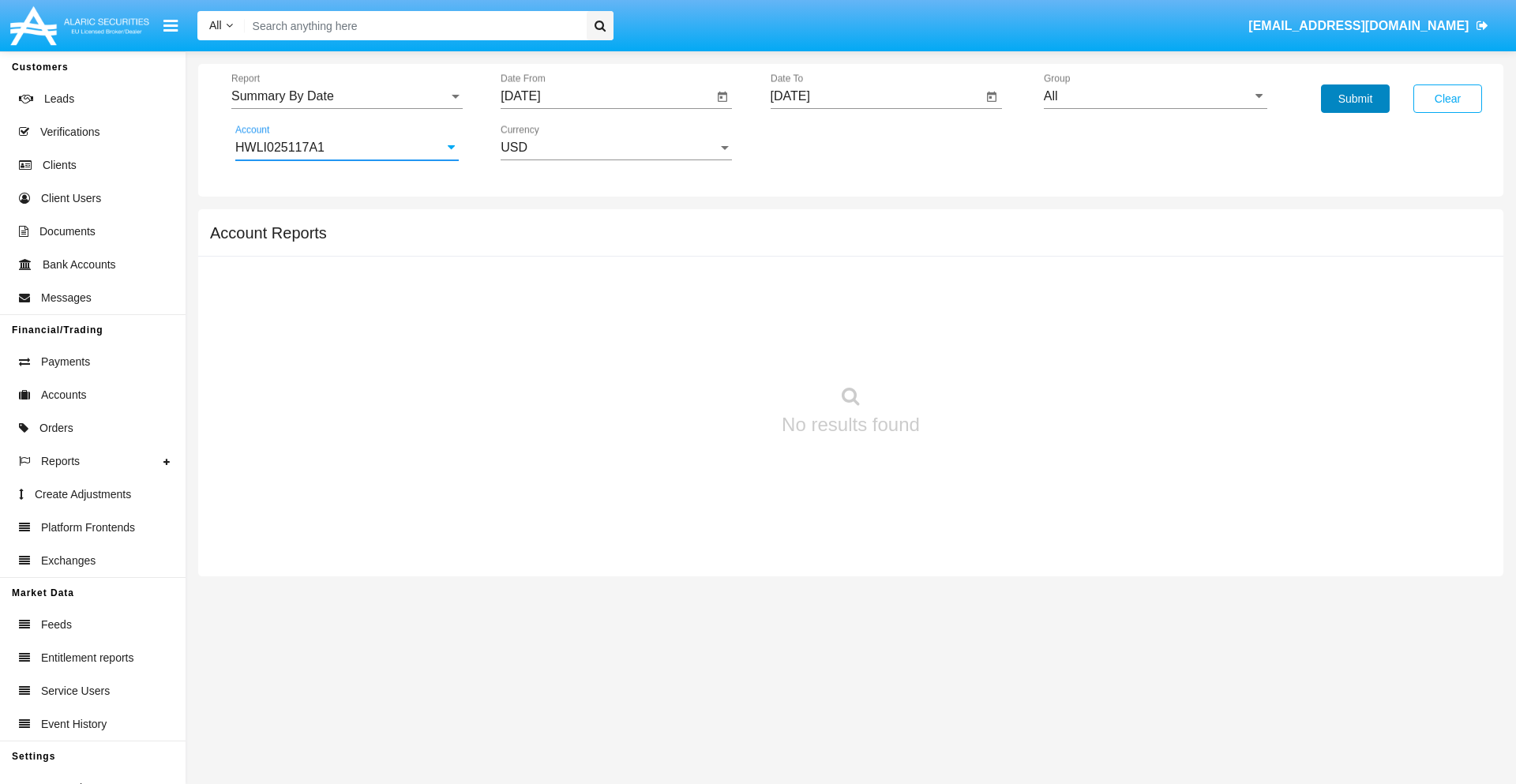
click at [1354, 99] on button "Submit" at bounding box center [1354, 99] width 69 height 29
click at [346, 97] on span "Report" at bounding box center [340, 96] width 217 height 14
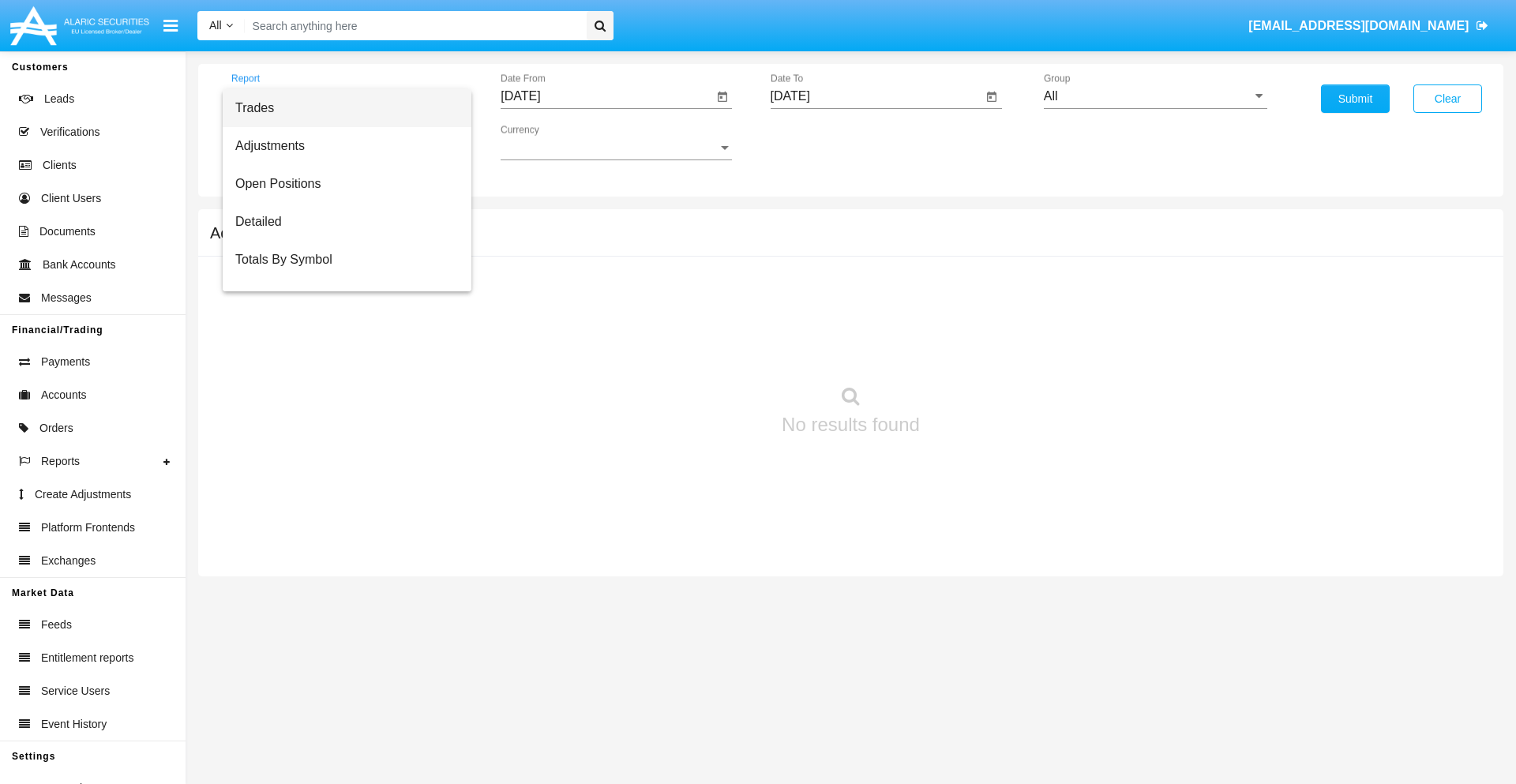
scroll to position [101, 0]
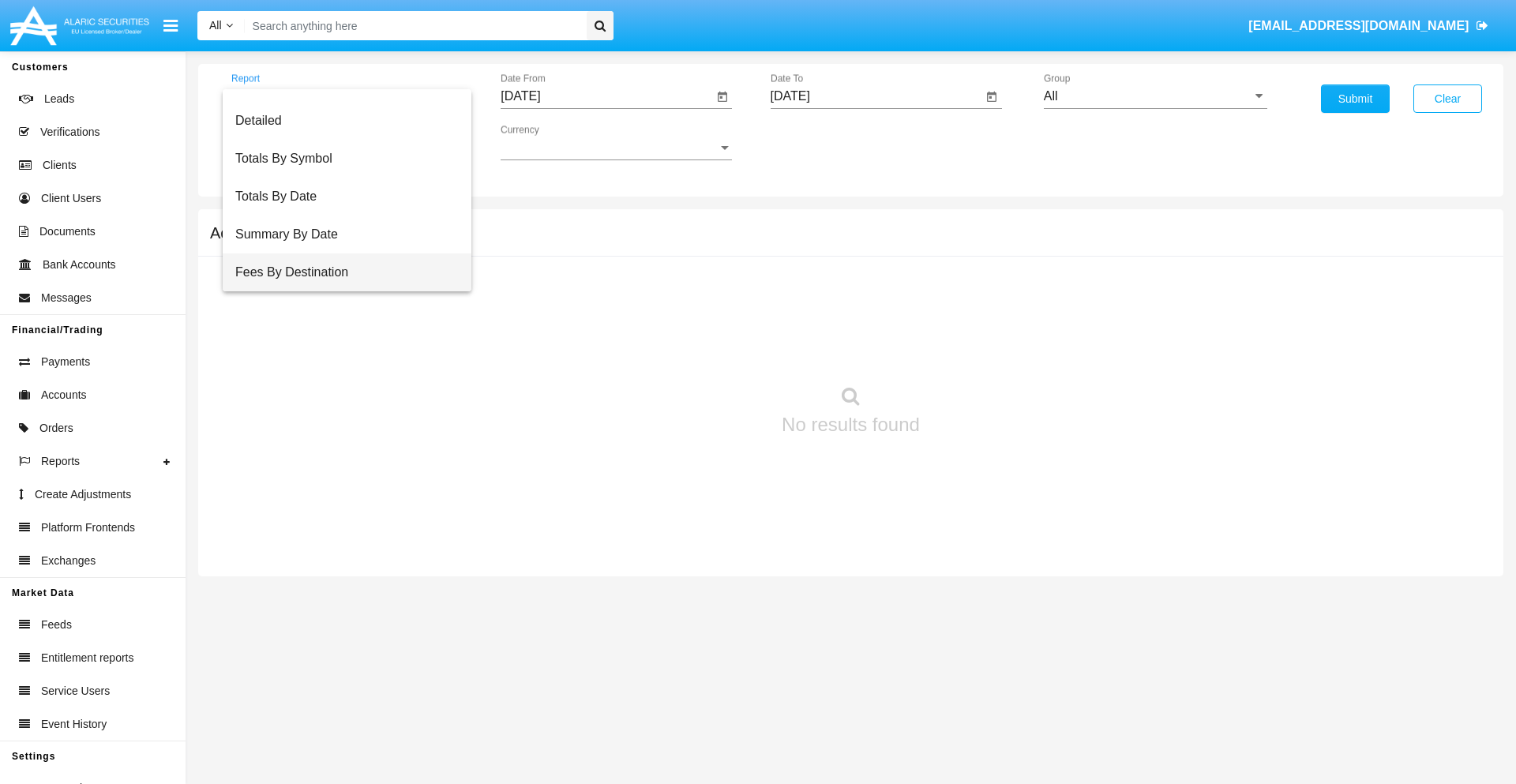
click at [340, 273] on span "Fees By Destination" at bounding box center [347, 272] width 224 height 38
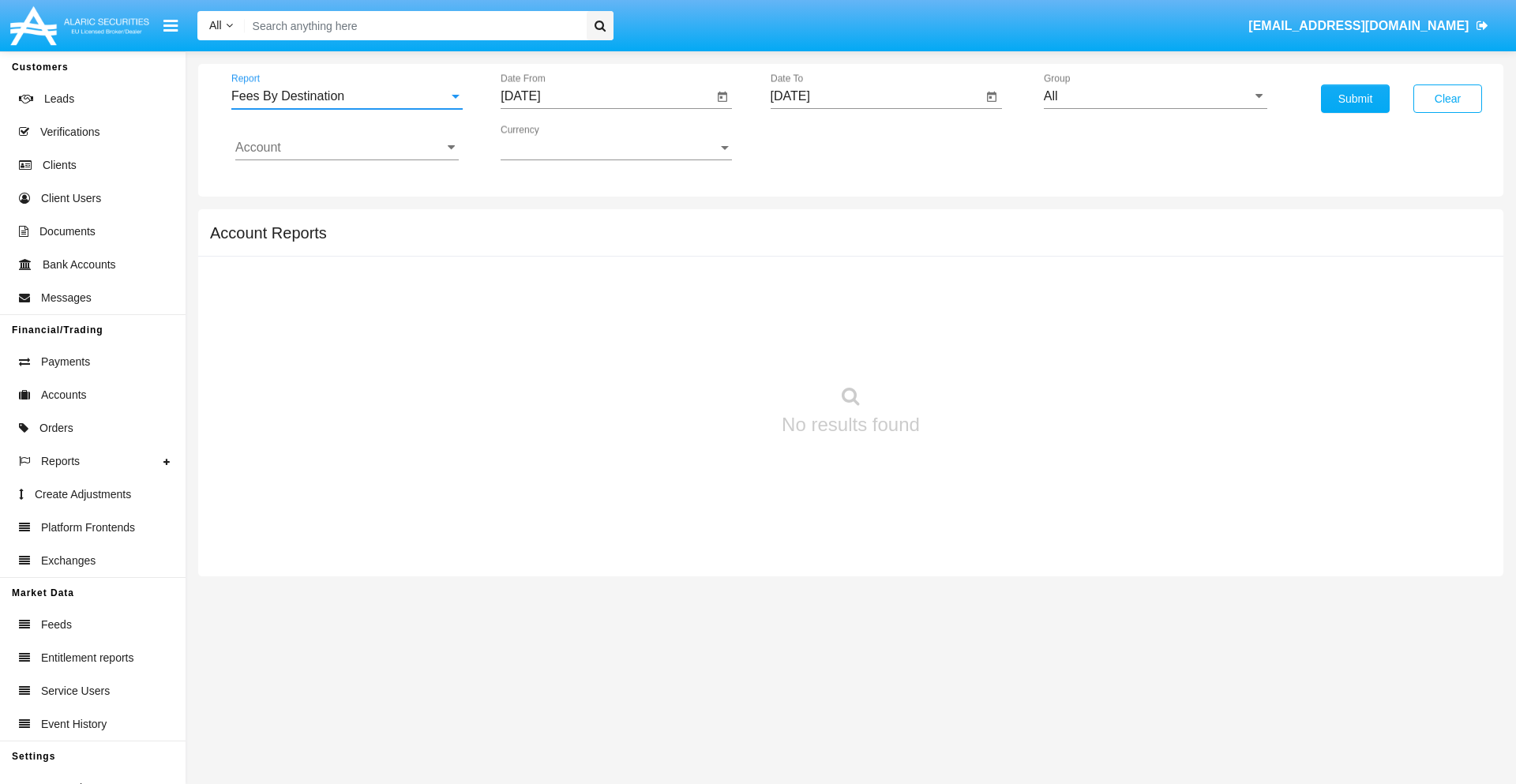
click at [606, 97] on input "[DATE]" at bounding box center [606, 96] width 213 height 14
click at [552, 142] on span "[DATE]" at bounding box center [538, 142] width 35 height 13
click at [594, 317] on div "2019" at bounding box center [594, 317] width 50 height 29
click at [539, 223] on div "JAN" at bounding box center [539, 223] width 50 height 29
click at [589, 241] on div "1" at bounding box center [589, 242] width 29 height 29
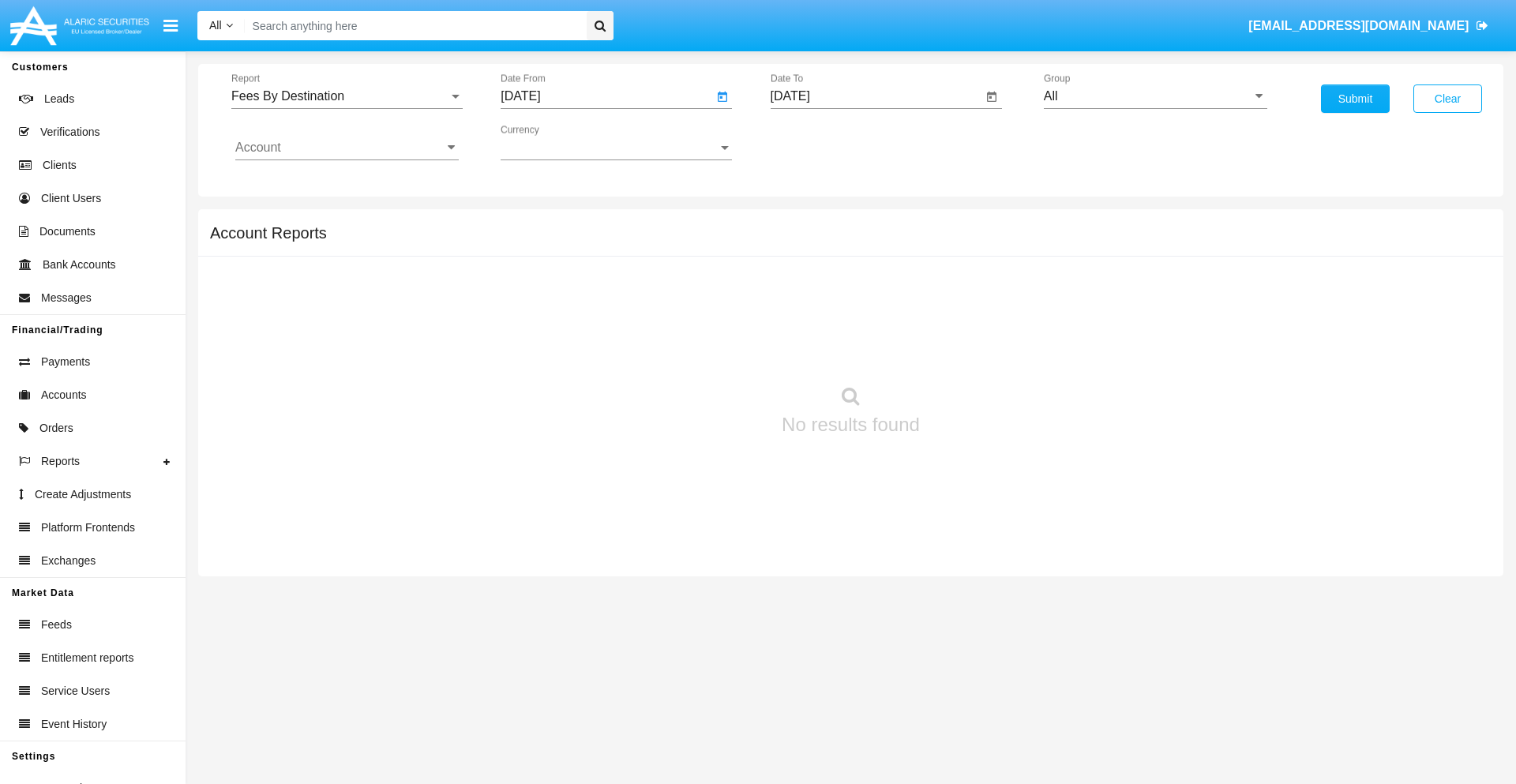
type input "[DATE]"
click at [876, 97] on input "[DATE]" at bounding box center [877, 96] width 213 height 14
click at [822, 142] on span "[DATE]" at bounding box center [808, 142] width 35 height 13
click at [863, 317] on div "2019" at bounding box center [863, 317] width 50 height 29
click at [807, 223] on div "JAN" at bounding box center [808, 223] width 50 height 29
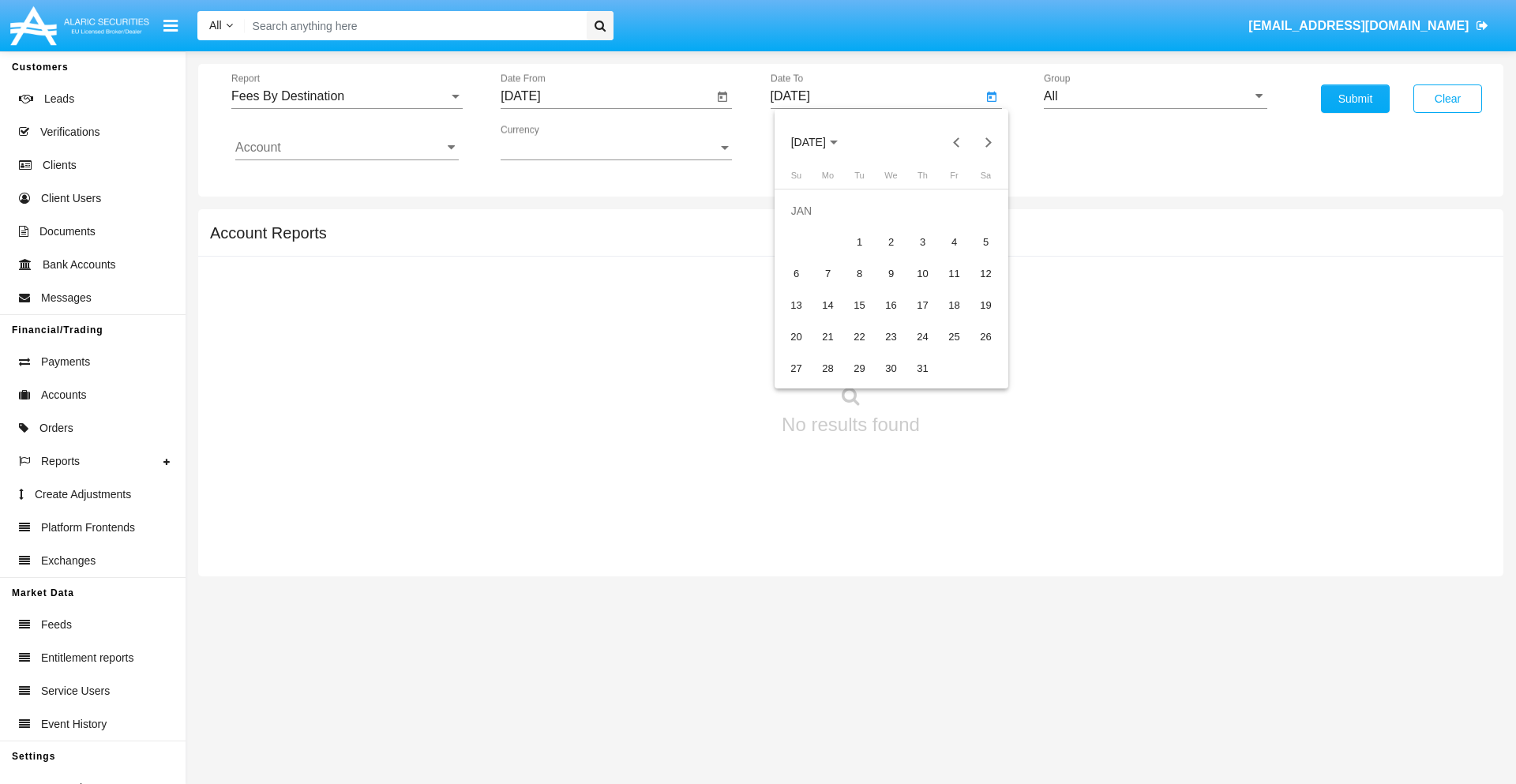
click at [859, 241] on div "1" at bounding box center [860, 242] width 29 height 29
type input "[DATE]"
click at [346, 147] on input "Account" at bounding box center [347, 147] width 224 height 14
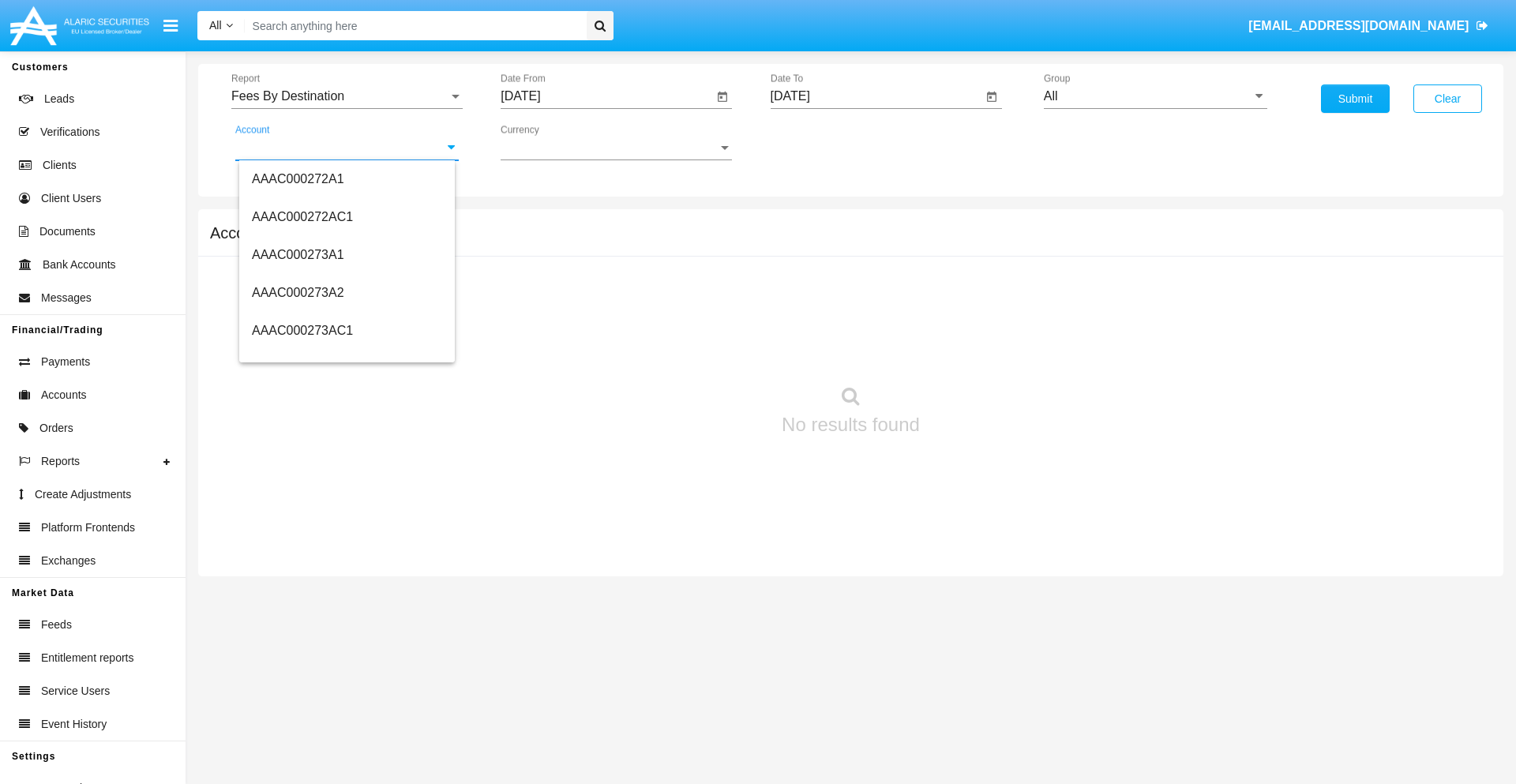
scroll to position [205990, 0]
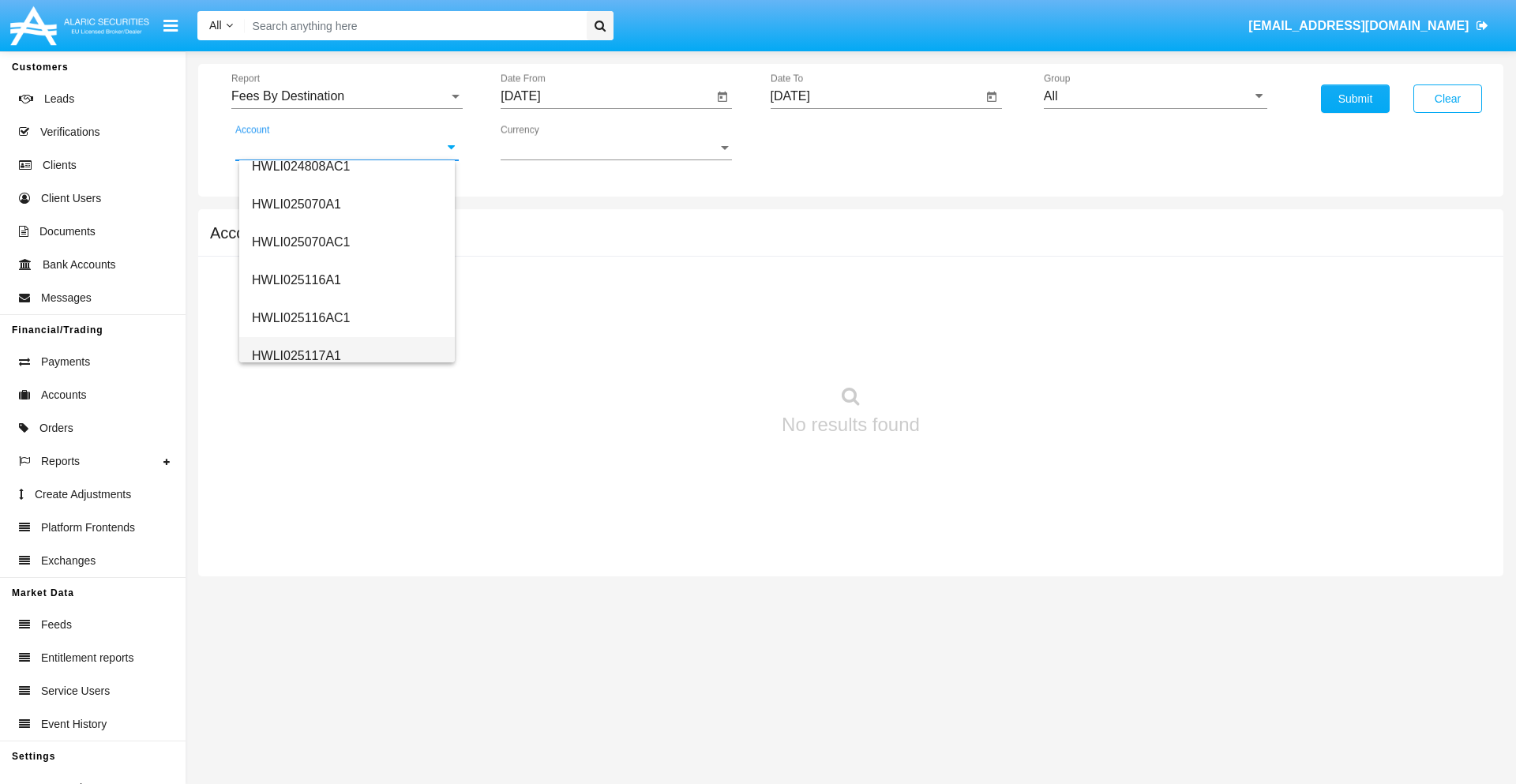
click at [296, 355] on span "HWLI025117A1" at bounding box center [296, 356] width 89 height 14
type input "HWLI025117A1"
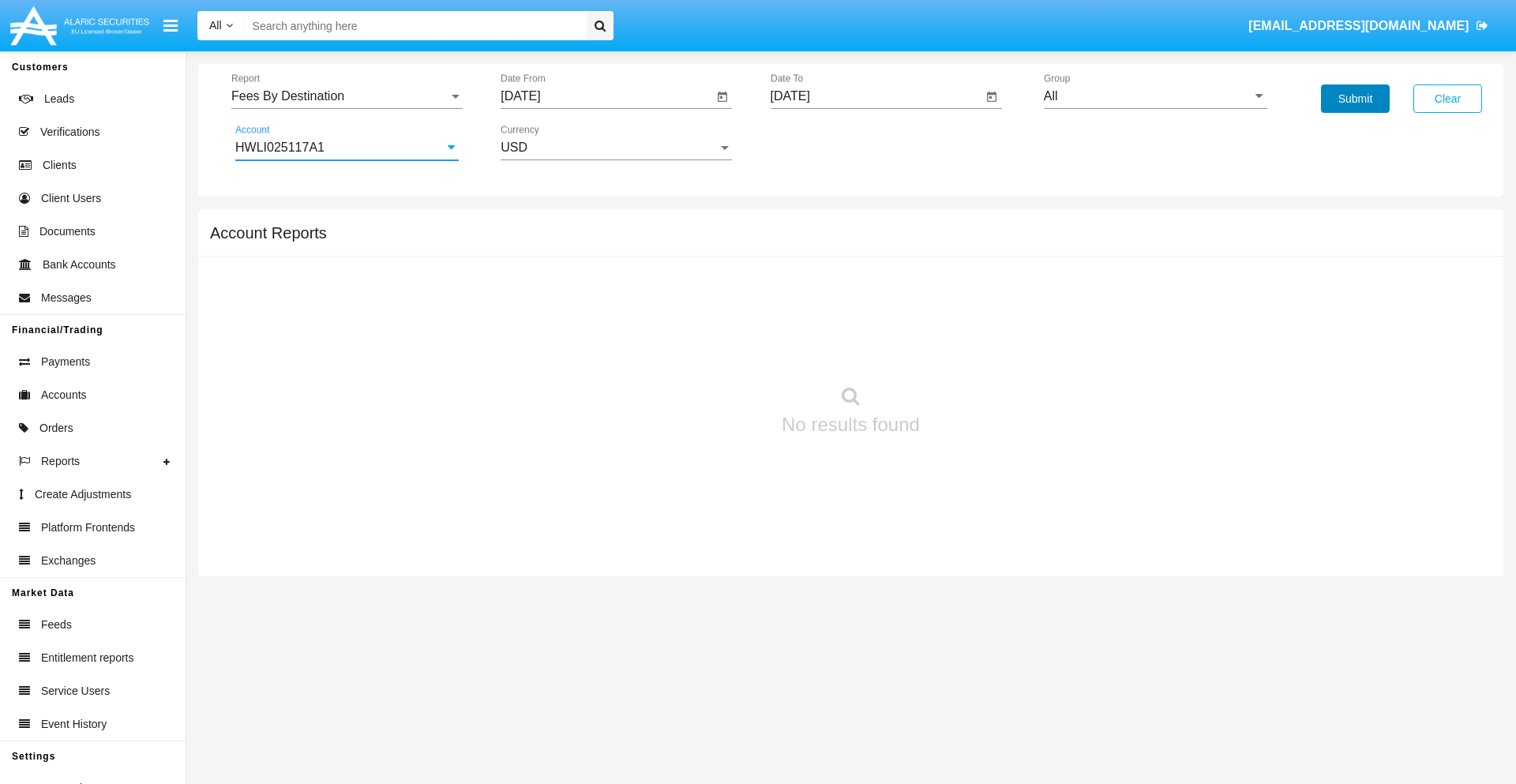
click at [1354, 99] on button "Submit" at bounding box center [1354, 99] width 69 height 29
click at [346, 97] on span "Report" at bounding box center [340, 96] width 217 height 14
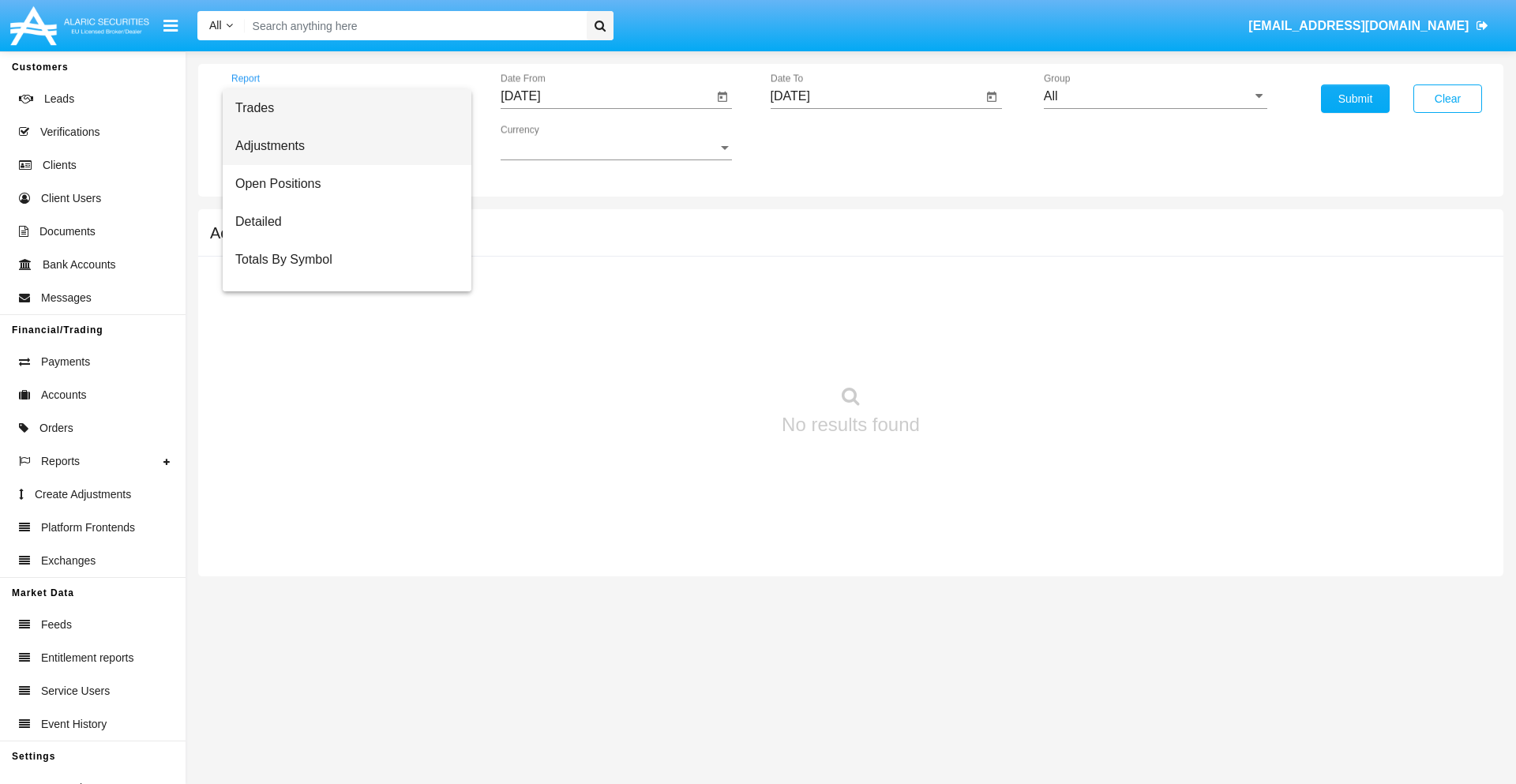
click at [340, 146] on span "Adjustments" at bounding box center [347, 146] width 224 height 38
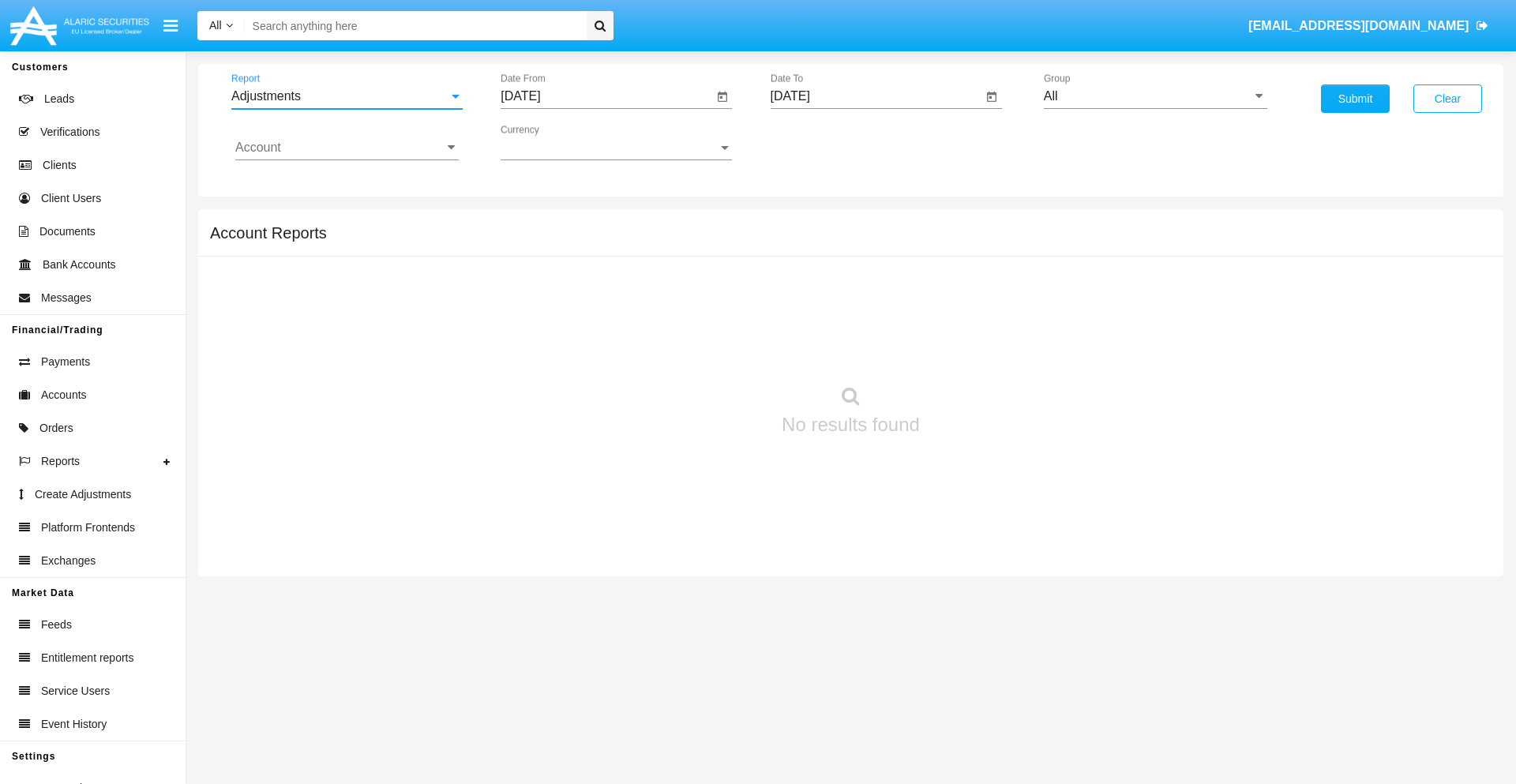
click at [606, 97] on input "[DATE]" at bounding box center [606, 96] width 213 height 14
click at [552, 142] on span "[DATE]" at bounding box center [538, 142] width 35 height 13
click at [704, 349] on div "2025" at bounding box center [704, 349] width 50 height 29
click at [539, 285] on div "SEP" at bounding box center [539, 286] width 50 height 29
click at [558, 305] on div "15" at bounding box center [558, 306] width 29 height 29
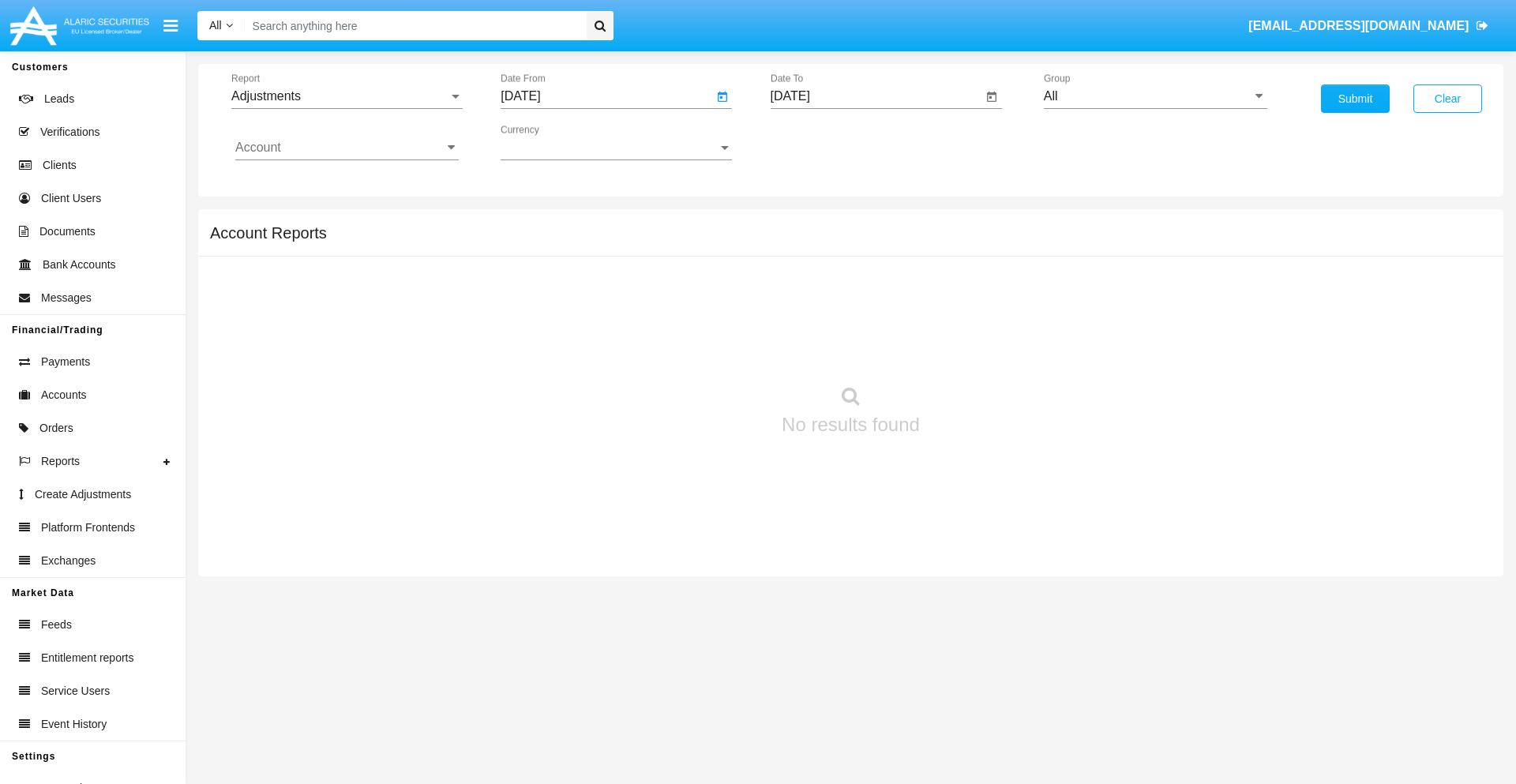
type input "[DATE]"
click at [876, 97] on input "[DATE]" at bounding box center [877, 96] width 213 height 14
click at [822, 142] on span "[DATE]" at bounding box center [808, 142] width 35 height 13
click at [973, 349] on div "2025" at bounding box center [973, 349] width 50 height 29
click at [863, 285] on div "OCT" at bounding box center [863, 286] width 50 height 29
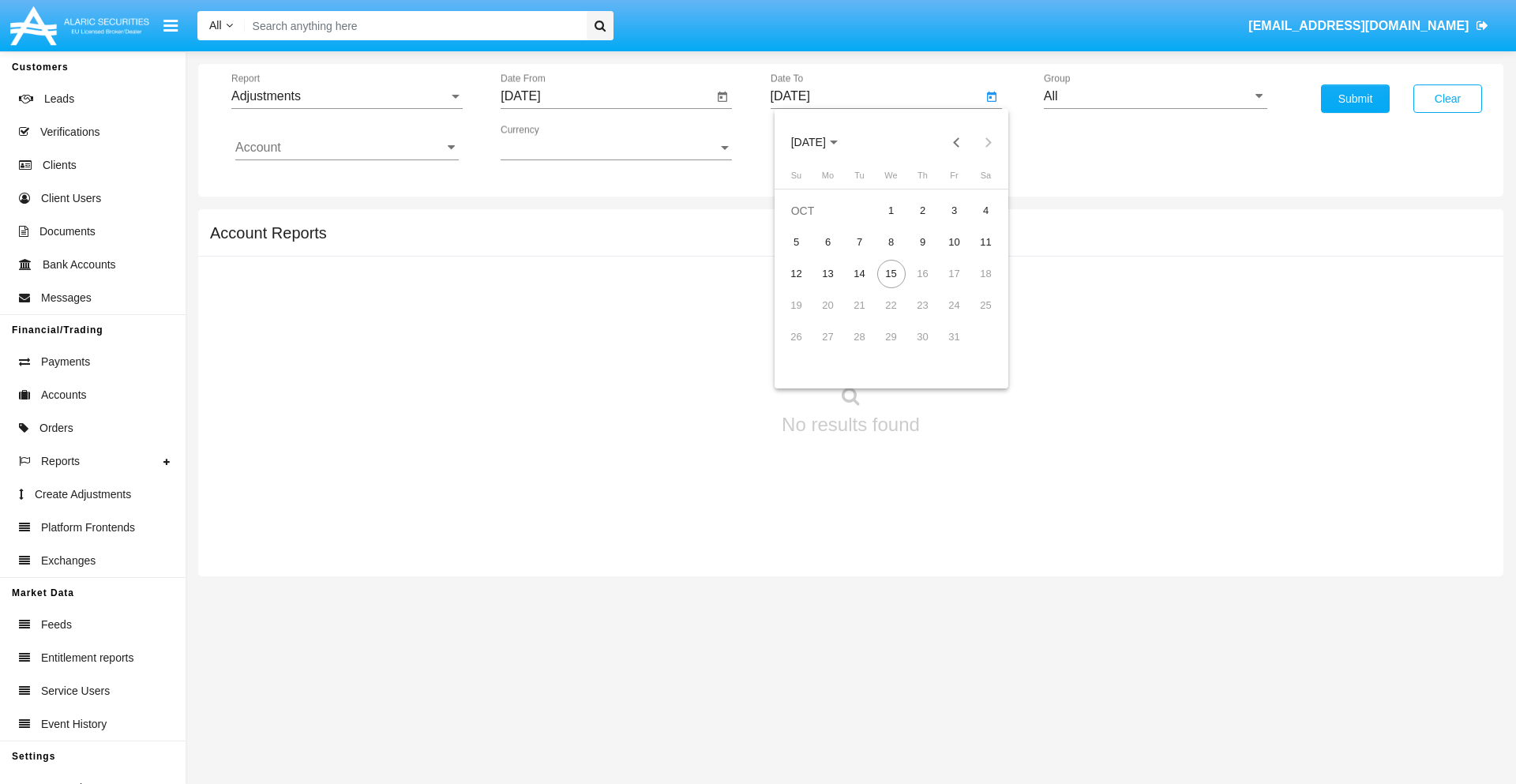
click at [890, 273] on div "15" at bounding box center [891, 274] width 29 height 29
type input "[DATE]"
click at [1155, 97] on input "All" at bounding box center [1155, 96] width 224 height 14
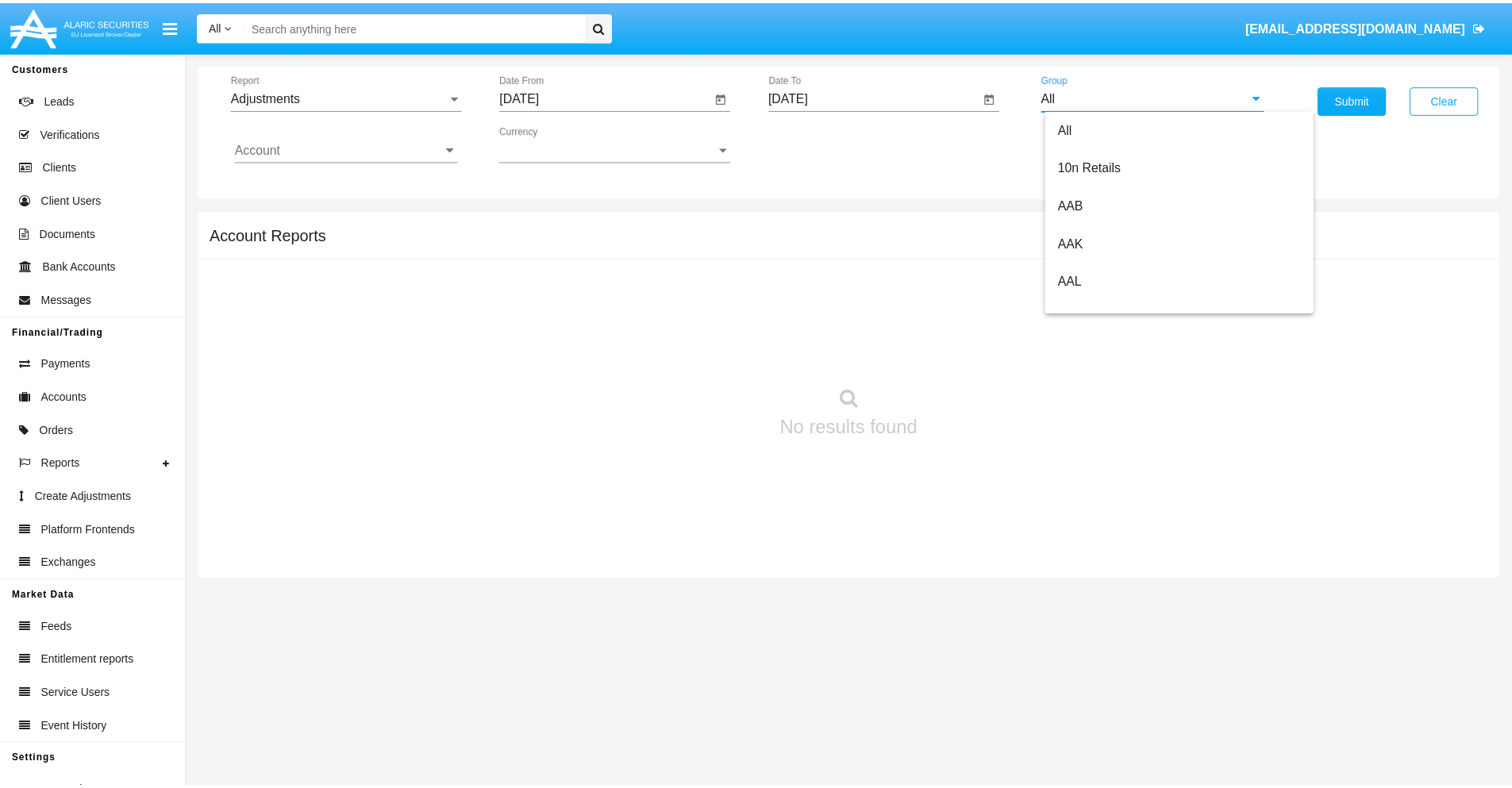
scroll to position [356, 0]
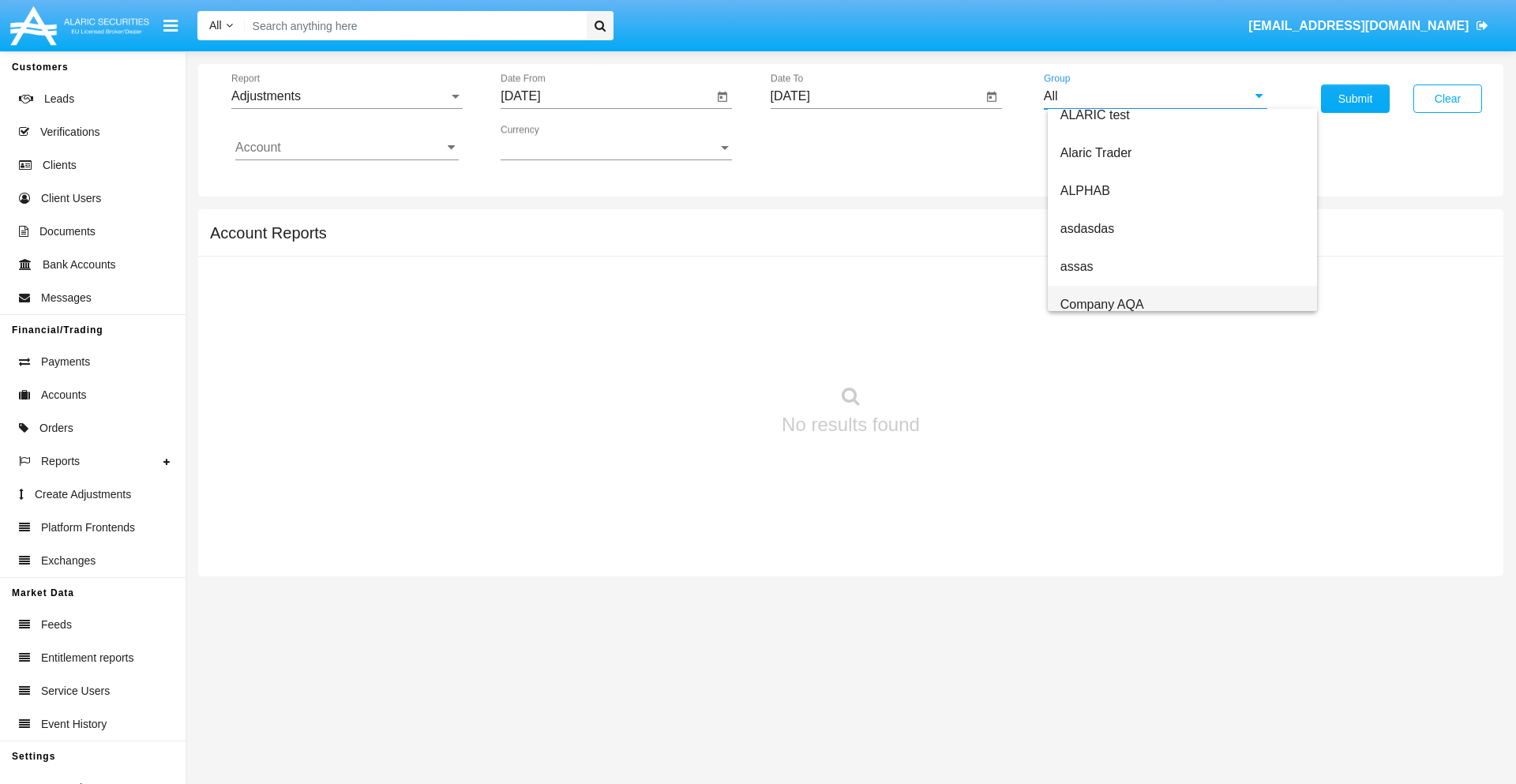
click at [1101, 304] on span "Company AQA" at bounding box center [1102, 304] width 84 height 14
type input "Company AQA"
click at [346, 147] on input "Account" at bounding box center [347, 147] width 224 height 14
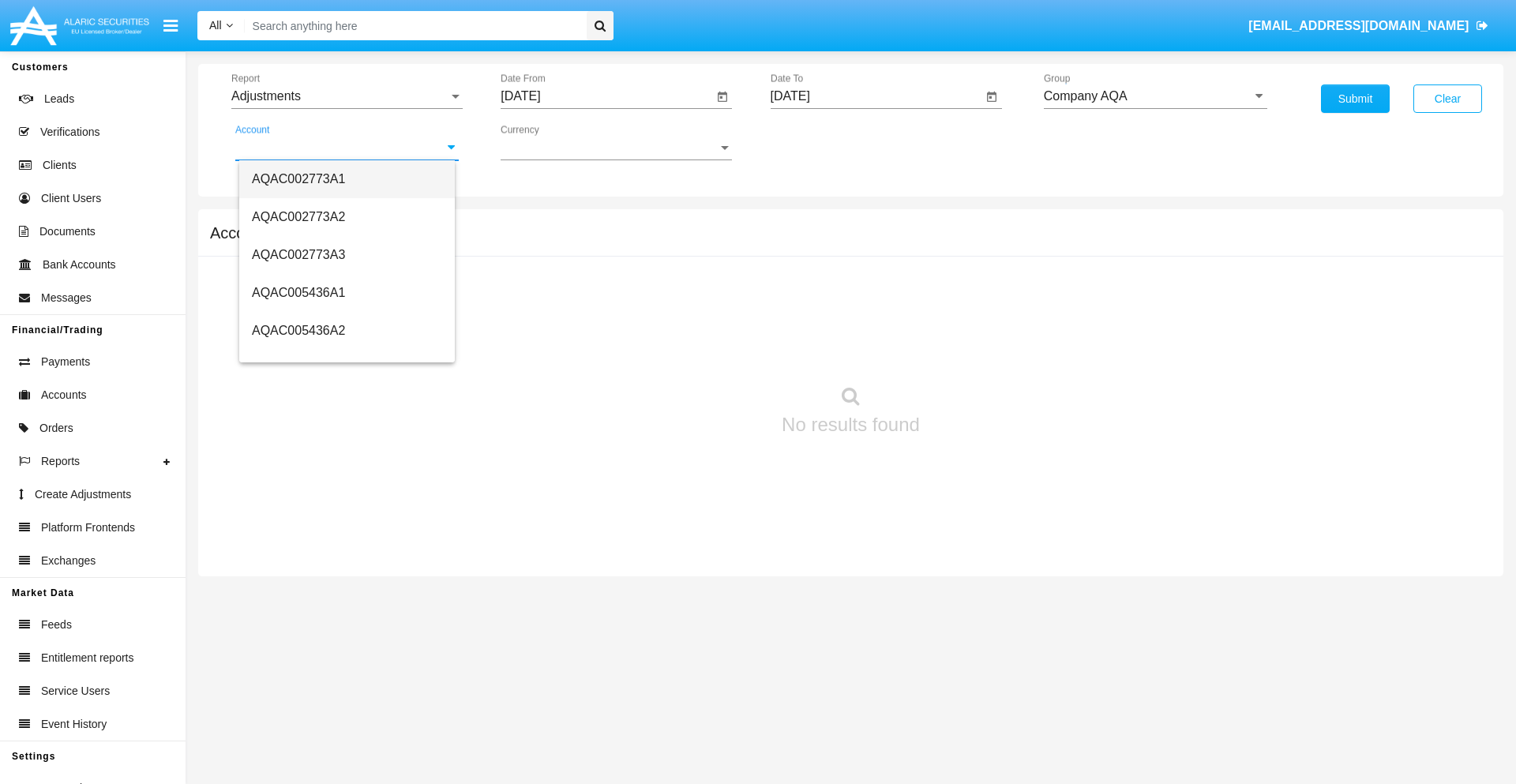
click at [298, 179] on span "AQAC002773A1" at bounding box center [298, 179] width 93 height 14
type input "AQAC002773A1"
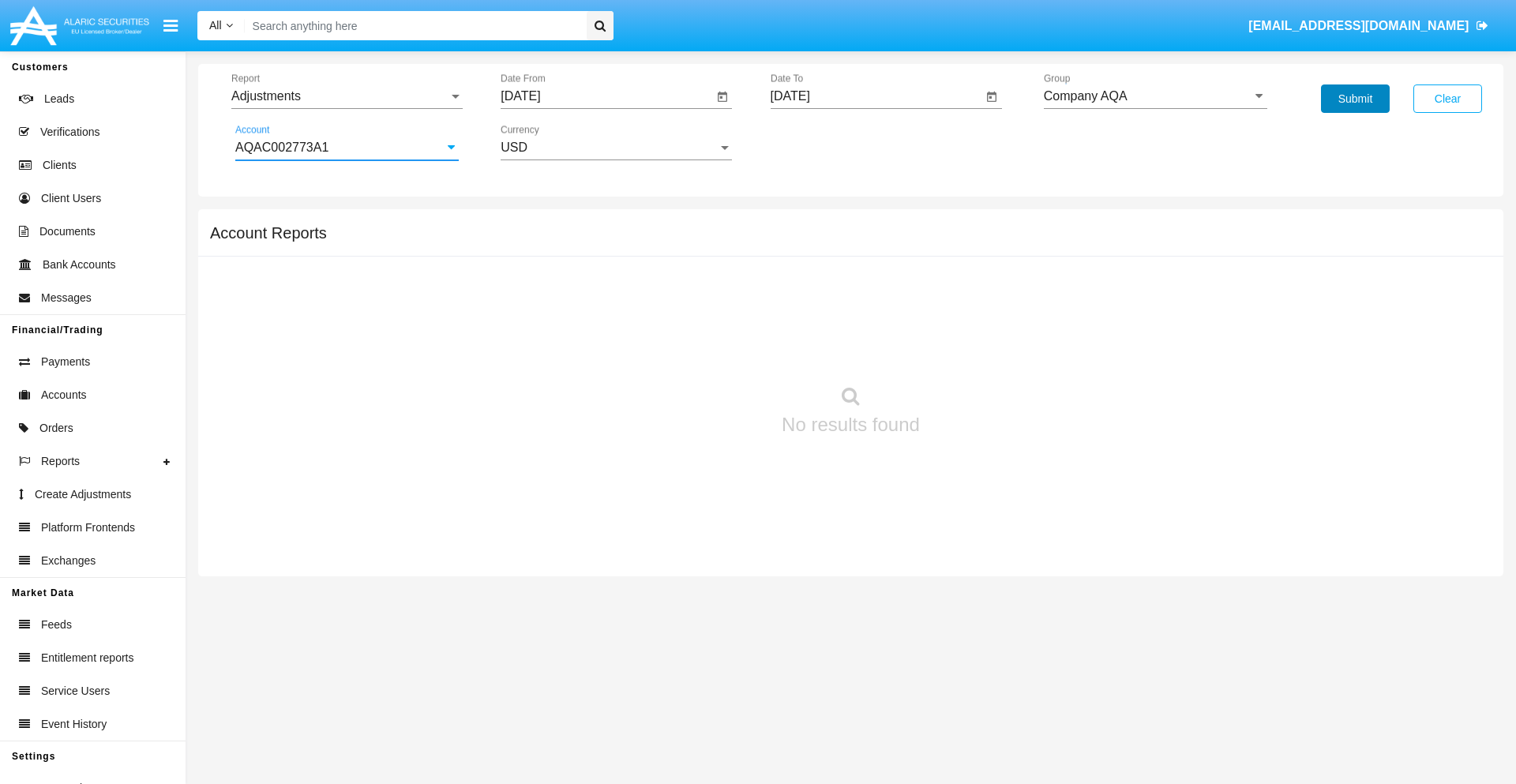
click at [1354, 99] on button "Submit" at bounding box center [1354, 99] width 69 height 29
click at [346, 97] on span "Report" at bounding box center [340, 96] width 217 height 14
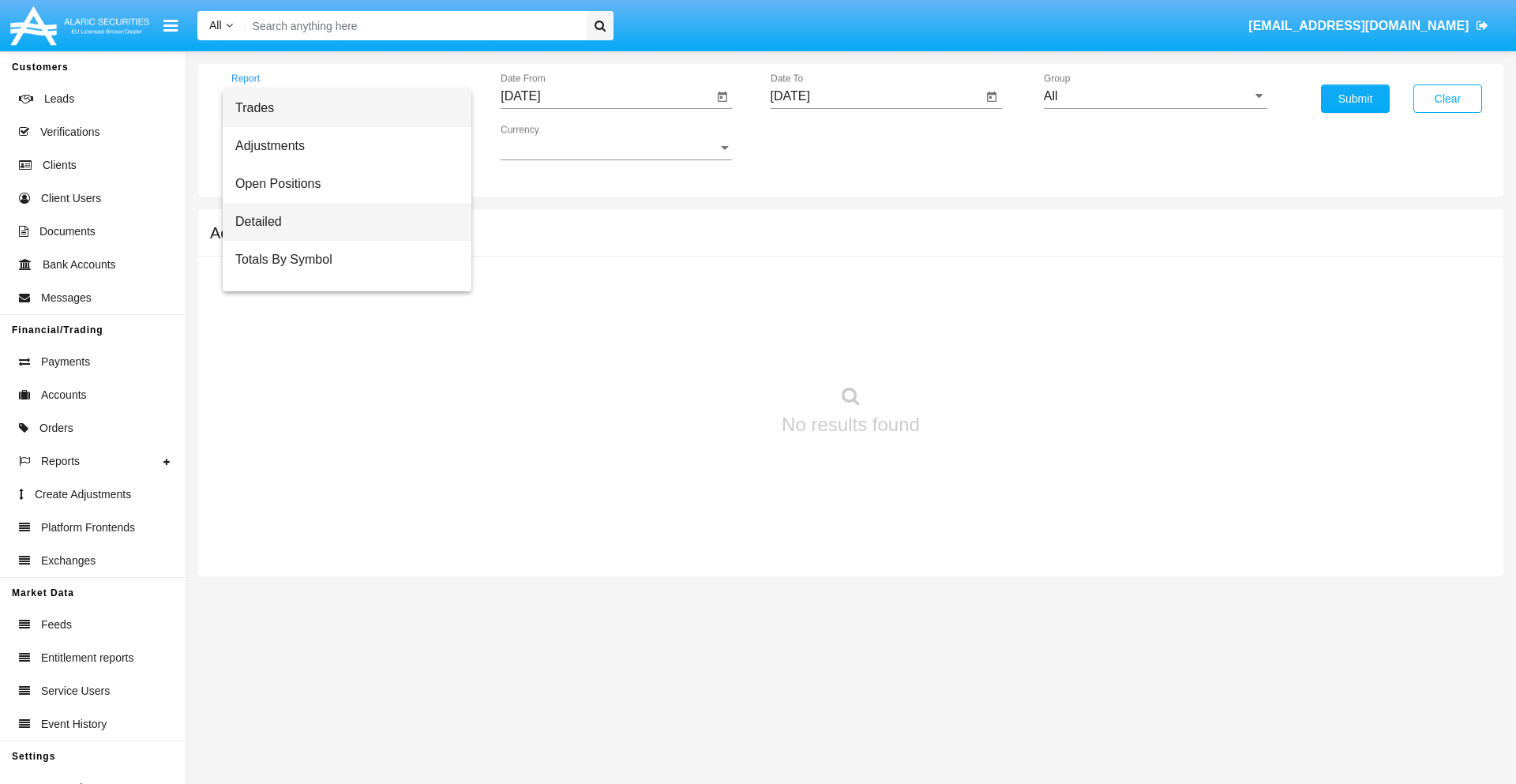
click at [340, 222] on span "Detailed" at bounding box center [347, 222] width 224 height 38
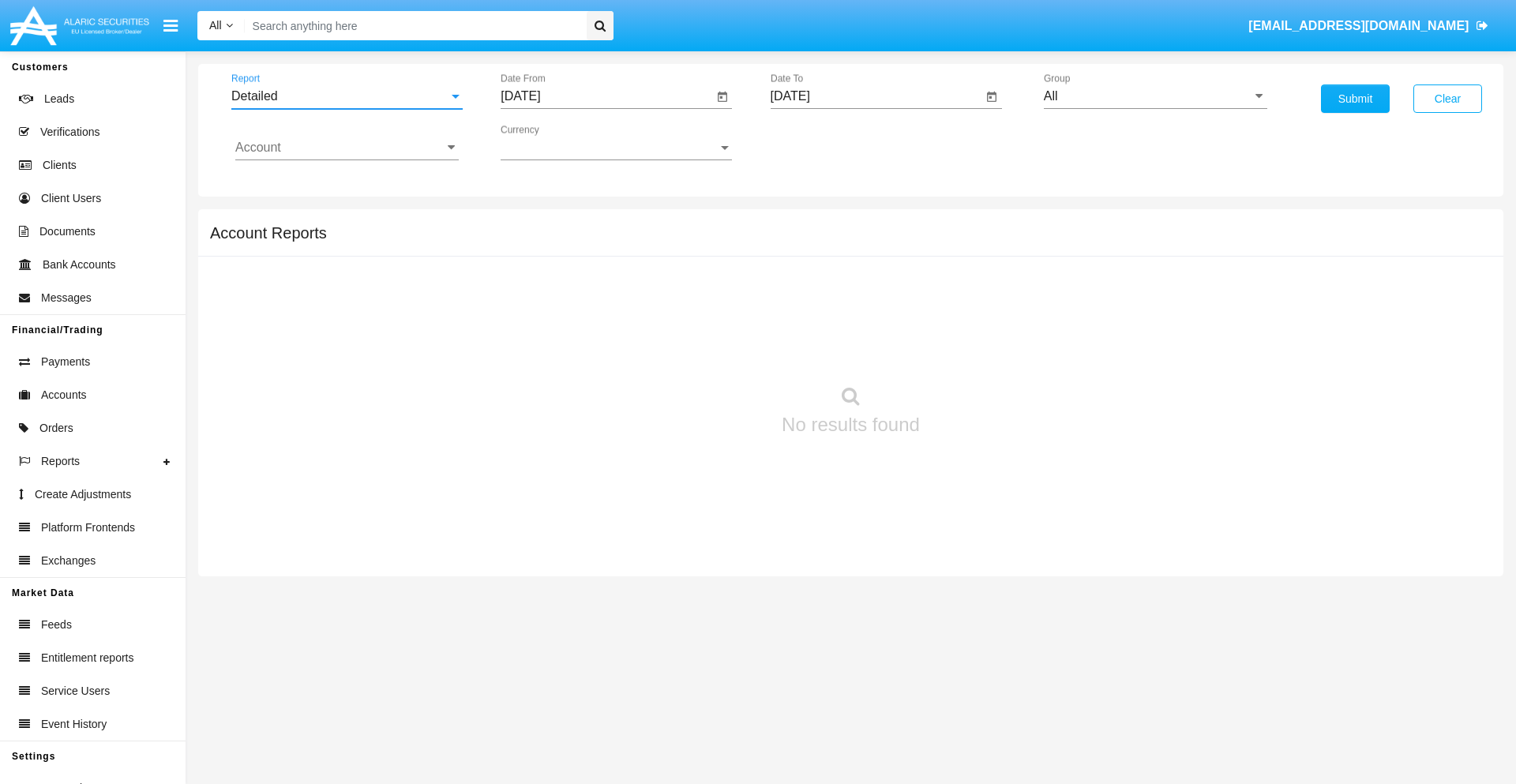
click at [606, 97] on input "[DATE]" at bounding box center [606, 96] width 213 height 14
click at [552, 142] on span "[DATE]" at bounding box center [538, 142] width 35 height 13
click at [704, 349] on div "2025" at bounding box center [704, 349] width 50 height 29
click at [594, 285] on div "OCT" at bounding box center [594, 286] width 50 height 29
click at [527, 241] on div "5" at bounding box center [527, 242] width 29 height 29
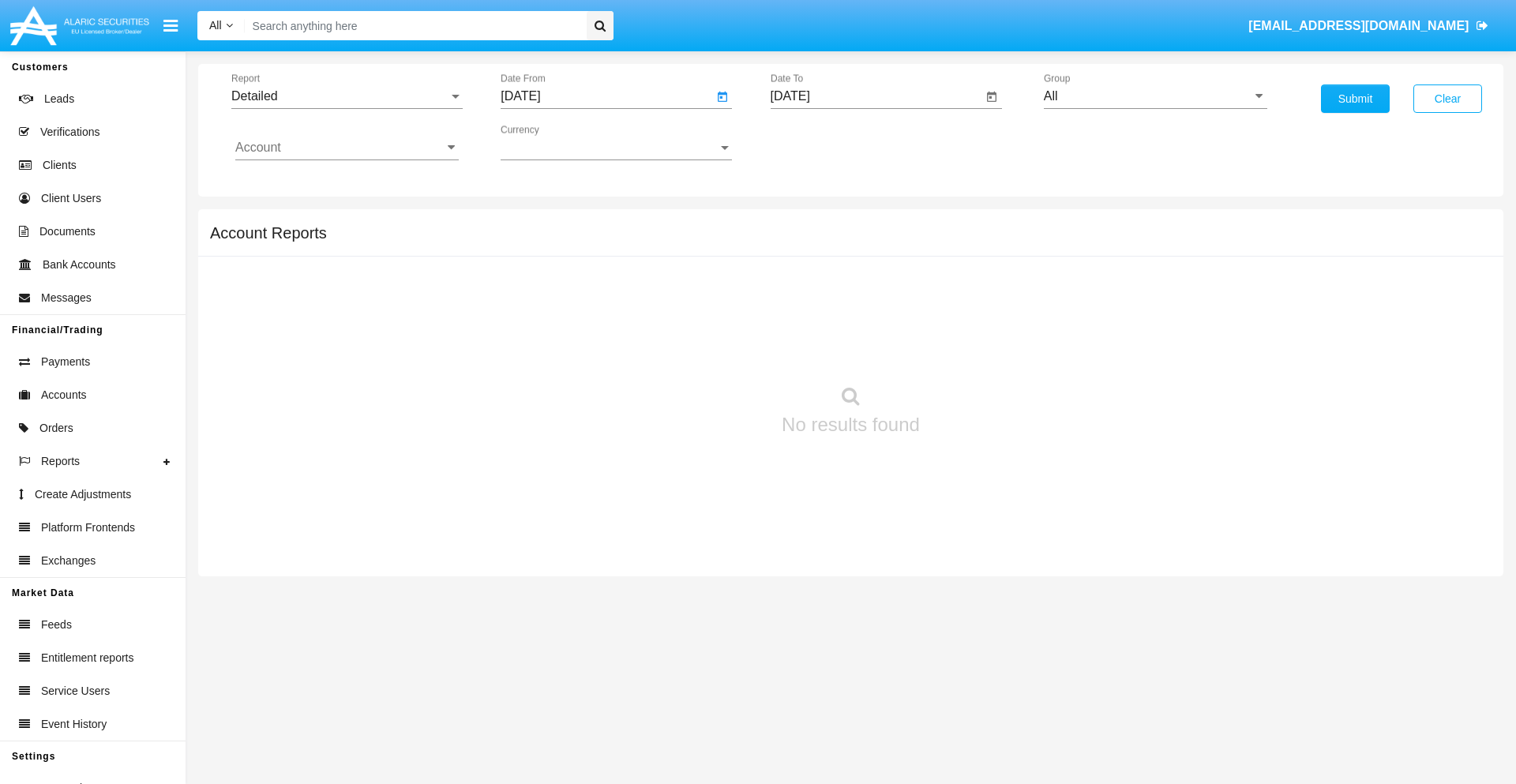
type input "10/05/25"
click at [876, 97] on input "[DATE]" at bounding box center [877, 96] width 213 height 14
click at [822, 142] on span "[DATE]" at bounding box center [808, 142] width 35 height 13
click at [973, 349] on div "2025" at bounding box center [973, 349] width 50 height 29
click at [863, 285] on div "OCT" at bounding box center [863, 286] width 50 height 29
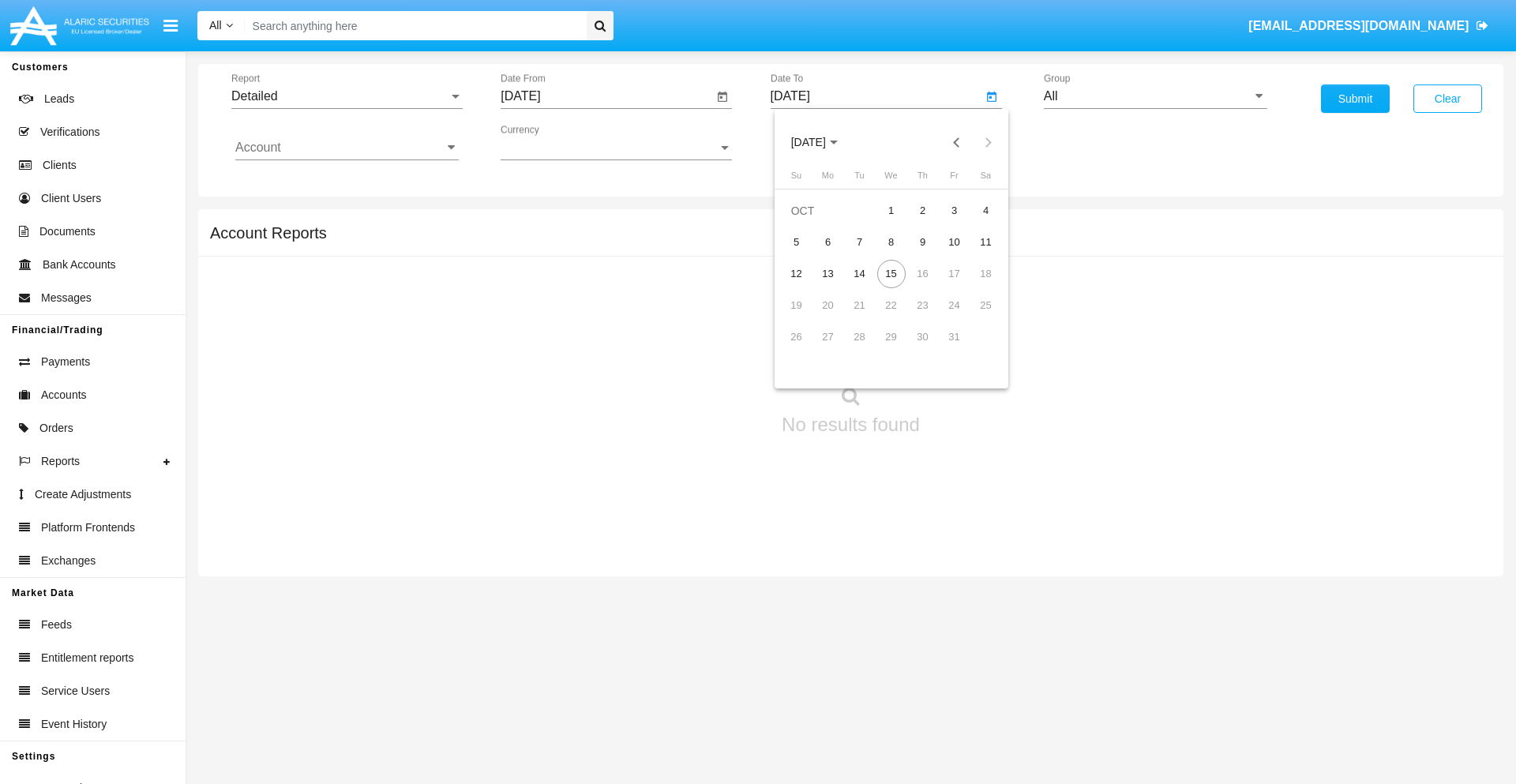
click at [890, 273] on div "15" at bounding box center [891, 274] width 29 height 29
type input "[DATE]"
click at [1155, 97] on input "All" at bounding box center [1155, 96] width 224 height 14
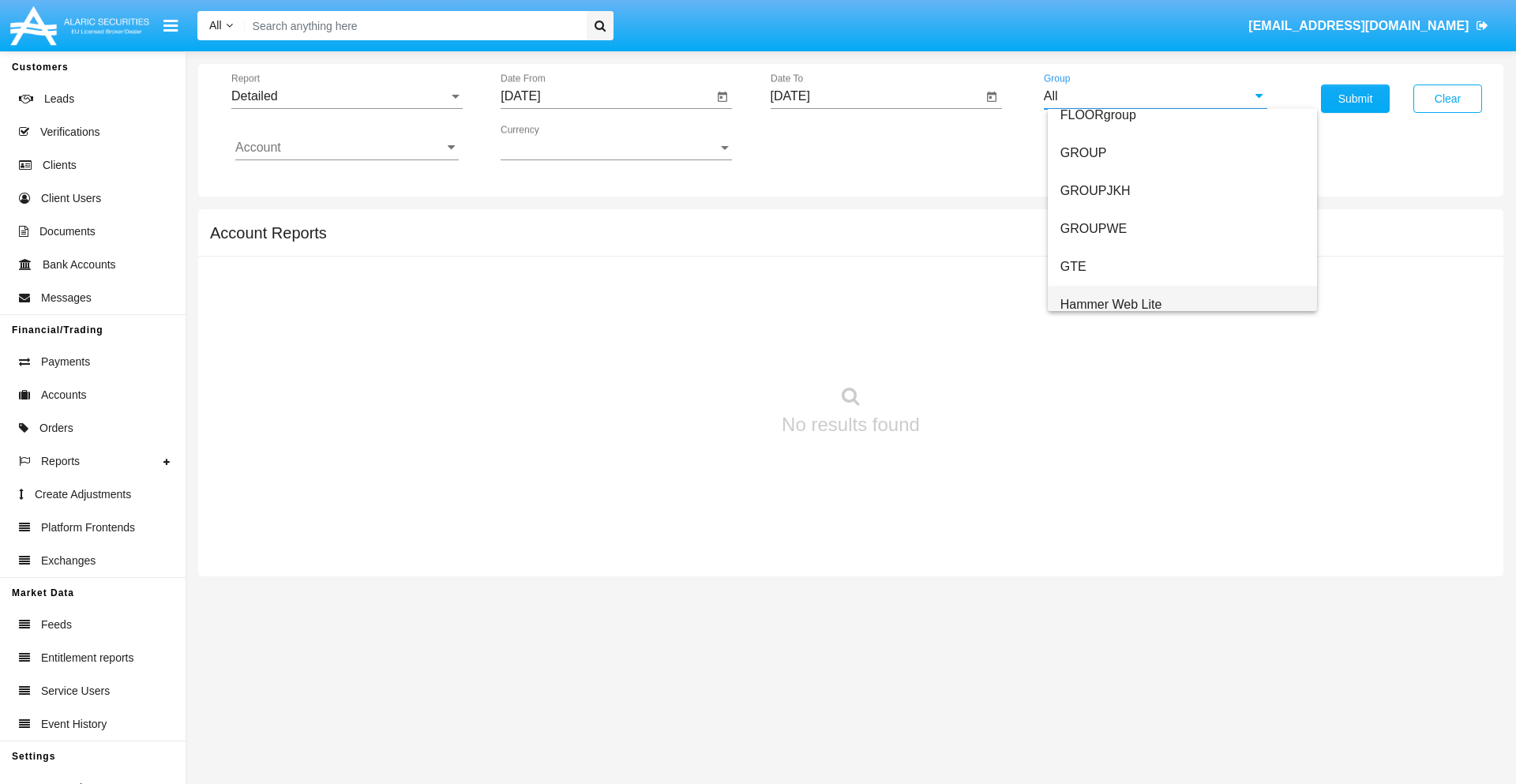
click at [1110, 304] on span "Hammer Web Lite" at bounding box center [1111, 304] width 102 height 14
type input "Hammer Web Lite"
click at [346, 147] on input "Account" at bounding box center [347, 147] width 224 height 14
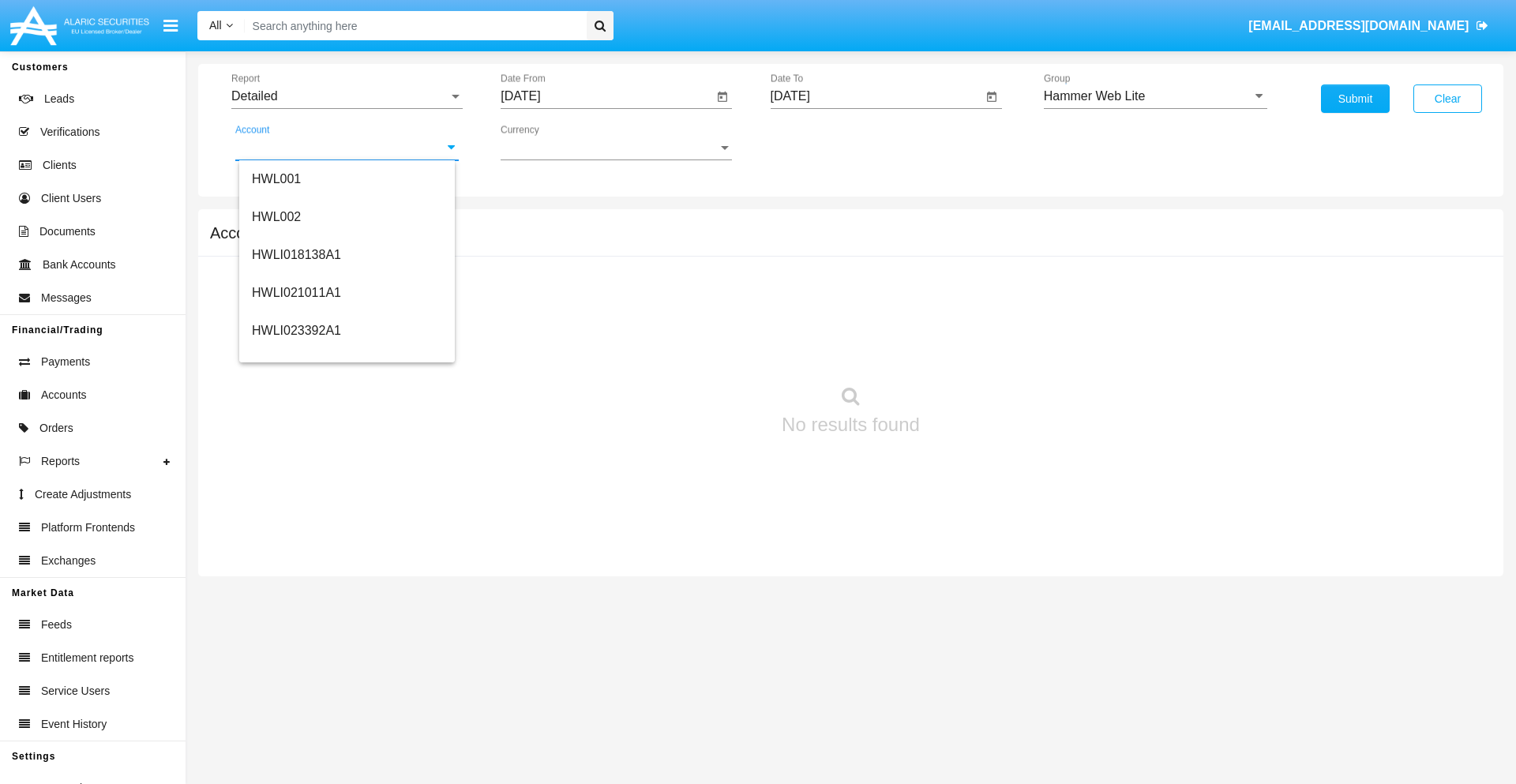
click at [296, 588] on span "HWLI025117A1" at bounding box center [296, 595] width 89 height 14
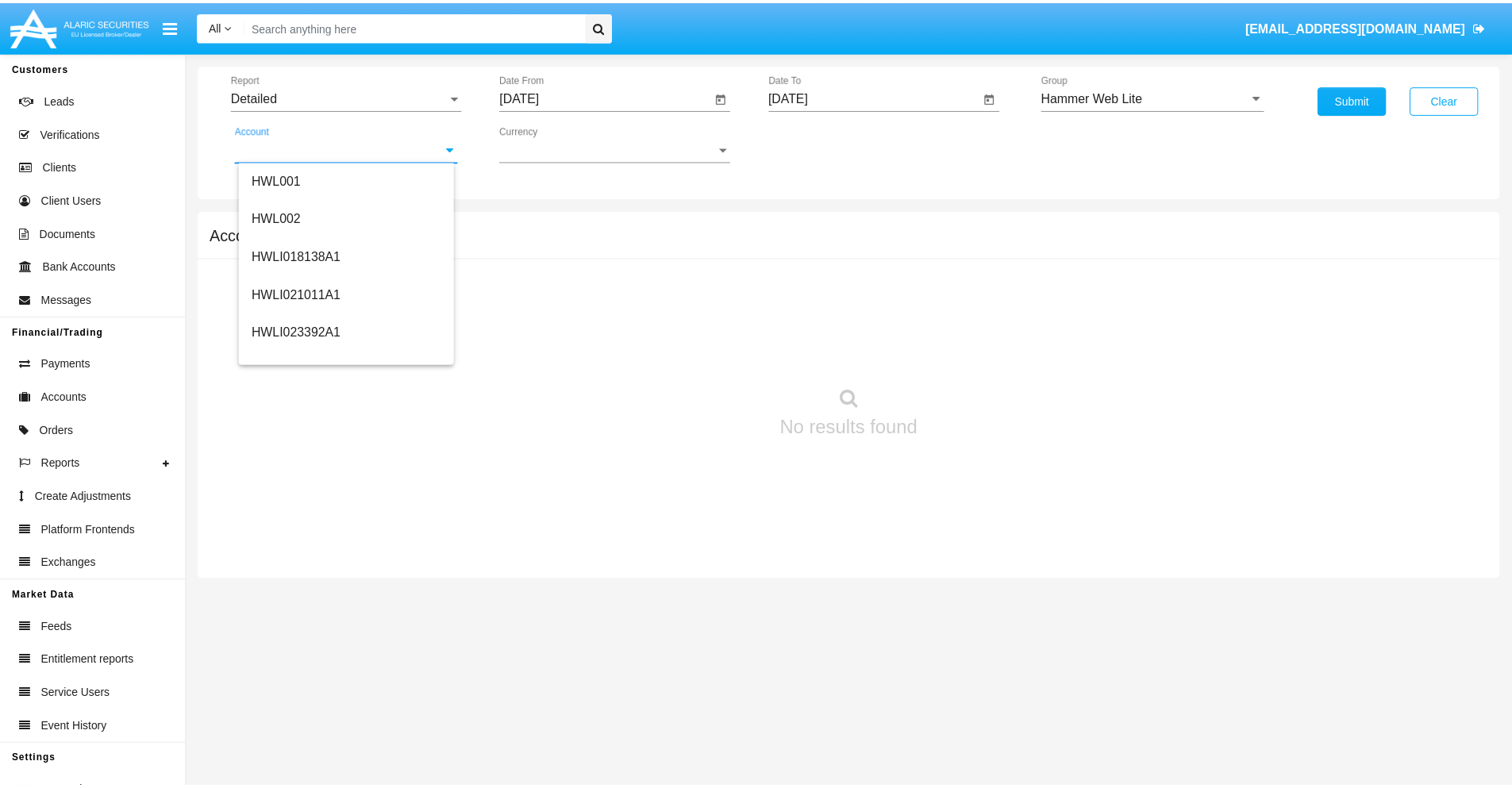
scroll to position [0, 0]
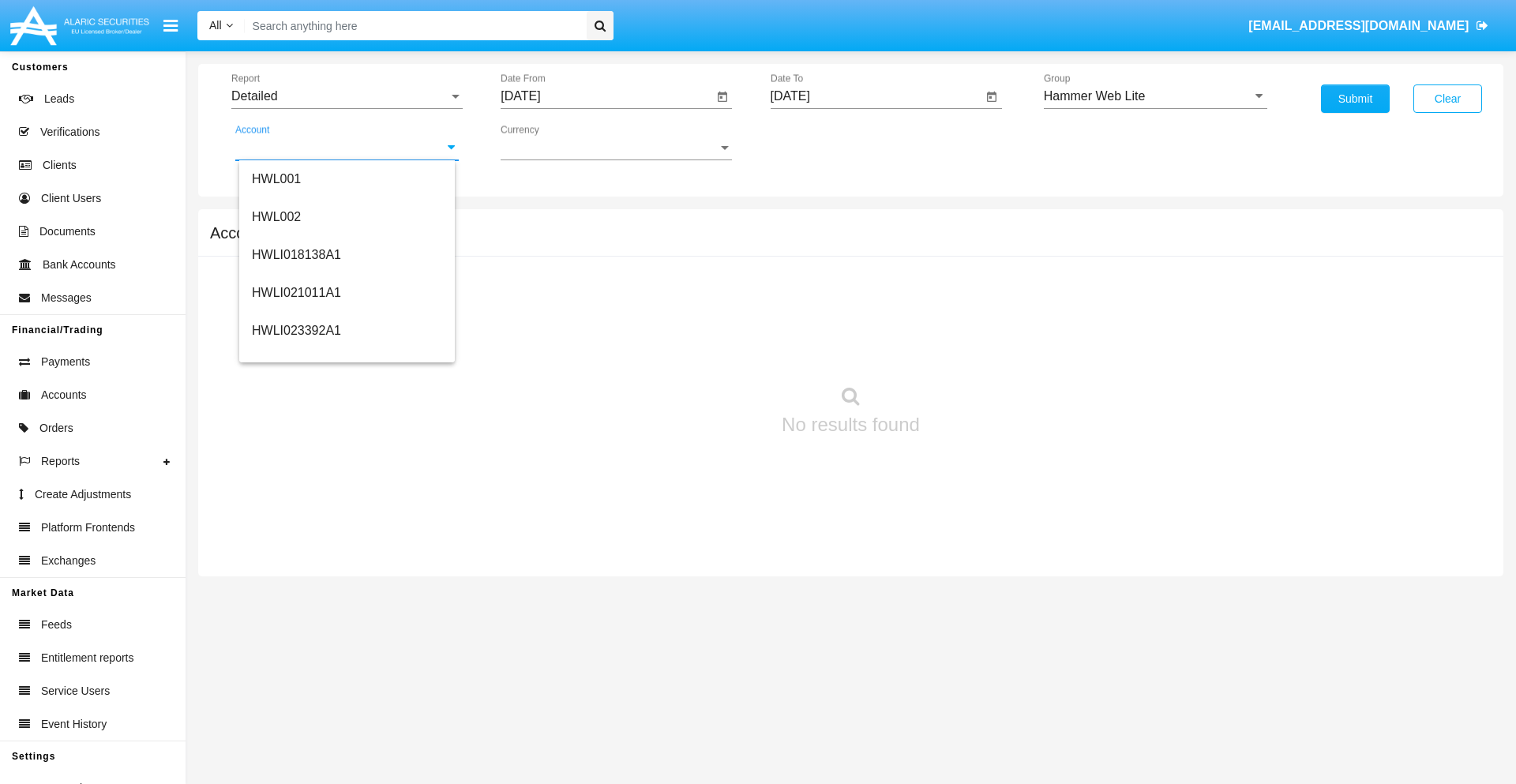
type input "HWLI025117A1"
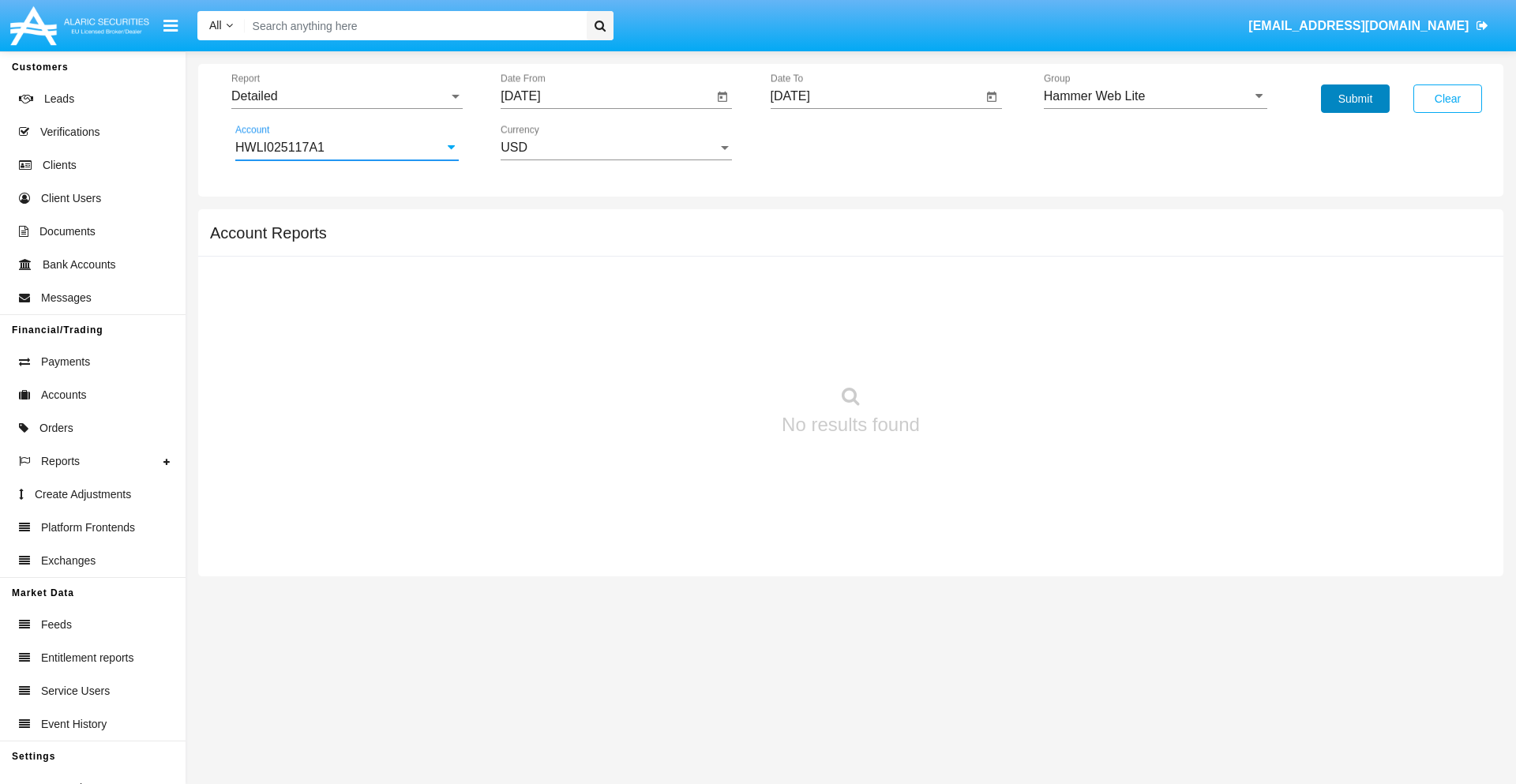
click at [1354, 99] on button "Submit" at bounding box center [1354, 99] width 69 height 29
click at [346, 97] on span "Report" at bounding box center [340, 96] width 217 height 14
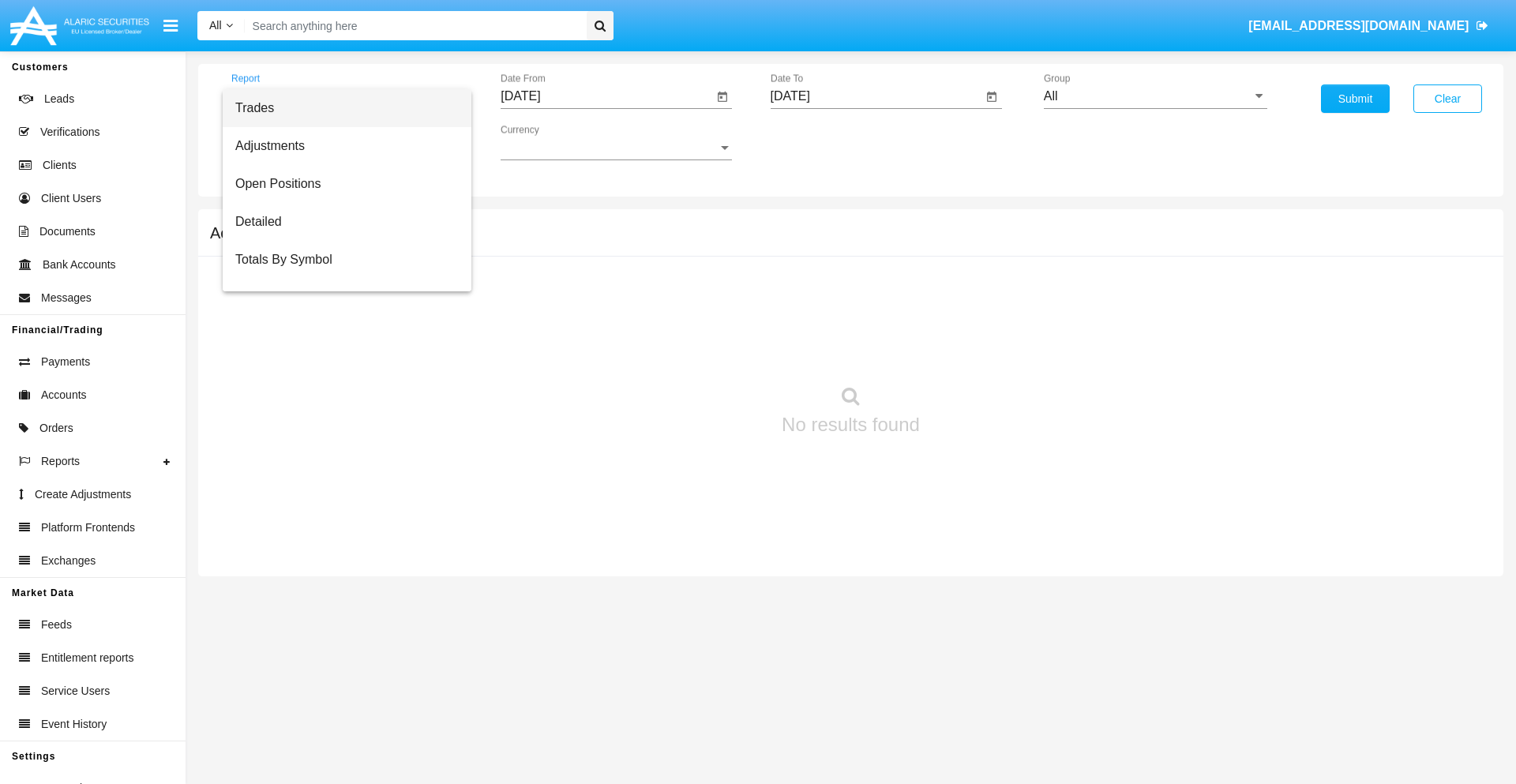
scroll to position [101, 0]
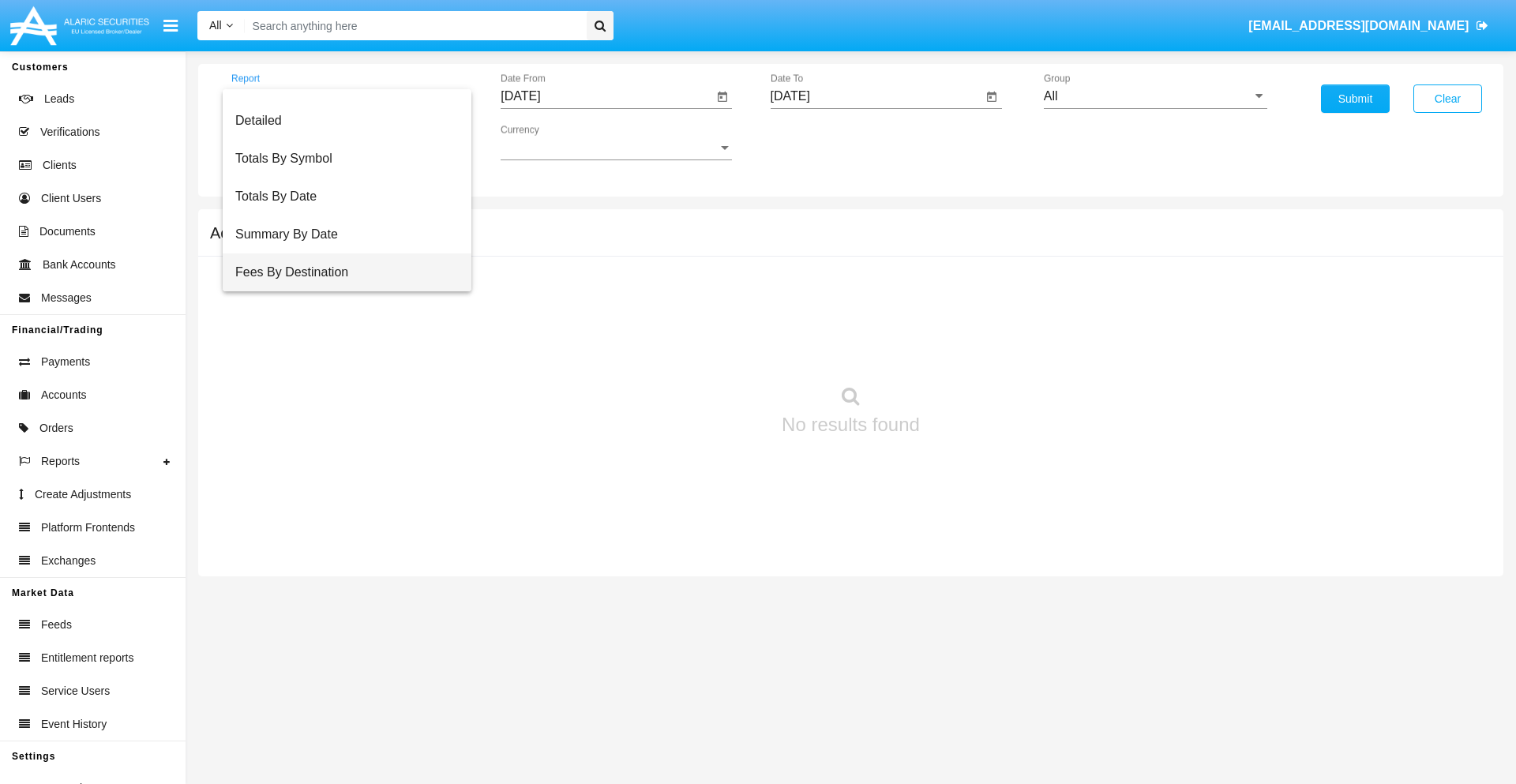
click at [340, 273] on span "Fees By Destination" at bounding box center [347, 272] width 224 height 38
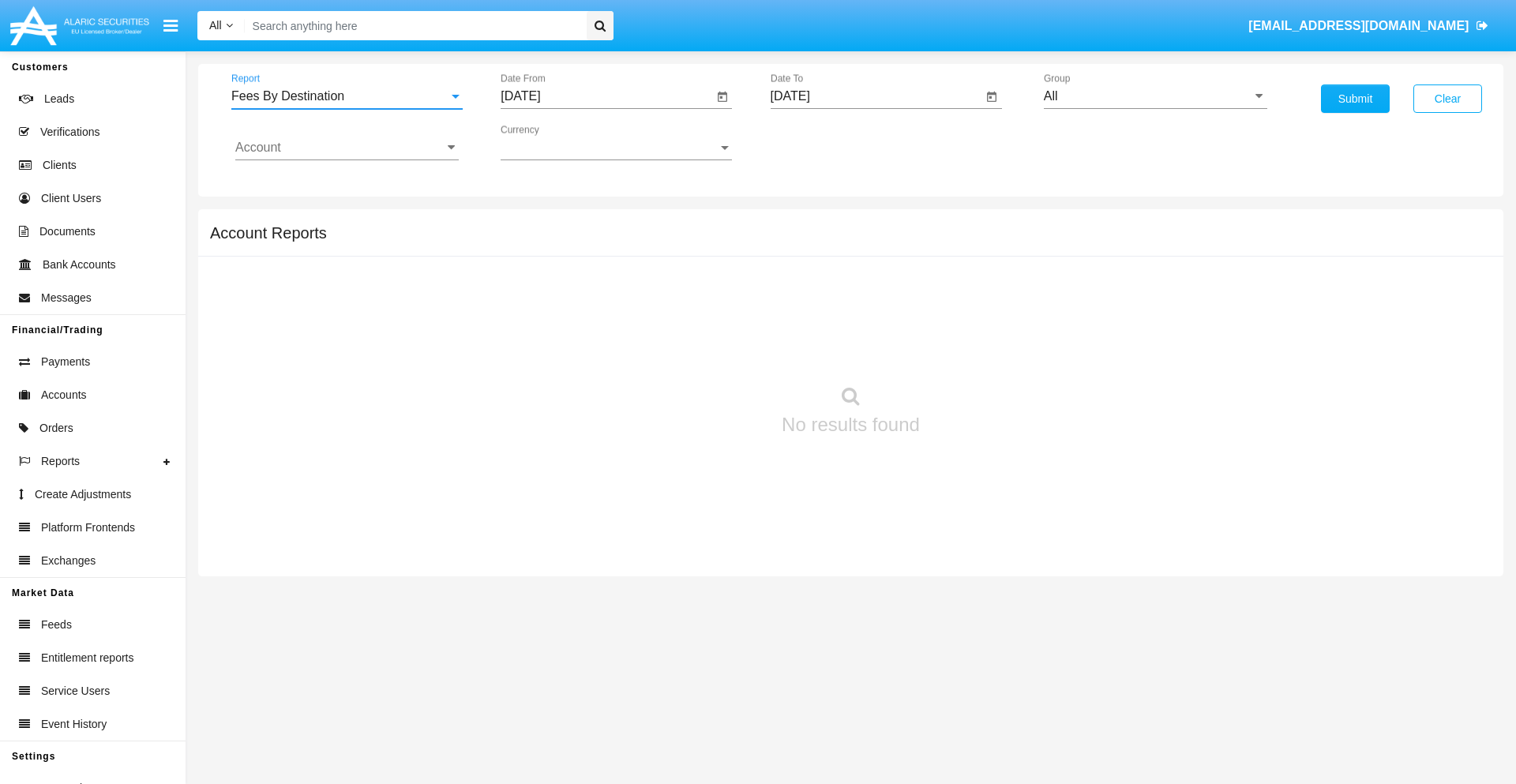
click at [606, 97] on input "[DATE]" at bounding box center [606, 96] width 213 height 14
click at [552, 142] on span "[DATE]" at bounding box center [538, 142] width 35 height 13
click at [704, 349] on div "2025" at bounding box center [704, 349] width 50 height 29
click at [649, 254] on div "[DATE]" at bounding box center [649, 254] width 50 height 29
click at [589, 305] on div "15" at bounding box center [589, 306] width 29 height 29
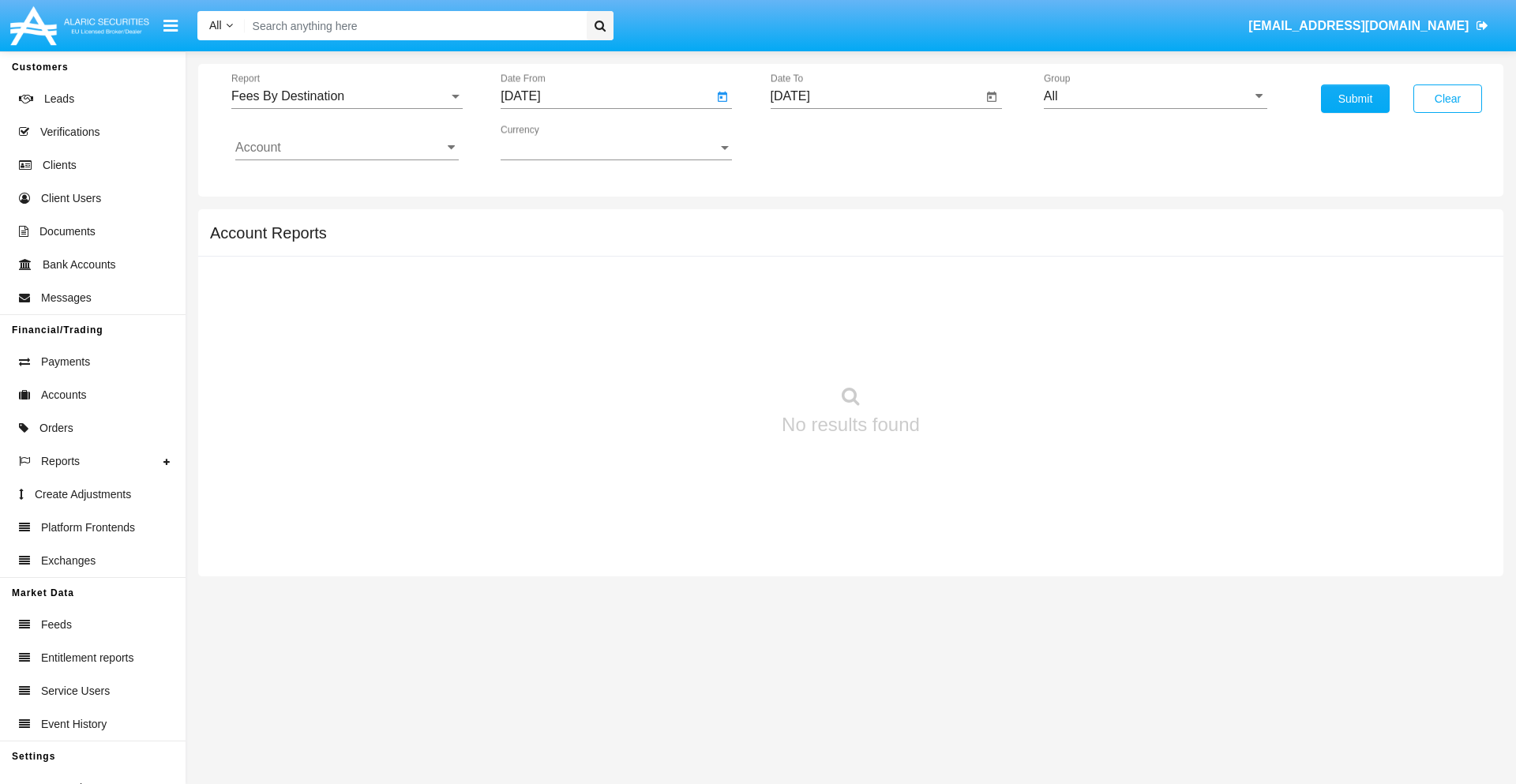
type input "[DATE]"
click at [876, 97] on input "[DATE]" at bounding box center [877, 96] width 213 height 14
click at [822, 142] on span "[DATE]" at bounding box center [808, 142] width 35 height 13
click at [973, 349] on div "2025" at bounding box center [973, 349] width 50 height 29
click at [863, 285] on div "OCT" at bounding box center [863, 286] width 50 height 29
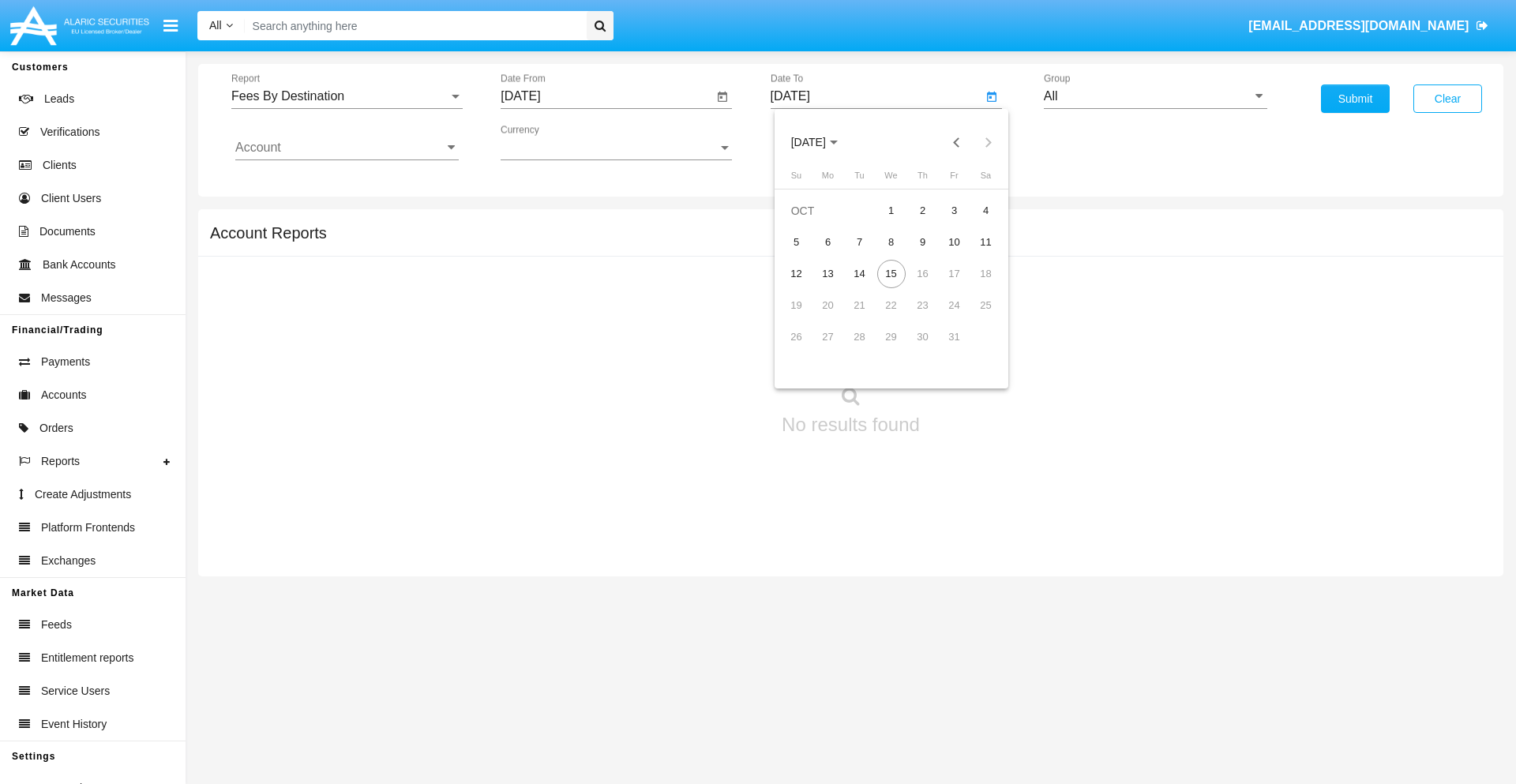
click at [890, 273] on div "15" at bounding box center [891, 274] width 29 height 29
type input "[DATE]"
click at [1155, 97] on input "All" at bounding box center [1155, 96] width 224 height 14
type input "Hammer Web Lite"
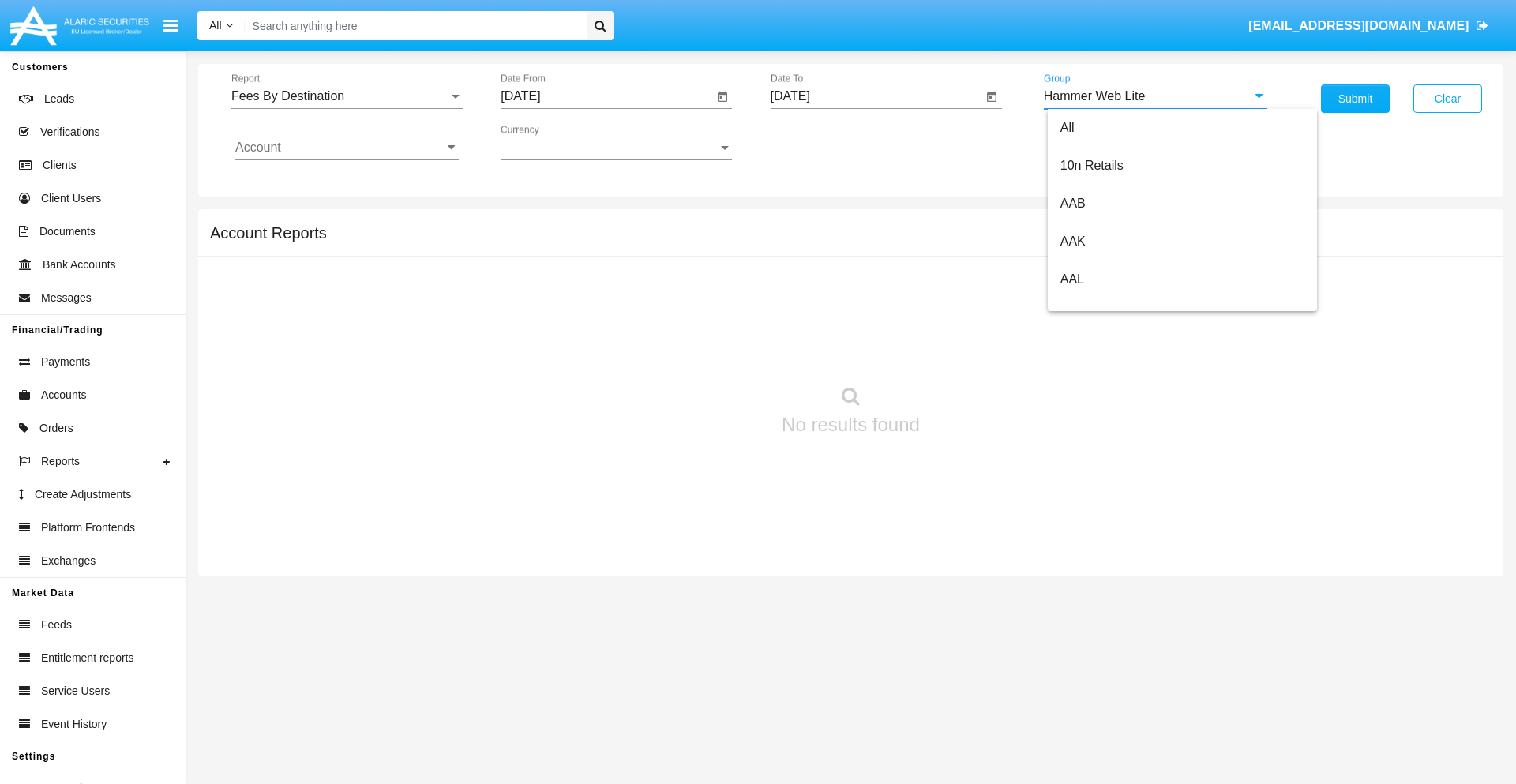
scroll to position [0, 0]
click at [346, 147] on input "Account" at bounding box center [347, 147] width 224 height 14
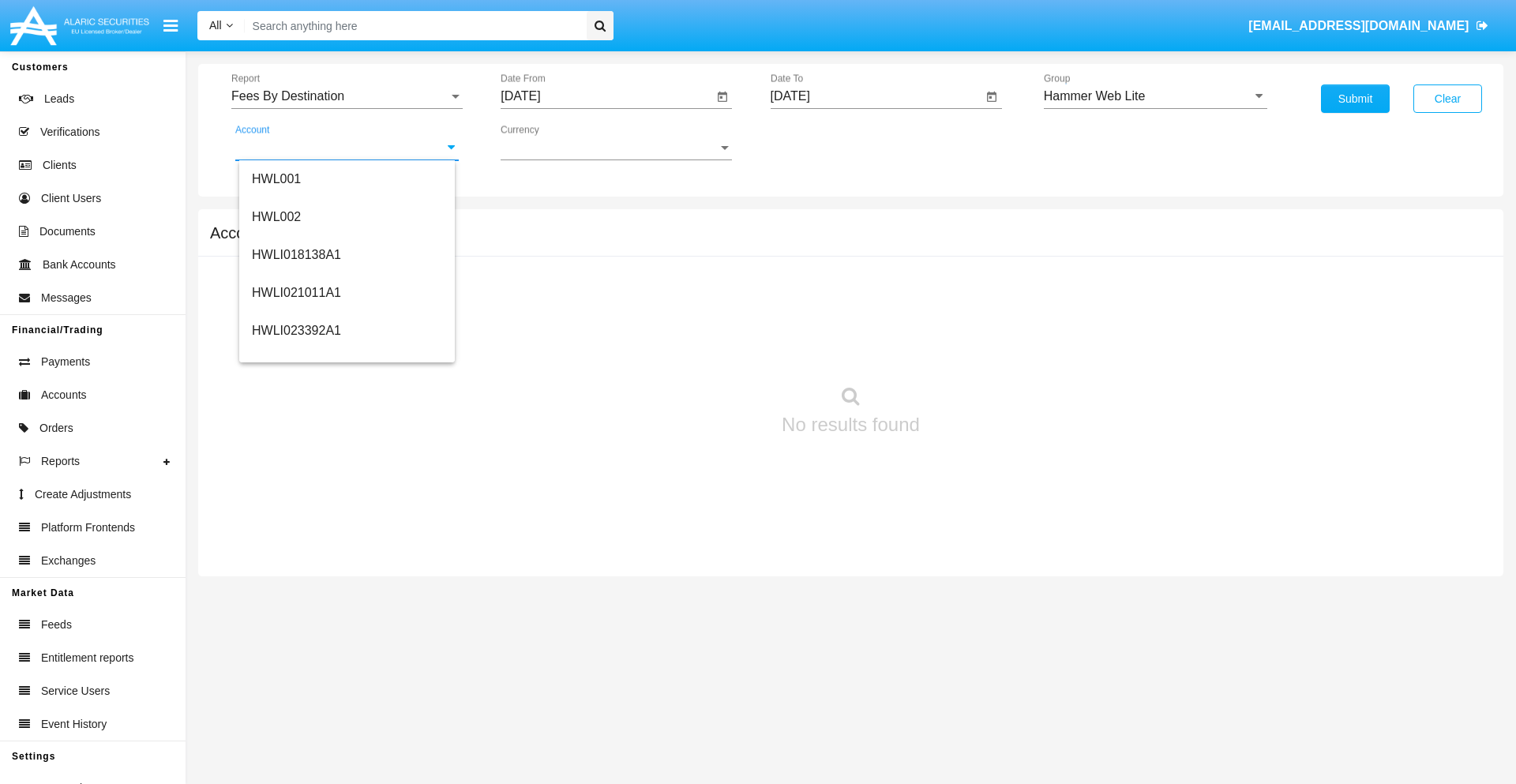
click at [296, 588] on span "HWLI025117A1" at bounding box center [296, 595] width 89 height 14
type input "HWLI025117A1"
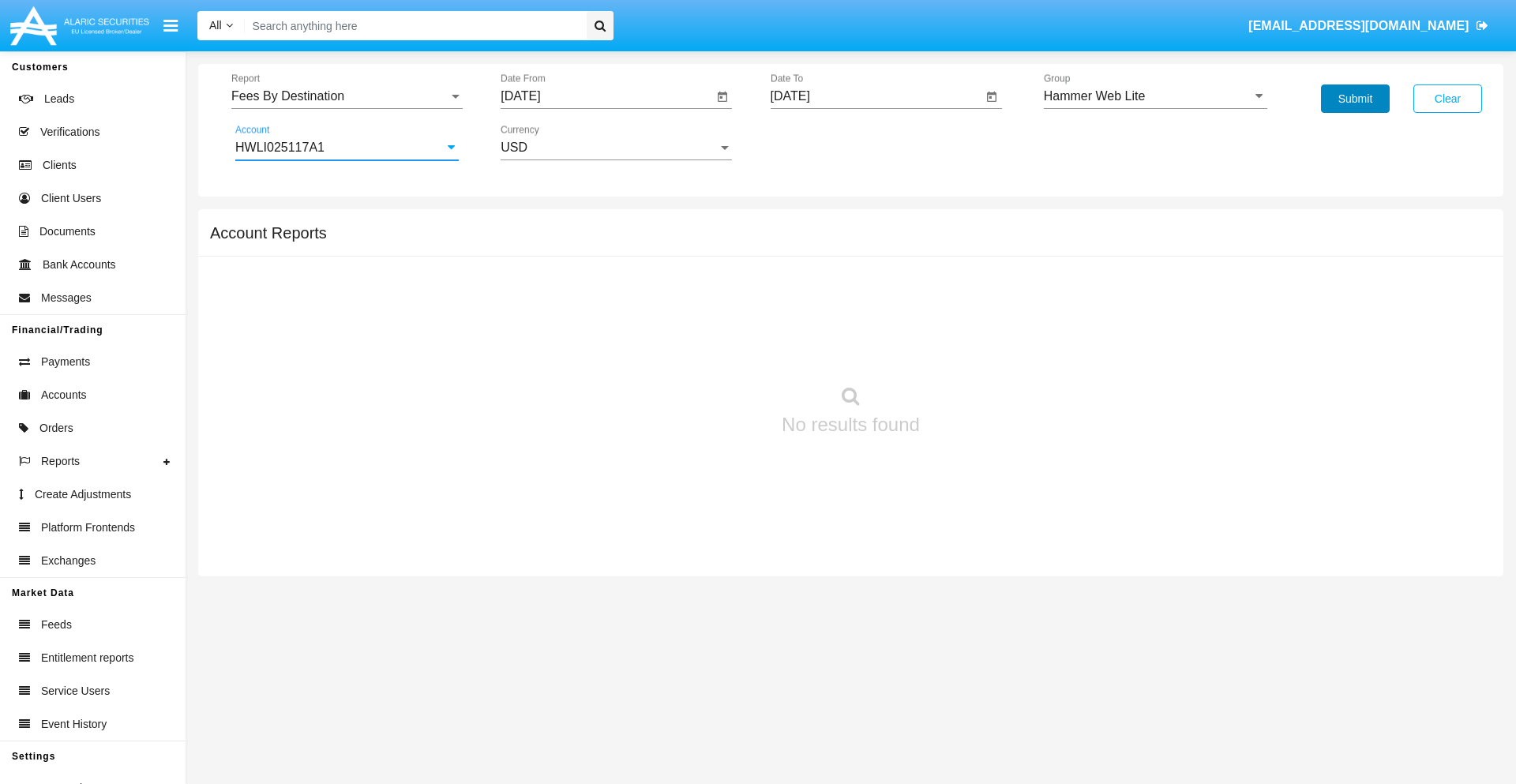
click at [1354, 99] on button "Submit" at bounding box center [1354, 99] width 69 height 29
click at [346, 97] on span "Report" at bounding box center [340, 96] width 217 height 14
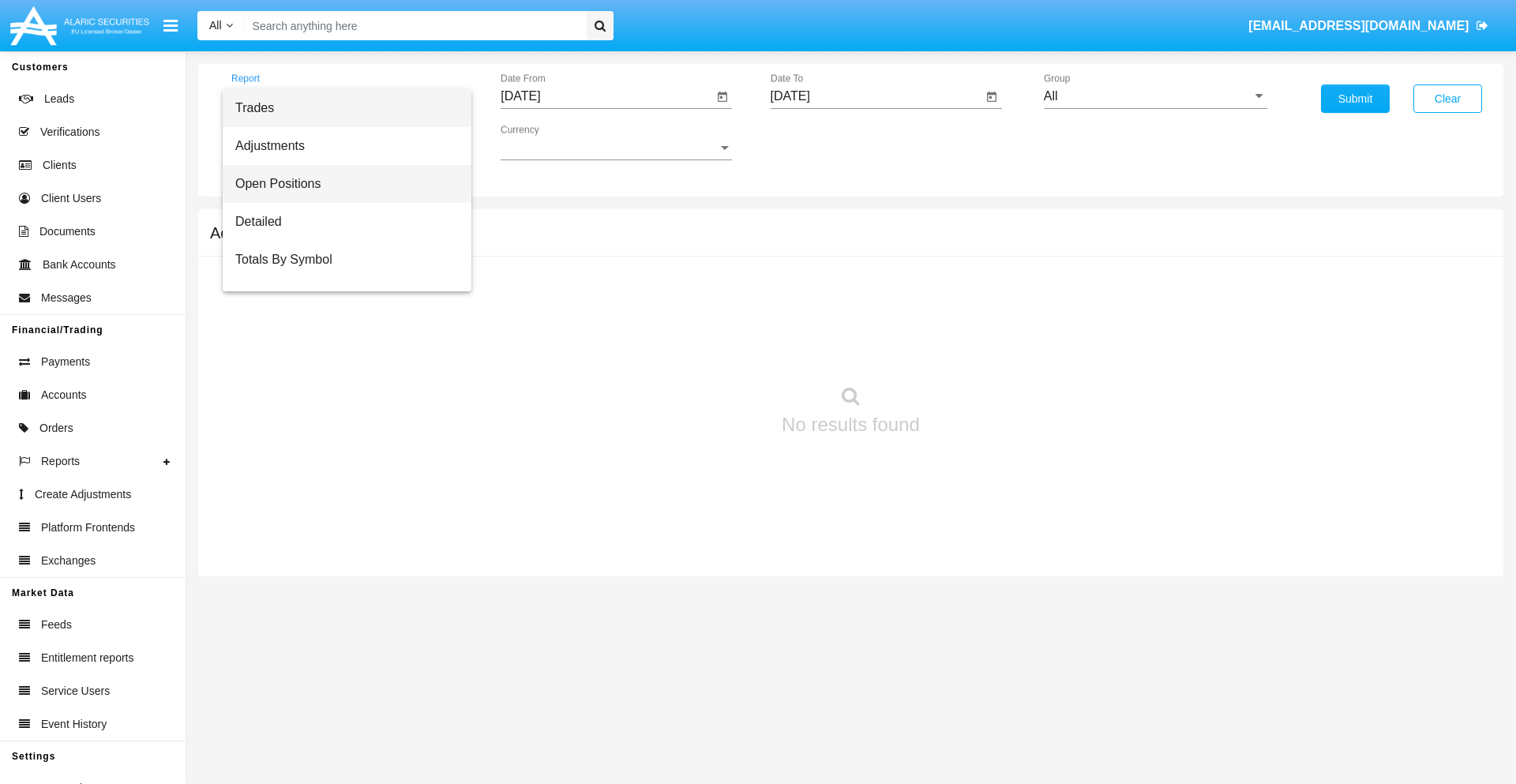
click at [340, 184] on span "Open Positions" at bounding box center [347, 184] width 224 height 38
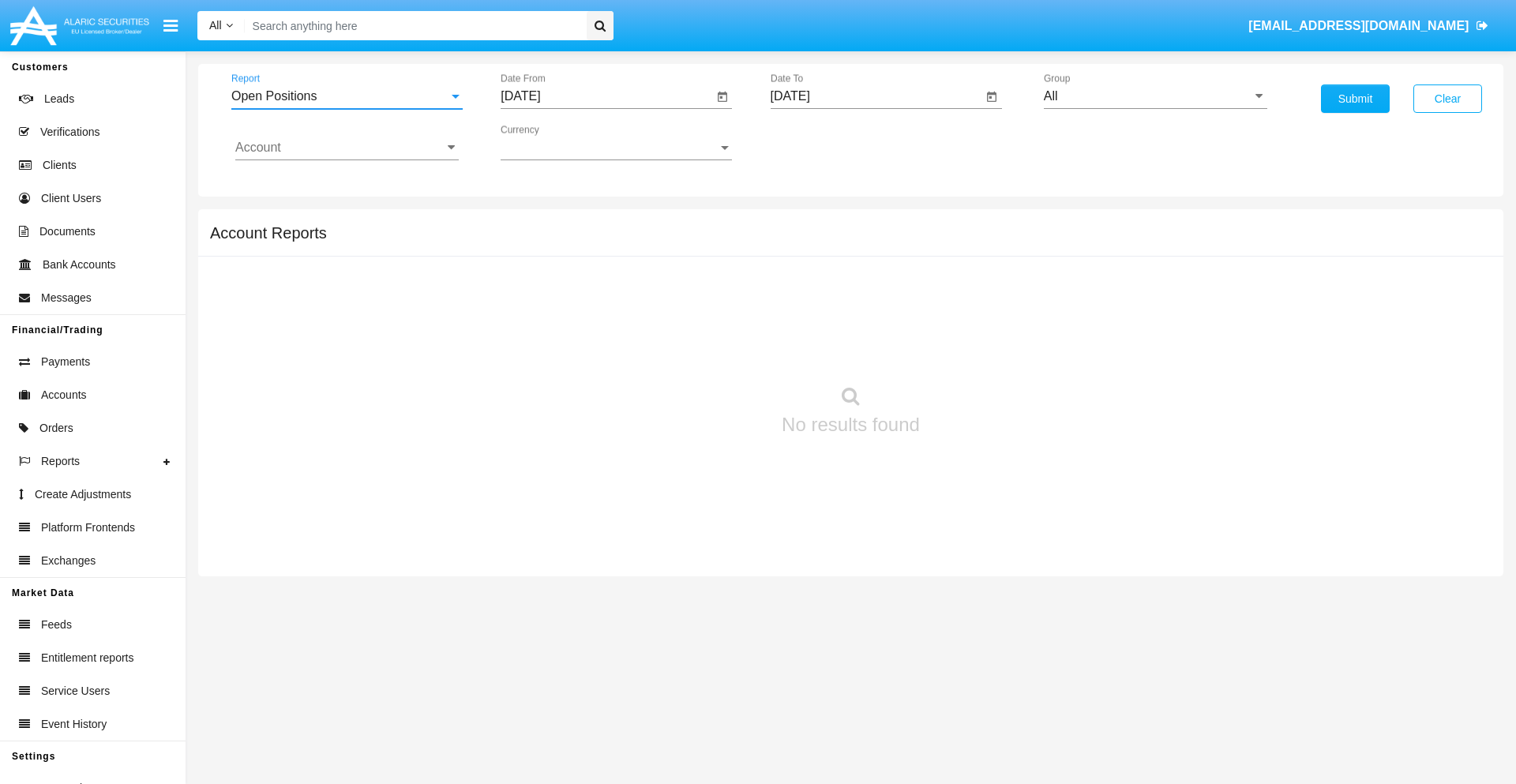
click at [606, 97] on input "[DATE]" at bounding box center [606, 96] width 213 height 14
click at [552, 142] on span "[DATE]" at bounding box center [538, 142] width 35 height 13
click at [704, 349] on div "2025" at bounding box center [704, 349] width 50 height 29
click at [539, 285] on div "SEP" at bounding box center [539, 286] width 50 height 29
click at [558, 305] on div "15" at bounding box center [558, 306] width 29 height 29
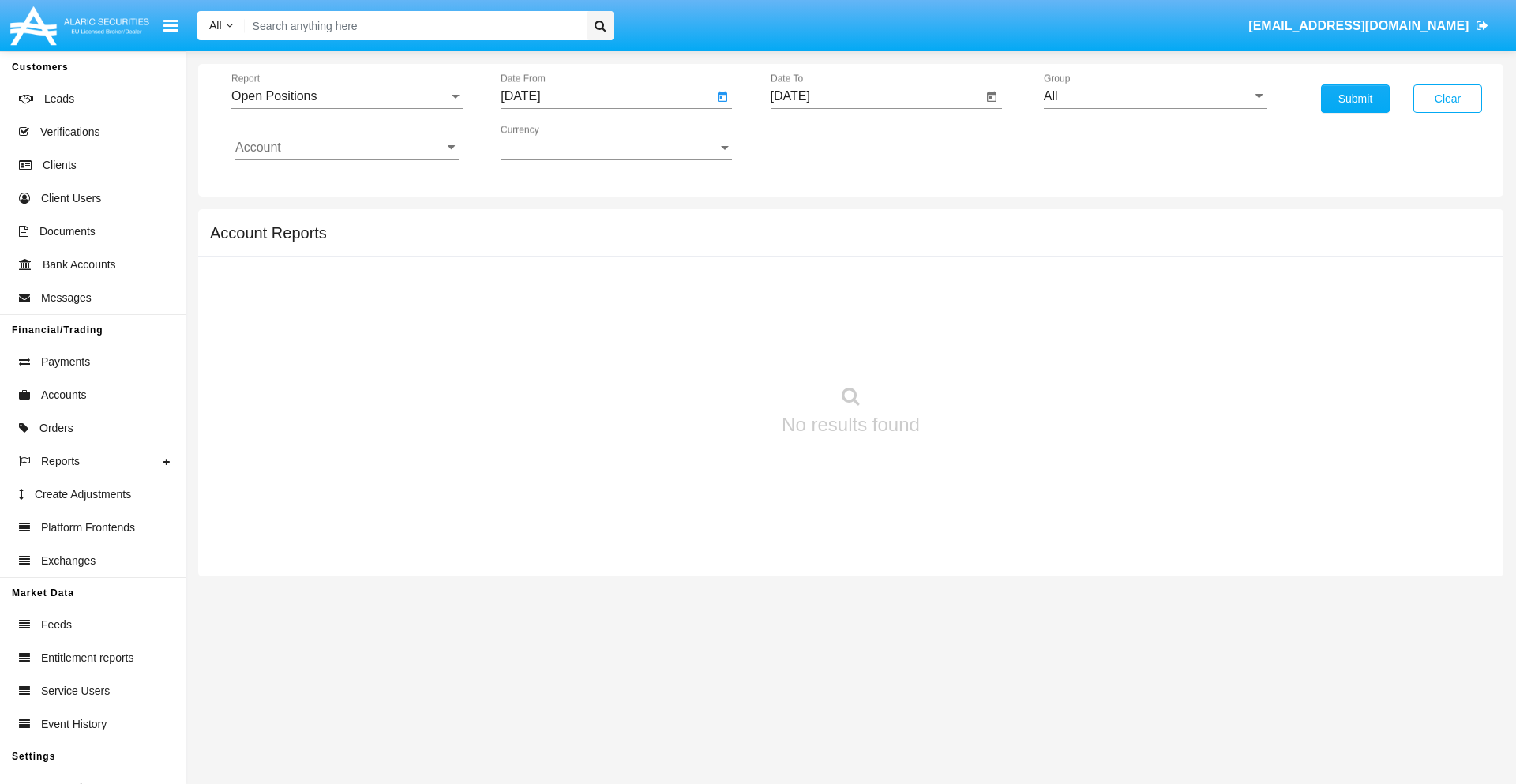
type input "[DATE]"
click at [876, 97] on input "[DATE]" at bounding box center [877, 96] width 213 height 14
click at [822, 142] on span "[DATE]" at bounding box center [808, 142] width 35 height 13
click at [973, 349] on div "2025" at bounding box center [973, 349] width 50 height 29
click at [863, 285] on div "OCT" at bounding box center [863, 286] width 50 height 29
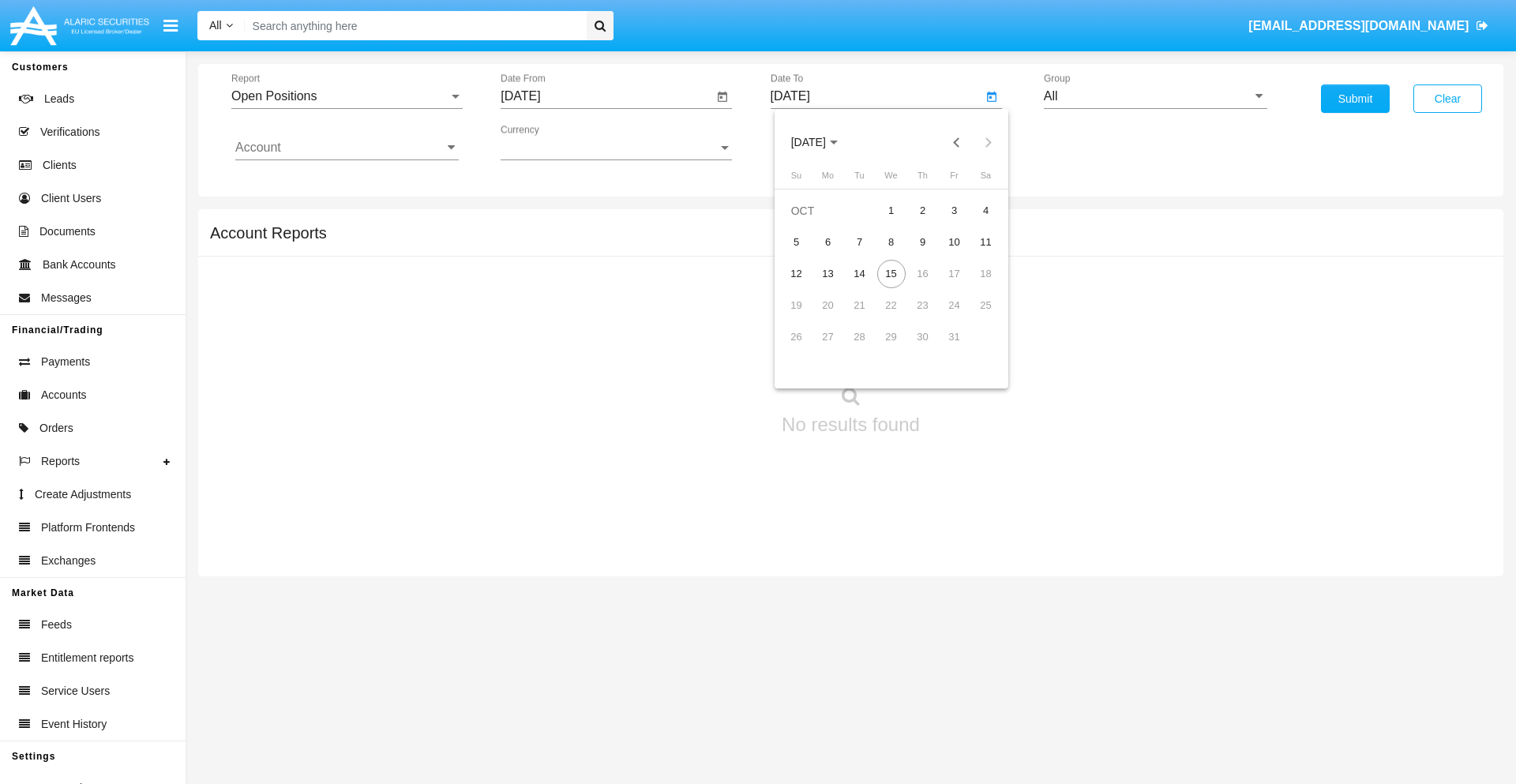
click at [890, 273] on div "15" at bounding box center [891, 274] width 29 height 29
type input "[DATE]"
click at [1155, 97] on input "All" at bounding box center [1155, 96] width 224 height 14
type input "Hammer Web Lite"
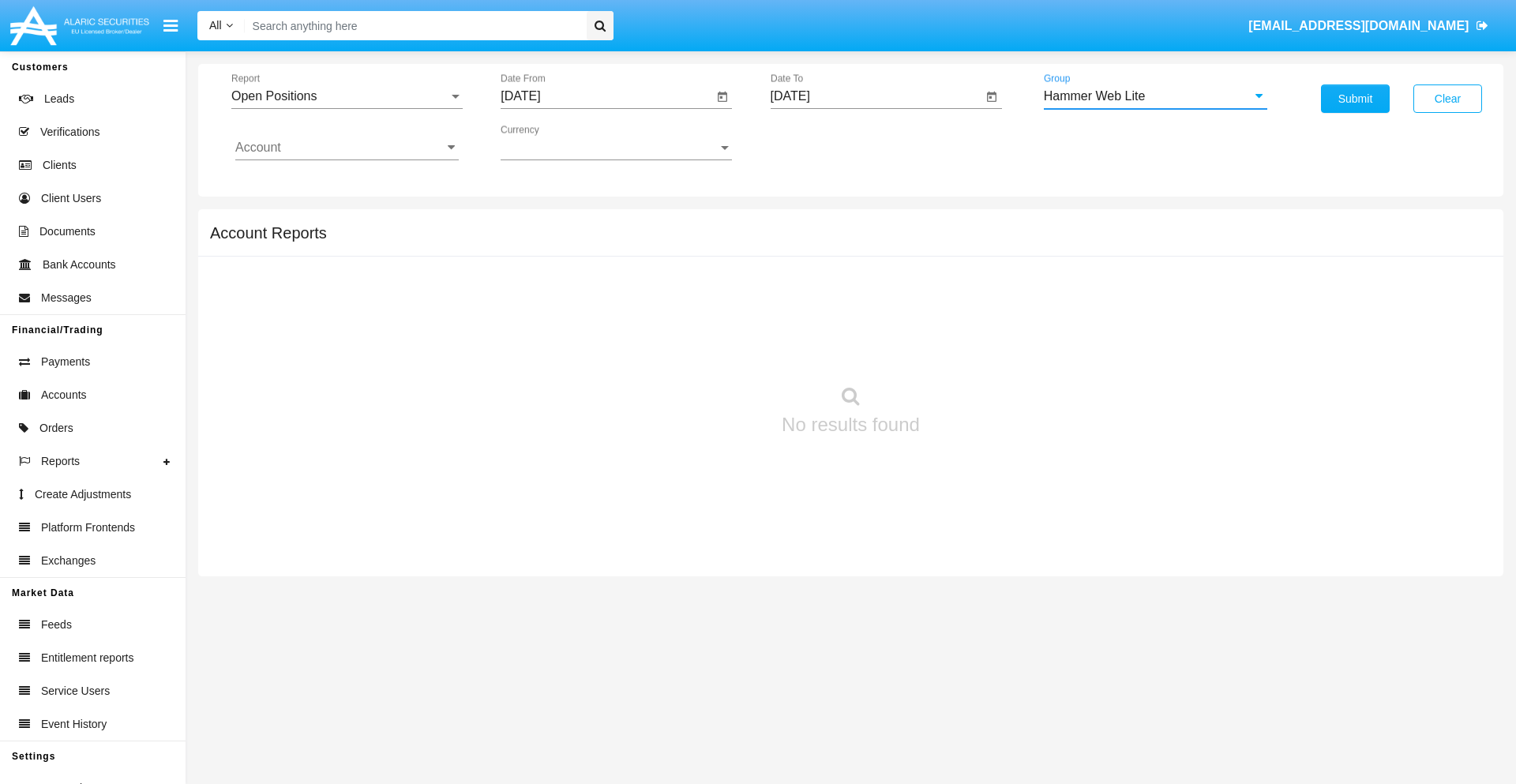
click at [346, 147] on input "Account" at bounding box center [347, 147] width 224 height 14
click at [296, 588] on span "HWLI025117A1" at bounding box center [296, 595] width 89 height 14
type input "HWLI025117A1"
click at [1354, 99] on button "Submit" at bounding box center [1354, 99] width 69 height 29
click at [346, 97] on span "Report" at bounding box center [340, 96] width 217 height 14
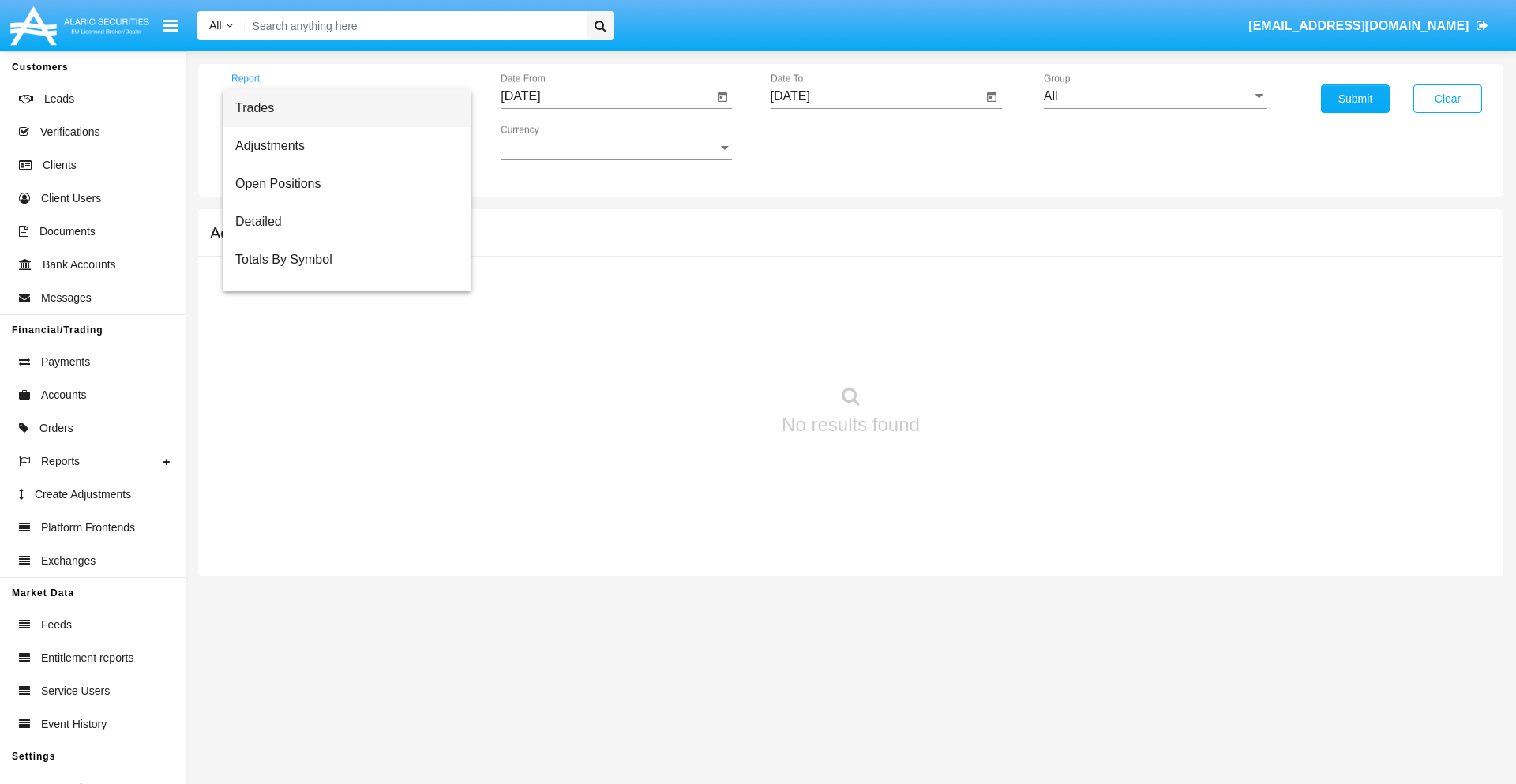
click at [340, 317] on span "Summary By Date" at bounding box center [347, 335] width 224 height 38
click at [606, 97] on input "[DATE]" at bounding box center [606, 96] width 213 height 14
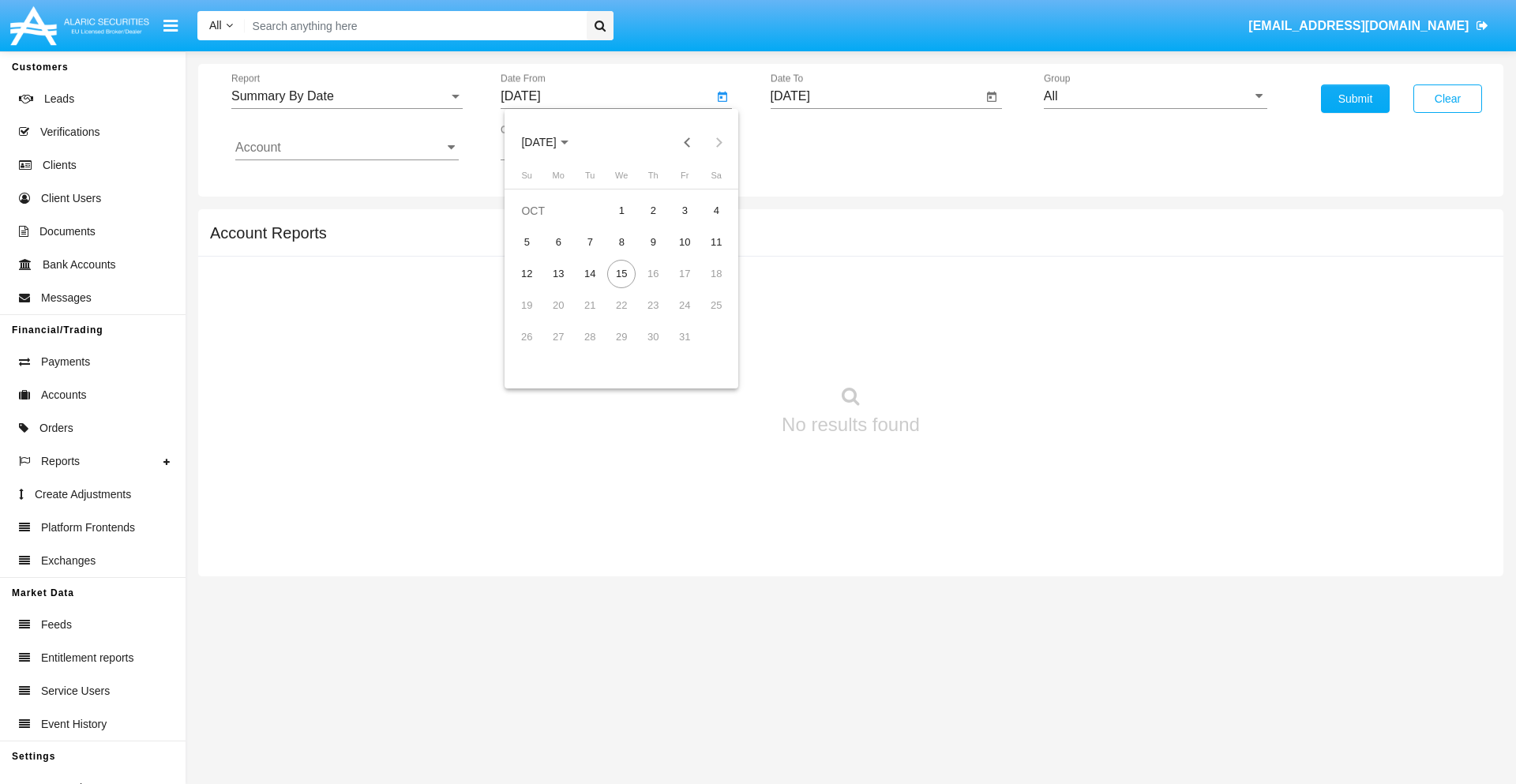
click at [552, 142] on span "[DATE]" at bounding box center [538, 142] width 35 height 13
click at [704, 349] on div "2025" at bounding box center [704, 349] width 50 height 29
click at [539, 285] on div "SEP" at bounding box center [539, 286] width 50 height 29
click at [589, 367] on div "30" at bounding box center [589, 368] width 29 height 29
type input "[DATE]"
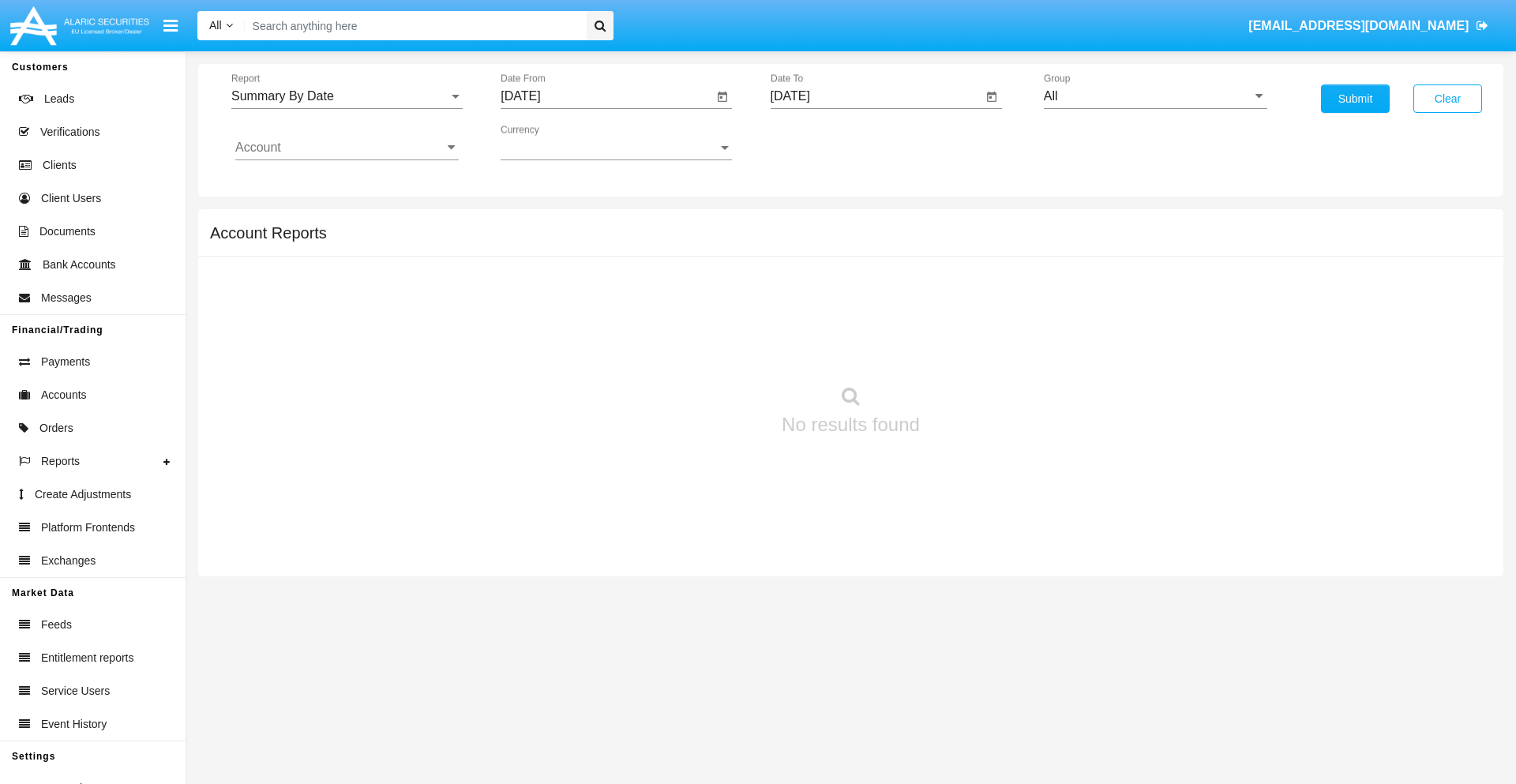
click at [876, 97] on input "[DATE]" at bounding box center [877, 96] width 213 height 14
click at [822, 142] on span "[DATE]" at bounding box center [808, 142] width 35 height 13
click at [973, 349] on div "2025" at bounding box center [973, 349] width 50 height 29
click at [863, 285] on div "OCT" at bounding box center [863, 286] width 50 height 29
click at [890, 273] on div "15" at bounding box center [891, 274] width 29 height 29
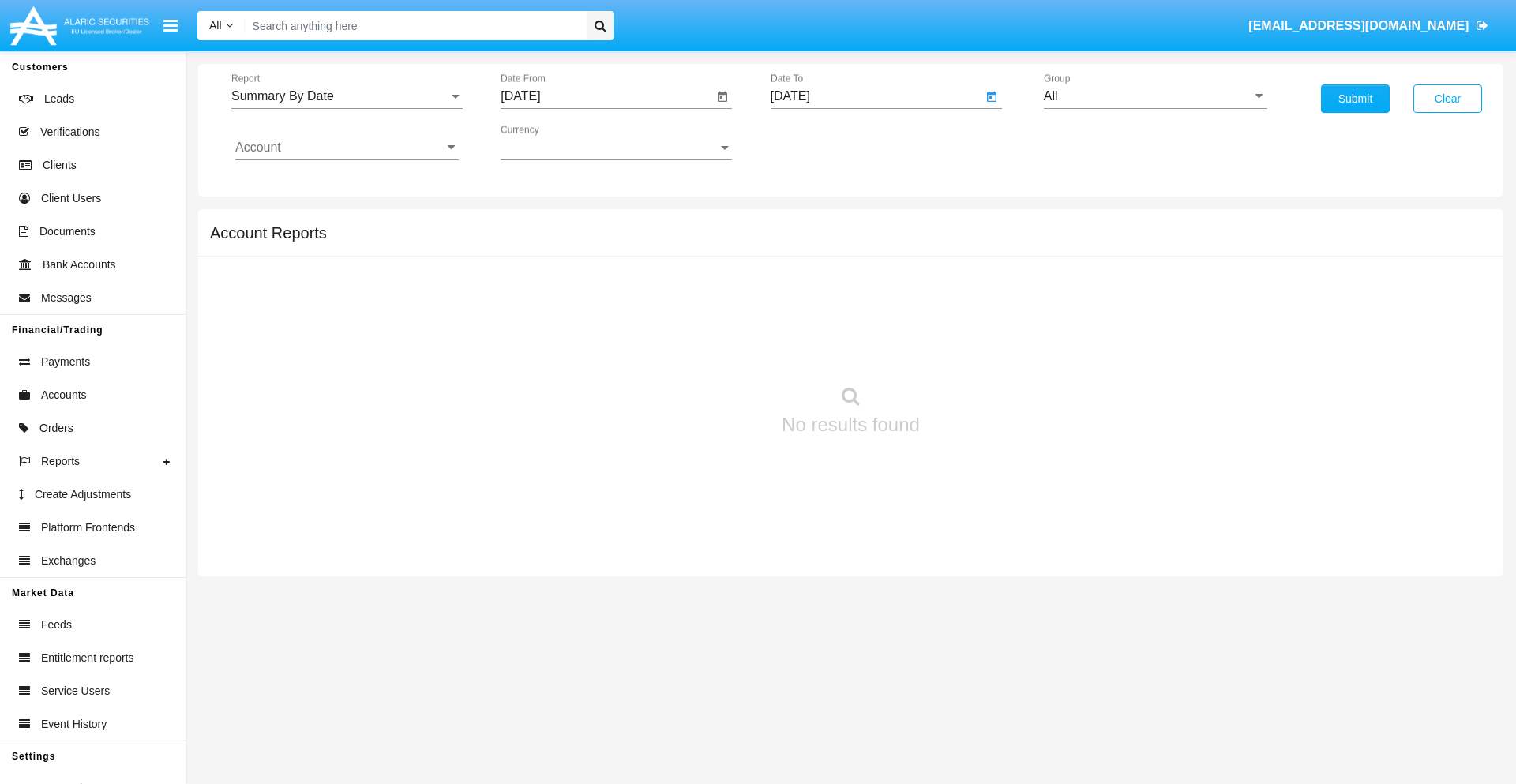
type input "[DATE]"
click at [1155, 97] on input "All" at bounding box center [1155, 96] width 224 height 14
click at [1110, 304] on span "Hammer Web Lite" at bounding box center [1111, 304] width 102 height 14
type input "Hammer Web Lite"
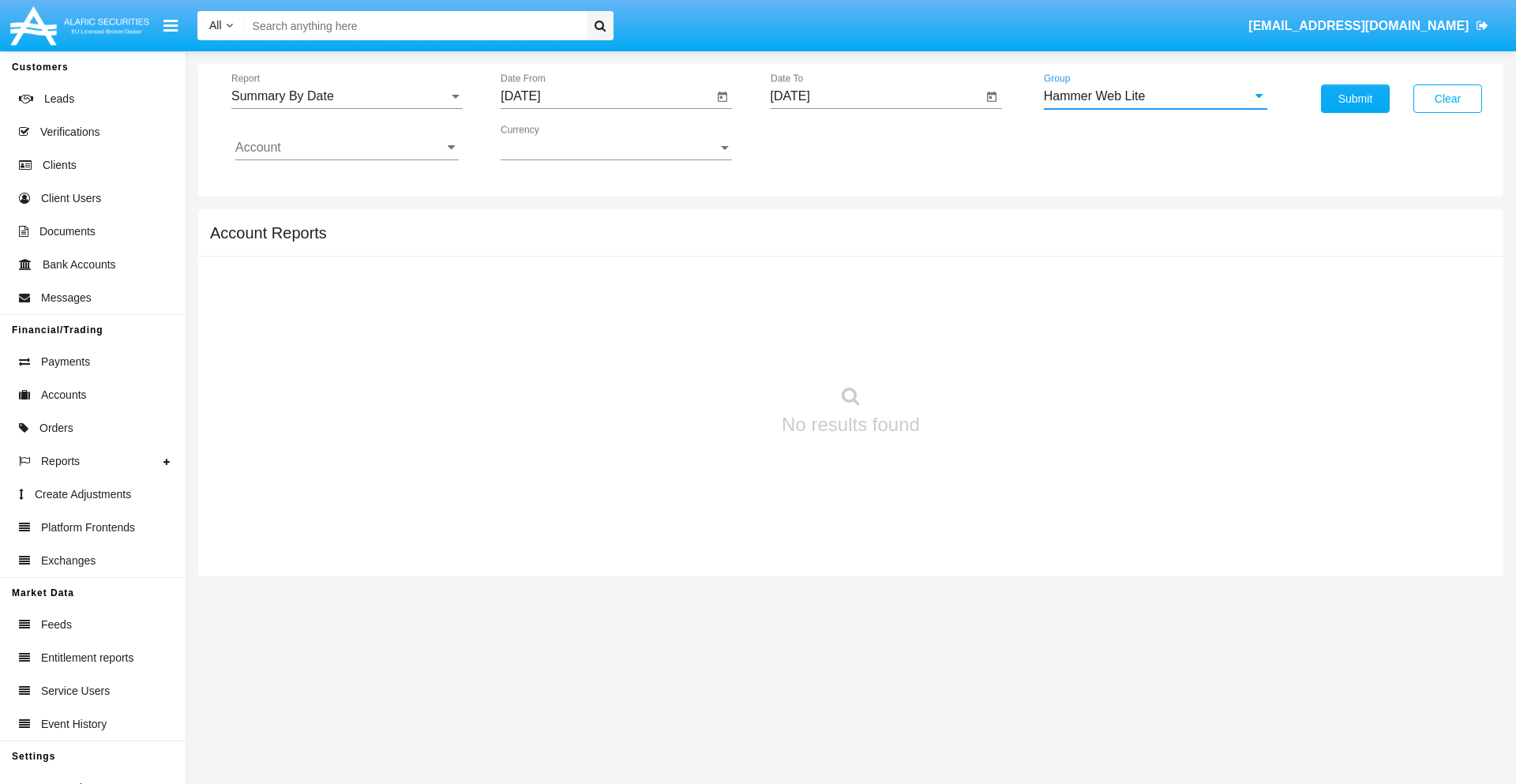
click at [346, 147] on input "Account" at bounding box center [347, 147] width 224 height 14
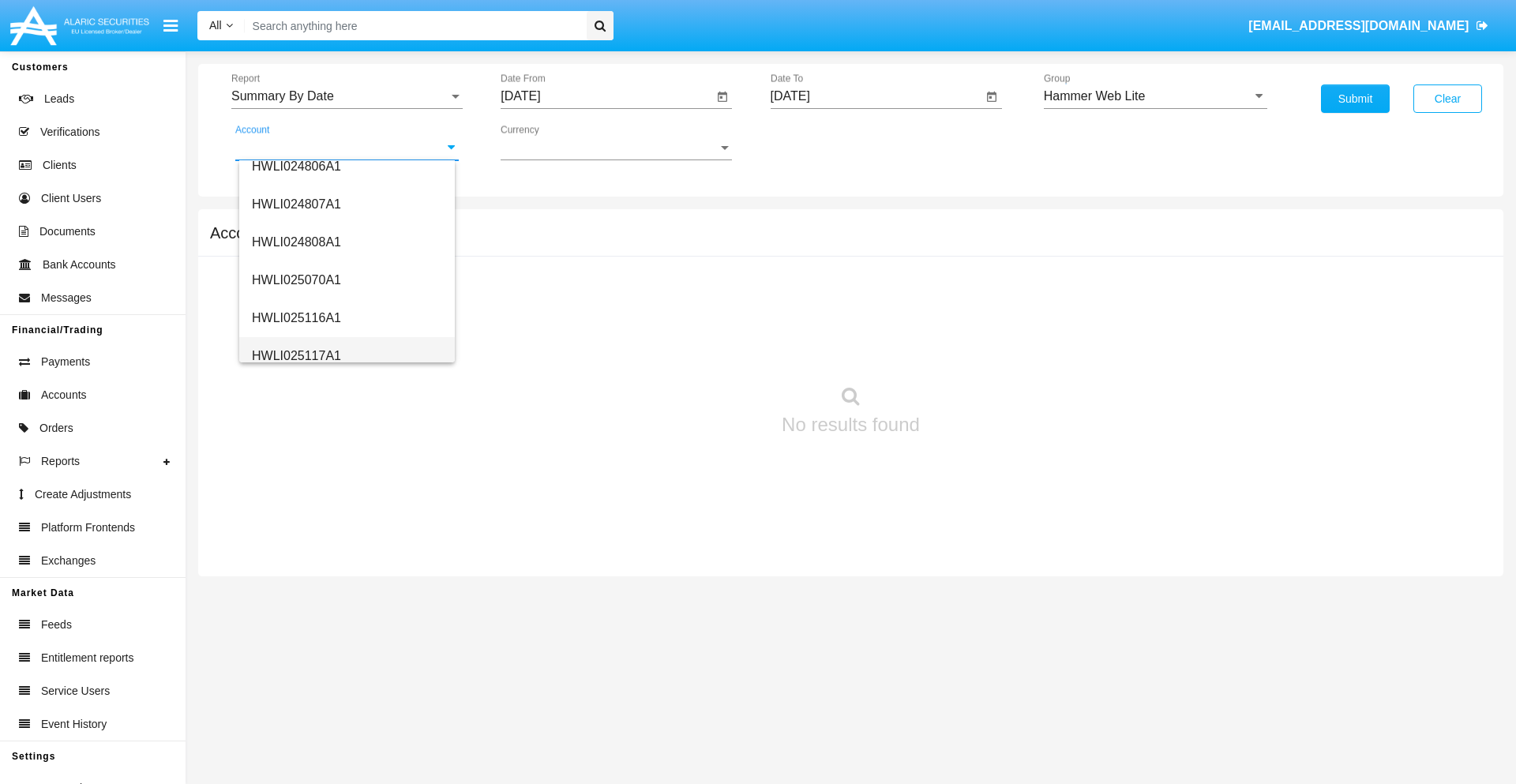
click at [296, 355] on span "HWLI025117A1" at bounding box center [296, 356] width 89 height 14
type input "HWLI025117A1"
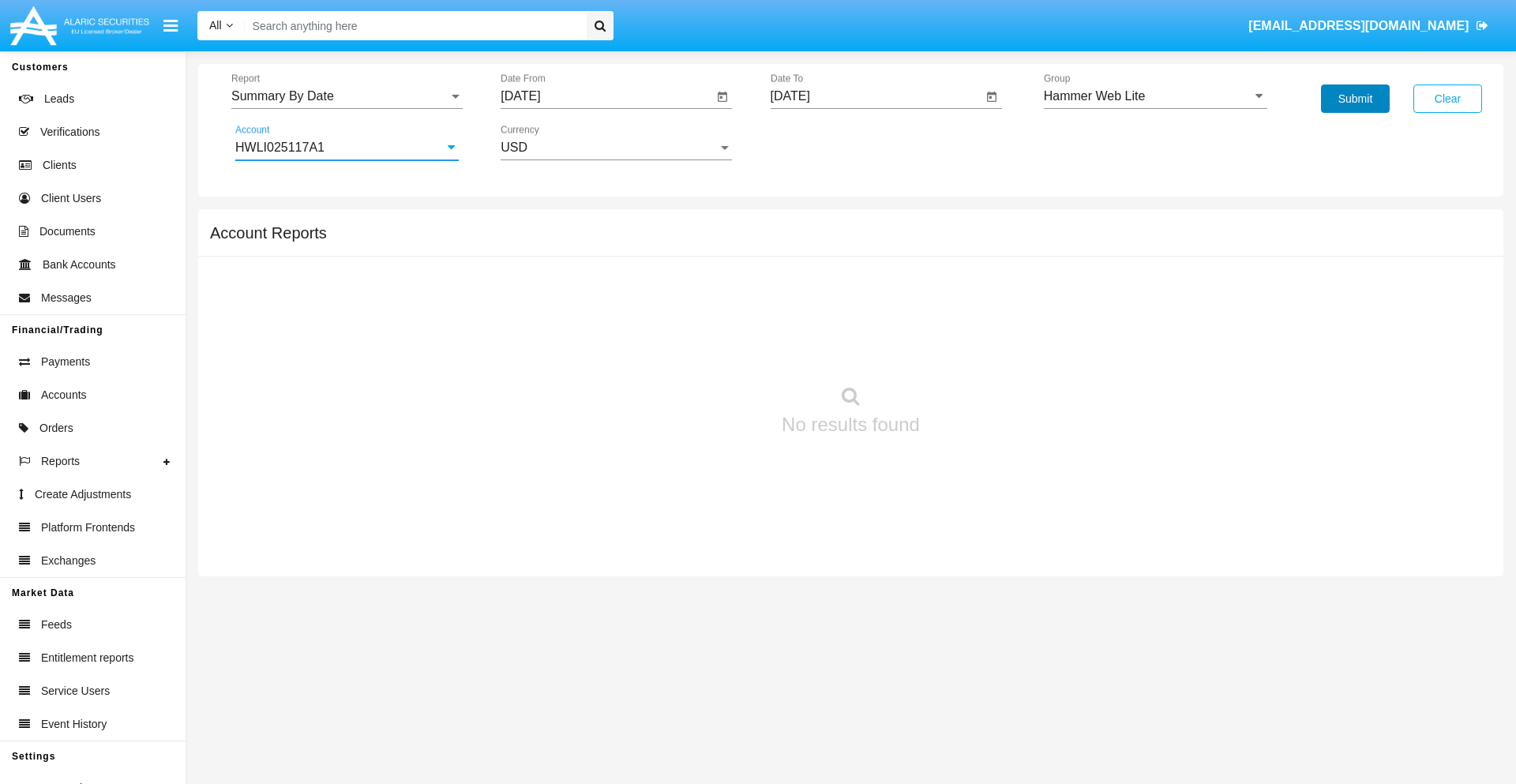
click at [1354, 99] on button "Submit" at bounding box center [1354, 99] width 69 height 29
click at [346, 97] on span "Report" at bounding box center [340, 96] width 217 height 14
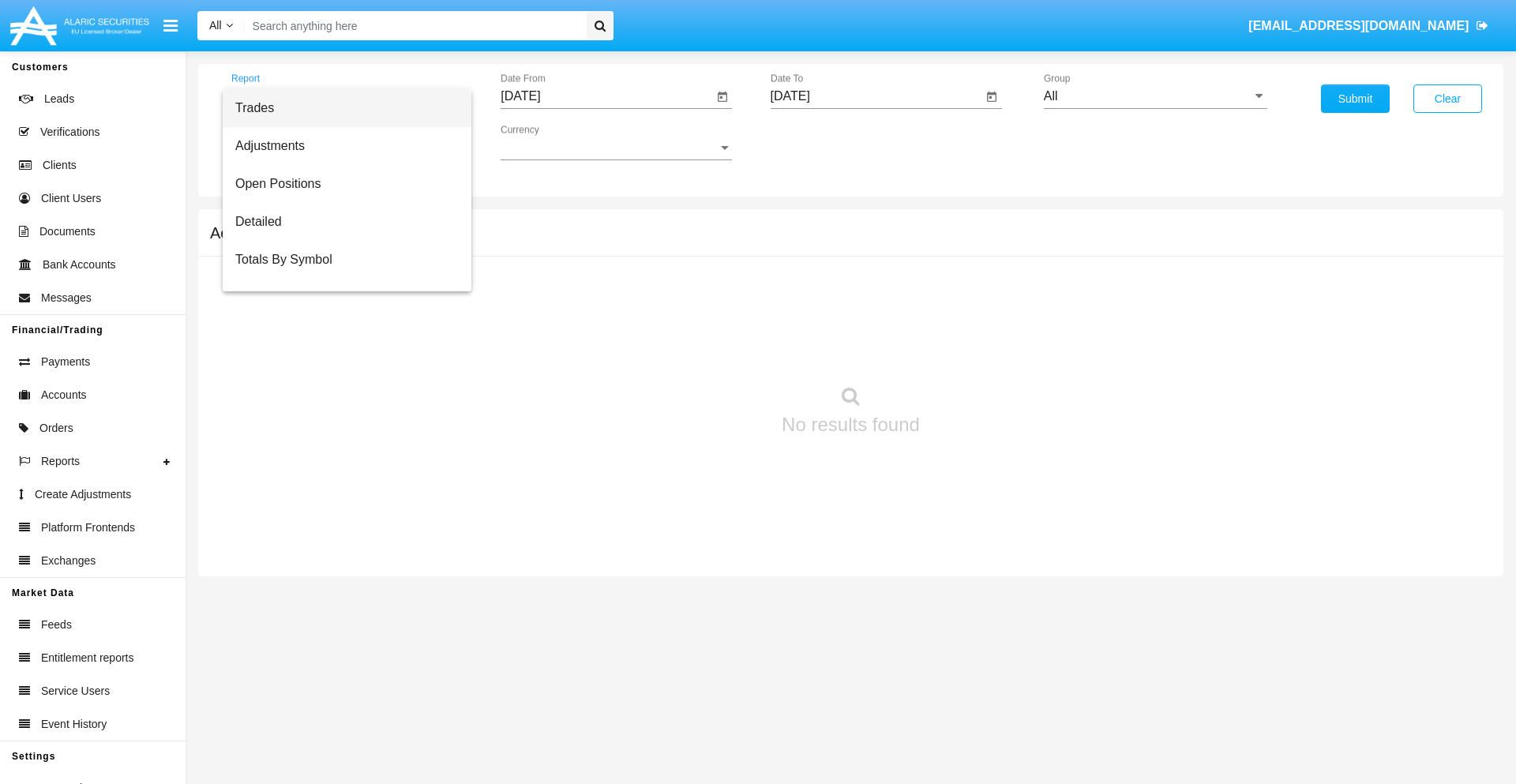
scroll to position [25, 0]
click at [340, 273] on span "Totals By Date" at bounding box center [347, 272] width 224 height 38
click at [606, 97] on input "[DATE]" at bounding box center [606, 96] width 213 height 14
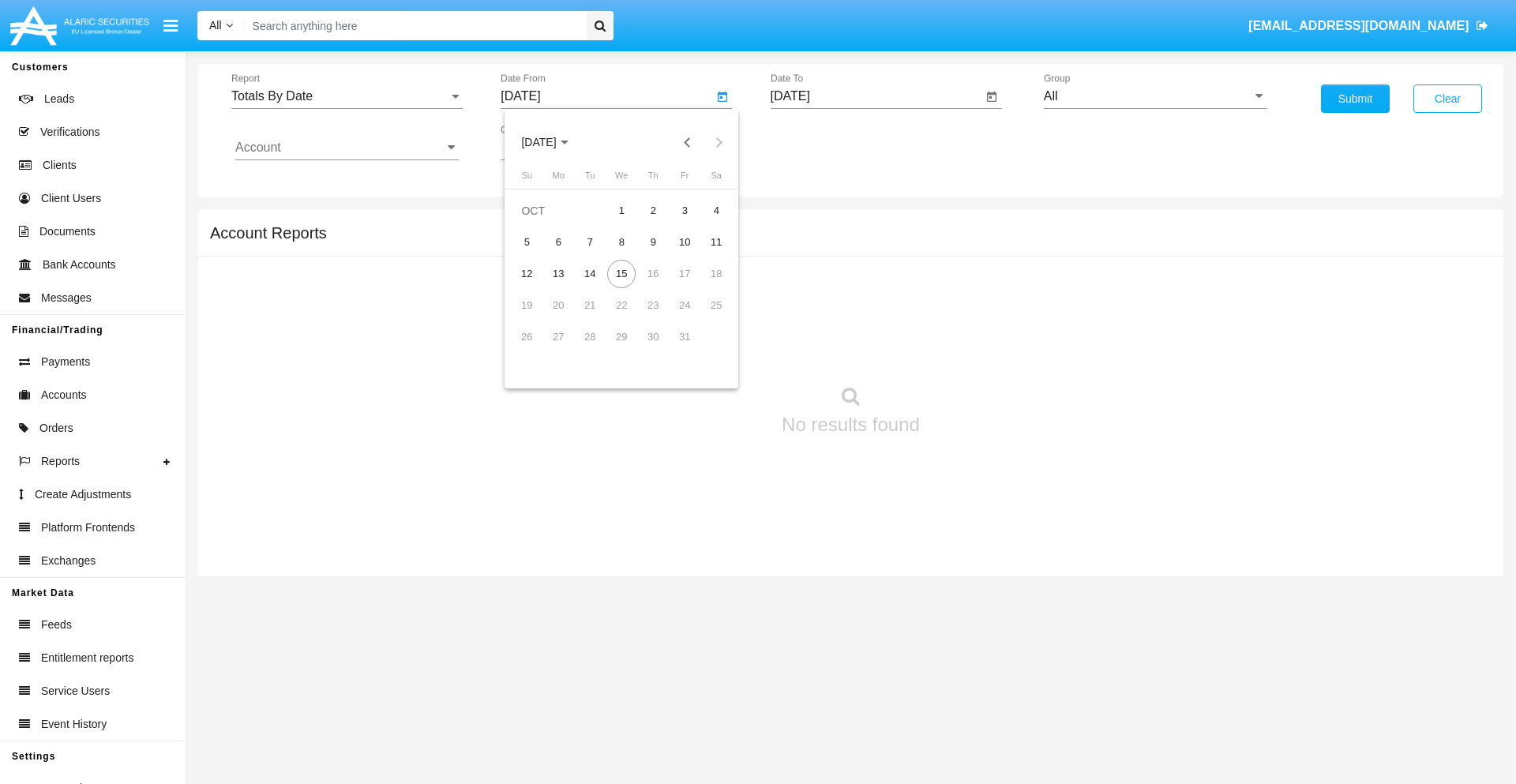
click at [552, 142] on span "[DATE]" at bounding box center [538, 142] width 35 height 13
click at [704, 349] on div "2025" at bounding box center [704, 349] width 50 height 29
click at [539, 285] on div "SEP" at bounding box center [539, 286] width 50 height 29
click at [589, 367] on div "30" at bounding box center [589, 368] width 29 height 29
type input "[DATE]"
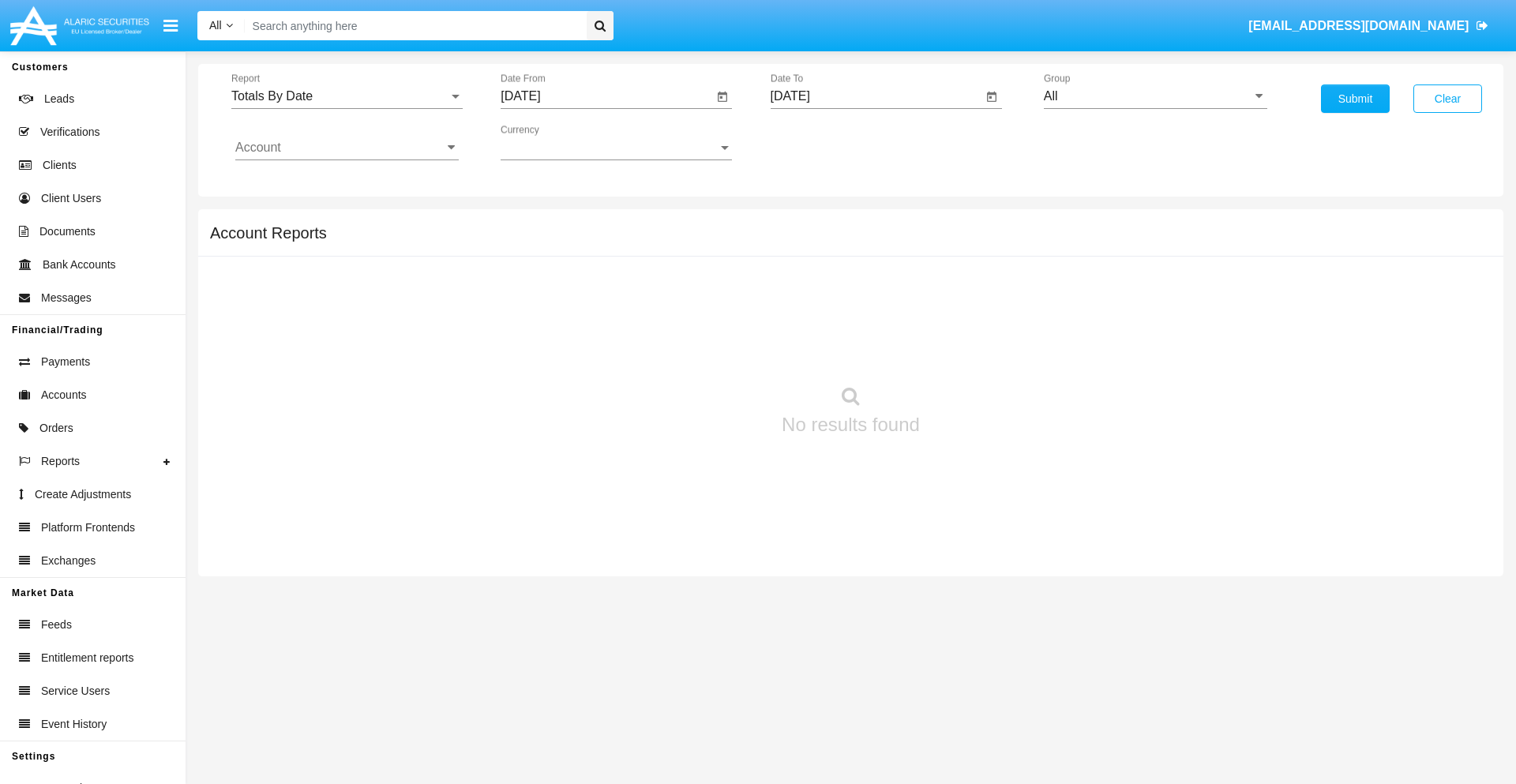
click at [876, 97] on input "[DATE]" at bounding box center [877, 96] width 213 height 14
click at [822, 142] on span "[DATE]" at bounding box center [808, 142] width 35 height 13
click at [973, 349] on div "2025" at bounding box center [973, 349] width 50 height 29
click at [863, 285] on div "OCT" at bounding box center [863, 286] width 50 height 29
click at [890, 273] on div "15" at bounding box center [891, 274] width 29 height 29
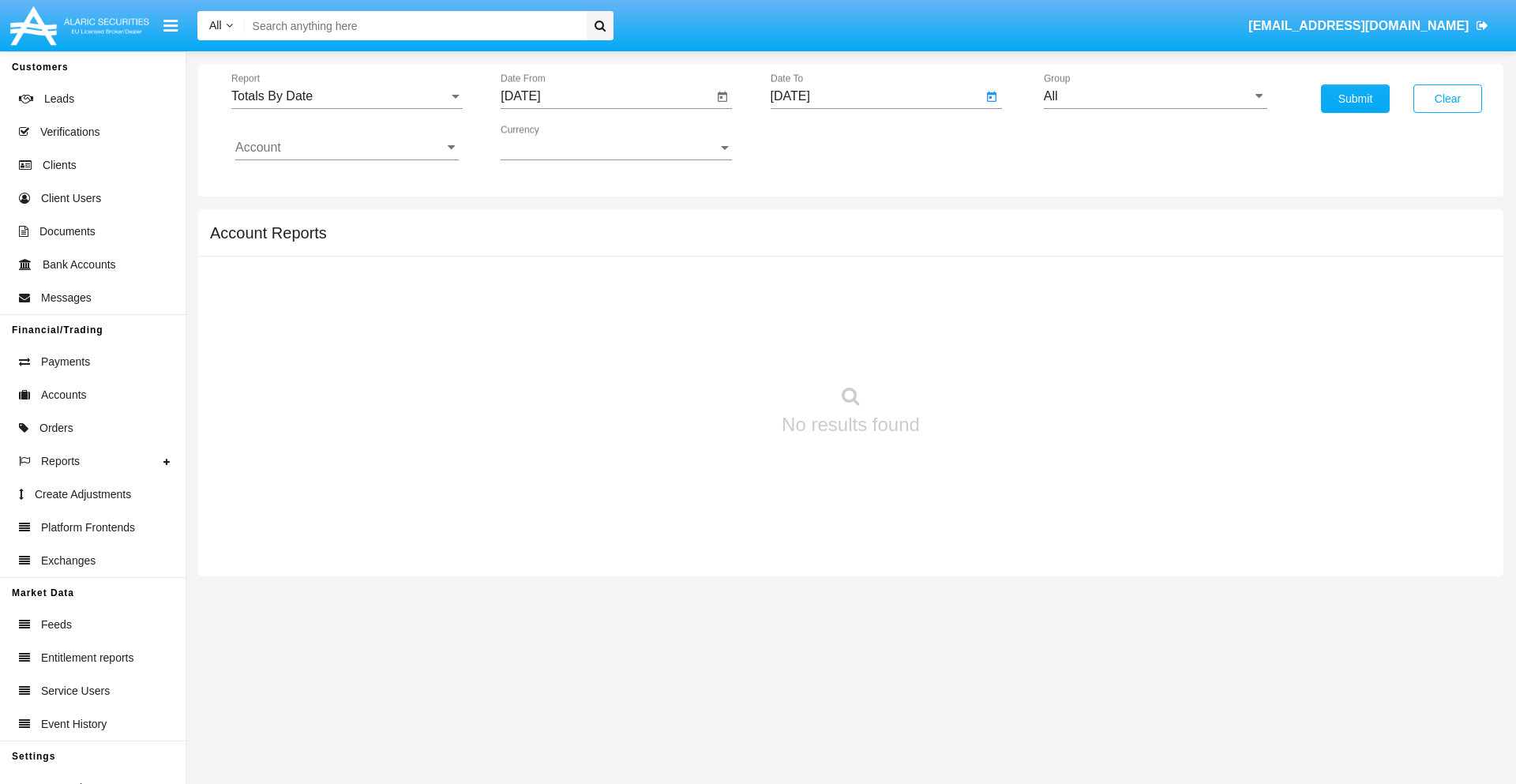
type input "[DATE]"
click at [1155, 97] on input "All" at bounding box center [1155, 96] width 224 height 14
click at [1110, 304] on span "Hammer Web Lite" at bounding box center [1111, 304] width 102 height 14
type input "Hammer Web Lite"
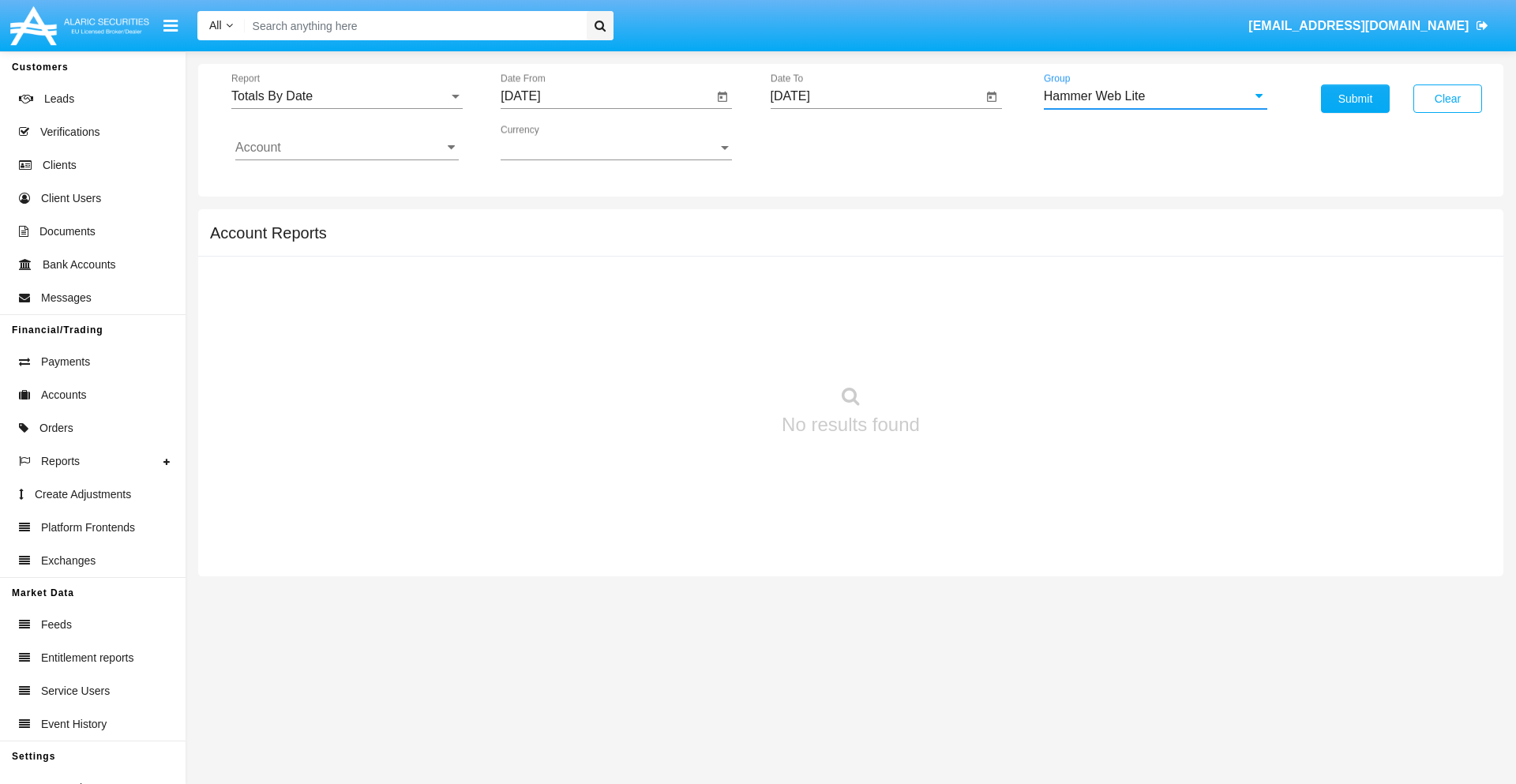
click at [346, 147] on input "Account" at bounding box center [347, 147] width 224 height 14
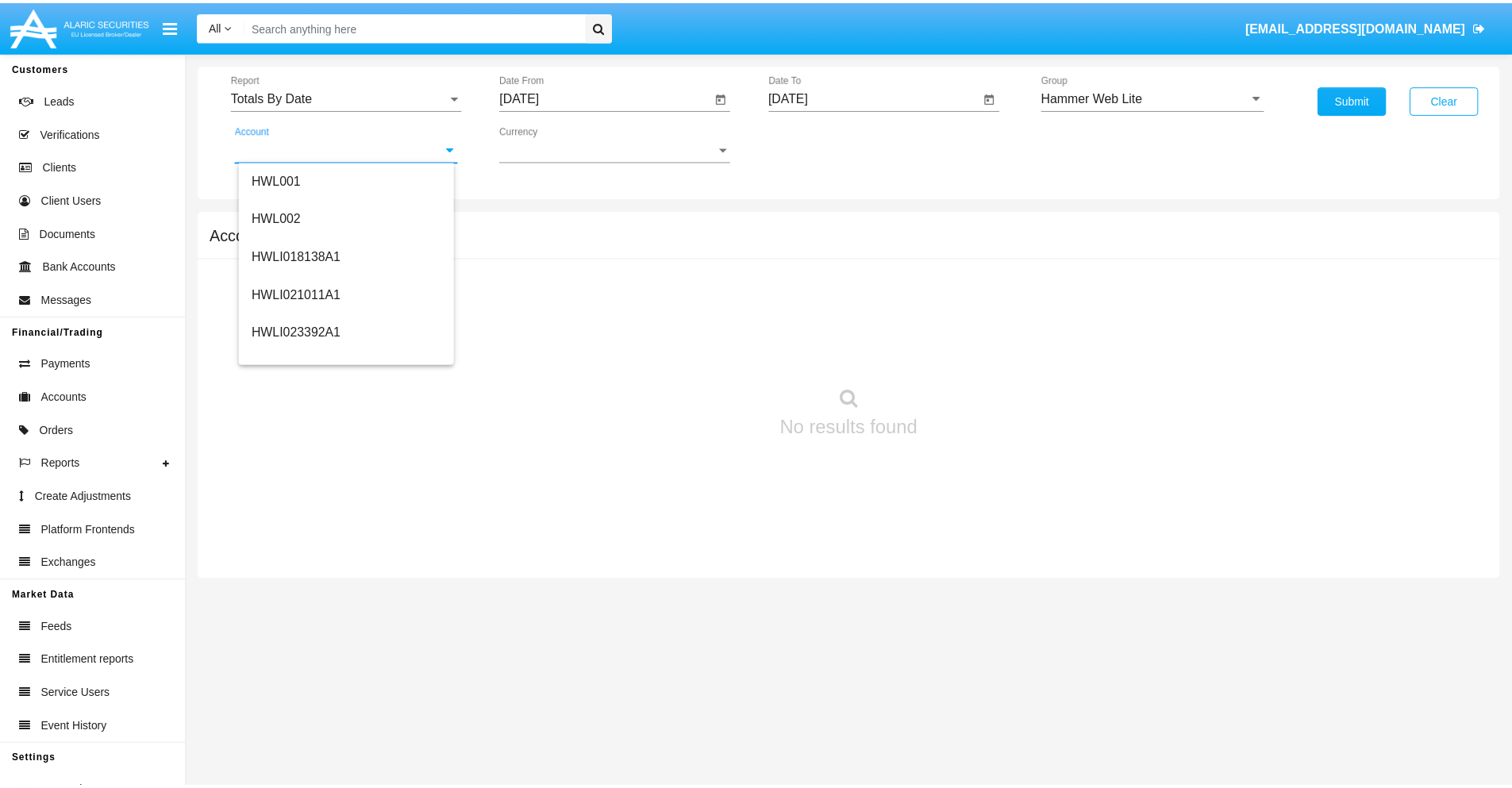
scroll to position [241, 0]
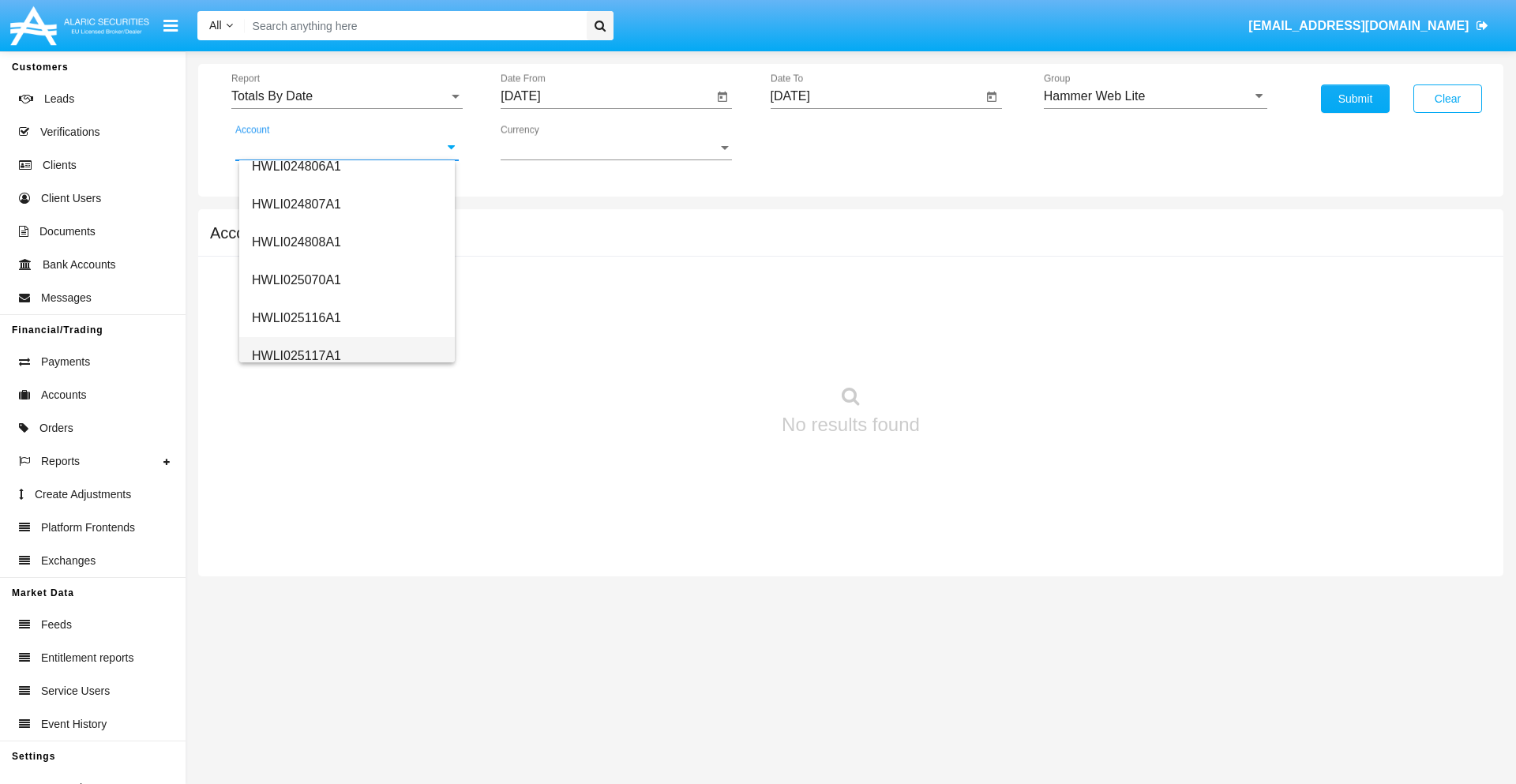
click at [296, 355] on span "HWLI025117A1" at bounding box center [296, 356] width 89 height 14
type input "HWLI025117A1"
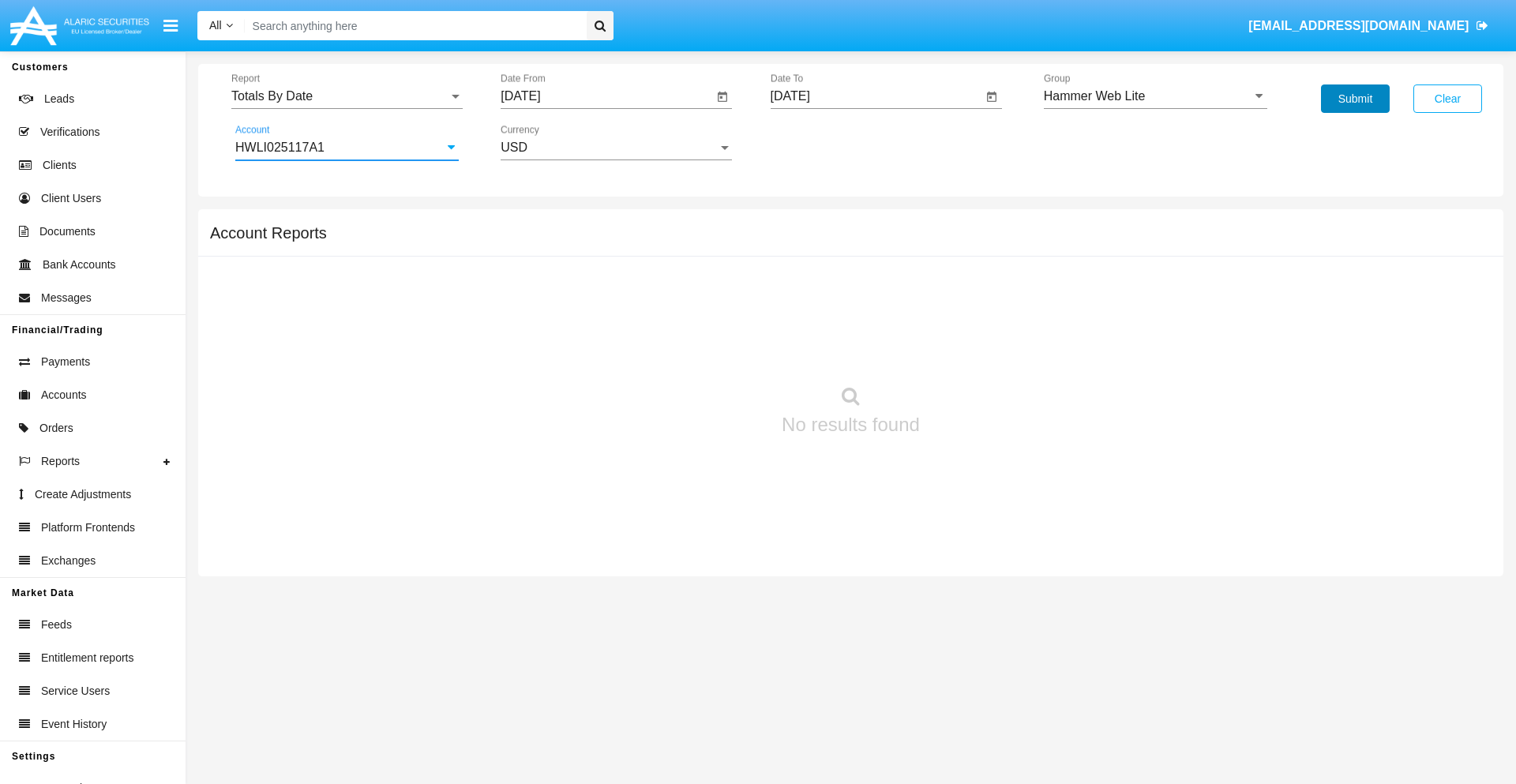
click at [1354, 99] on button "Submit" at bounding box center [1354, 99] width 69 height 29
click at [346, 97] on span "Report" at bounding box center [340, 96] width 217 height 14
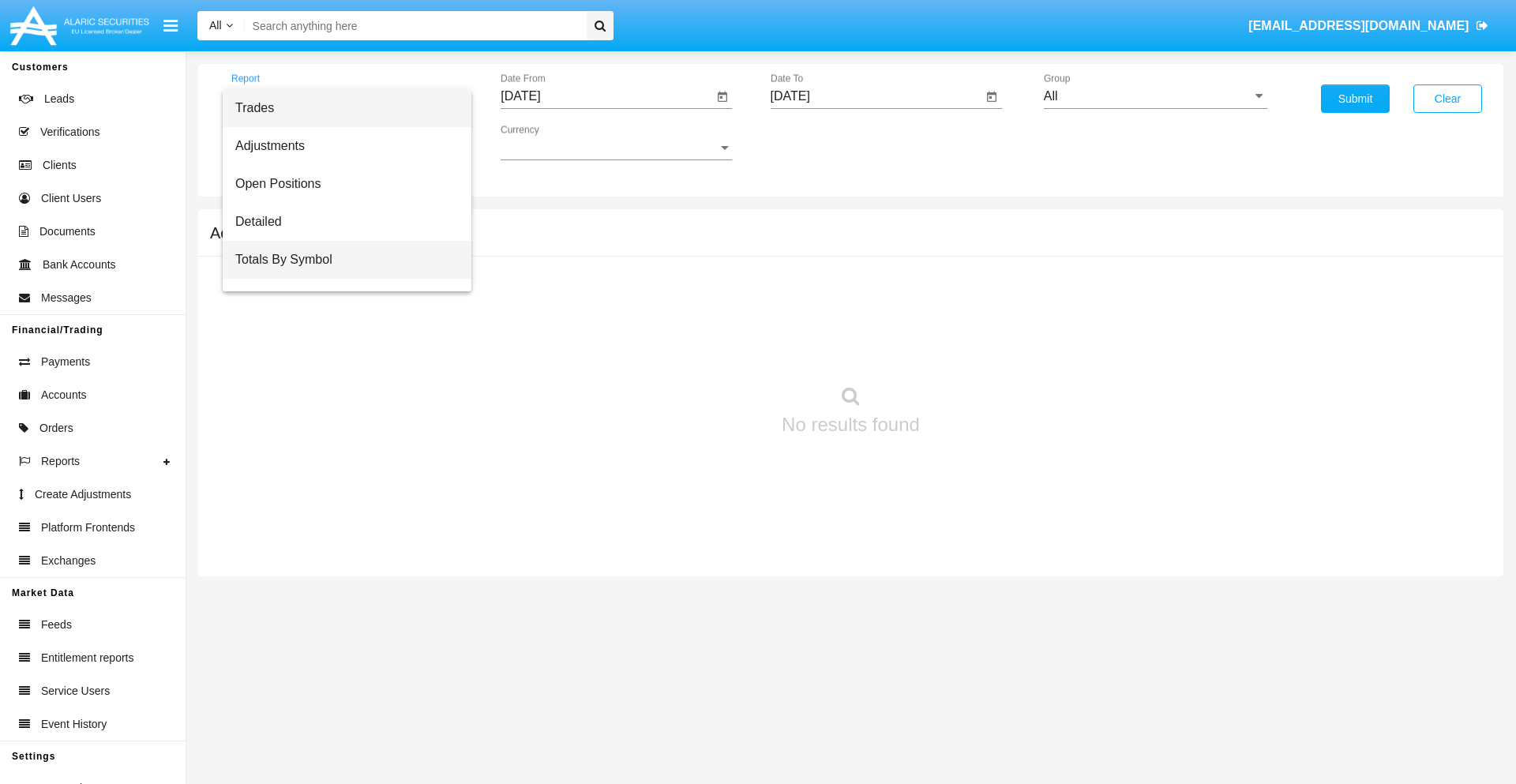
click at [340, 260] on span "Totals By Symbol" at bounding box center [347, 259] width 224 height 38
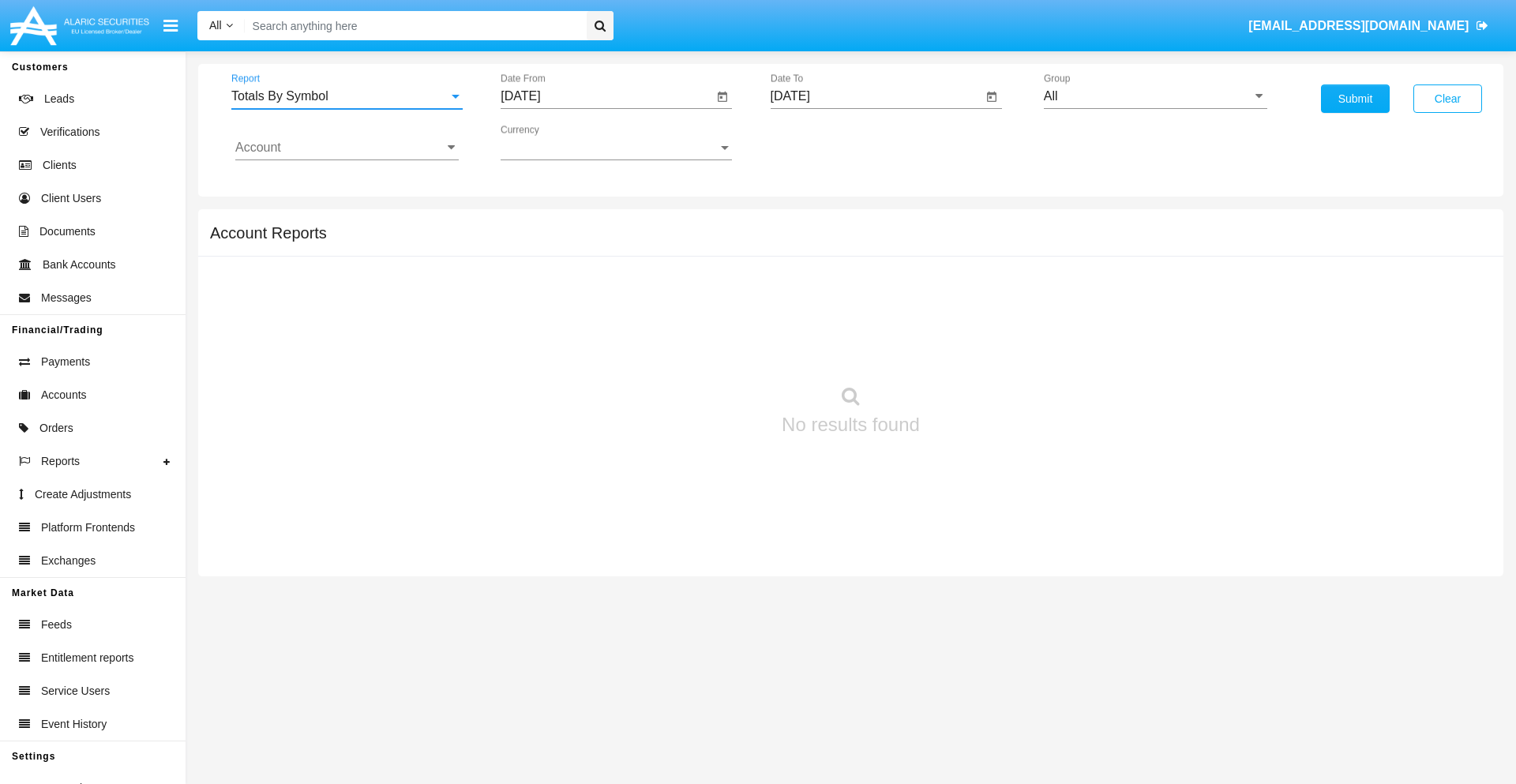
click at [606, 97] on input "[DATE]" at bounding box center [606, 96] width 213 height 14
click at [552, 142] on span "[DATE]" at bounding box center [538, 142] width 35 height 13
click at [704, 349] on div "2025" at bounding box center [704, 349] width 50 height 29
click at [539, 285] on div "SEP" at bounding box center [539, 286] width 50 height 29
click at [558, 305] on div "15" at bounding box center [558, 306] width 29 height 29
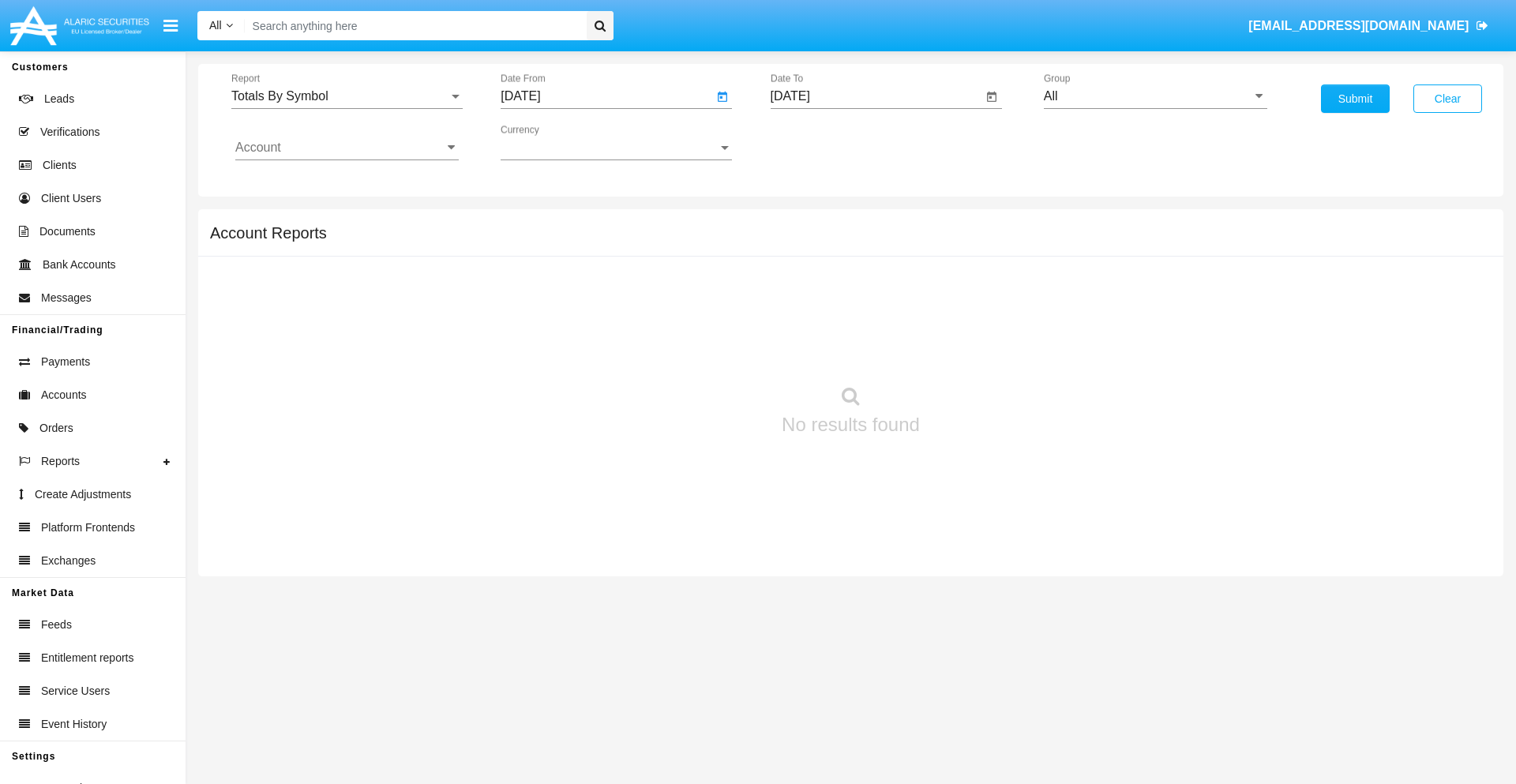
type input "09/15/25"
click at [876, 97] on input "[DATE]" at bounding box center [877, 96] width 213 height 14
click at [822, 142] on span "[DATE]" at bounding box center [808, 142] width 35 height 13
click at [973, 349] on div "2025" at bounding box center [973, 349] width 50 height 29
click at [863, 285] on div "OCT" at bounding box center [863, 286] width 50 height 29
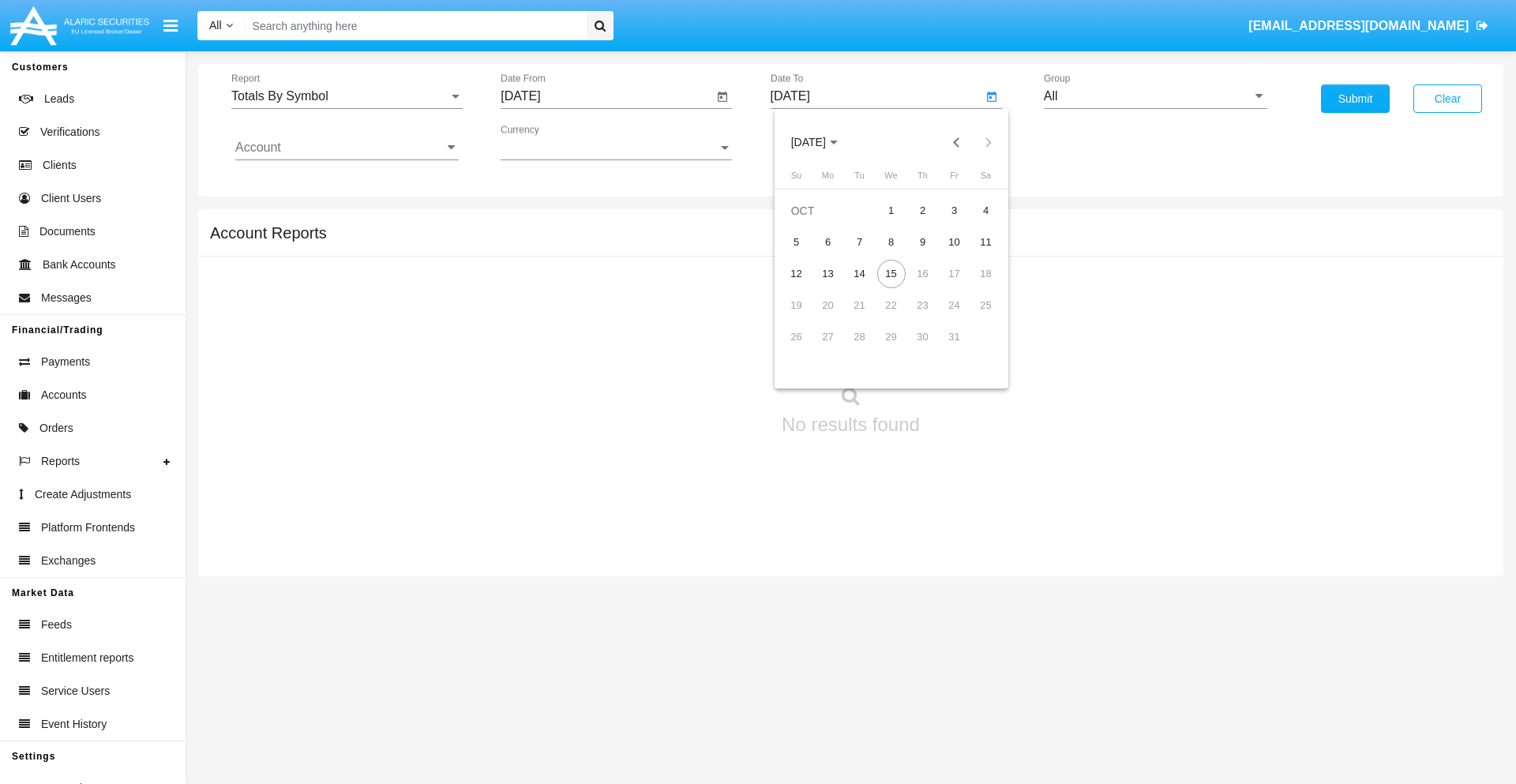
click at [890, 273] on div "15" at bounding box center [891, 274] width 29 height 29
type input "[DATE]"
click at [1155, 97] on input "All" at bounding box center [1155, 96] width 224 height 14
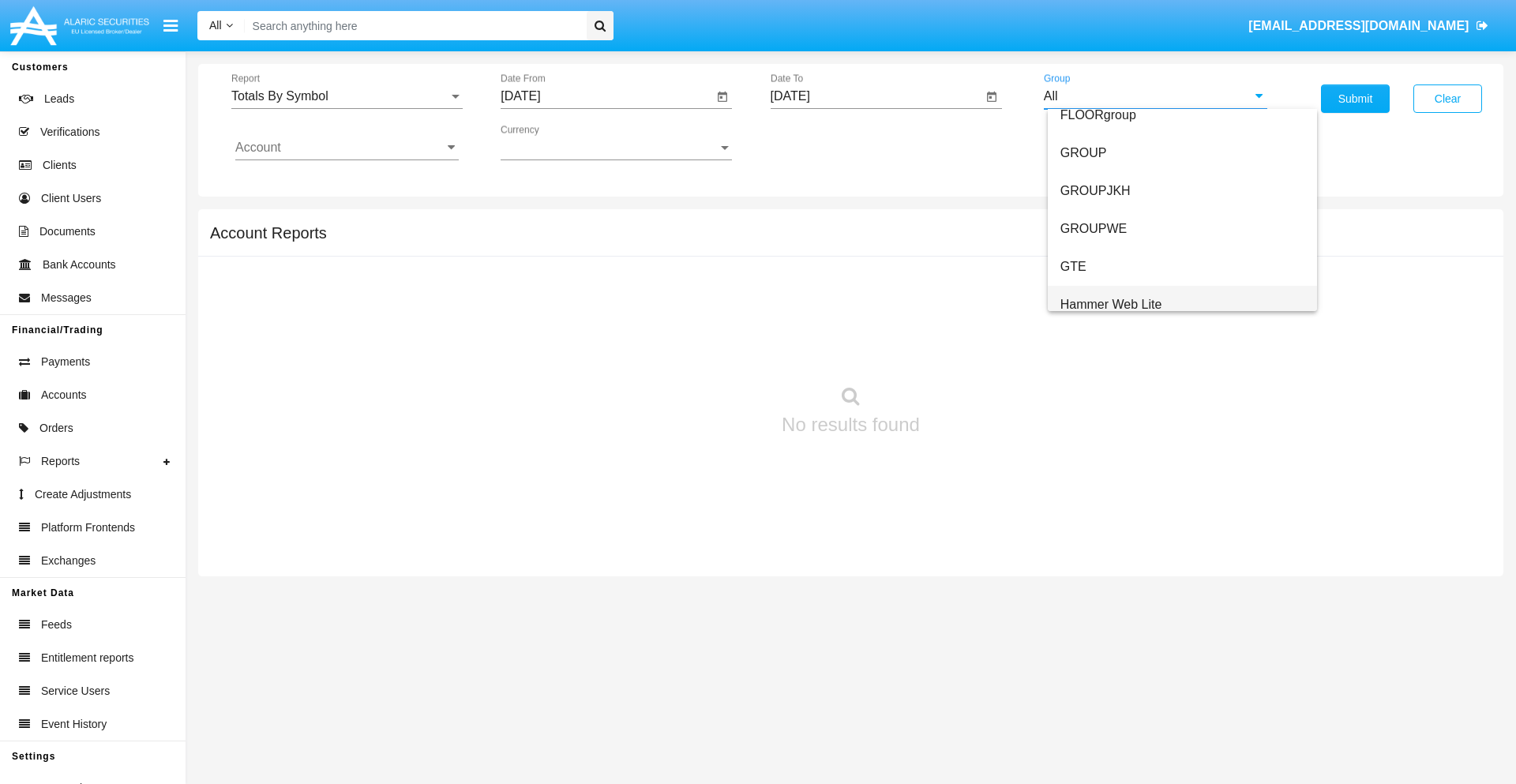
click at [1110, 304] on span "Hammer Web Lite" at bounding box center [1111, 304] width 102 height 14
type input "Hammer Web Lite"
click at [346, 147] on input "Account" at bounding box center [347, 147] width 224 height 14
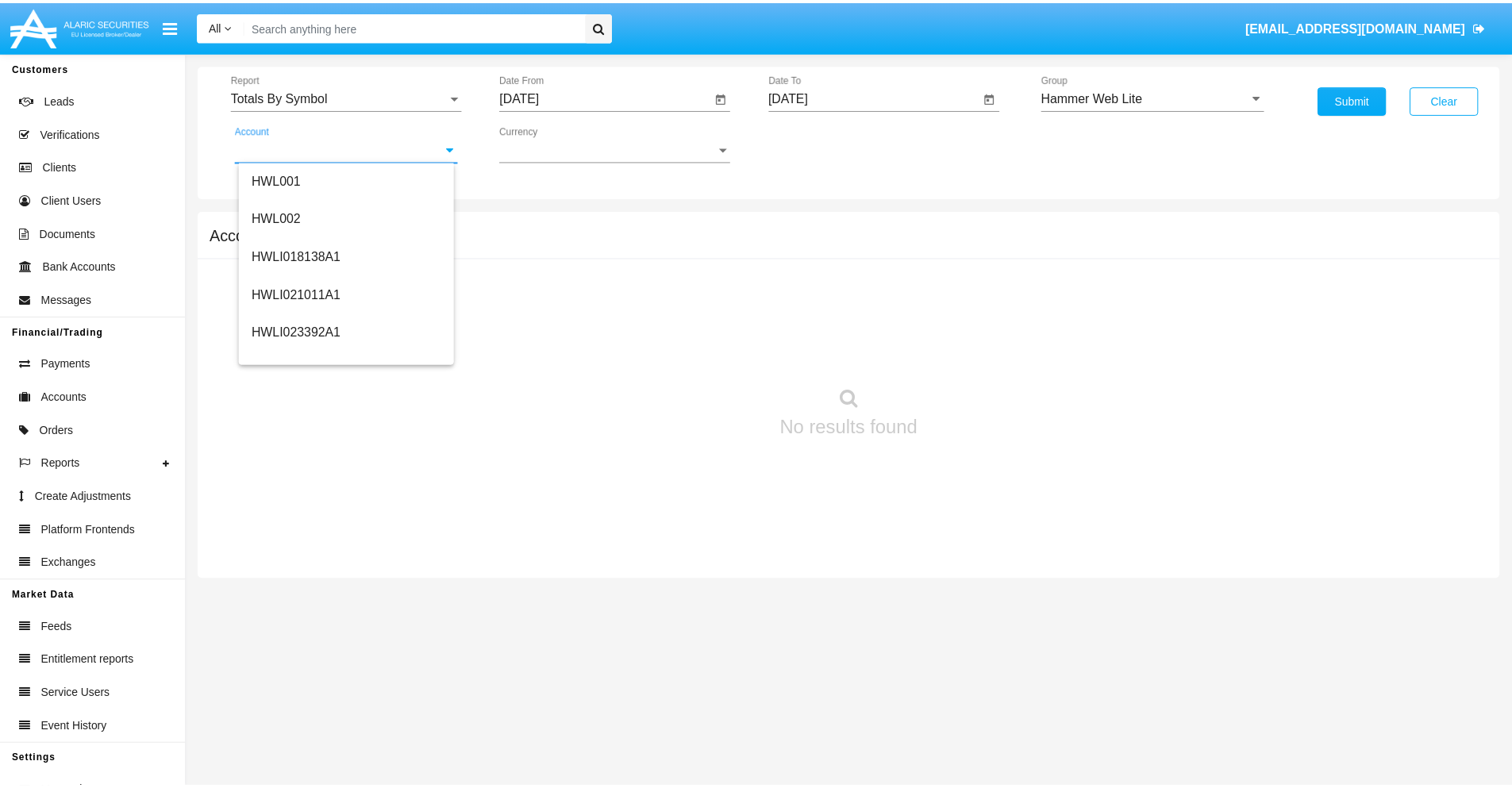
scroll to position [241, 0]
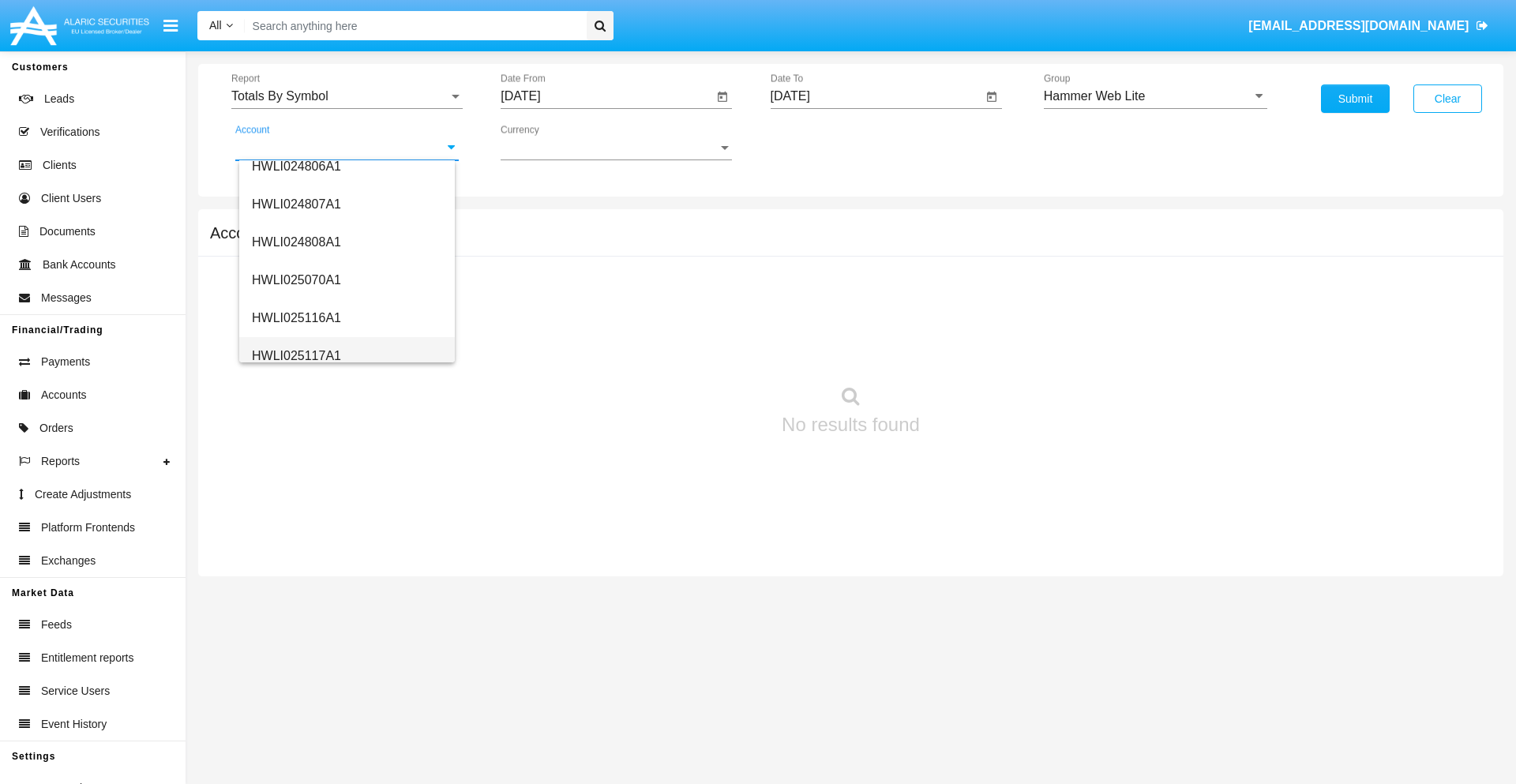
click at [296, 355] on span "HWLI025117A1" at bounding box center [296, 356] width 89 height 14
type input "HWLI025117A1"
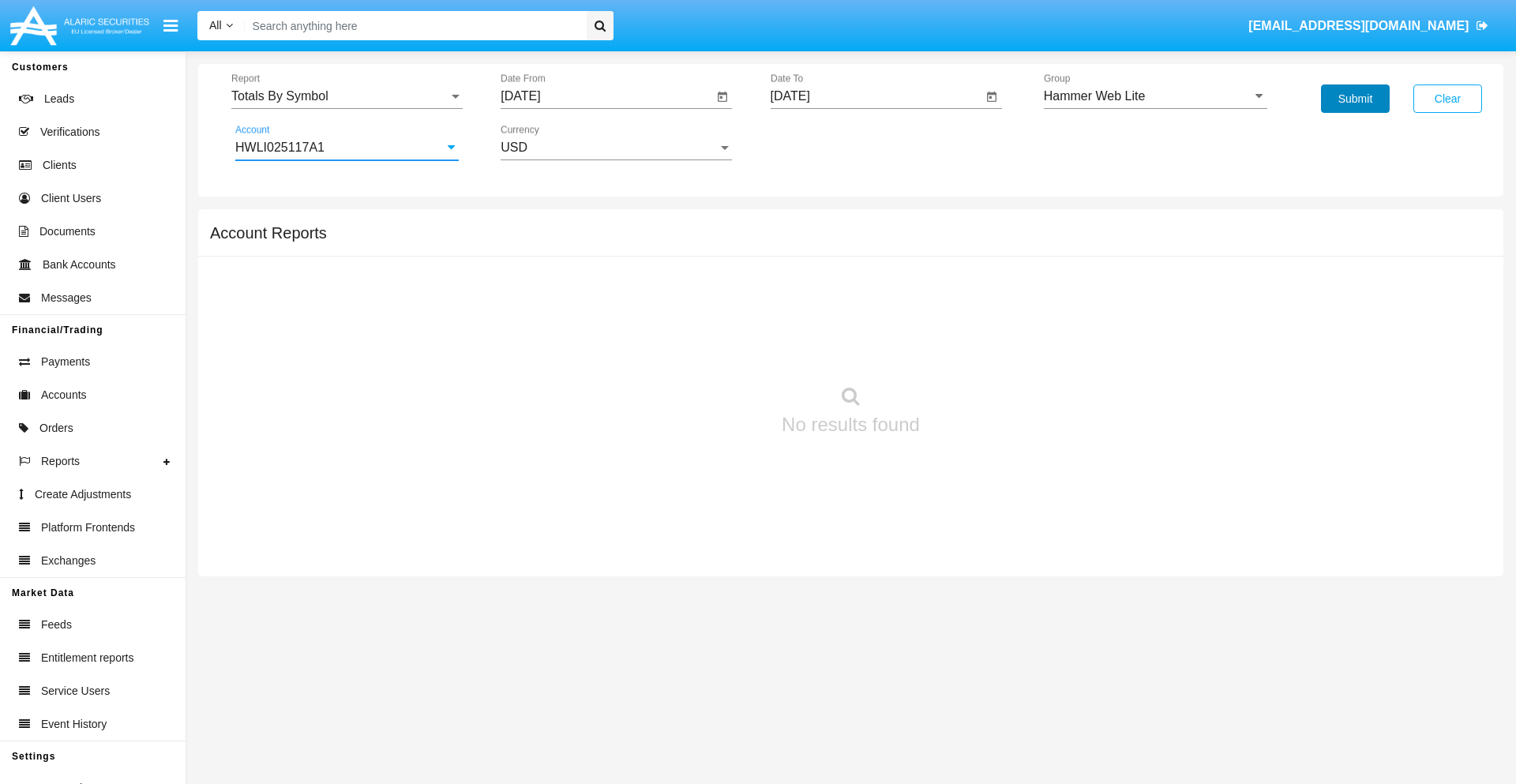
click at [1354, 99] on button "Submit" at bounding box center [1354, 99] width 69 height 29
click at [346, 97] on span "Report" at bounding box center [340, 96] width 217 height 14
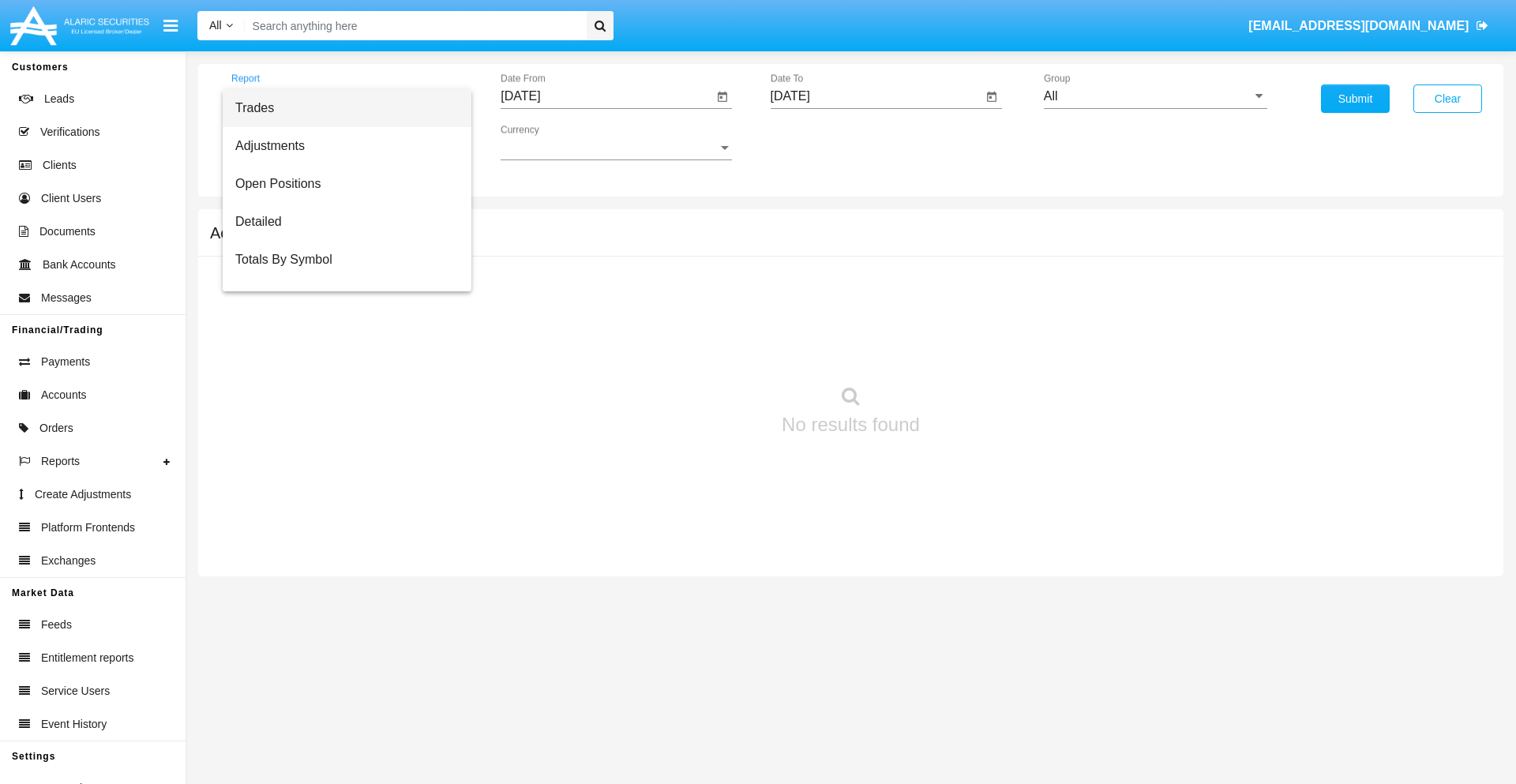
click at [340, 108] on span "Trades" at bounding box center [347, 108] width 224 height 38
click at [606, 97] on input "[DATE]" at bounding box center [606, 96] width 213 height 14
click at [552, 142] on span "[DATE]" at bounding box center [538, 142] width 35 height 13
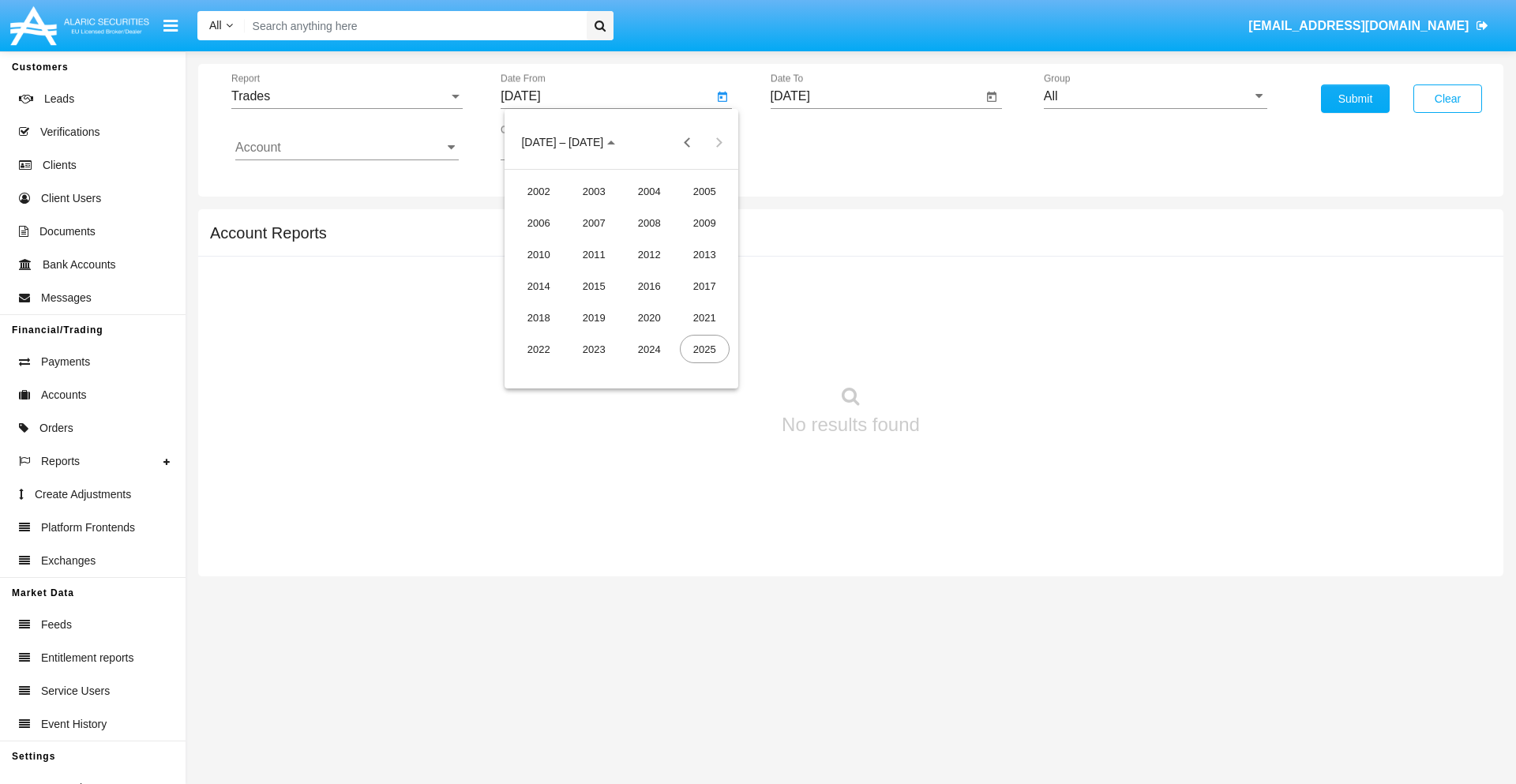
click at [704, 349] on div "2025" at bounding box center [704, 349] width 50 height 29
click at [649, 254] on div "[DATE]" at bounding box center [649, 254] width 50 height 29
click at [589, 305] on div "15" at bounding box center [589, 306] width 29 height 29
type input "[DATE]"
click at [876, 97] on input "[DATE]" at bounding box center [877, 96] width 213 height 14
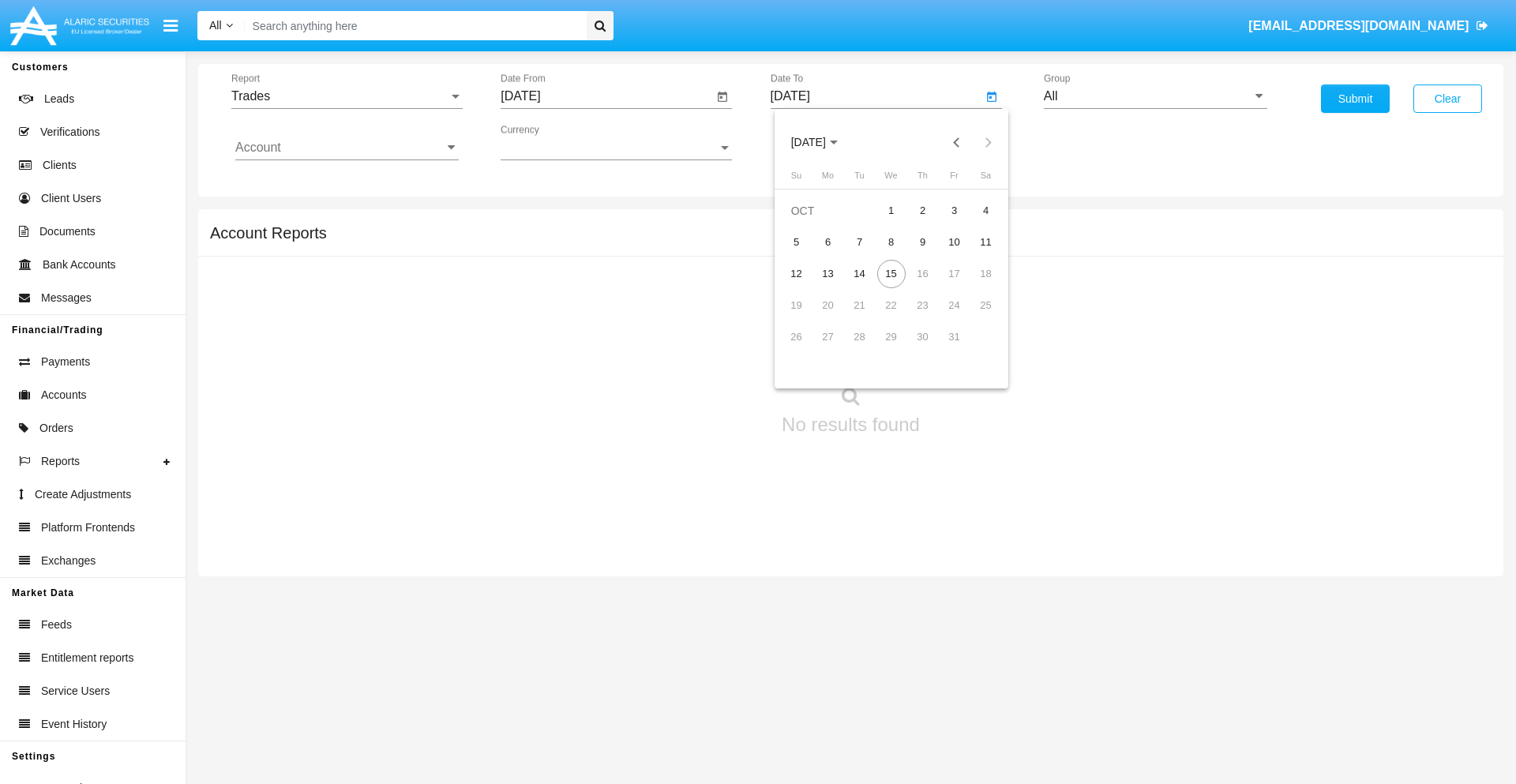
click at [822, 142] on span "[DATE]" at bounding box center [808, 142] width 35 height 13
click at [973, 349] on div "2025" at bounding box center [973, 349] width 50 height 29
click at [863, 285] on div "OCT" at bounding box center [863, 286] width 50 height 29
click at [890, 273] on div "15" at bounding box center [891, 274] width 29 height 29
type input "[DATE]"
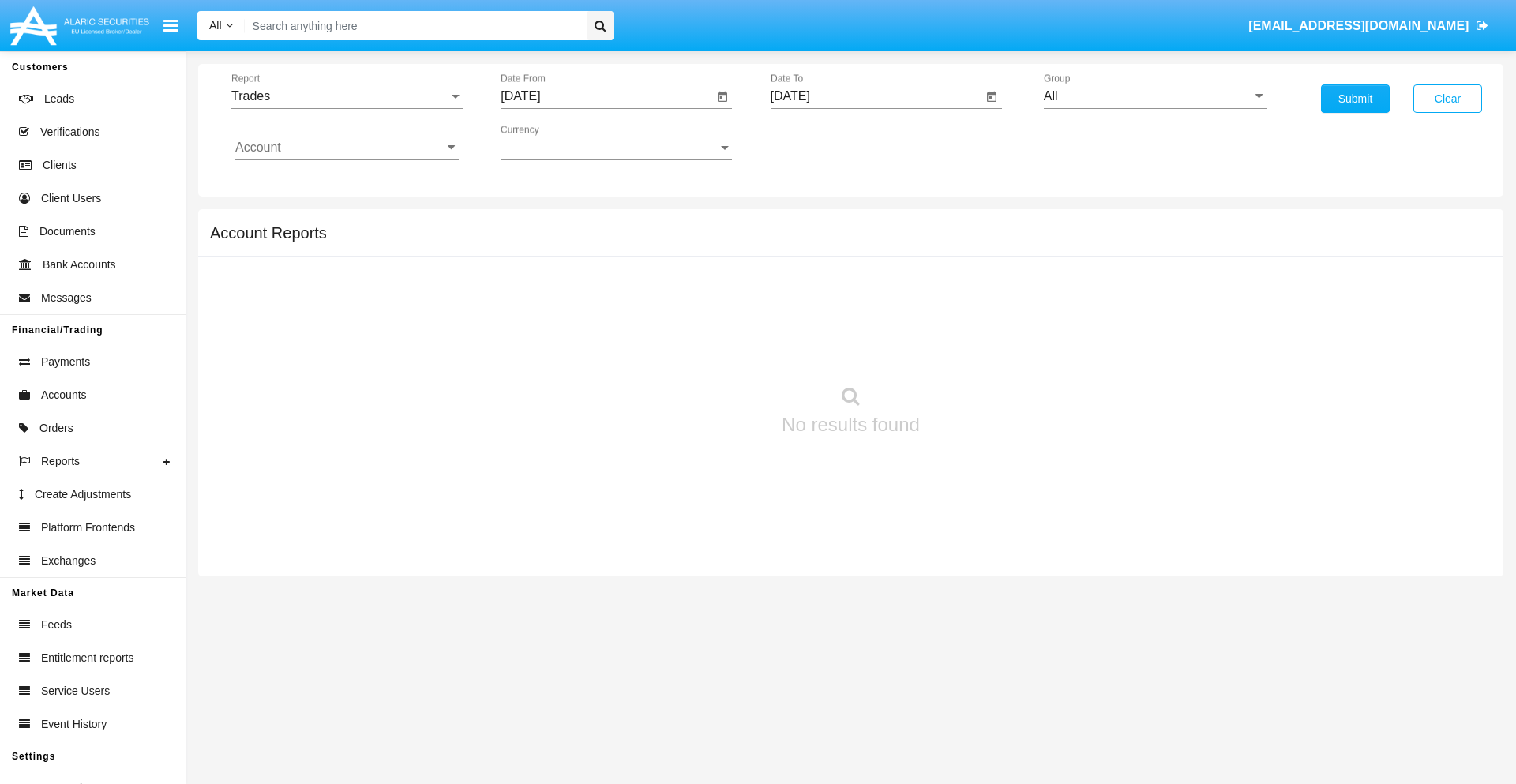
click at [1155, 97] on input "All" at bounding box center [1155, 96] width 224 height 14
type input "Hammer Web Lite"
click at [346, 147] on input "Account" at bounding box center [347, 147] width 224 height 14
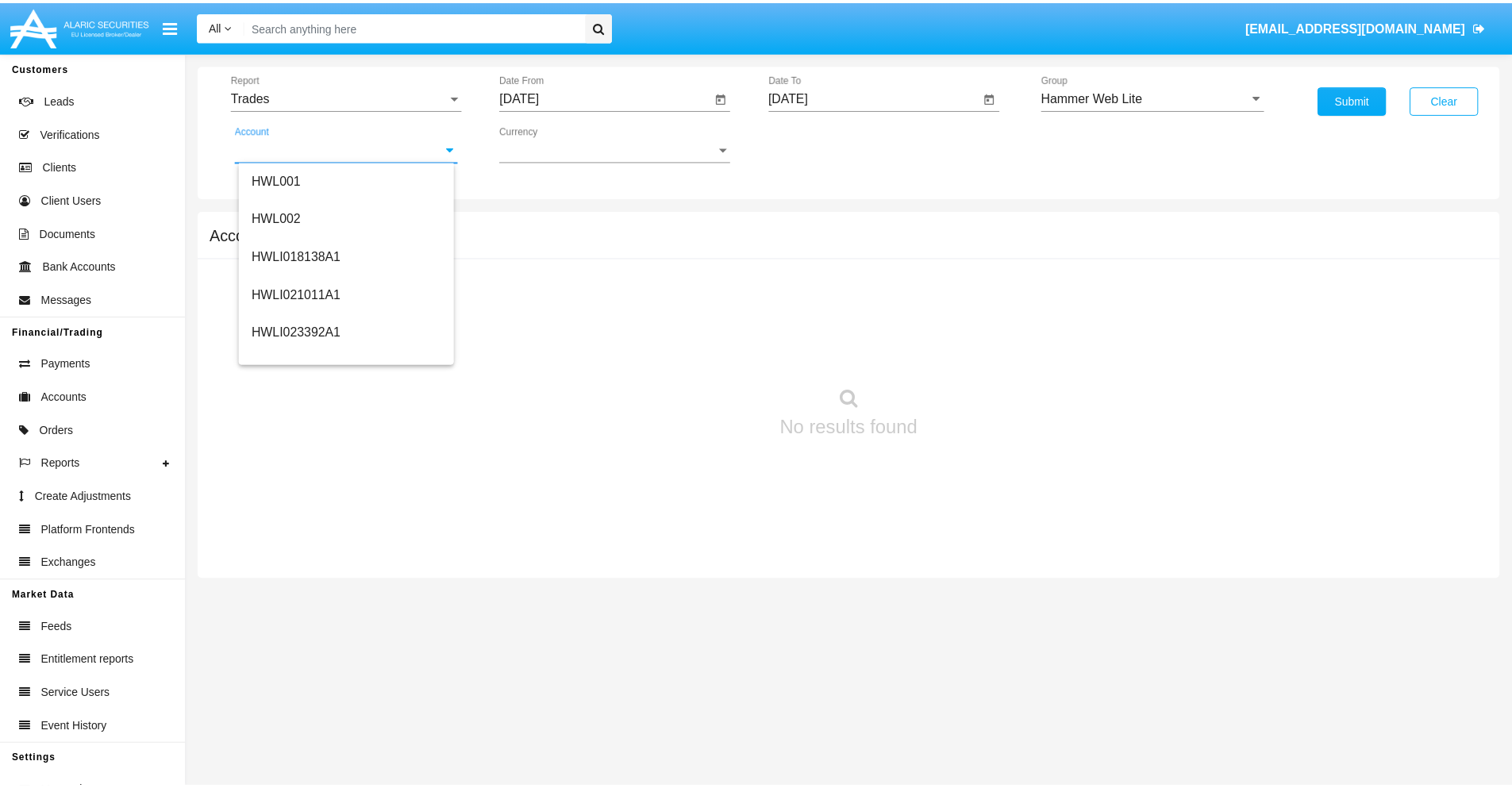
scroll to position [241, 0]
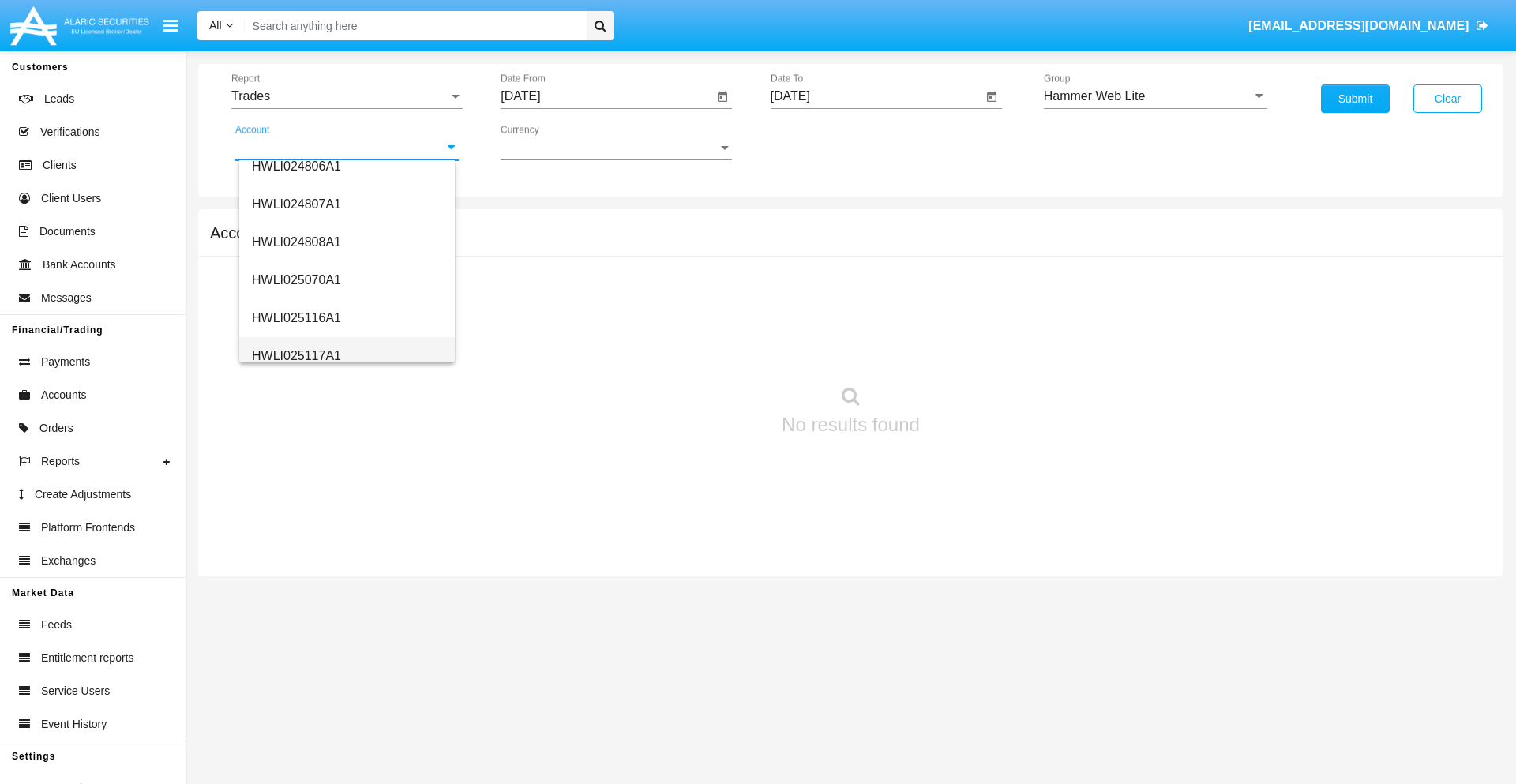
click at [296, 355] on span "HWLI025117A1" at bounding box center [296, 356] width 89 height 14
type input "HWLI025117A1"
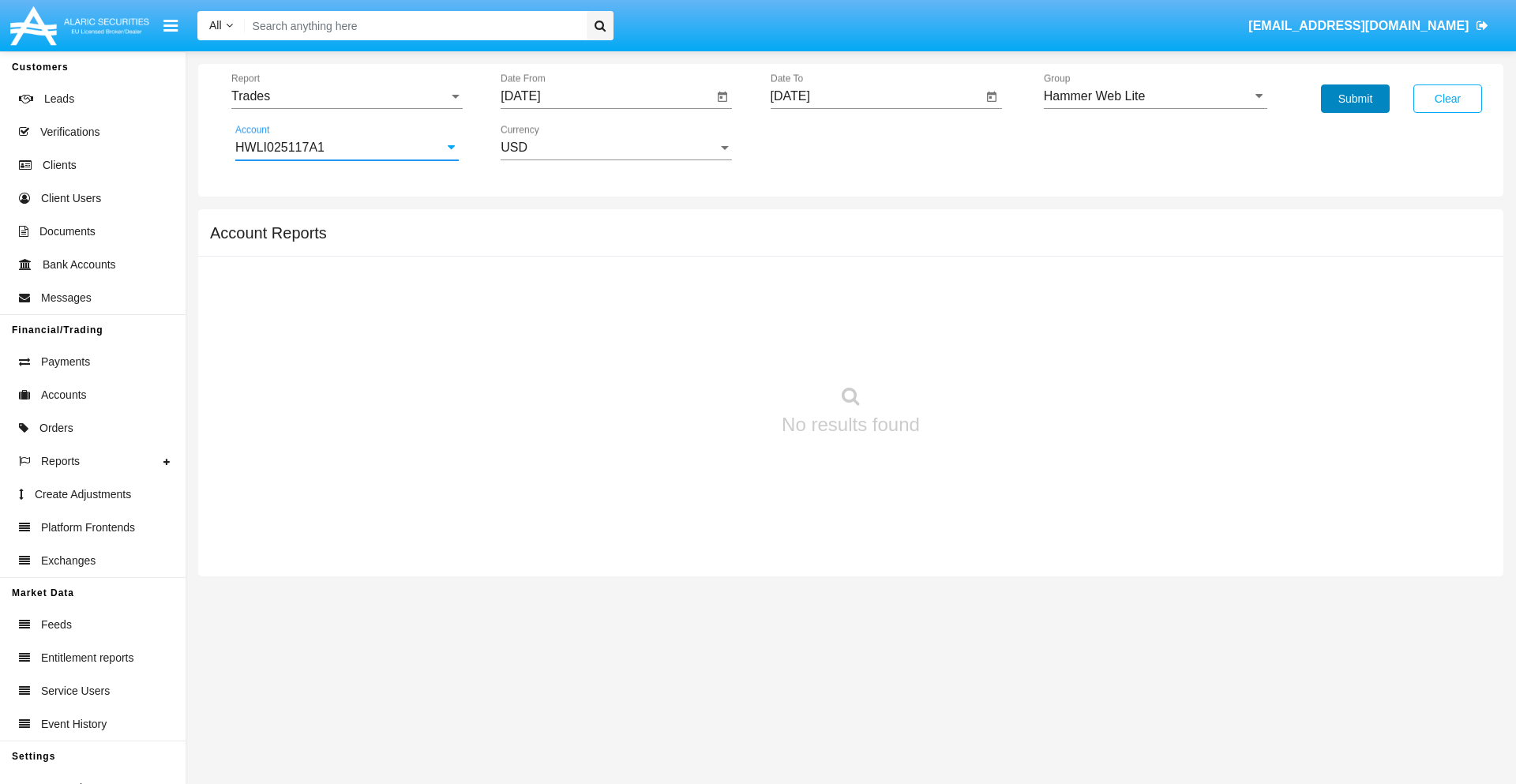
click at [1354, 99] on button "Submit" at bounding box center [1354, 99] width 69 height 29
click at [346, 97] on span "Report" at bounding box center [340, 96] width 217 height 14
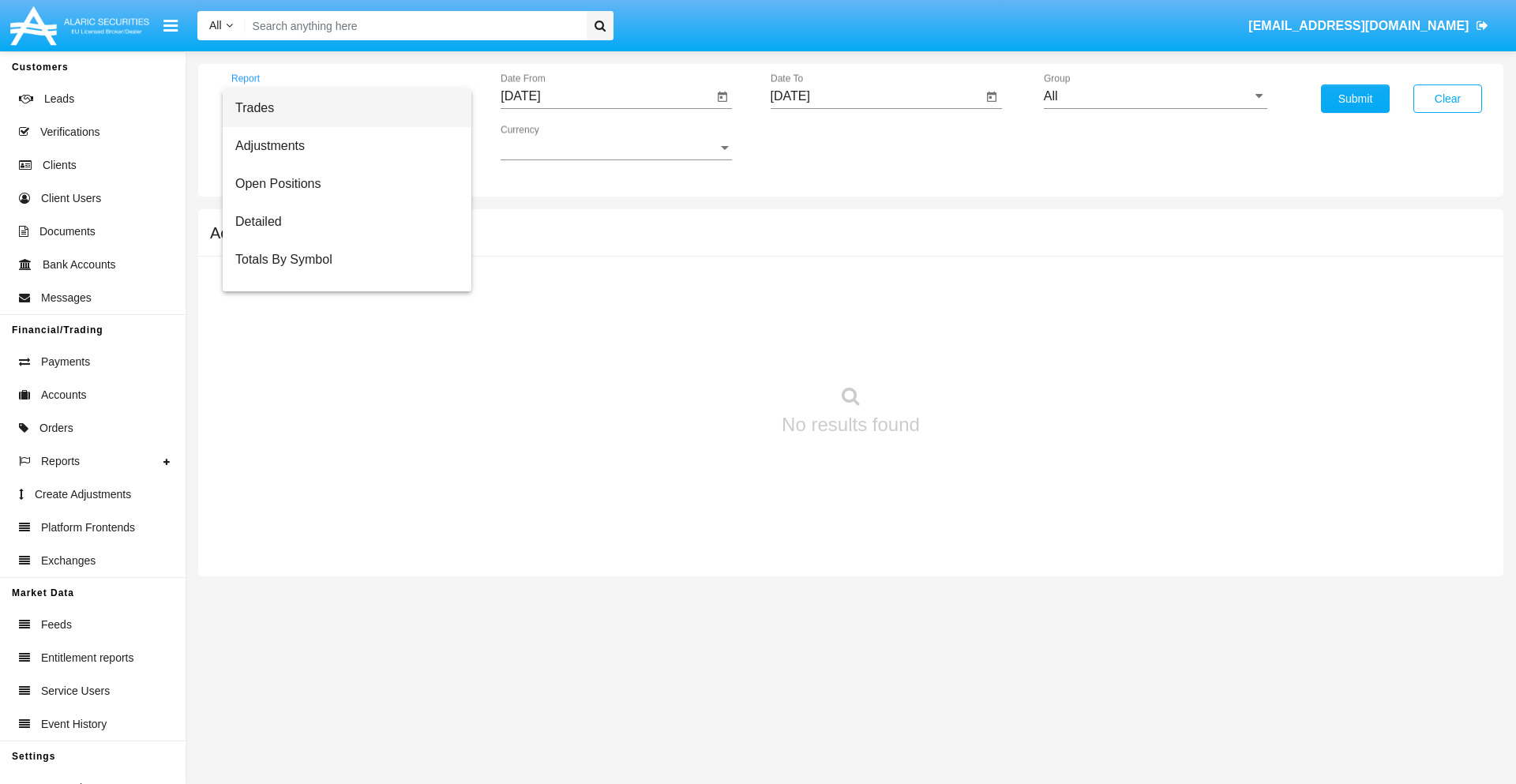
click at [340, 108] on span "Trades" at bounding box center [347, 108] width 224 height 38
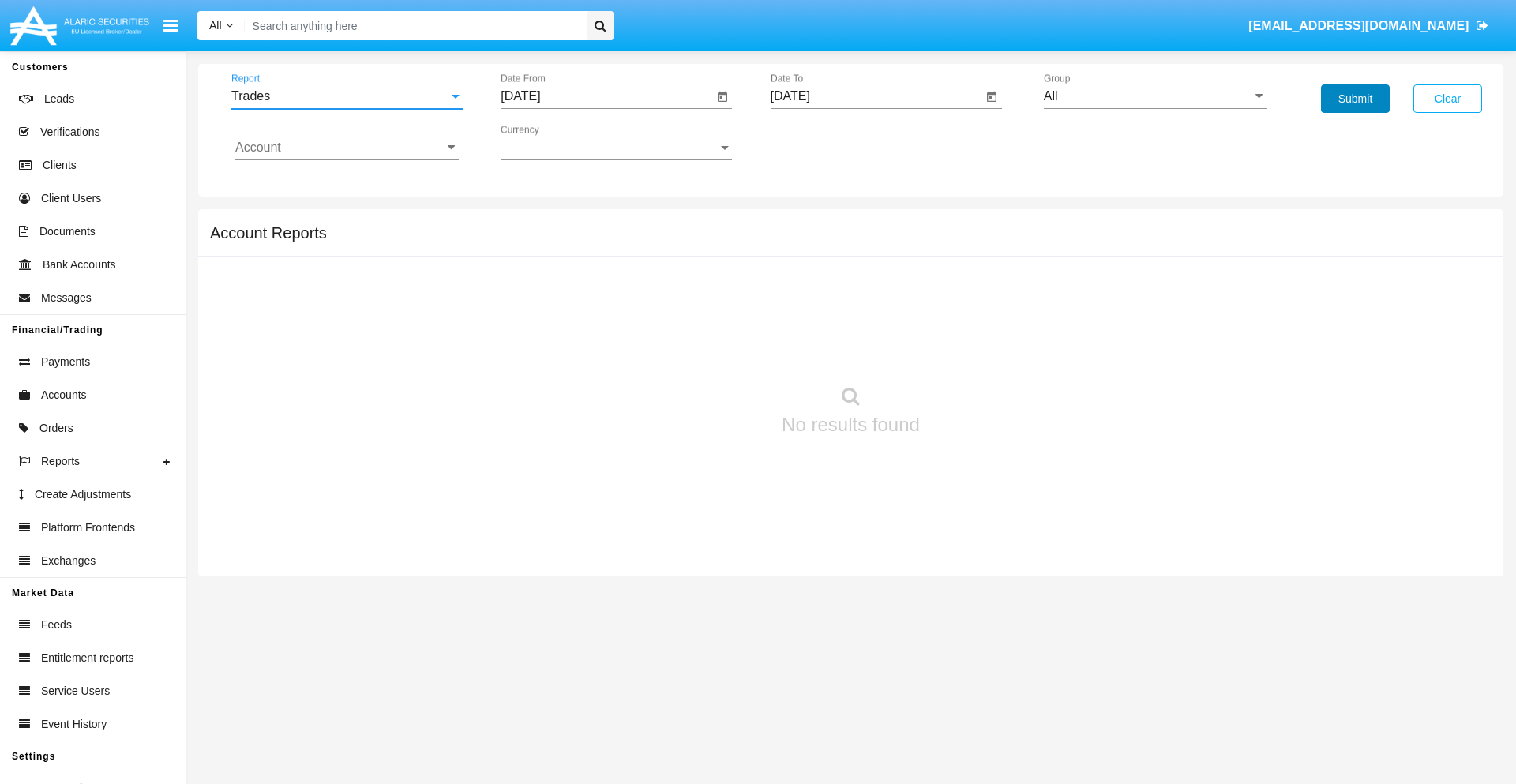
click at [1354, 99] on button "Submit" at bounding box center [1354, 99] width 69 height 29
click at [346, 97] on span "Report" at bounding box center [340, 96] width 217 height 14
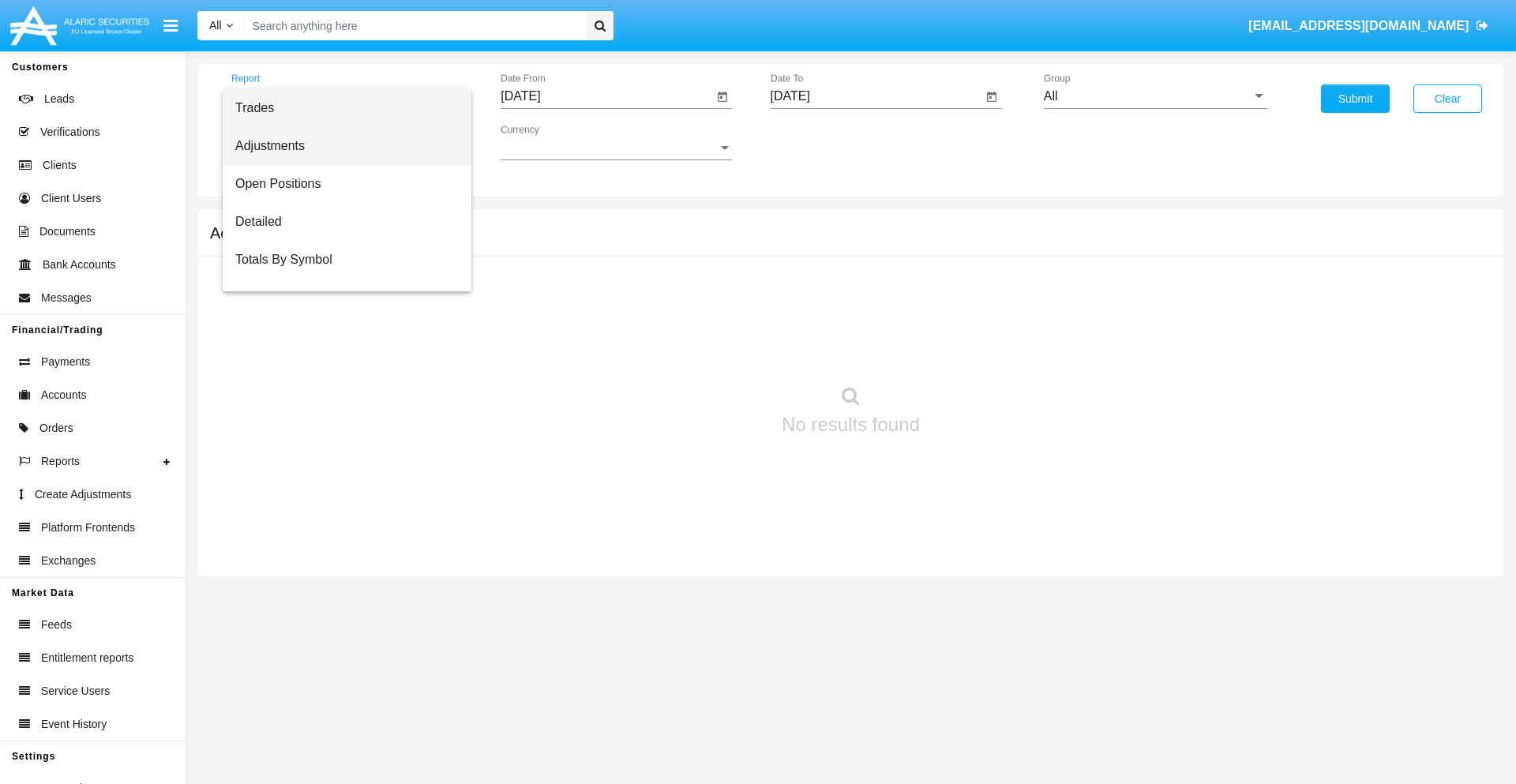
click at [340, 146] on span "Adjustments" at bounding box center [347, 146] width 224 height 38
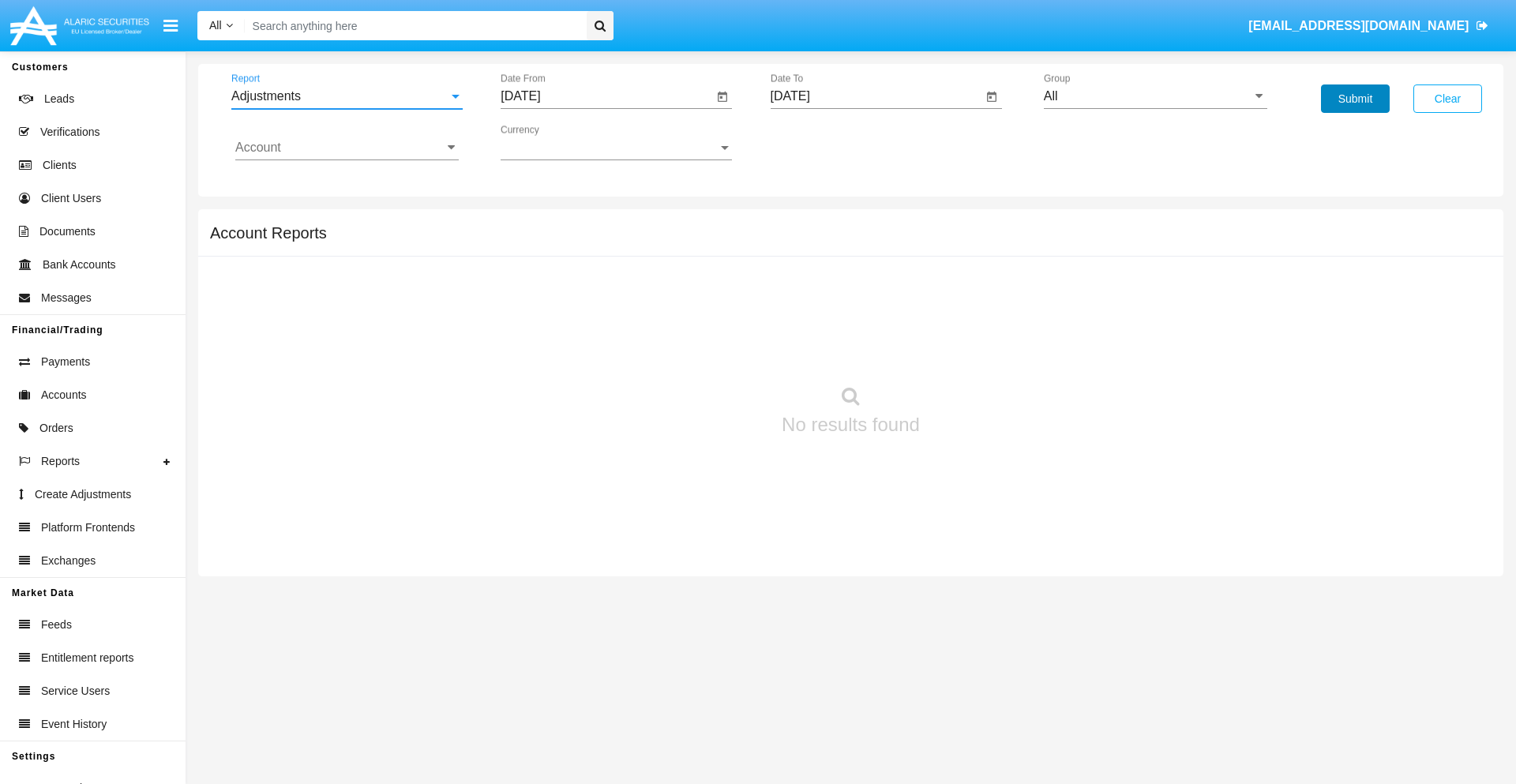
click at [1354, 99] on button "Submit" at bounding box center [1354, 99] width 69 height 29
click at [346, 97] on span "Report" at bounding box center [340, 96] width 217 height 14
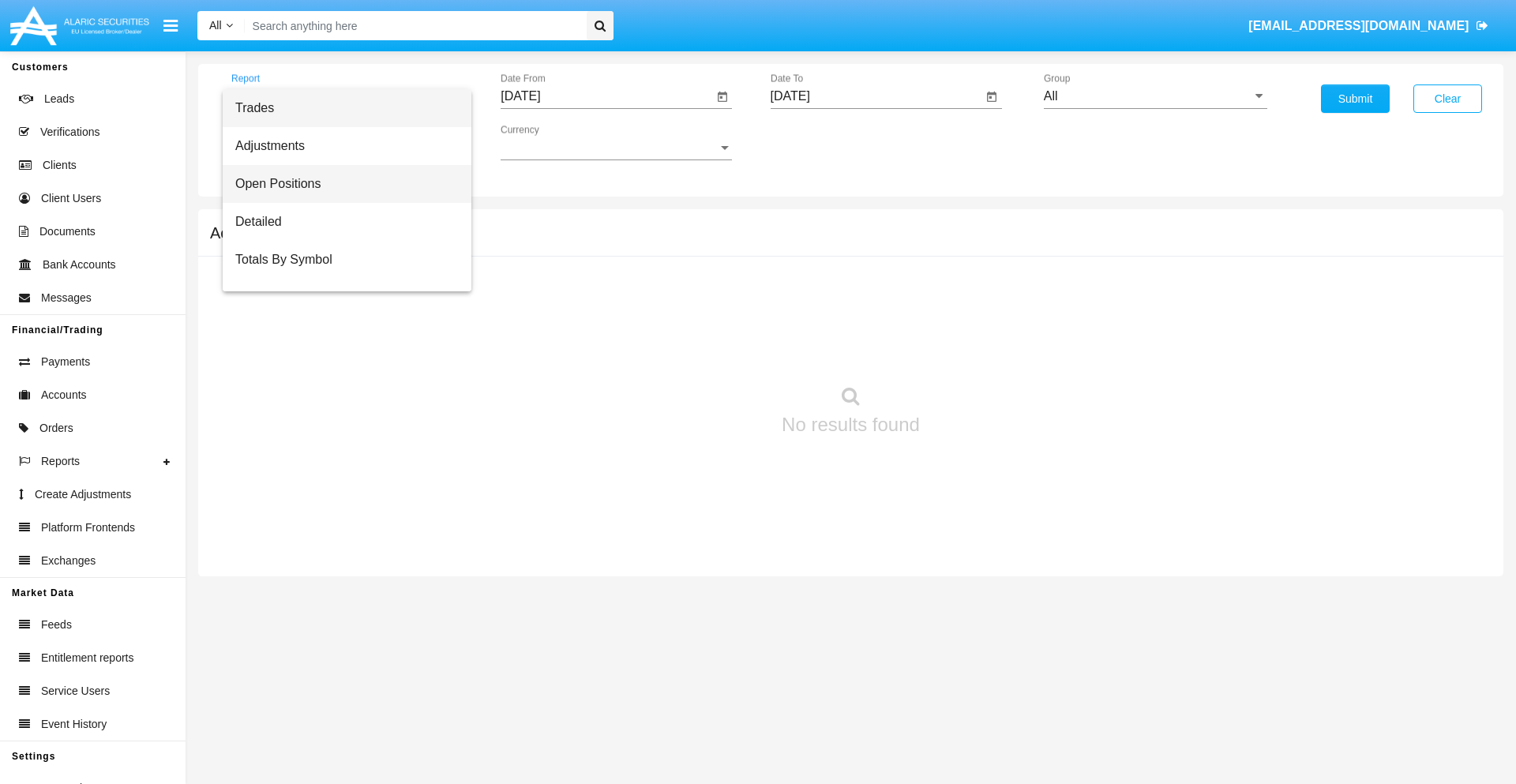
click at [340, 184] on span "Open Positions" at bounding box center [347, 184] width 224 height 38
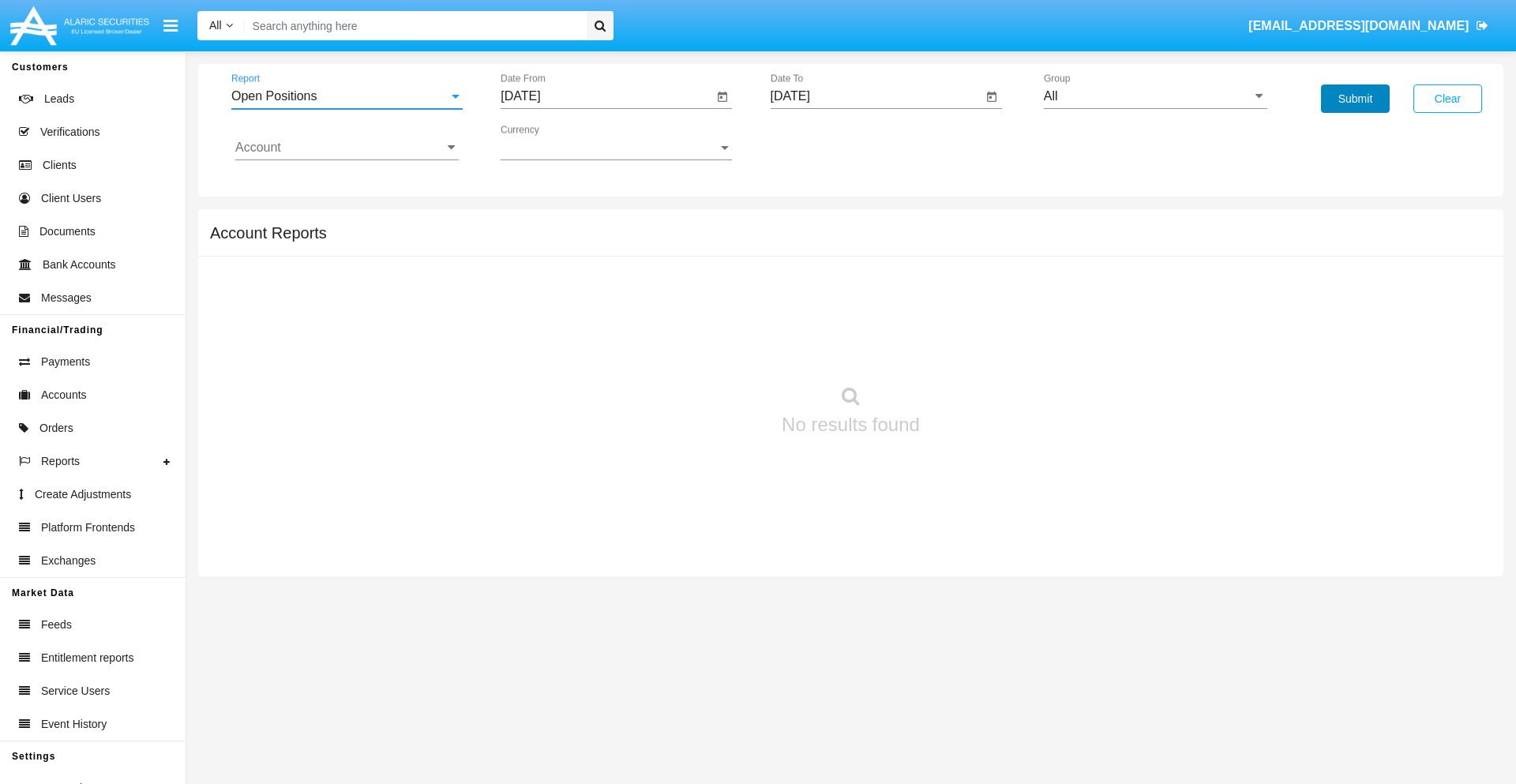
click at [1354, 99] on button "Submit" at bounding box center [1354, 99] width 69 height 29
click at [346, 97] on span "Report" at bounding box center [340, 96] width 217 height 14
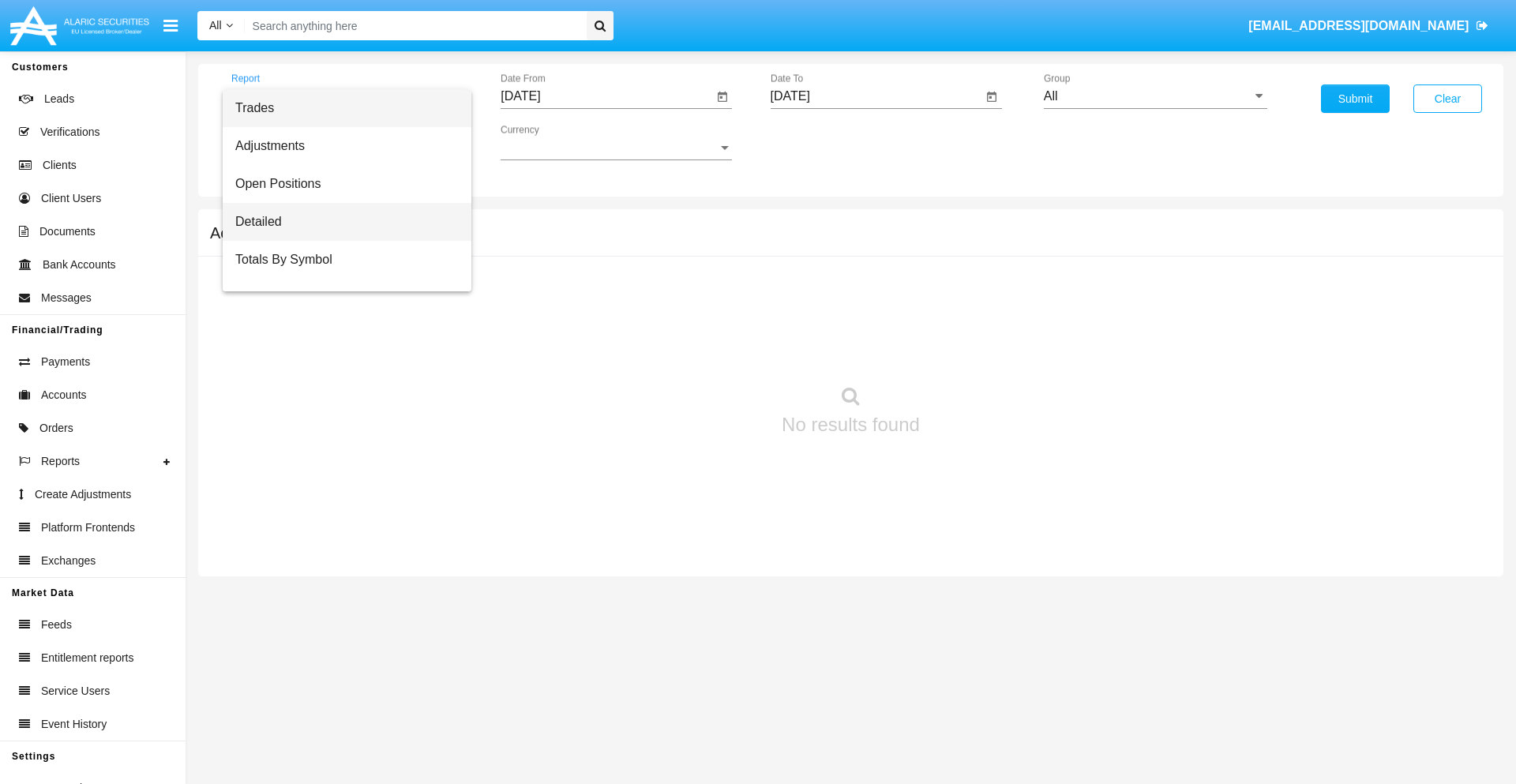
click at [340, 222] on span "Detailed" at bounding box center [347, 222] width 224 height 38
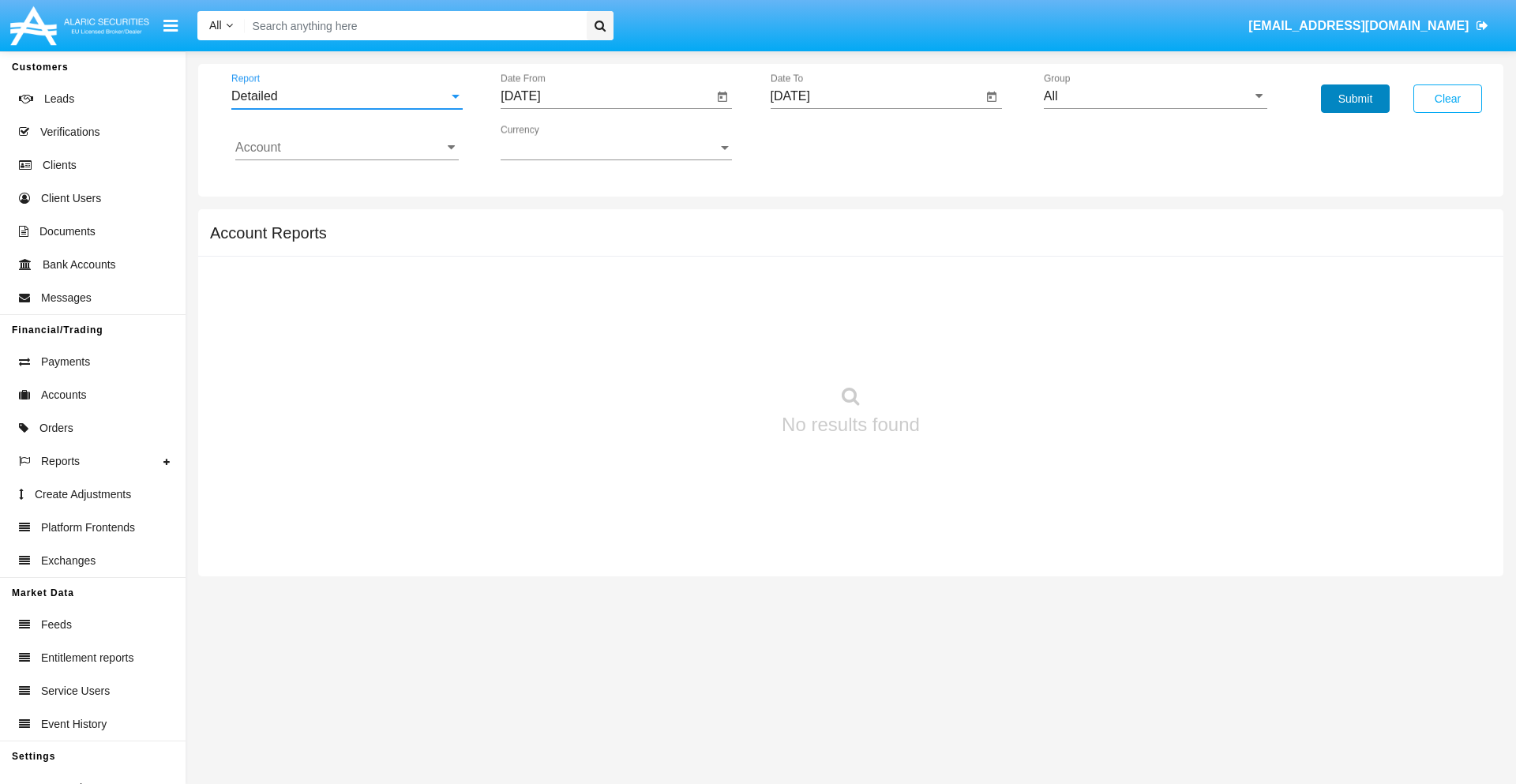
click at [1354, 99] on button "Submit" at bounding box center [1354, 99] width 69 height 29
click at [346, 97] on span "Report" at bounding box center [340, 96] width 217 height 14
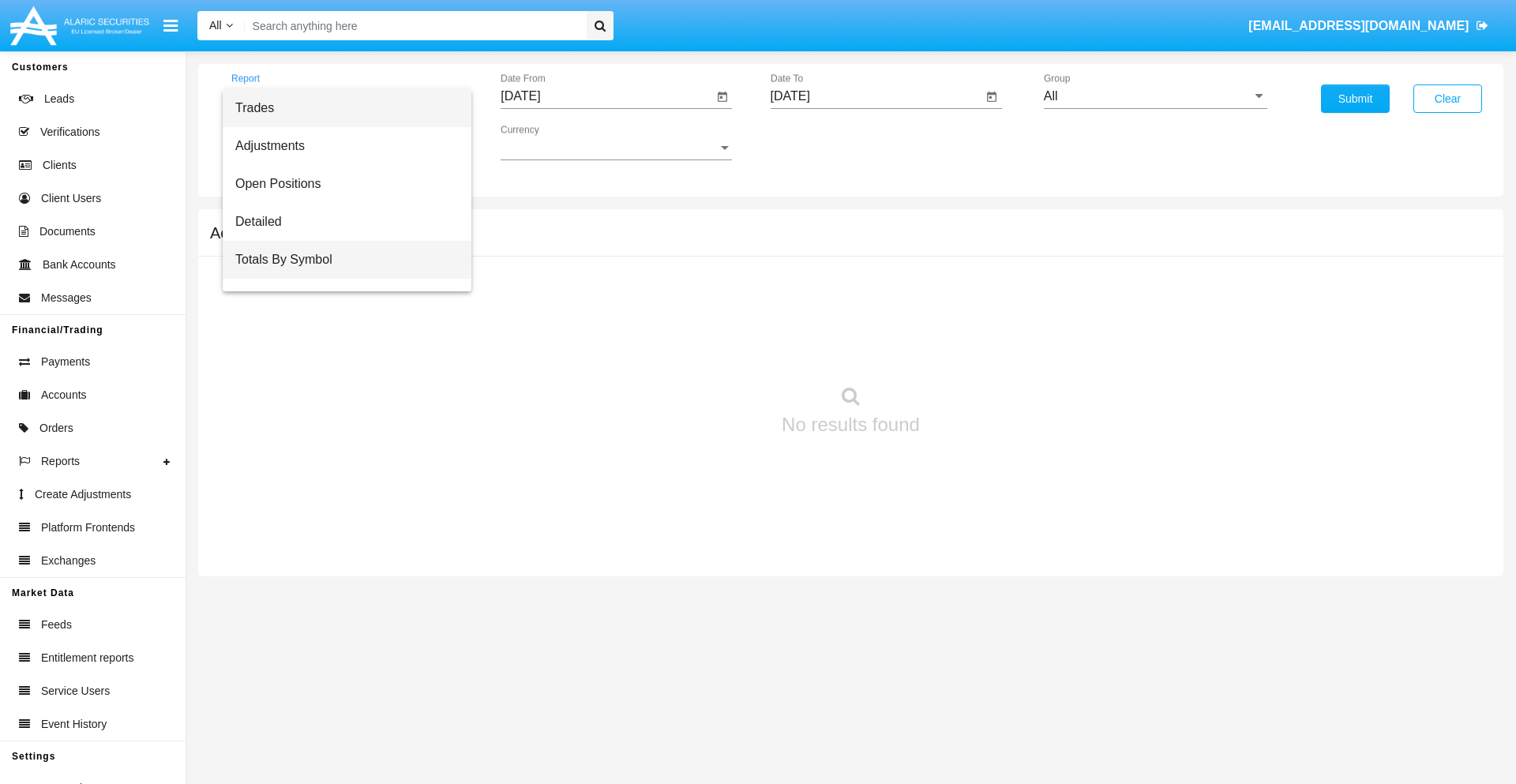
click at [340, 260] on span "Totals By Symbol" at bounding box center [347, 259] width 224 height 38
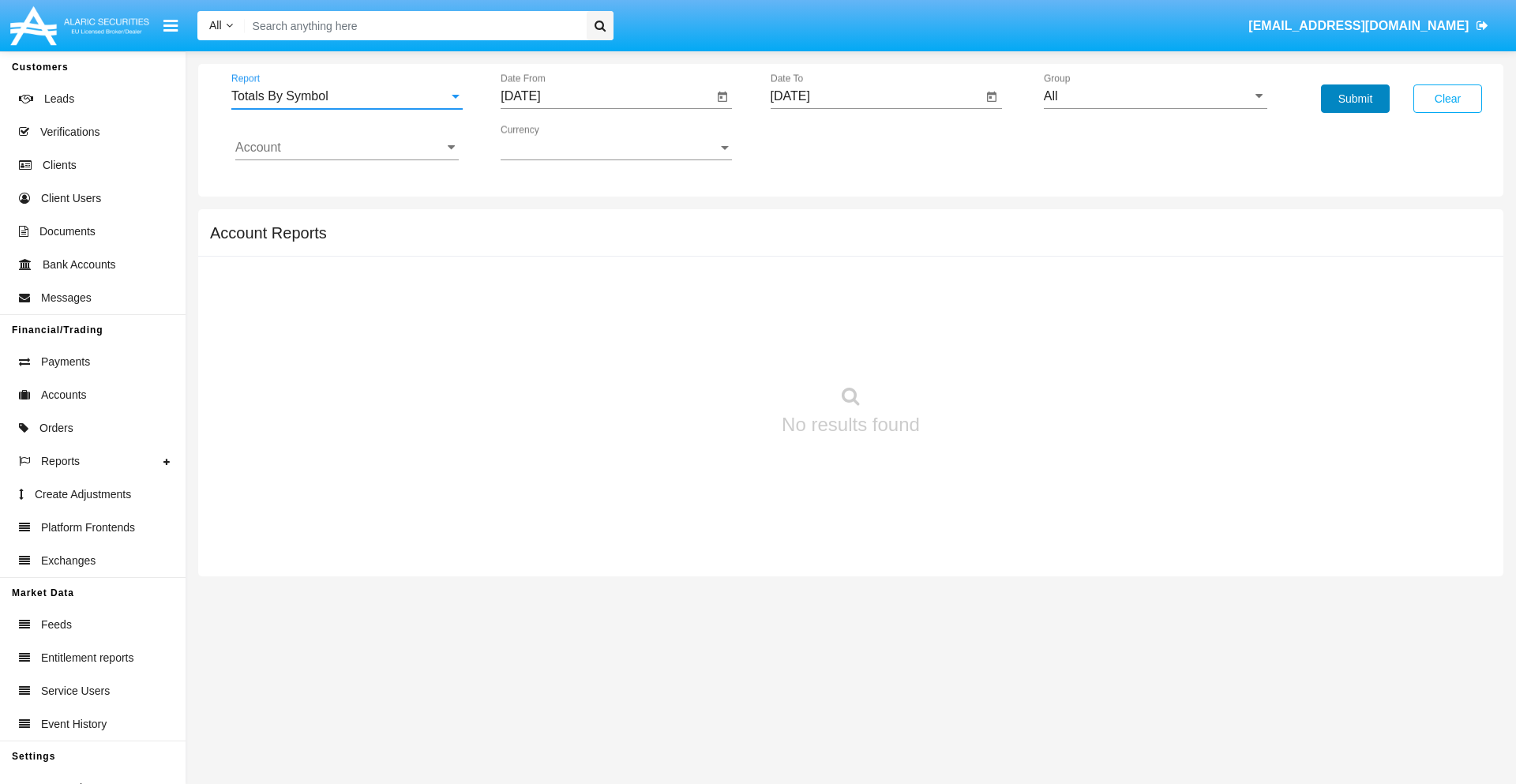
click at [1354, 99] on button "Submit" at bounding box center [1354, 99] width 69 height 29
click at [346, 97] on span "Report" at bounding box center [340, 96] width 217 height 14
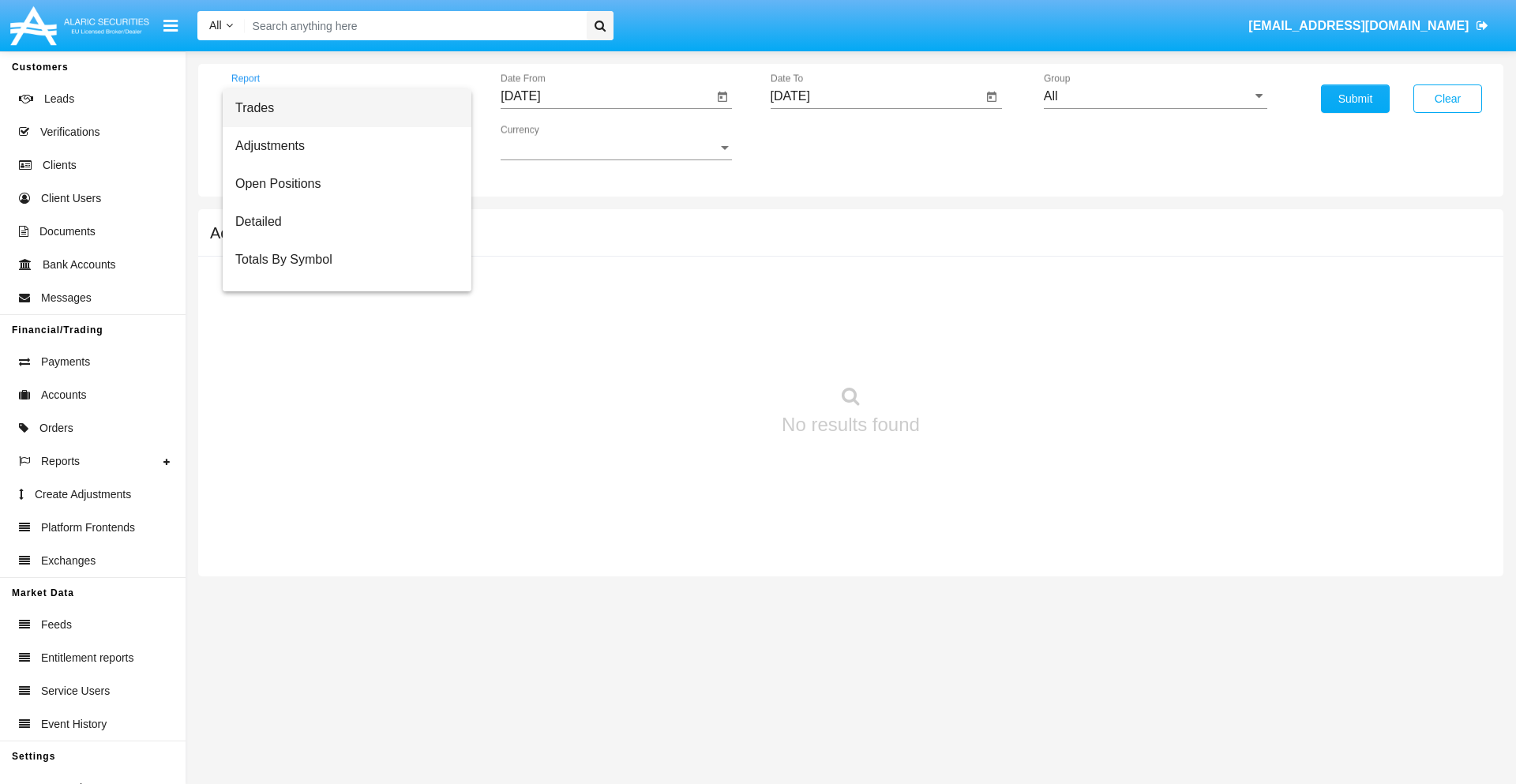
scroll to position [25, 0]
click at [340, 273] on span "Totals By Date" at bounding box center [347, 272] width 224 height 38
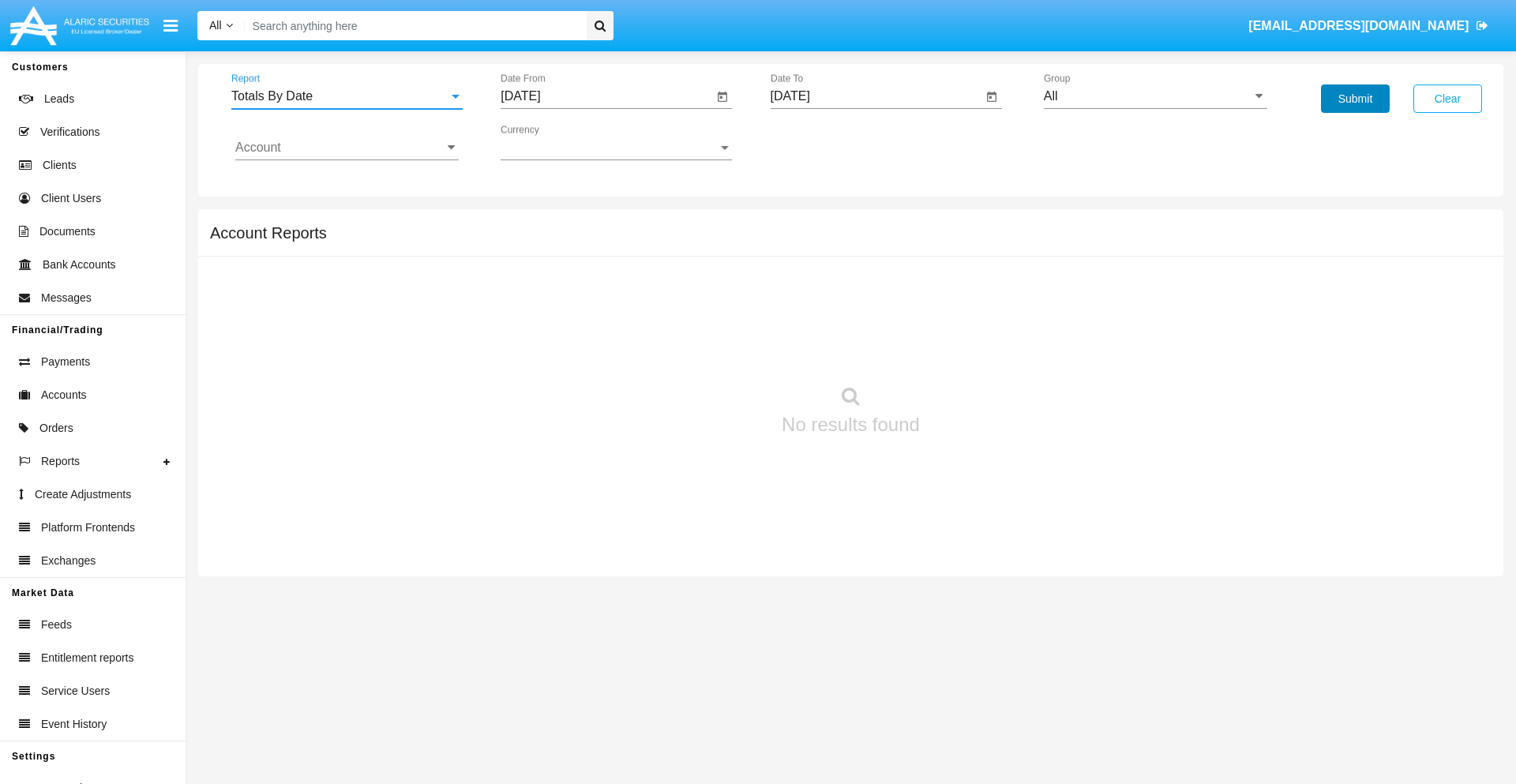
click at [1354, 99] on button "Submit" at bounding box center [1354, 99] width 69 height 29
click at [346, 97] on span "Report" at bounding box center [340, 96] width 217 height 14
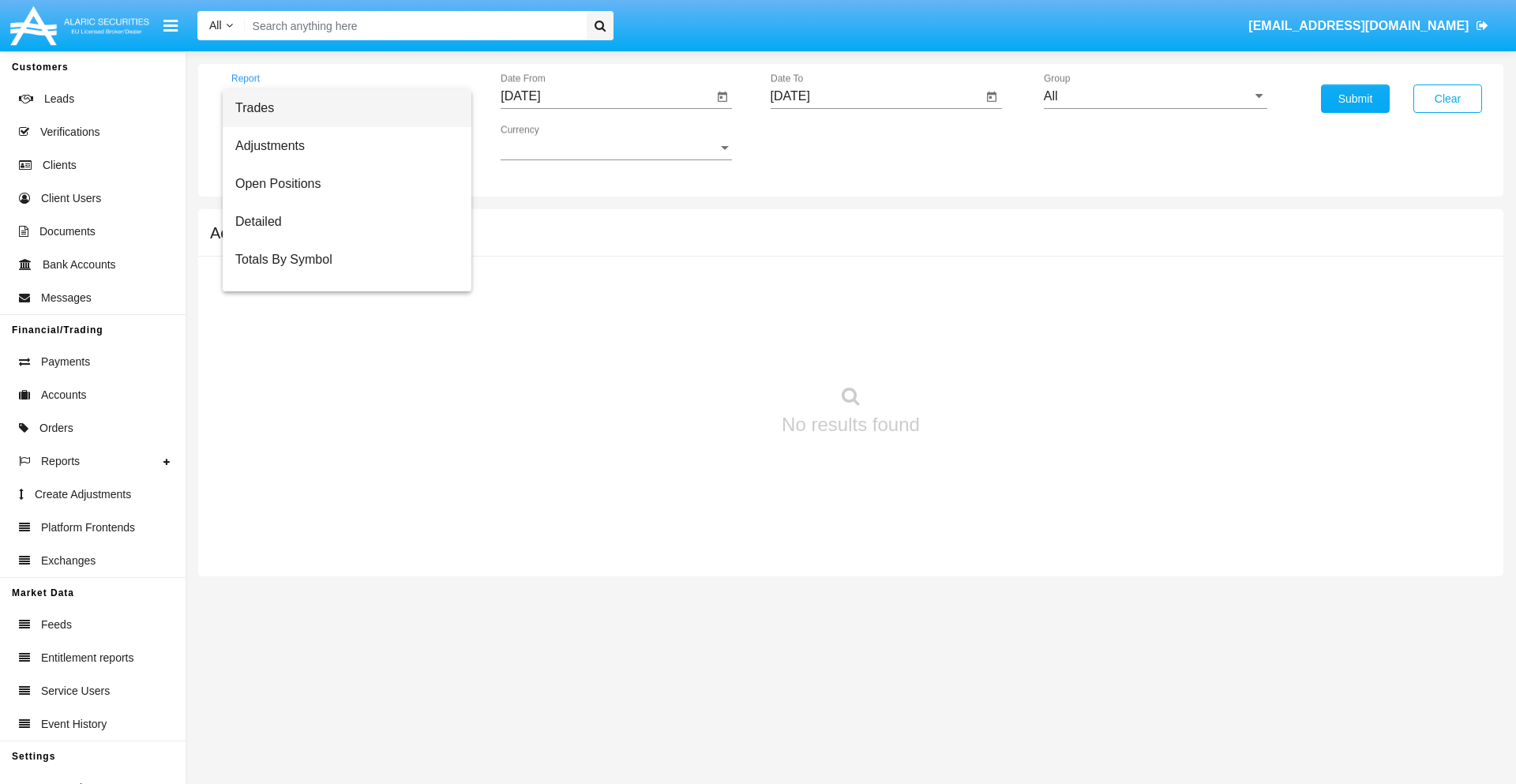
scroll to position [63, 0]
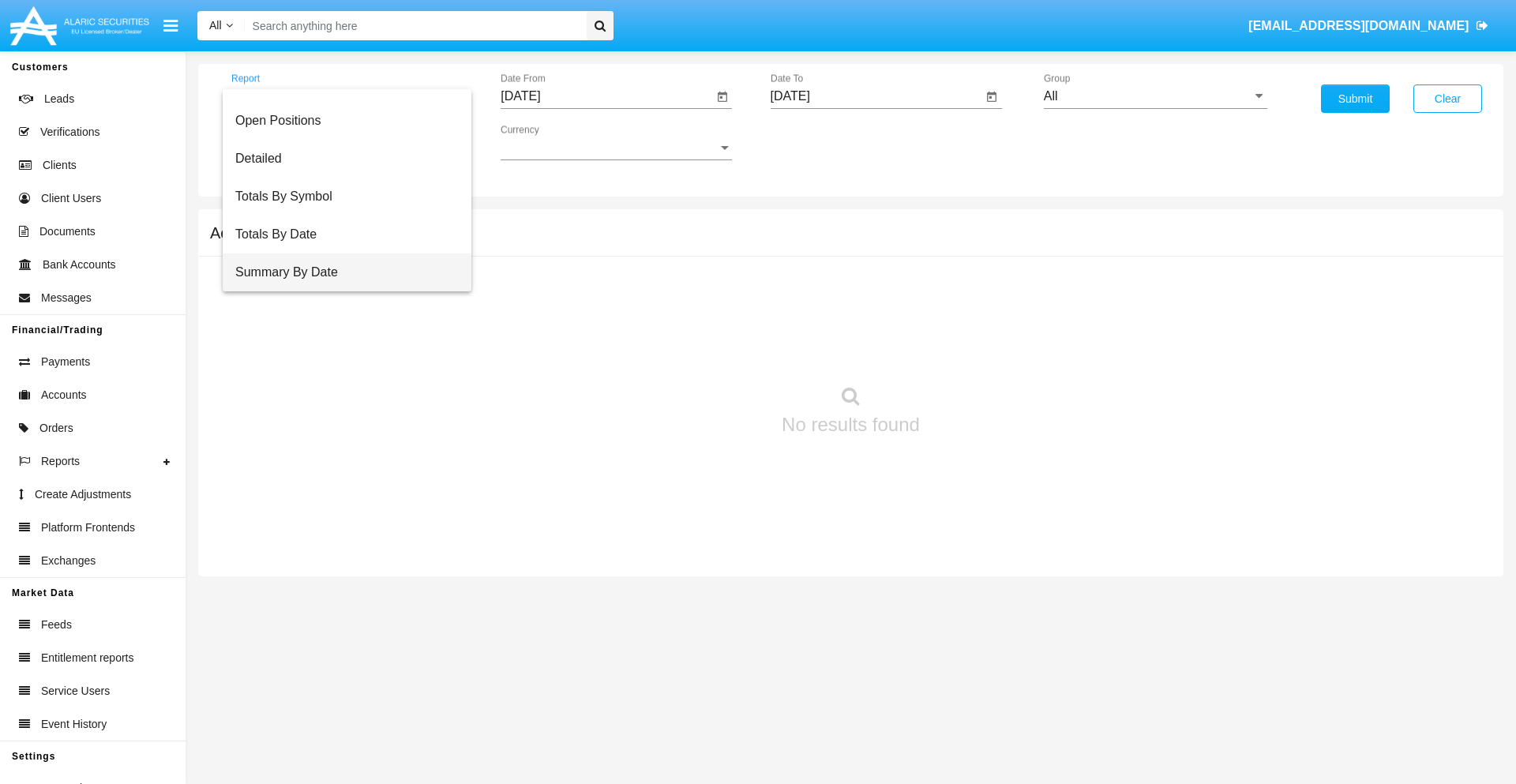
click at [340, 273] on span "Summary By Date" at bounding box center [347, 272] width 224 height 38
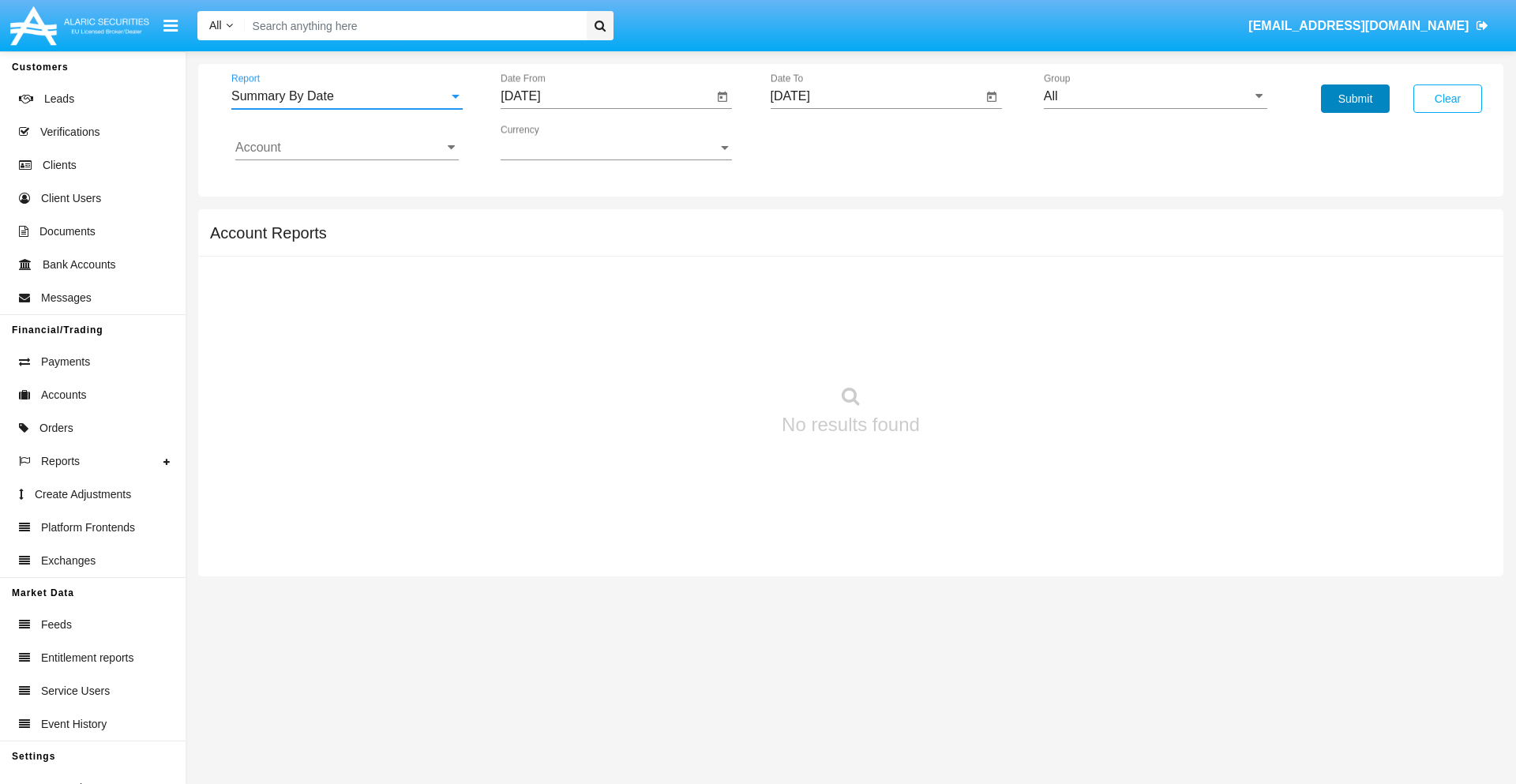
click at [1354, 99] on button "Submit" at bounding box center [1354, 99] width 69 height 29
